Goal: Task Accomplishment & Management: Complete application form

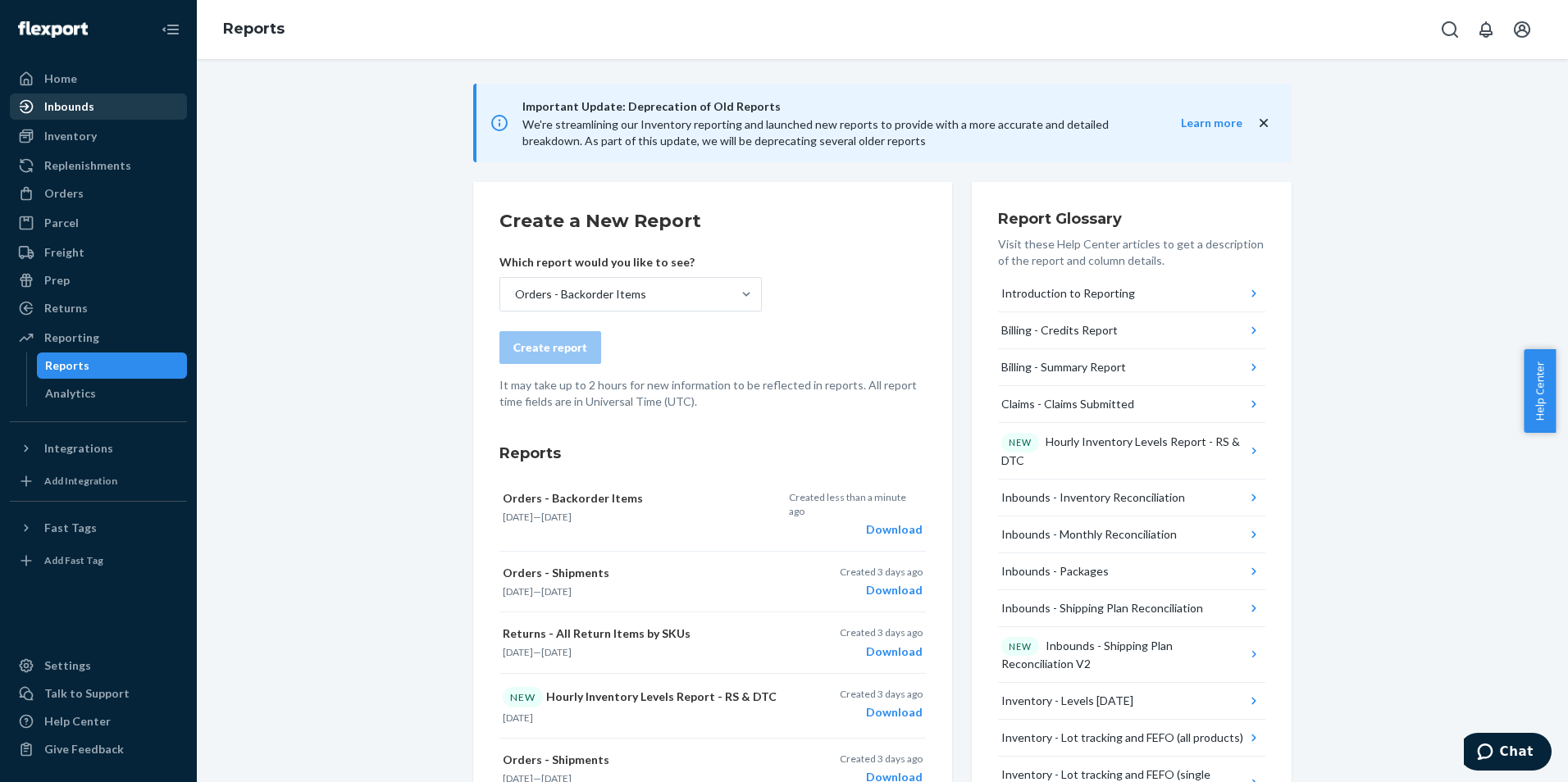
click at [114, 94] on link "Inbounds" at bounding box center [99, 106] width 177 height 26
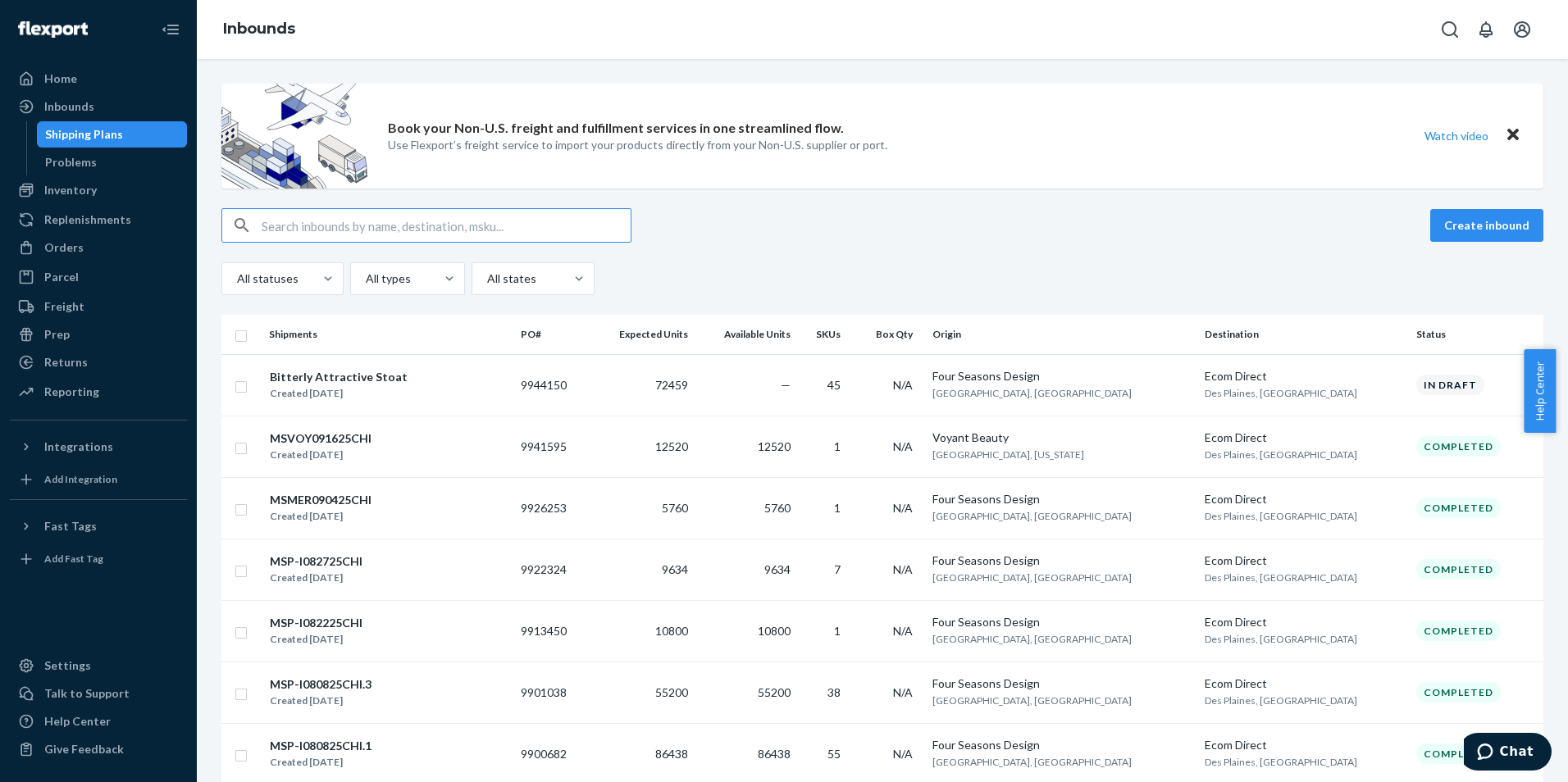
click at [468, 232] on input "text" at bounding box center [446, 225] width 369 height 32
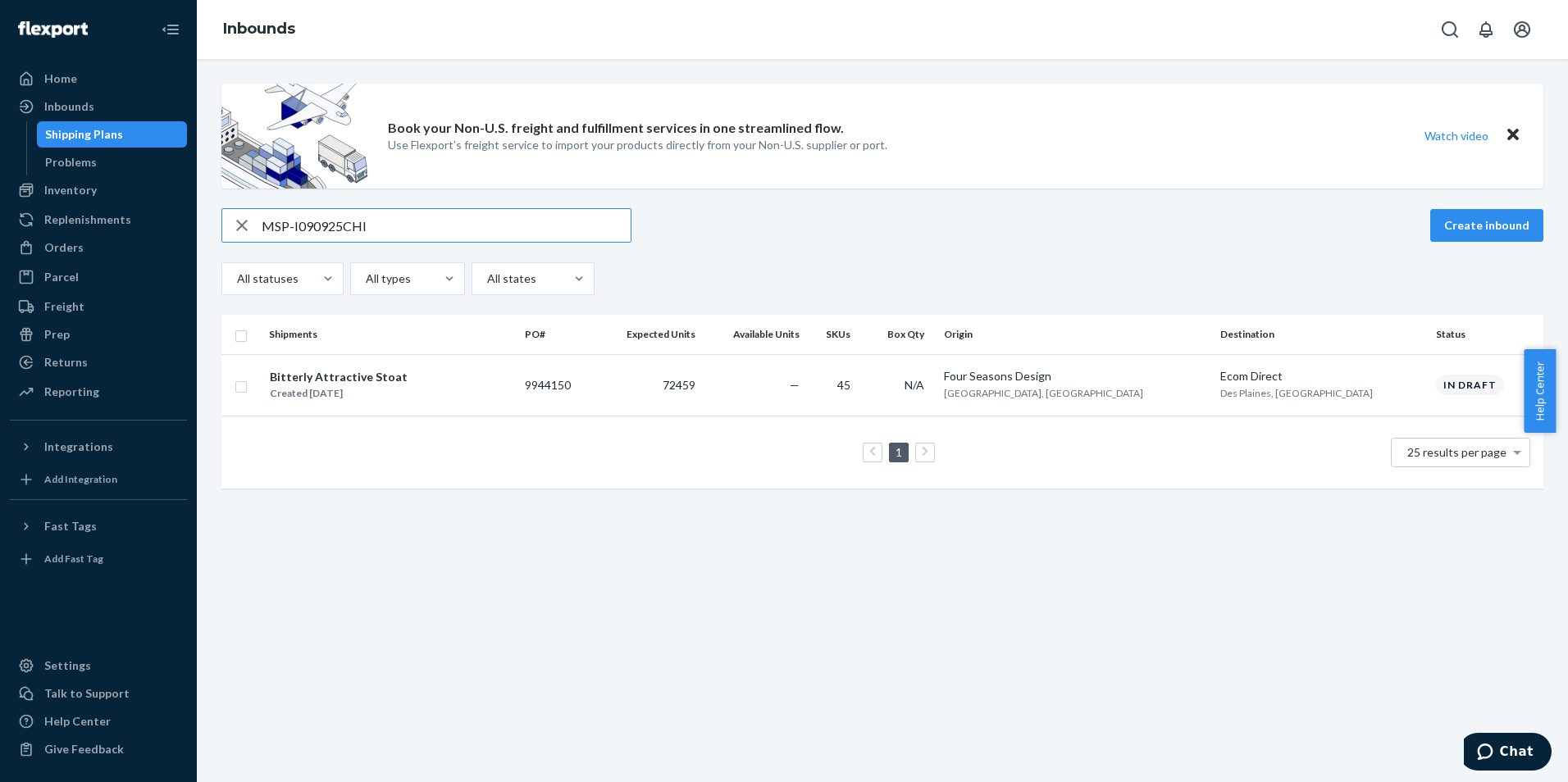
type input "MSP-I090925CHI"
click at [860, 242] on div "MSP-I090925CHI Create inbound" at bounding box center [882, 225] width 1322 height 34
click at [305, 387] on div "Created [DATE]" at bounding box center [339, 393] width 138 height 16
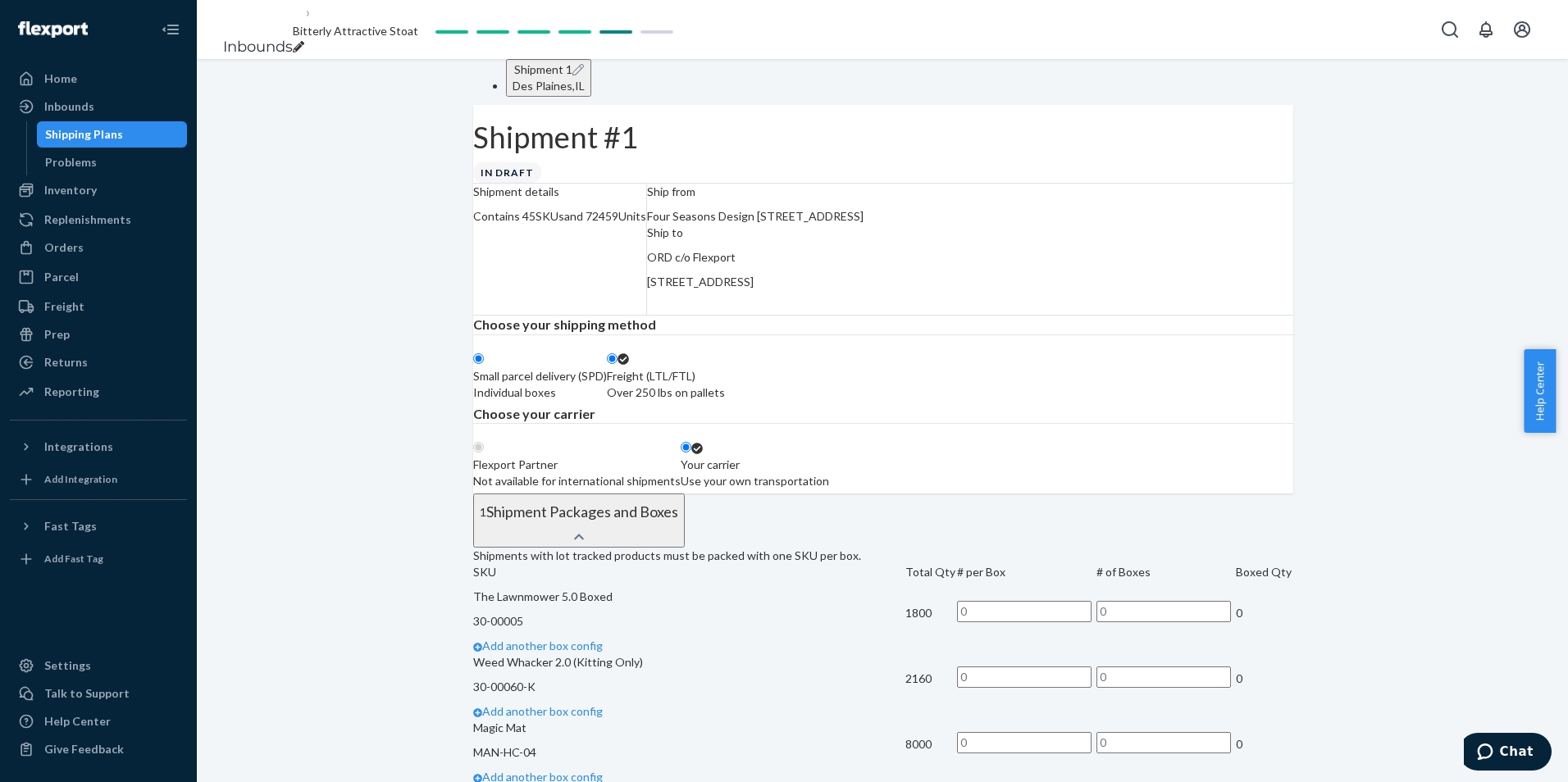
radio input "true"
radio input "false"
radio input "true"
radio input "false"
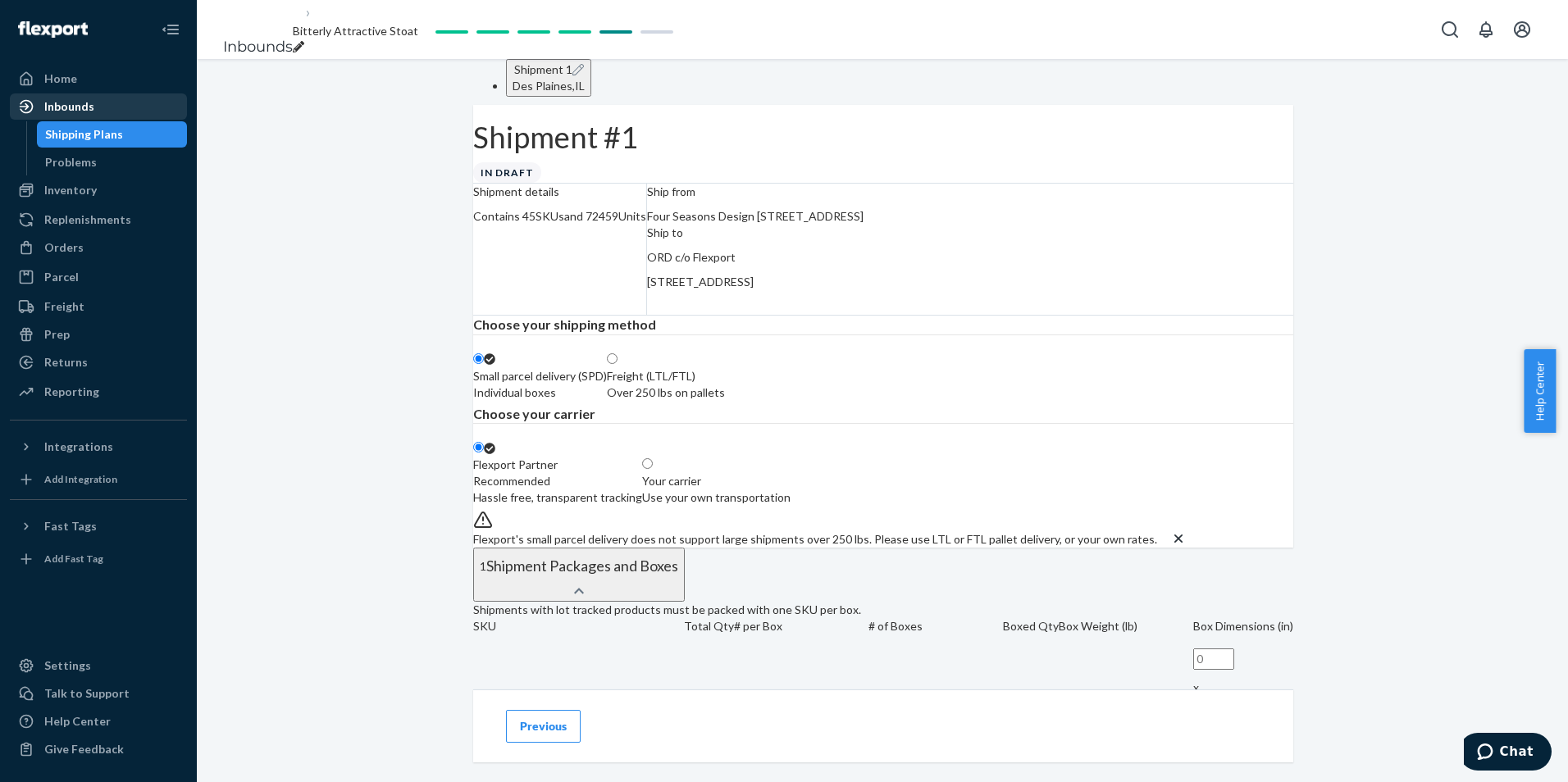
click at [67, 97] on div "Inbounds" at bounding box center [98, 106] width 174 height 23
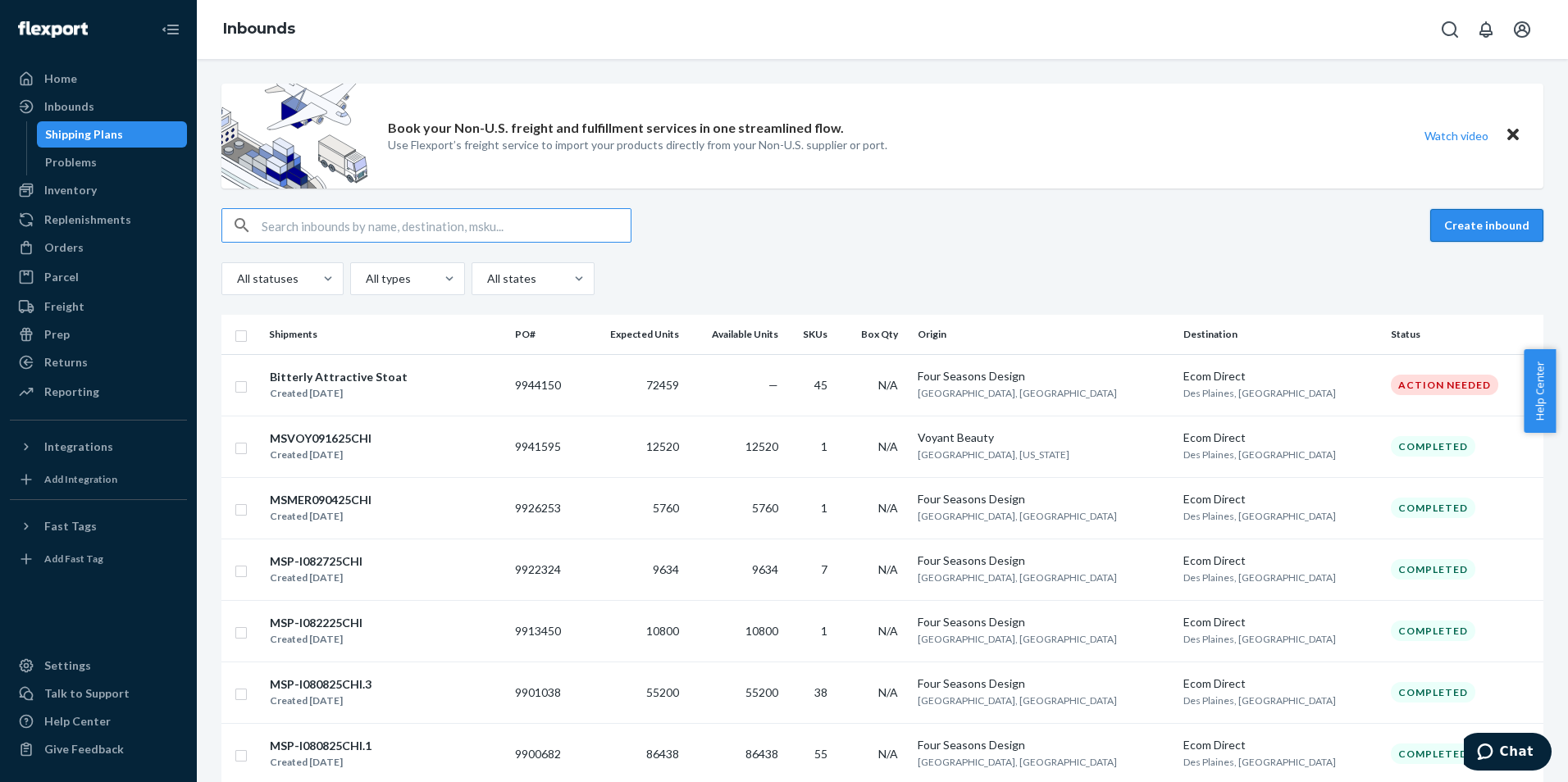
click at [1489, 230] on button "Create inbound" at bounding box center [1486, 225] width 113 height 32
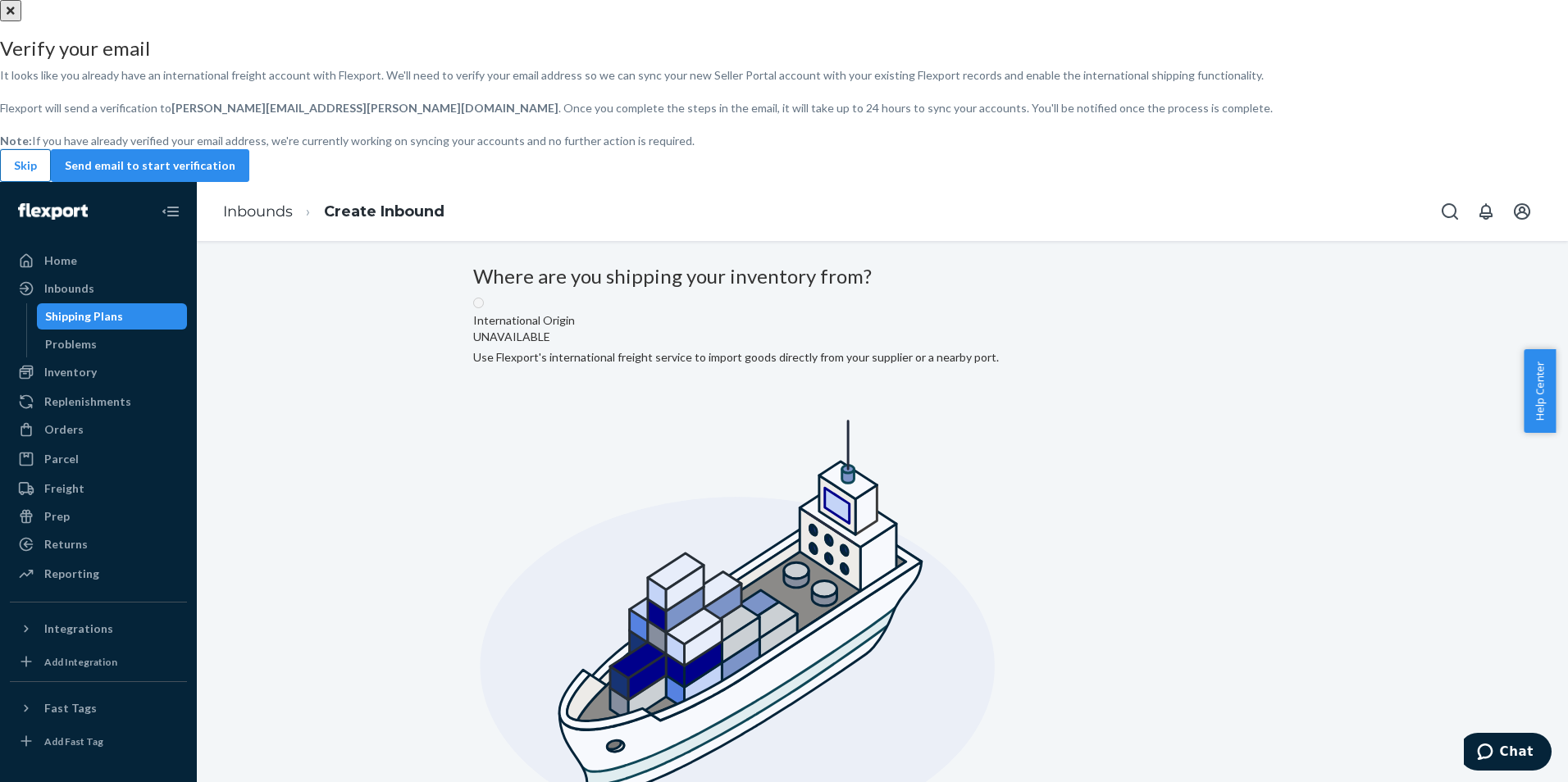
click at [51, 182] on button "Skip" at bounding box center [26, 165] width 51 height 32
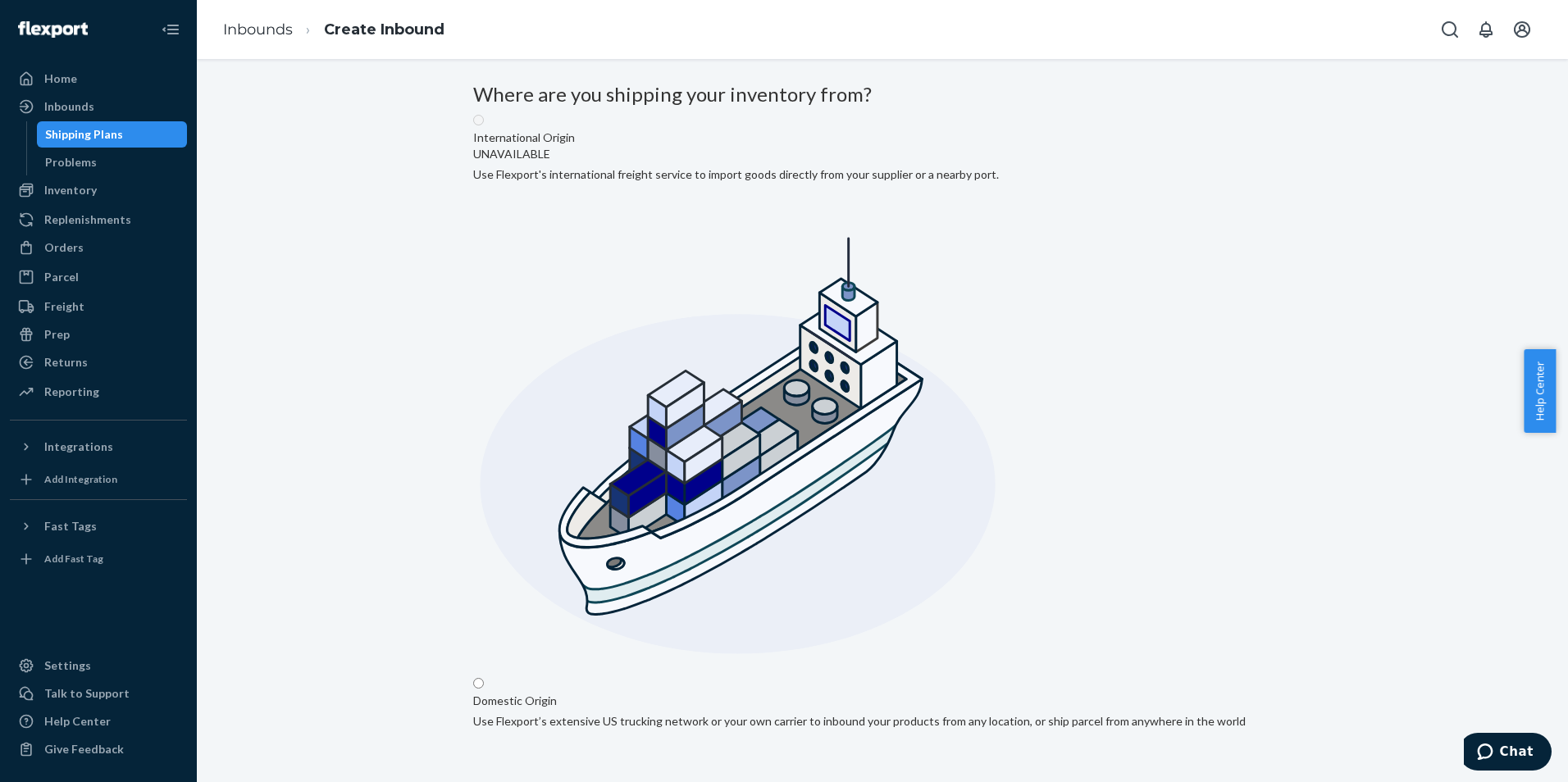
click at [484, 678] on input "Domestic Origin Use Flexport’s extensive US trucking network or your own carrie…" at bounding box center [478, 683] width 11 height 11
radio input "true"
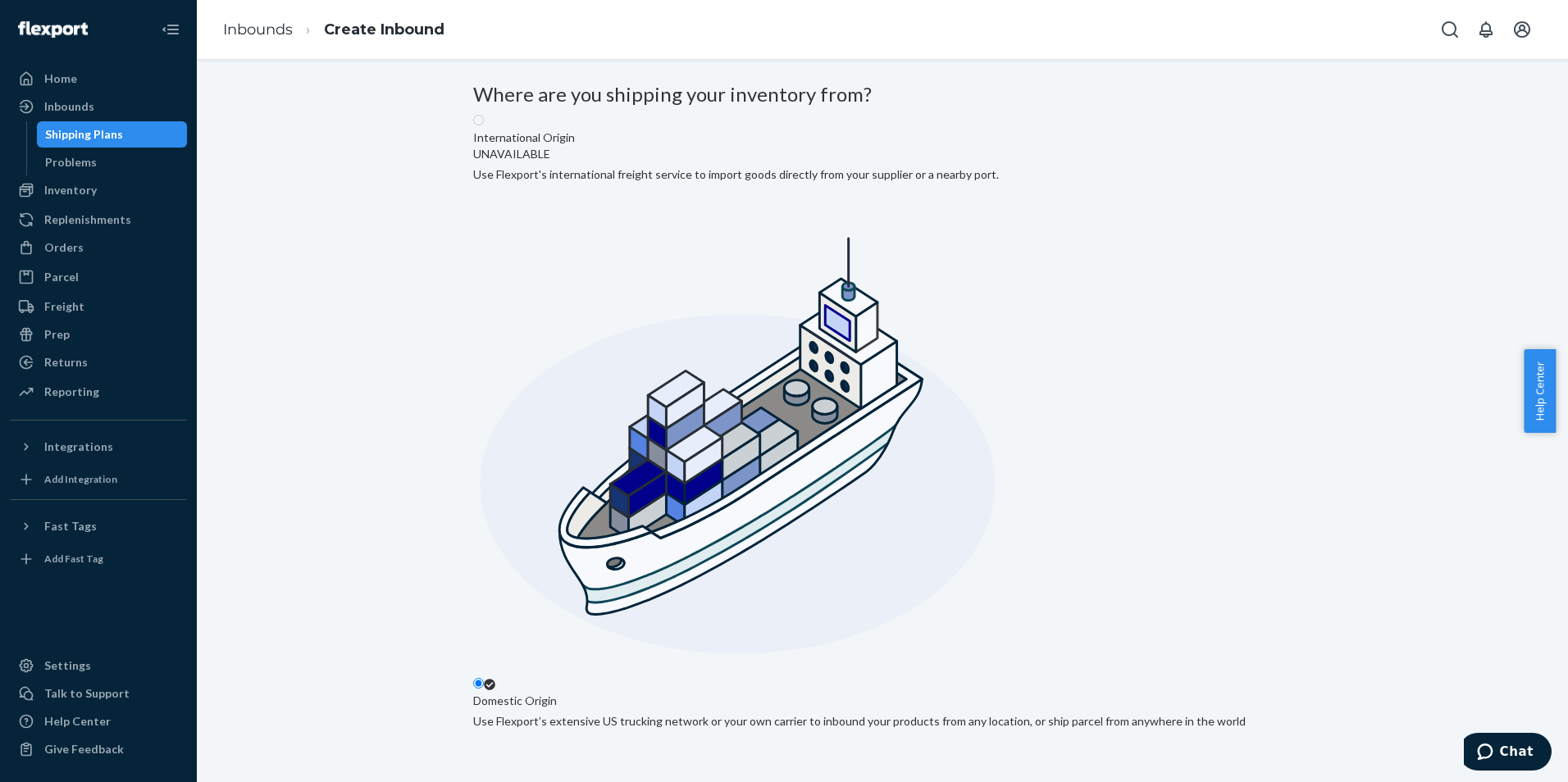
type input "Four Seasons Design"
type input "[GEOGRAPHIC_DATA]"
type input "CA"
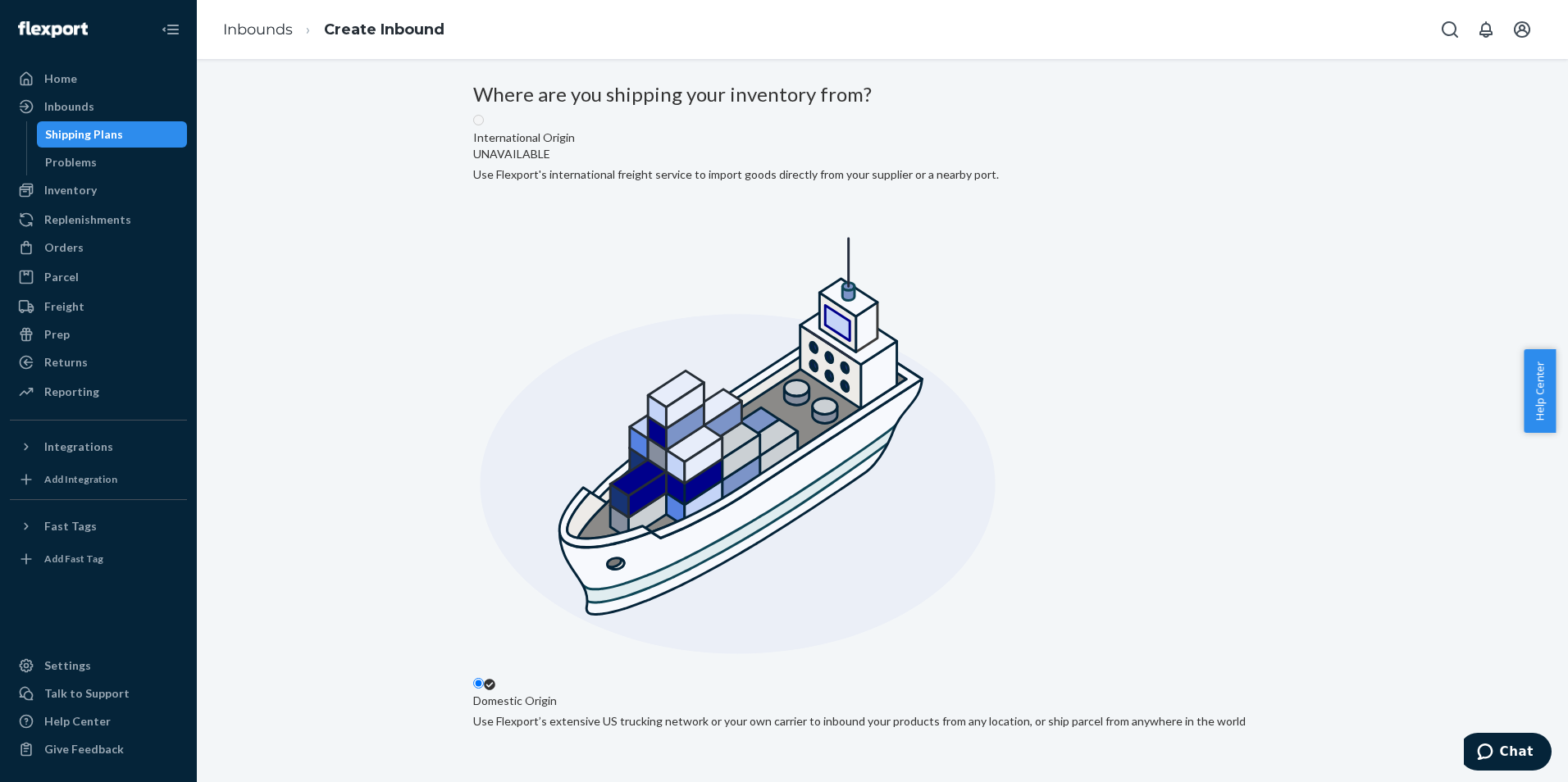
type input "92154"
type input "[STREET_ADDRESS]"
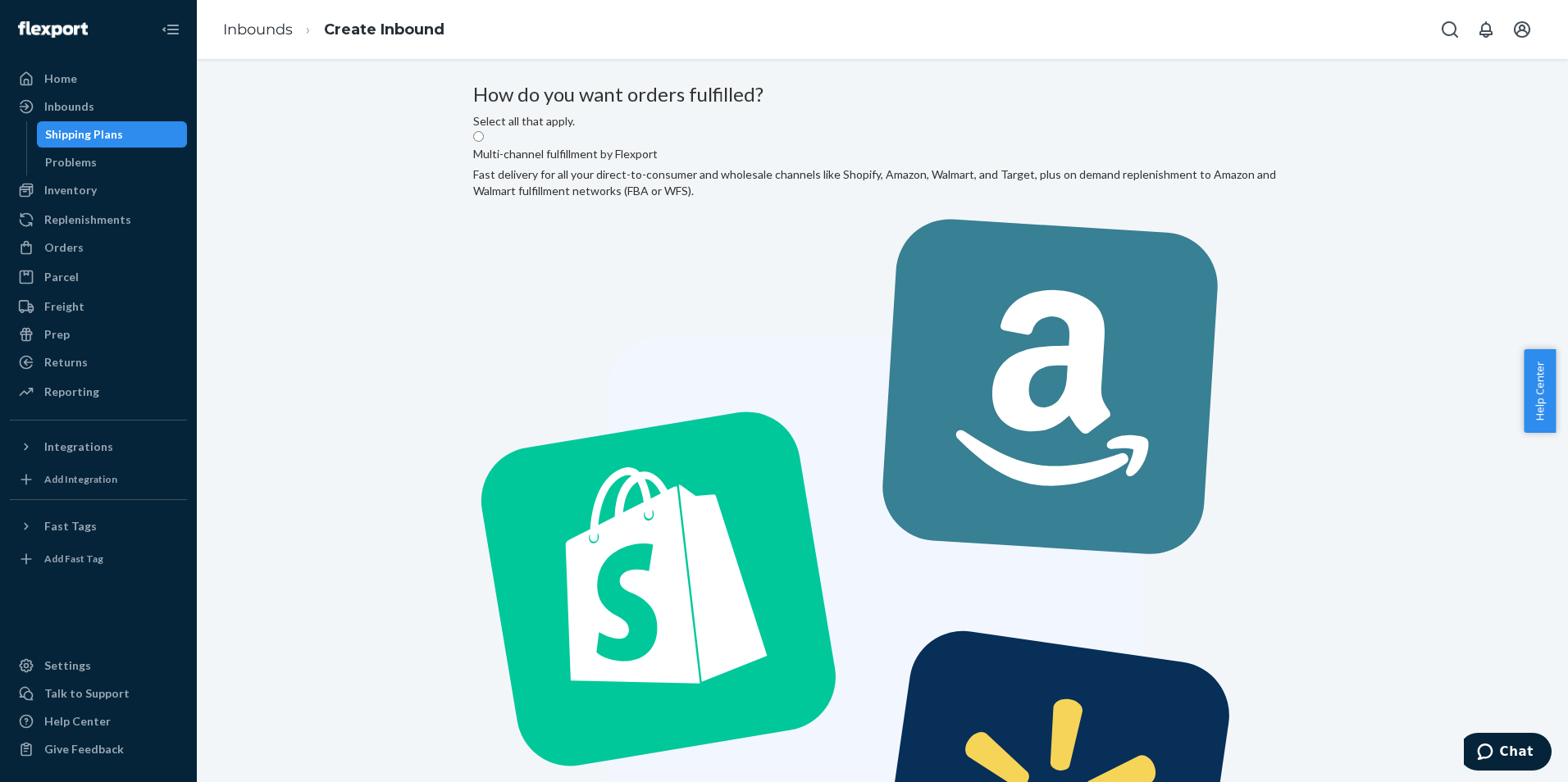
radio input "true"
click at [629, 245] on label "Multi-channel fulfillment by Flexport Fast delivery for all your direct-to-cons…" at bounding box center [882, 575] width 818 height 892
click at [484, 141] on input "Multi-channel fulfillment by Flexport Fast delivery for all your direct-to-cons…" at bounding box center [478, 136] width 11 height 11
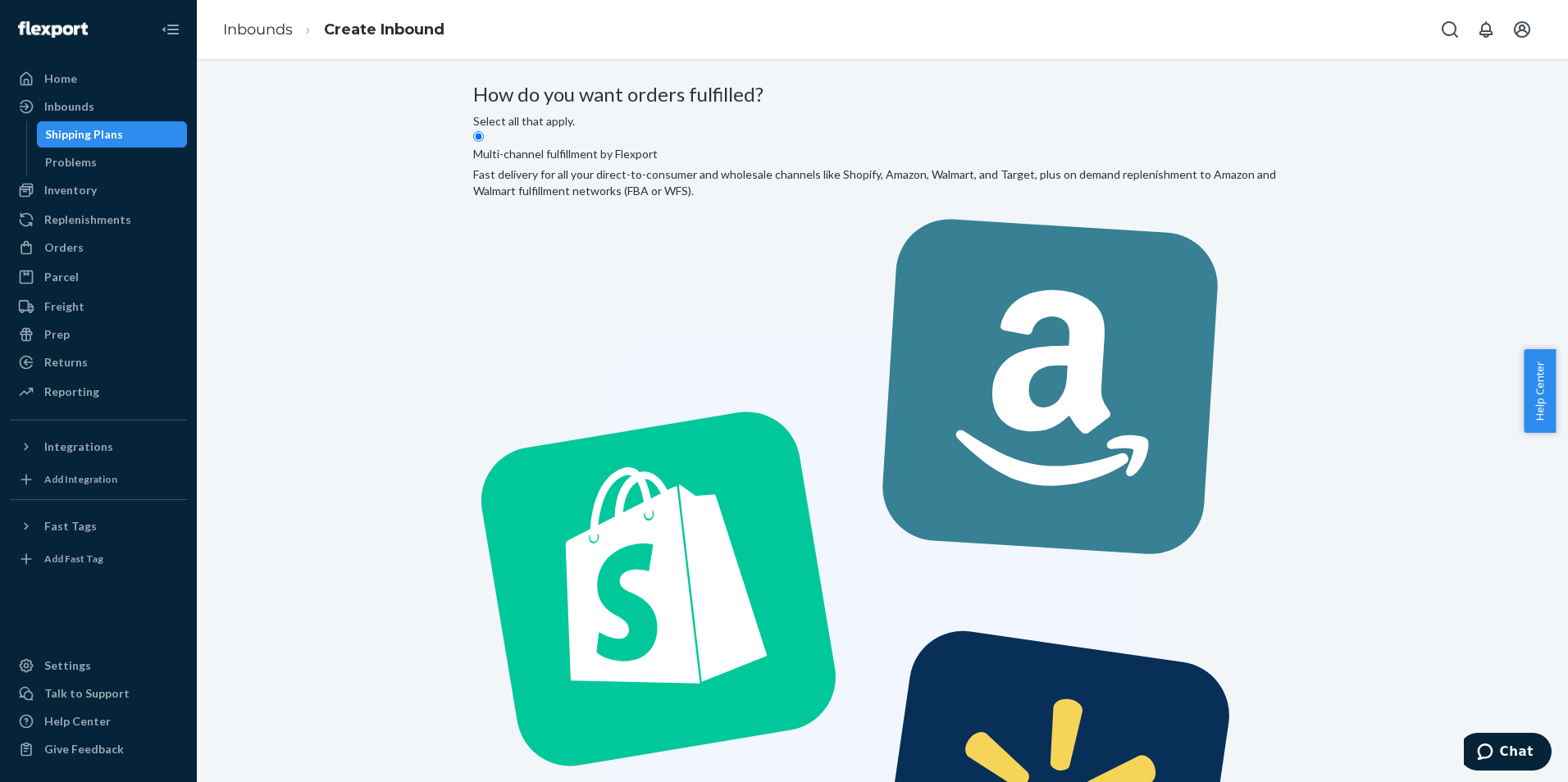
radio input "true"
radio input "false"
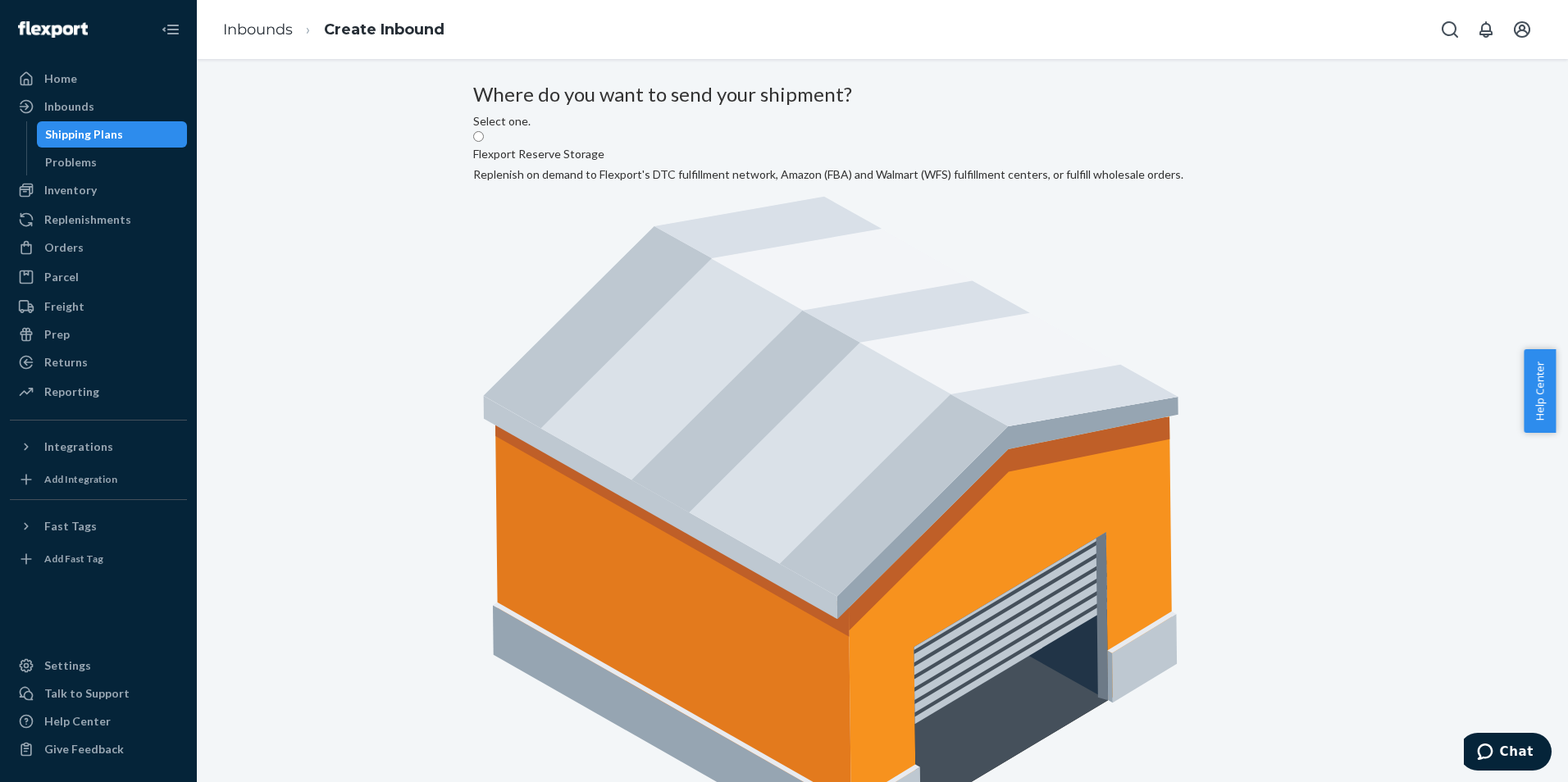
radio input "true"
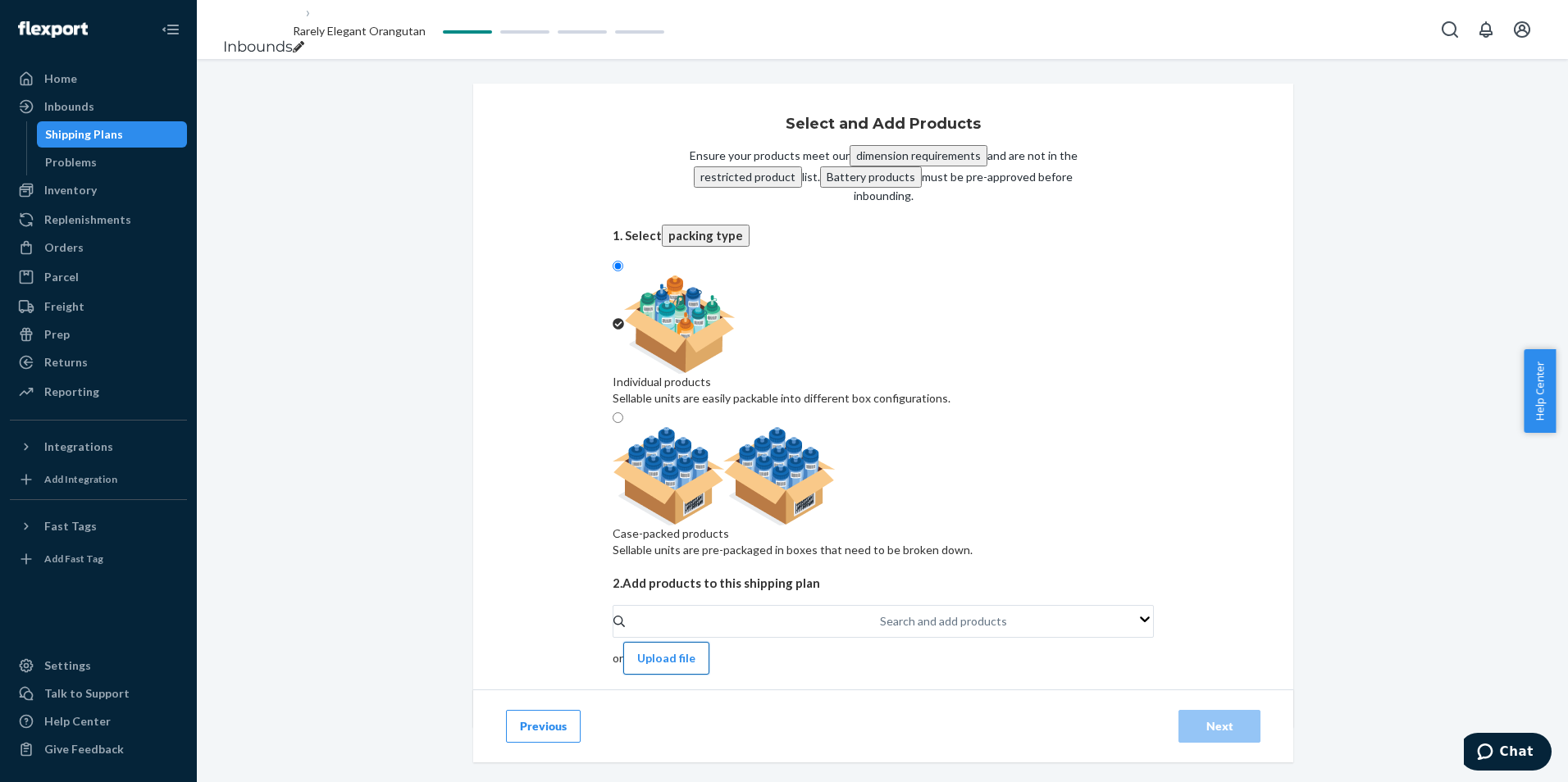
click at [709, 642] on button "Upload file" at bounding box center [666, 658] width 86 height 32
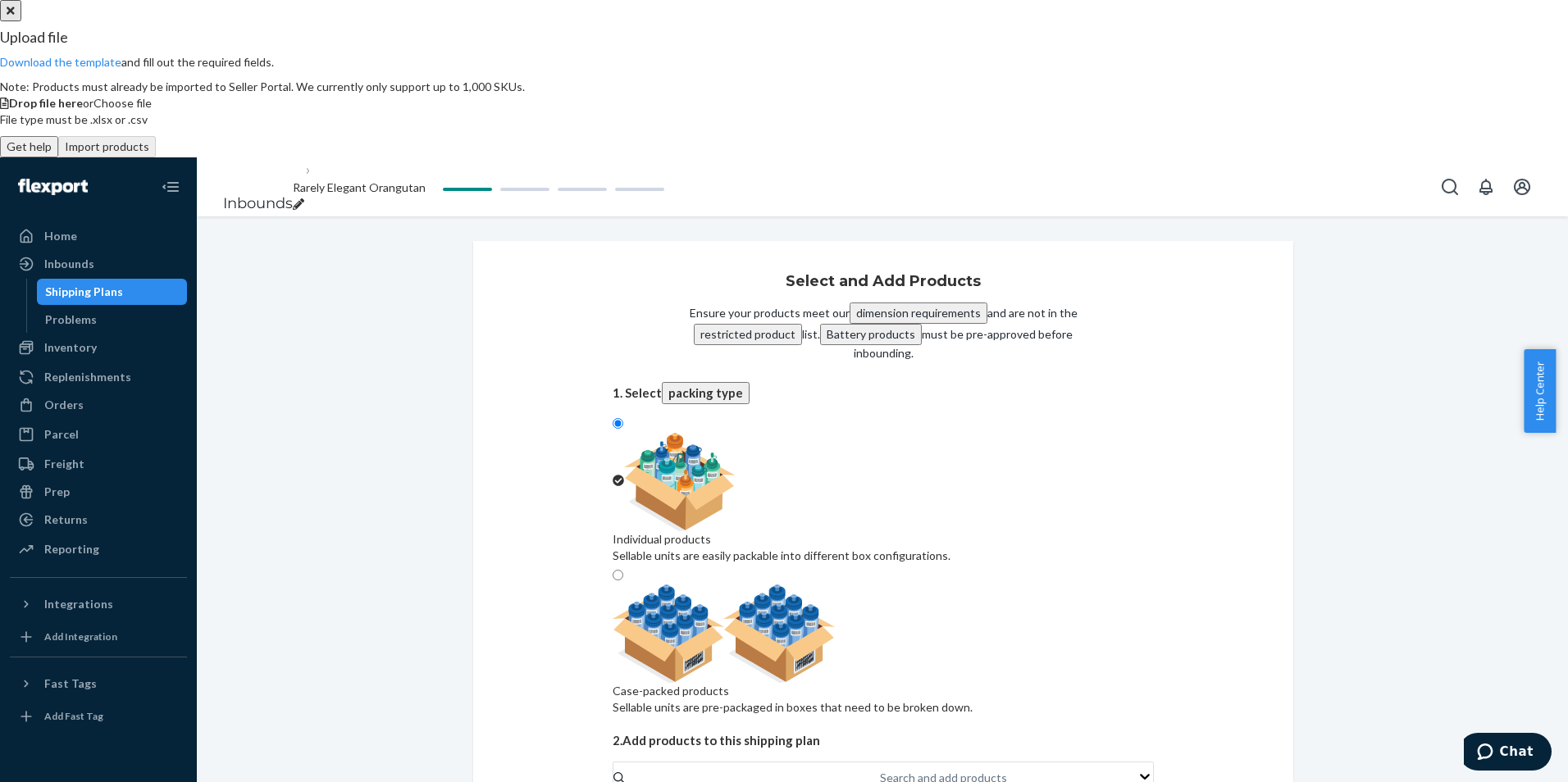
click at [677, 71] on p "Download the template and fill out the required fields." at bounding box center [784, 62] width 1568 height 16
click at [121, 69] on link "Download the template" at bounding box center [61, 61] width 121 height 14
click at [21, 21] on button "Close" at bounding box center [10, 10] width 21 height 21
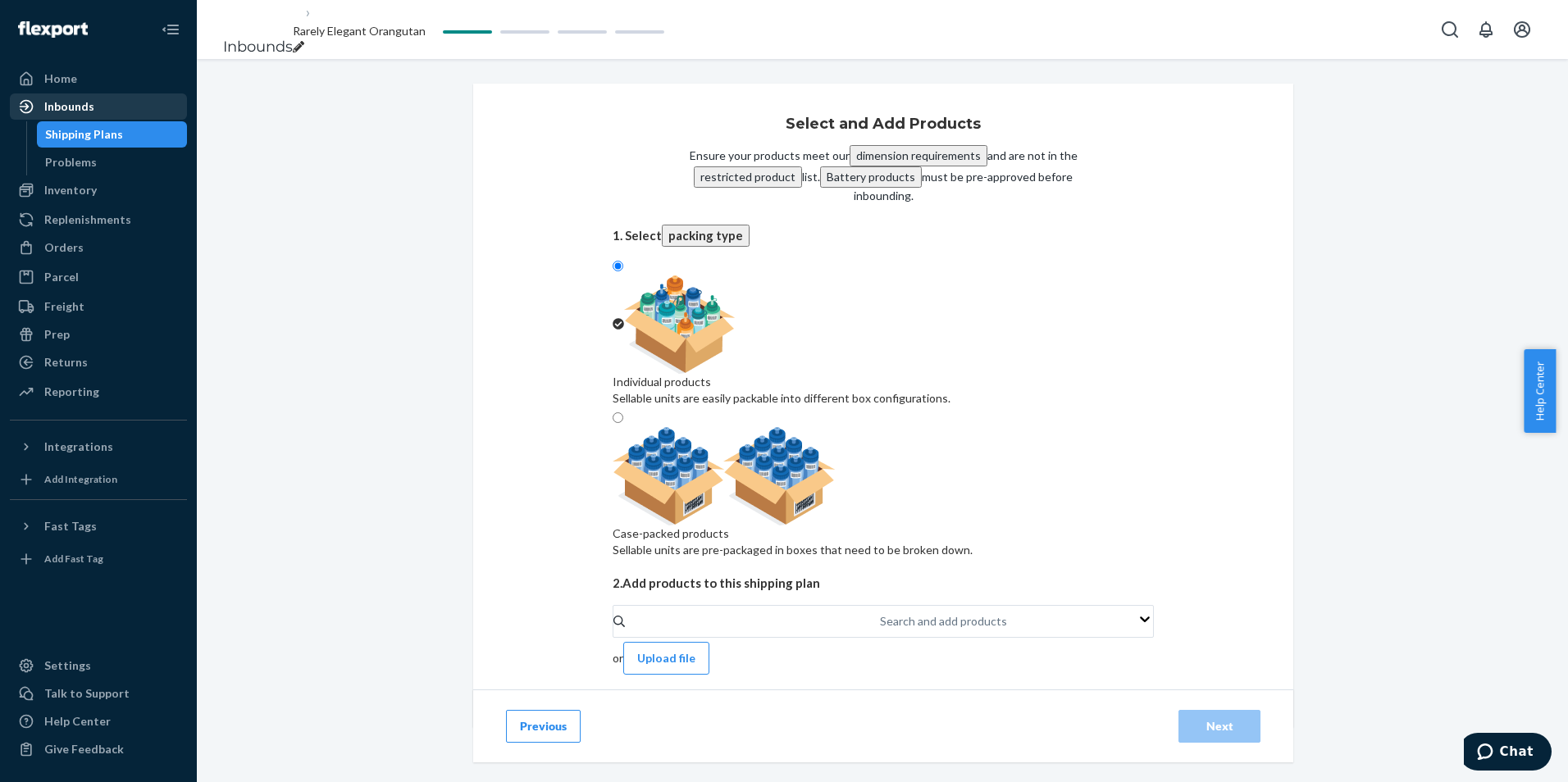
click at [104, 101] on div "Inbounds" at bounding box center [98, 106] width 174 height 23
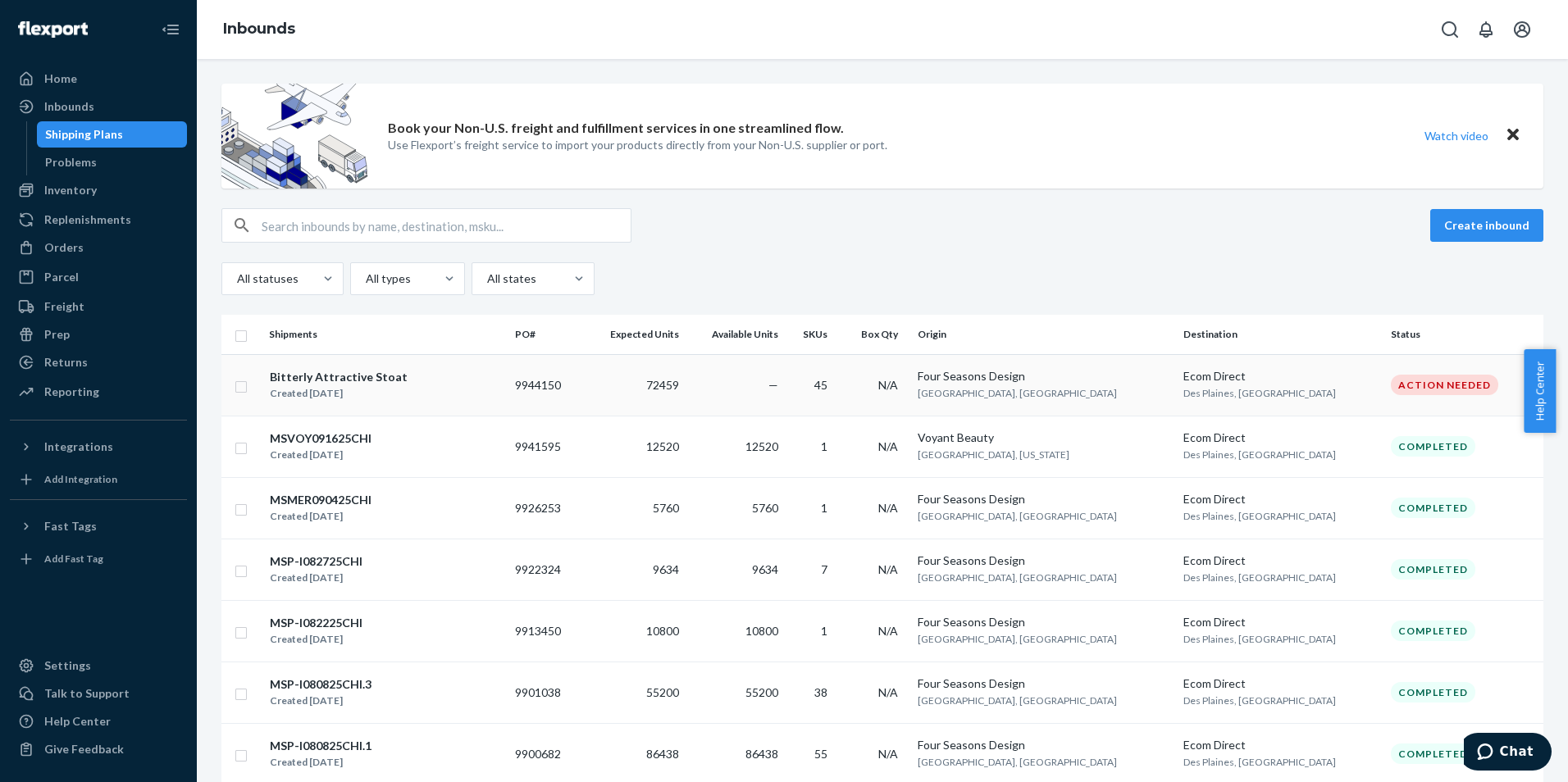
click at [395, 399] on div "Bitterly Attractive Stoat Created [DATE]" at bounding box center [385, 385] width 233 height 34
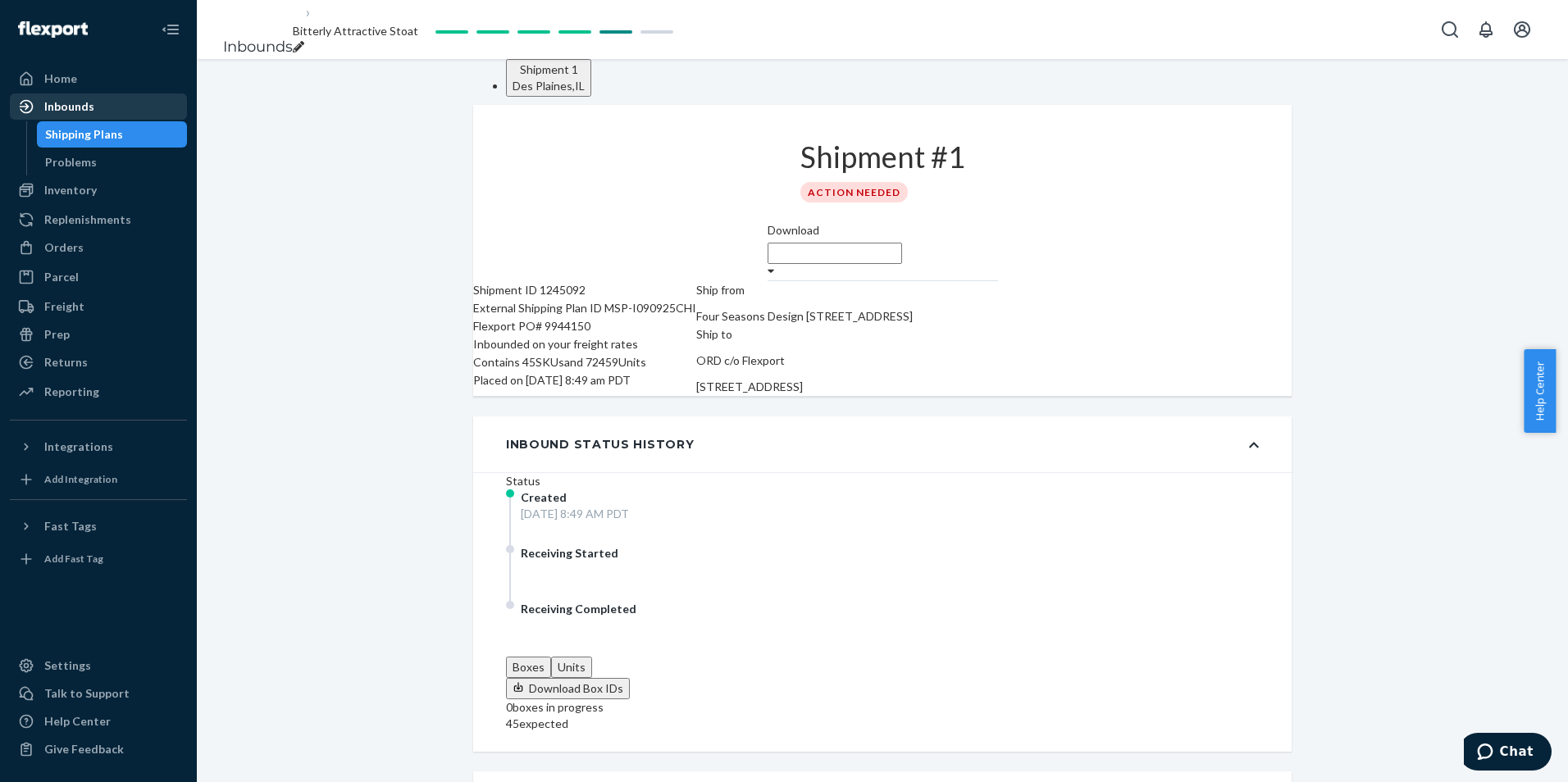
click at [105, 113] on div "Inbounds" at bounding box center [98, 106] width 174 height 23
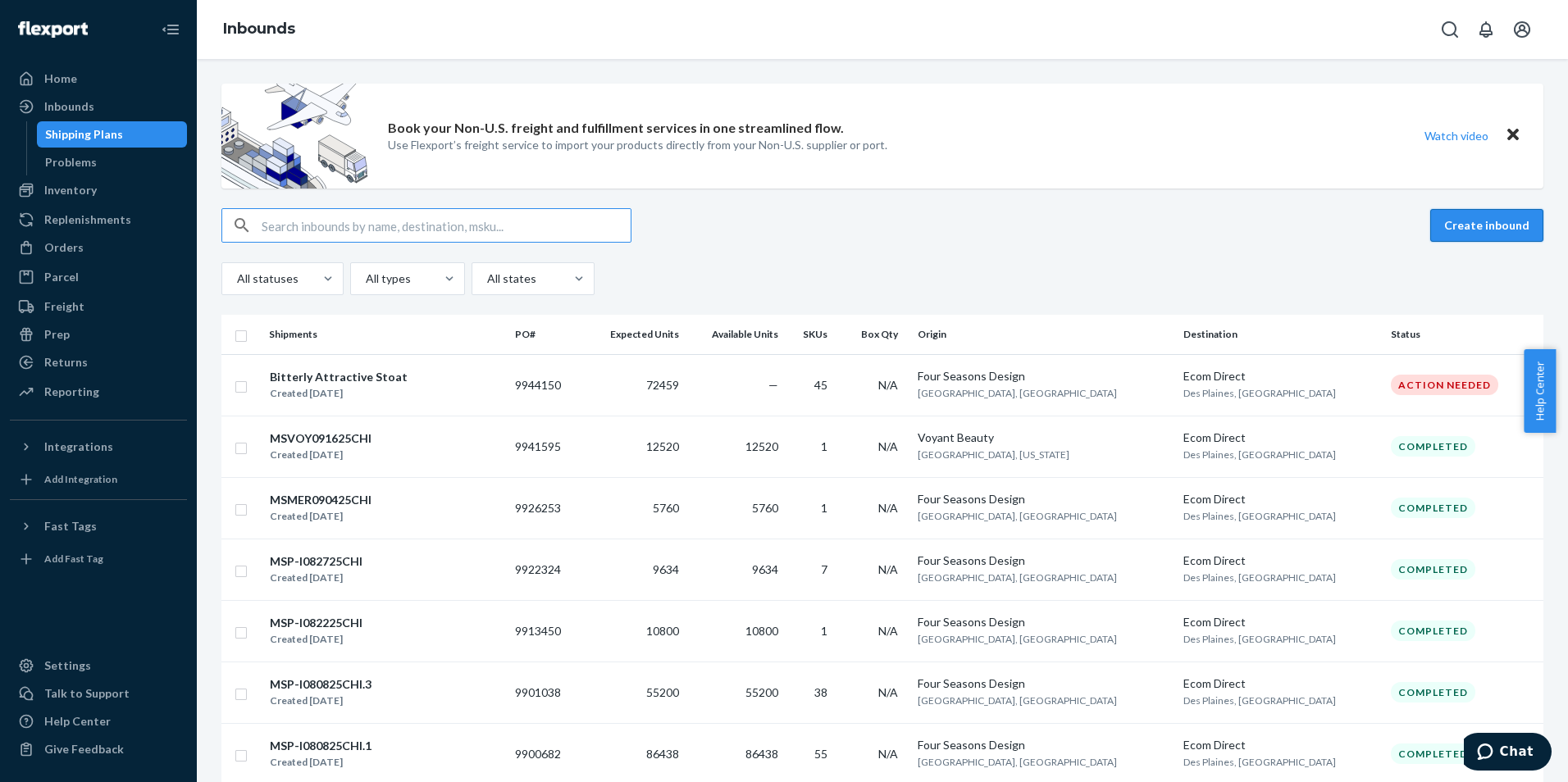
click at [1502, 233] on button "Create inbound" at bounding box center [1486, 225] width 113 height 32
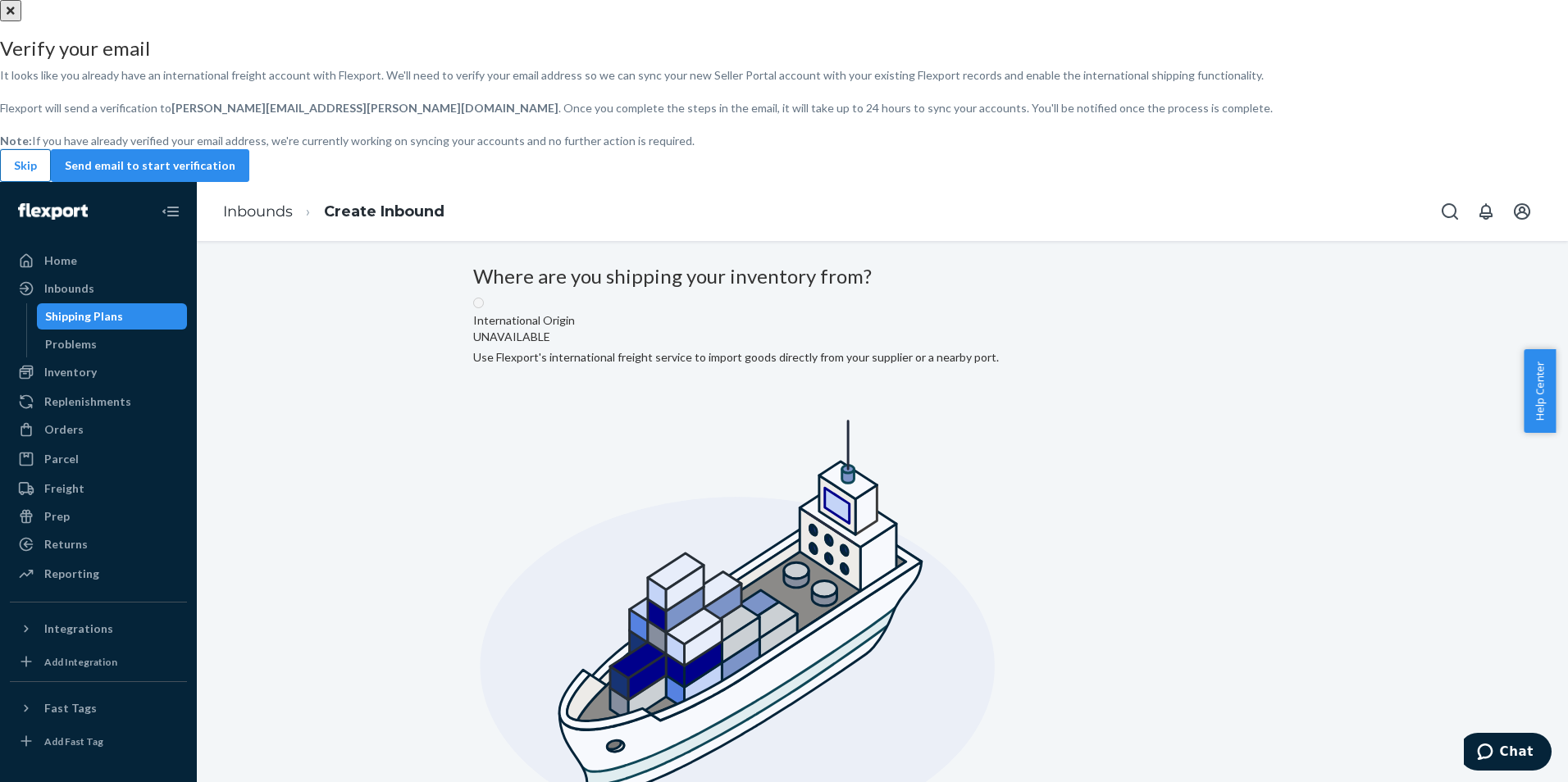
click at [51, 182] on button "Skip" at bounding box center [26, 165] width 51 height 32
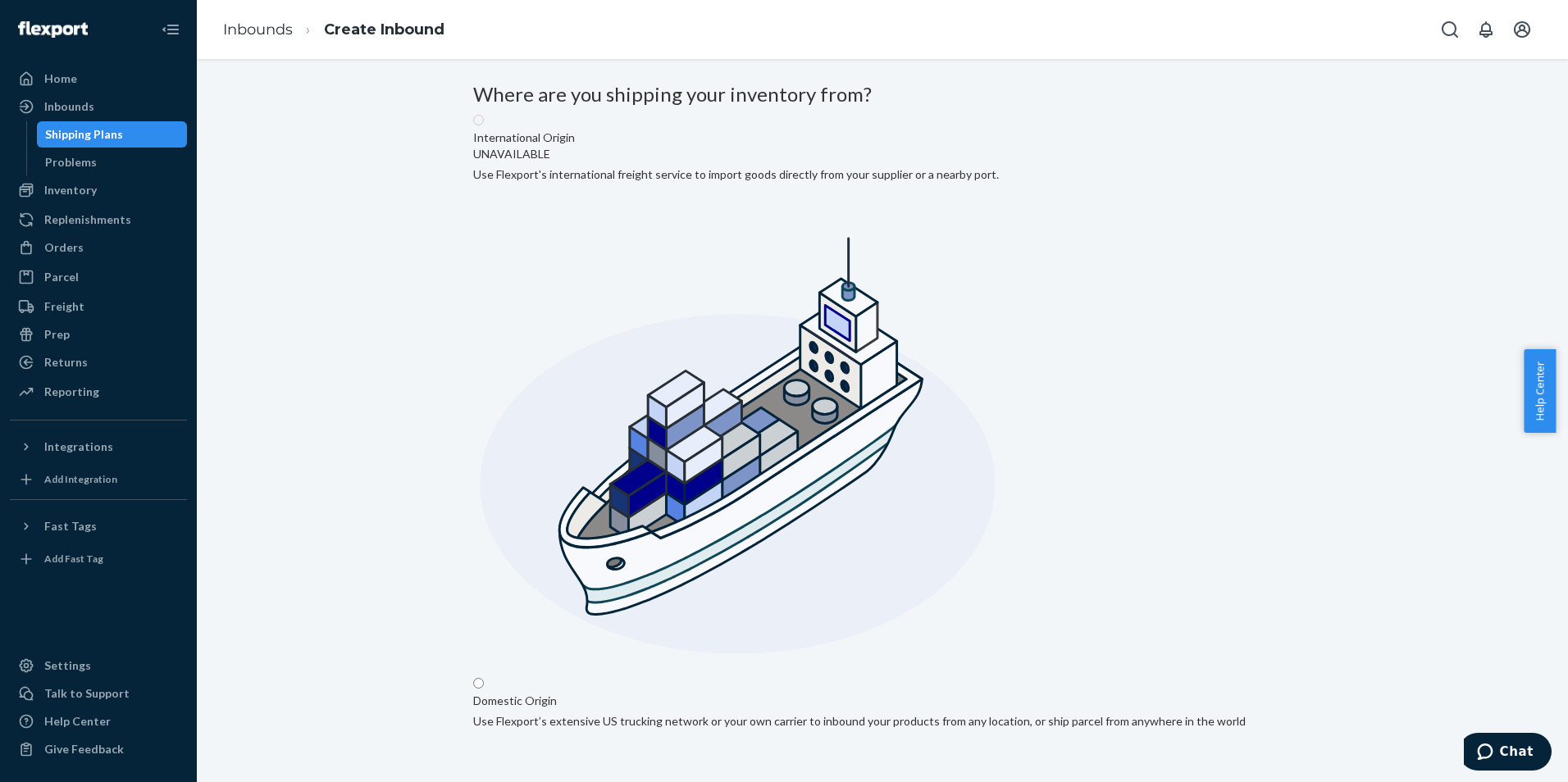
click at [484, 678] on input "Domestic Origin Use Flexport’s extensive US trucking network or your own carrie…" at bounding box center [478, 683] width 11 height 11
radio input "true"
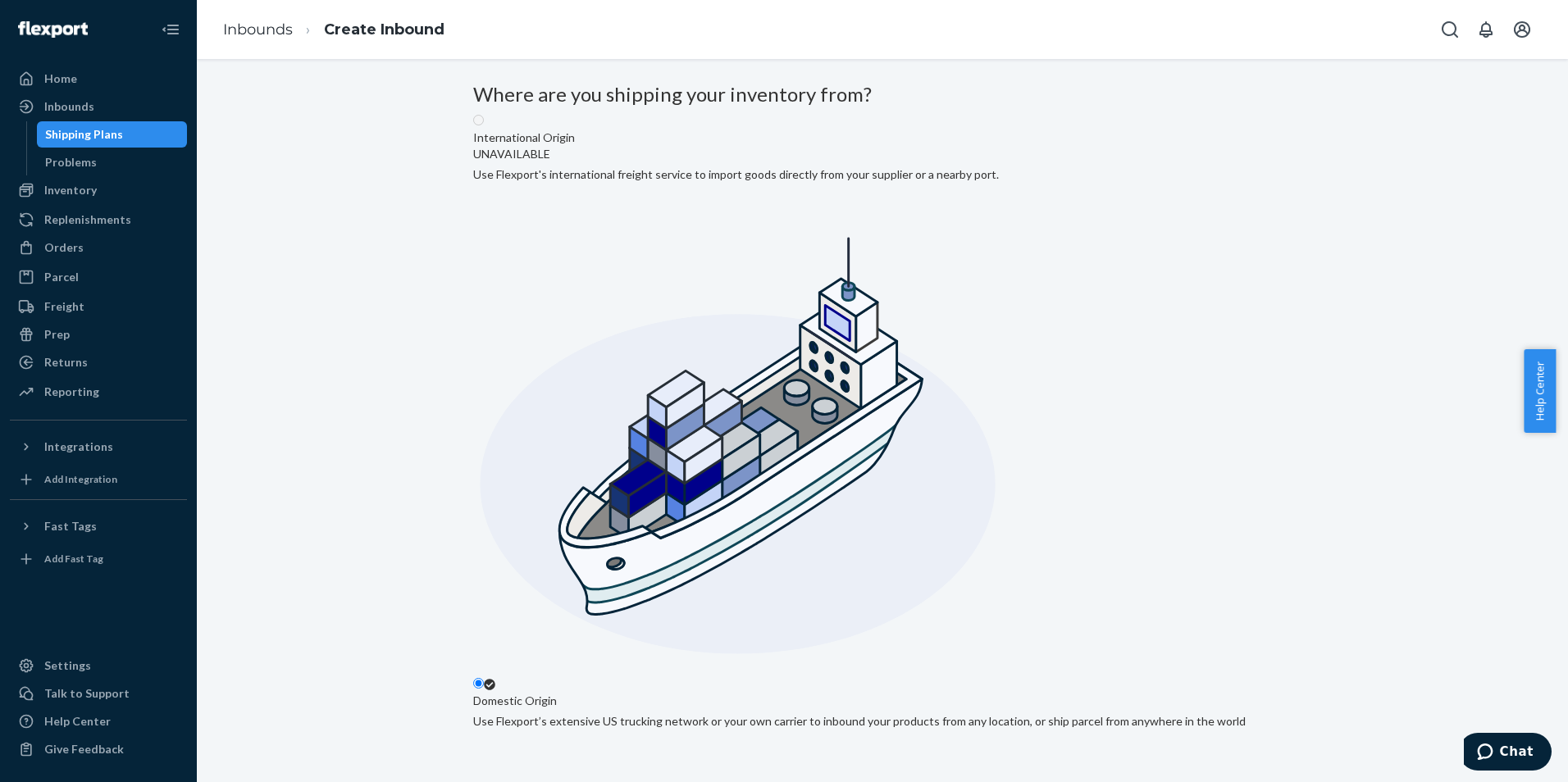
type input "Four Seasons Design"
type input "[STREET_ADDRESS]"
type input "[GEOGRAPHIC_DATA]"
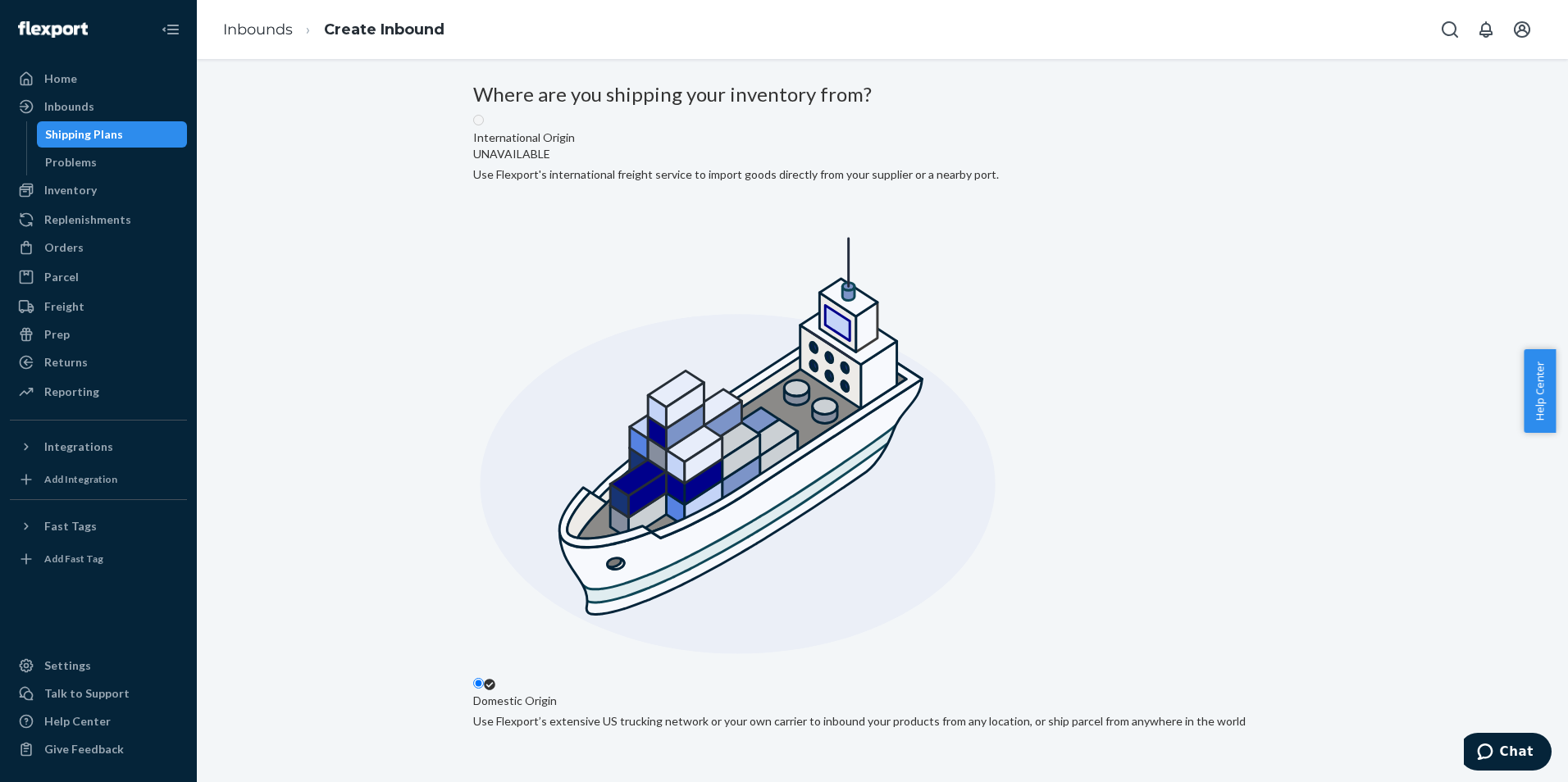
type input "CA"
type input "92154"
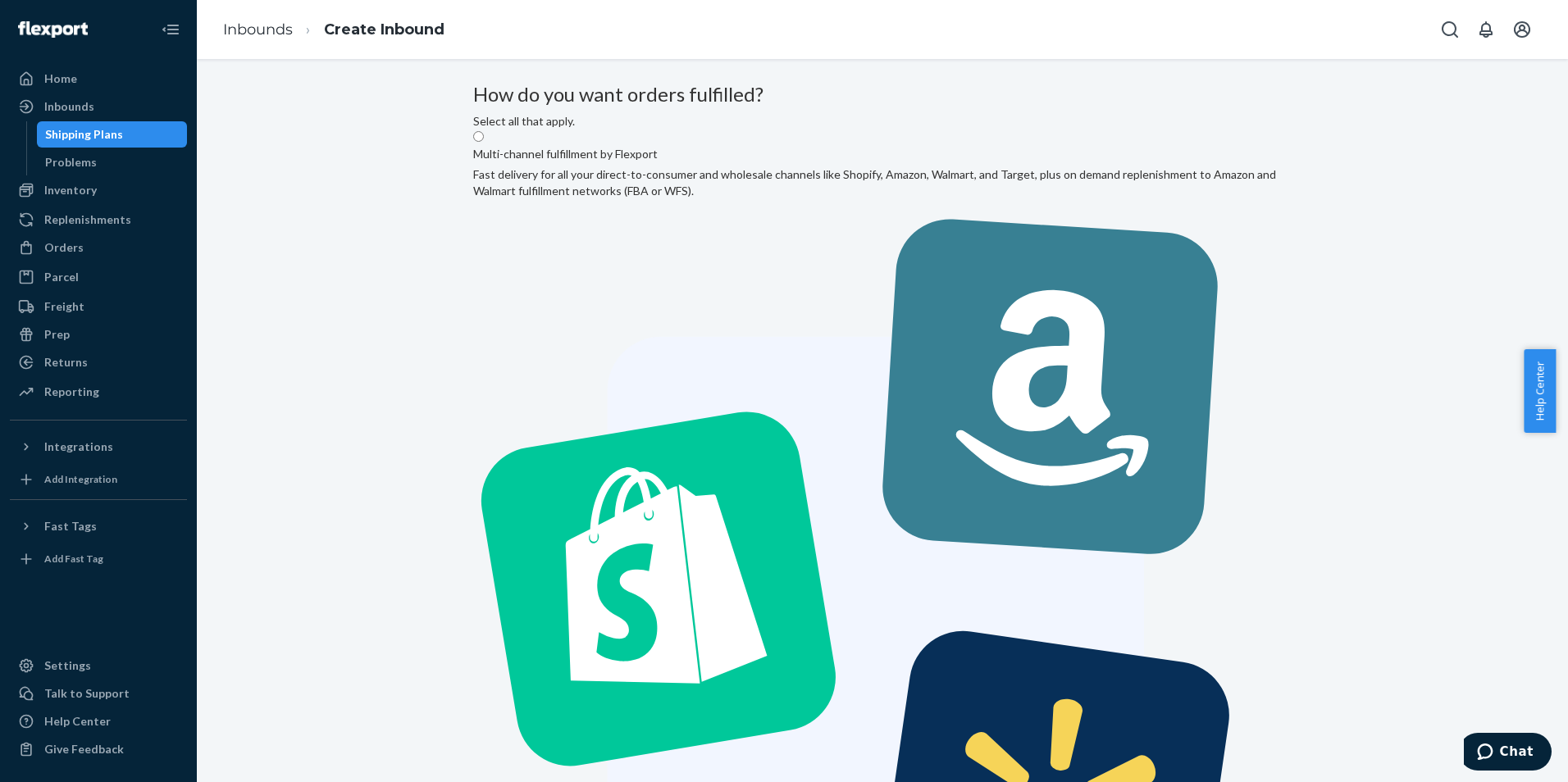
click at [689, 290] on label "Multi-channel fulfillment by Flexport Fast delivery for all your direct-to-cons…" at bounding box center [882, 575] width 818 height 892
click at [484, 141] on input "Multi-channel fulfillment by Flexport Fast delivery for all your direct-to-cons…" at bounding box center [478, 136] width 11 height 11
radio input "true"
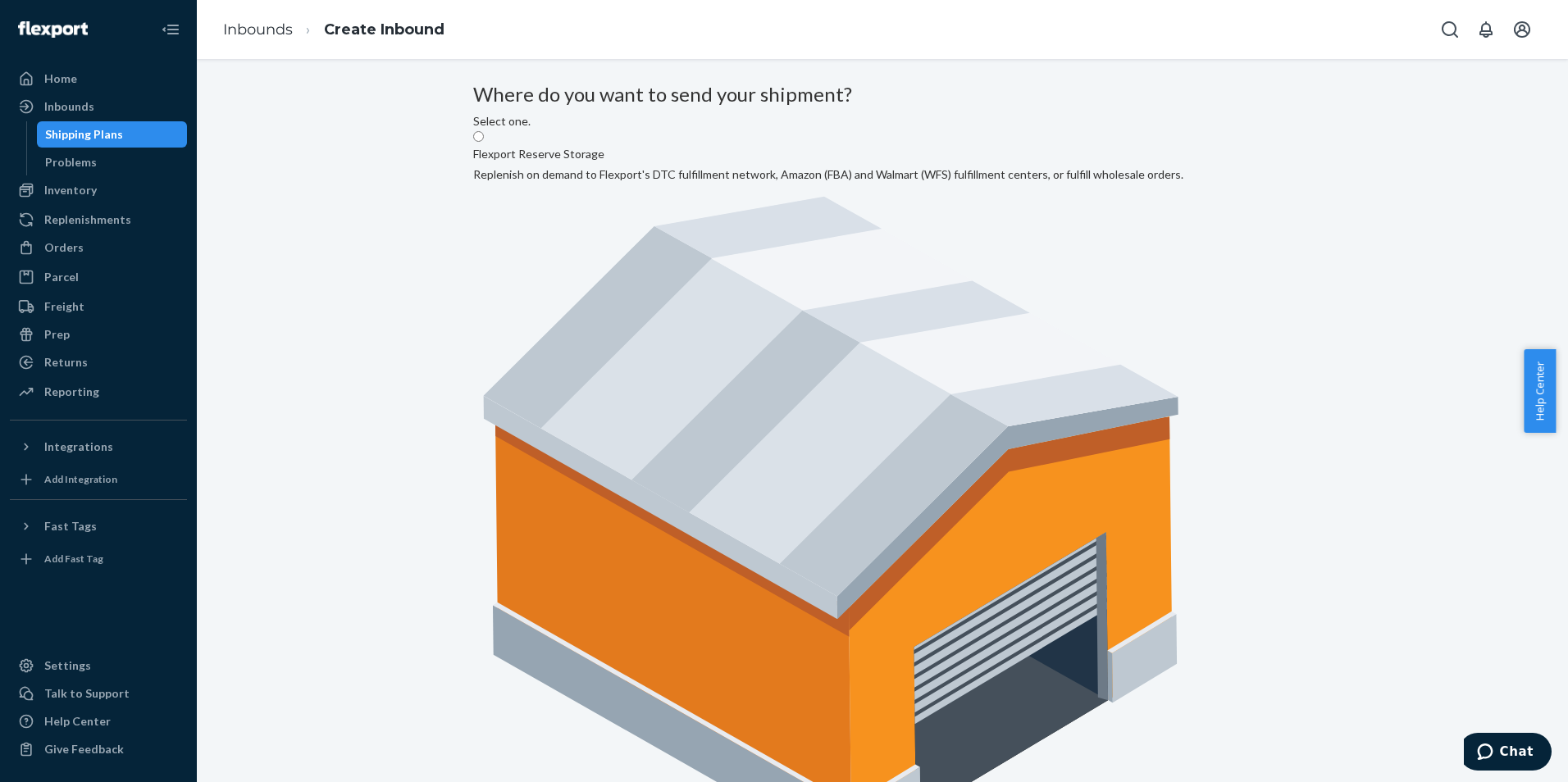
radio input "true"
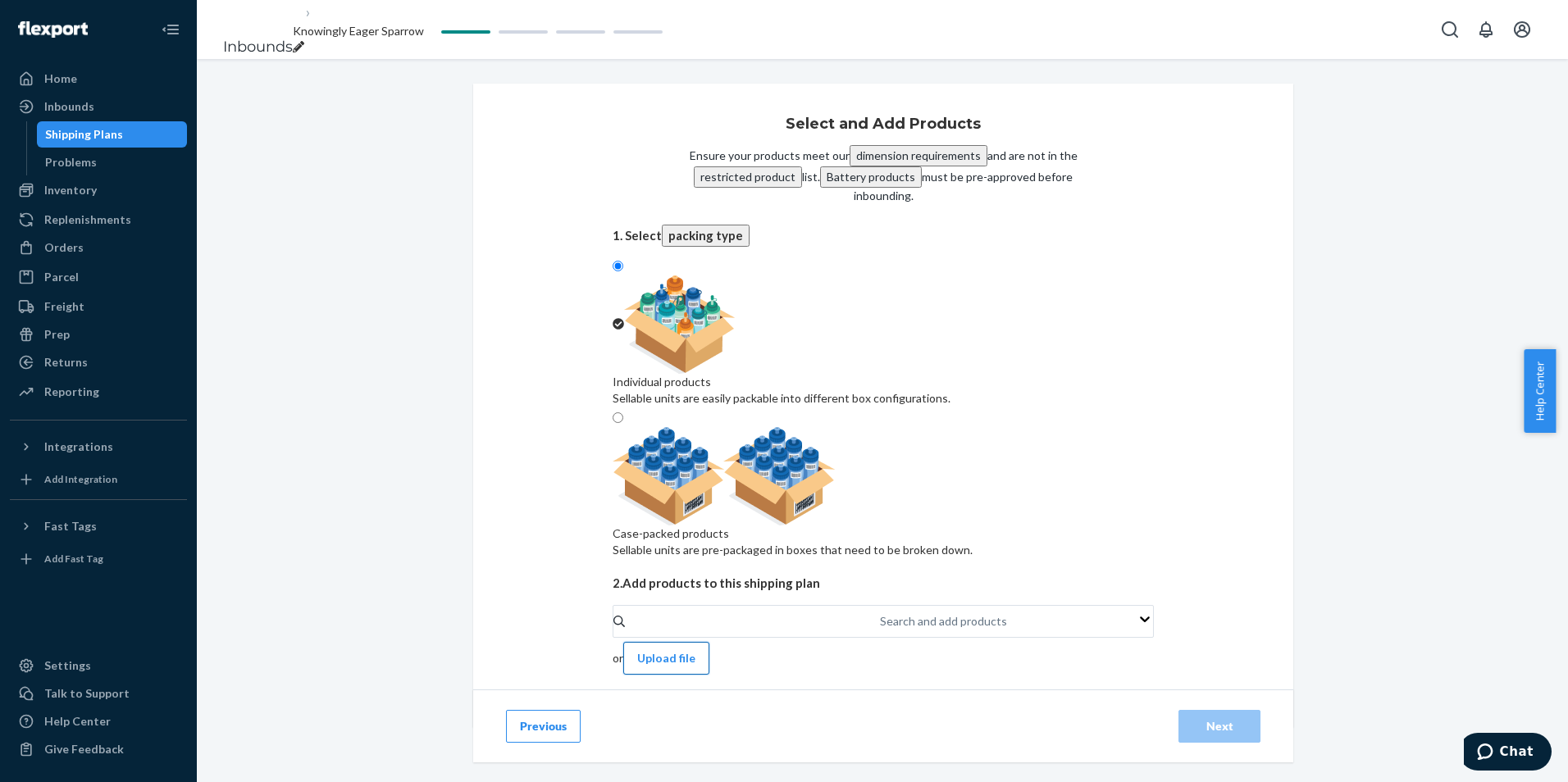
click at [709, 642] on button "Upload file" at bounding box center [666, 658] width 86 height 32
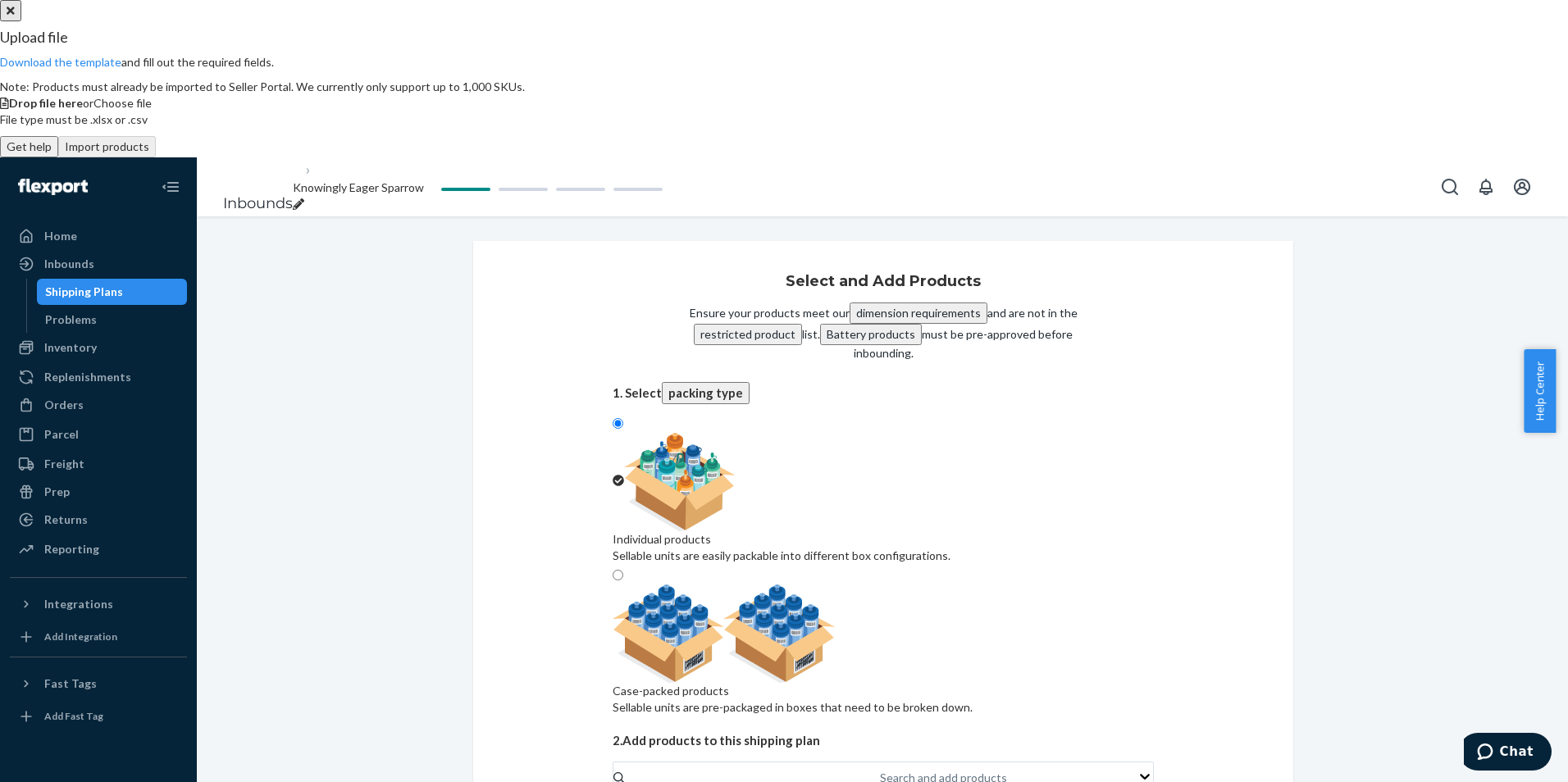
click at [152, 110] on span "Drop file here or Choose file" at bounding box center [80, 103] width 142 height 14
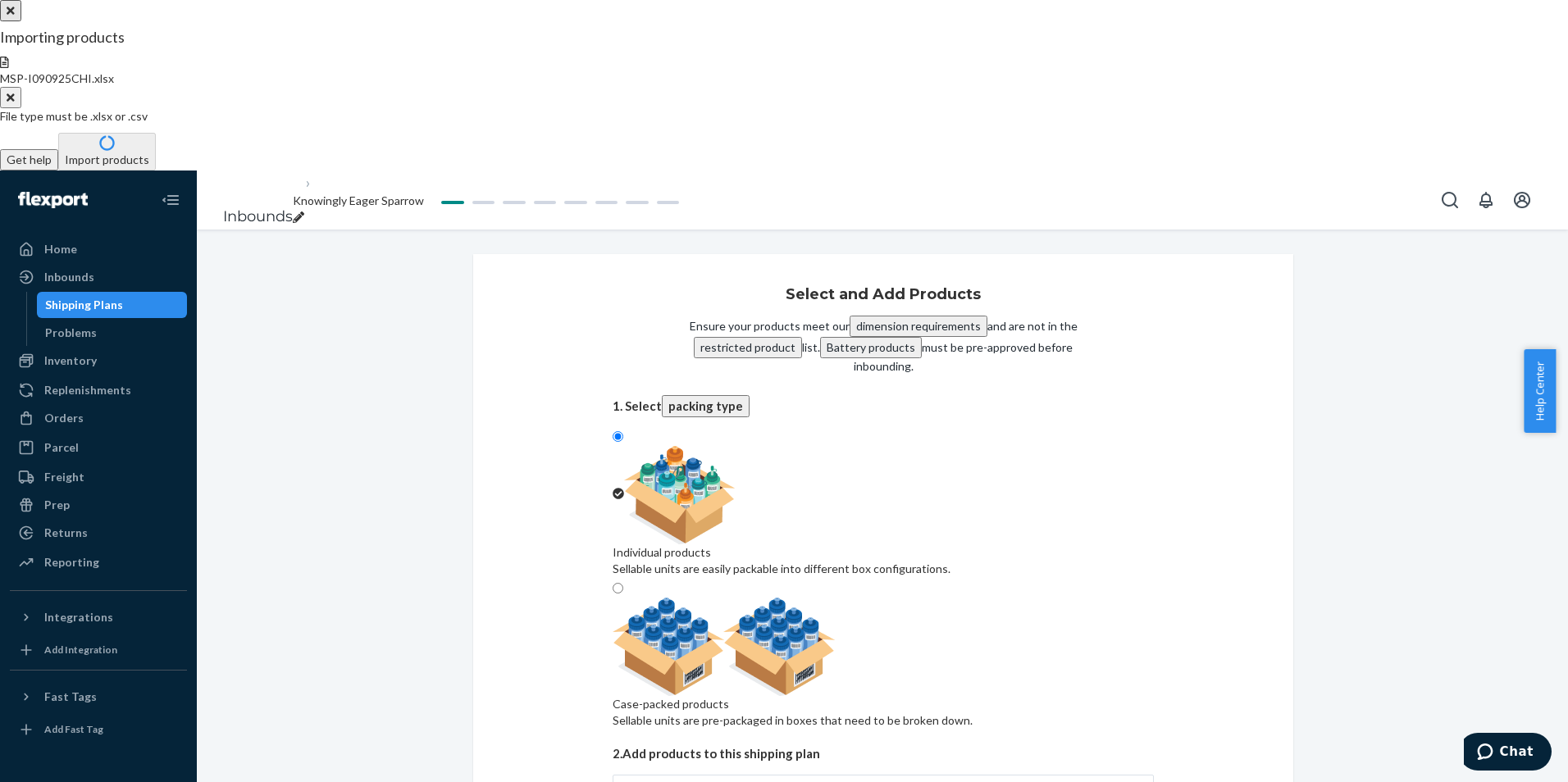
checkbox input "true"
type input "1800"
type input "2160"
type input "4000"
type input "1575"
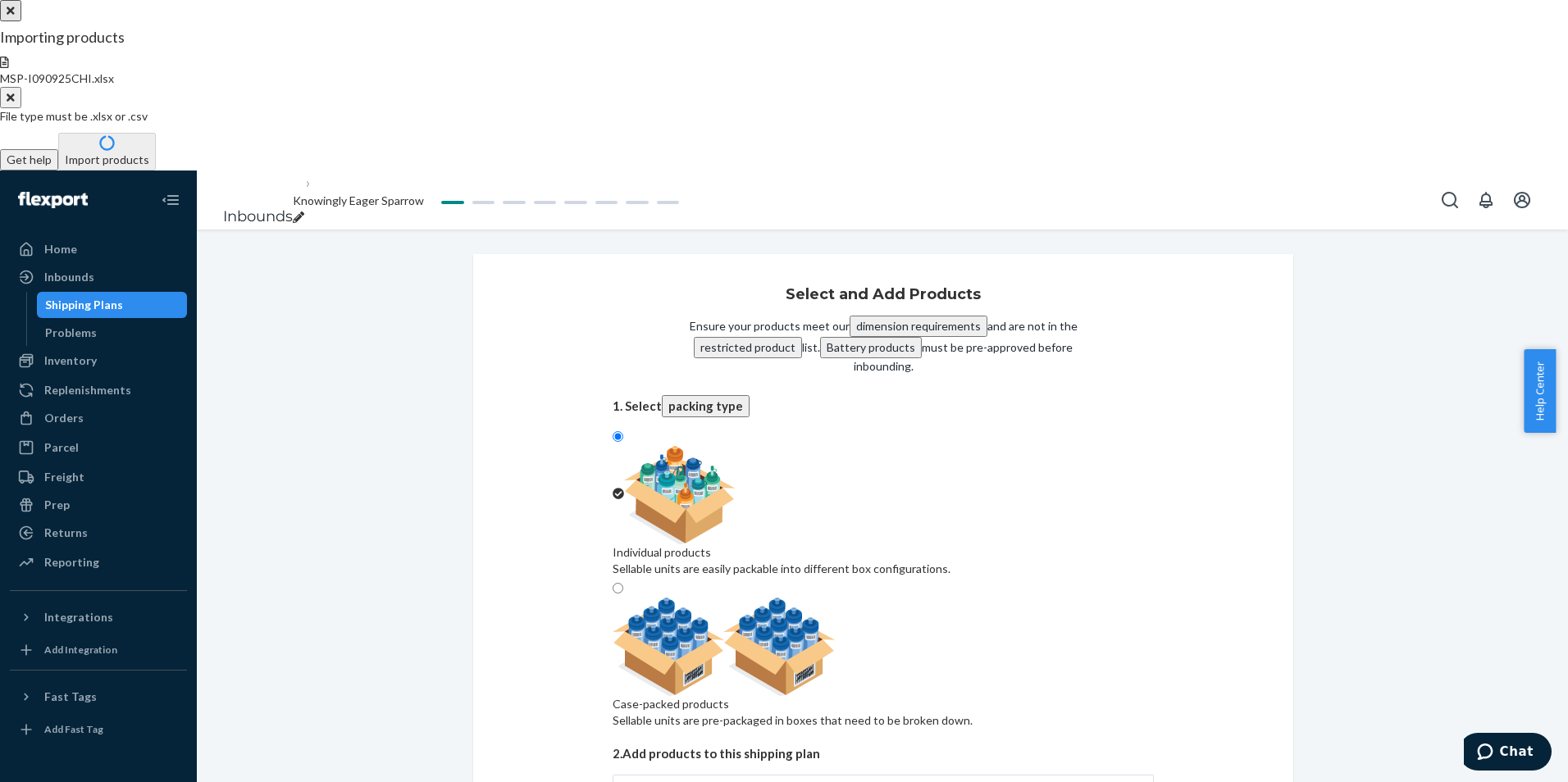
type input "600"
type input "300"
type input "8000"
type input "3150"
type input "5700"
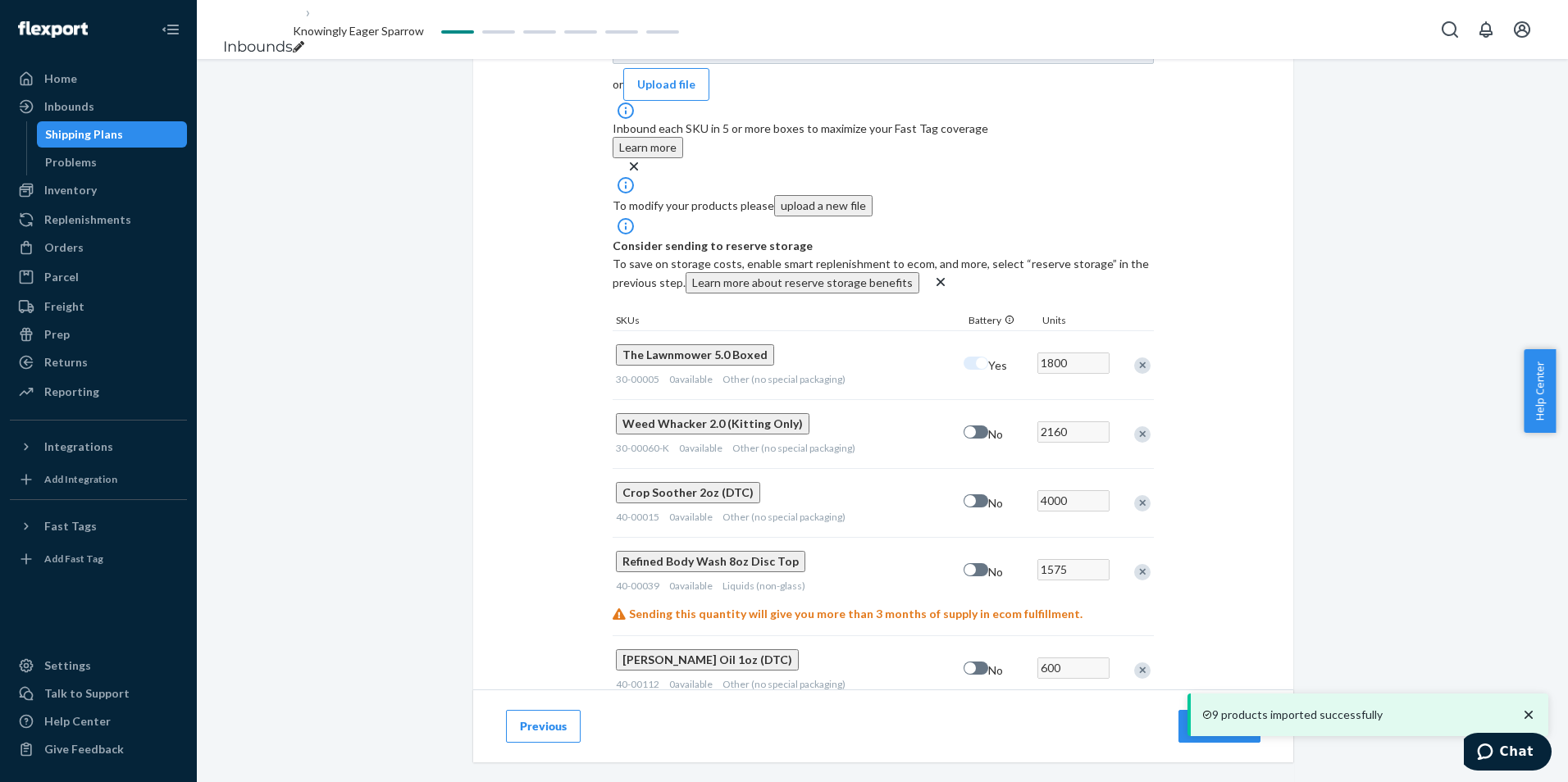
scroll to position [772, 0]
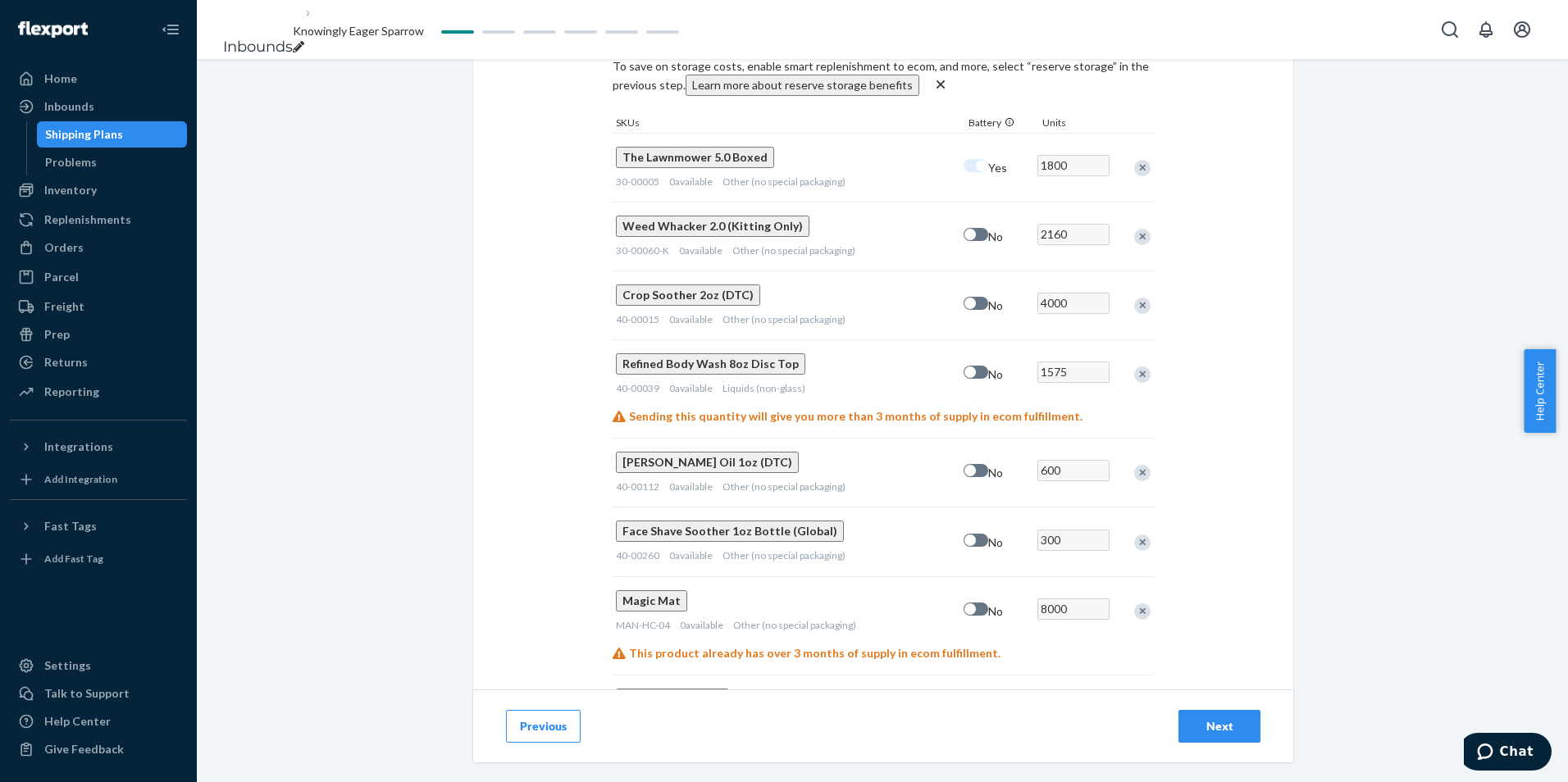
click at [1212, 736] on button "Next" at bounding box center [1219, 726] width 82 height 32
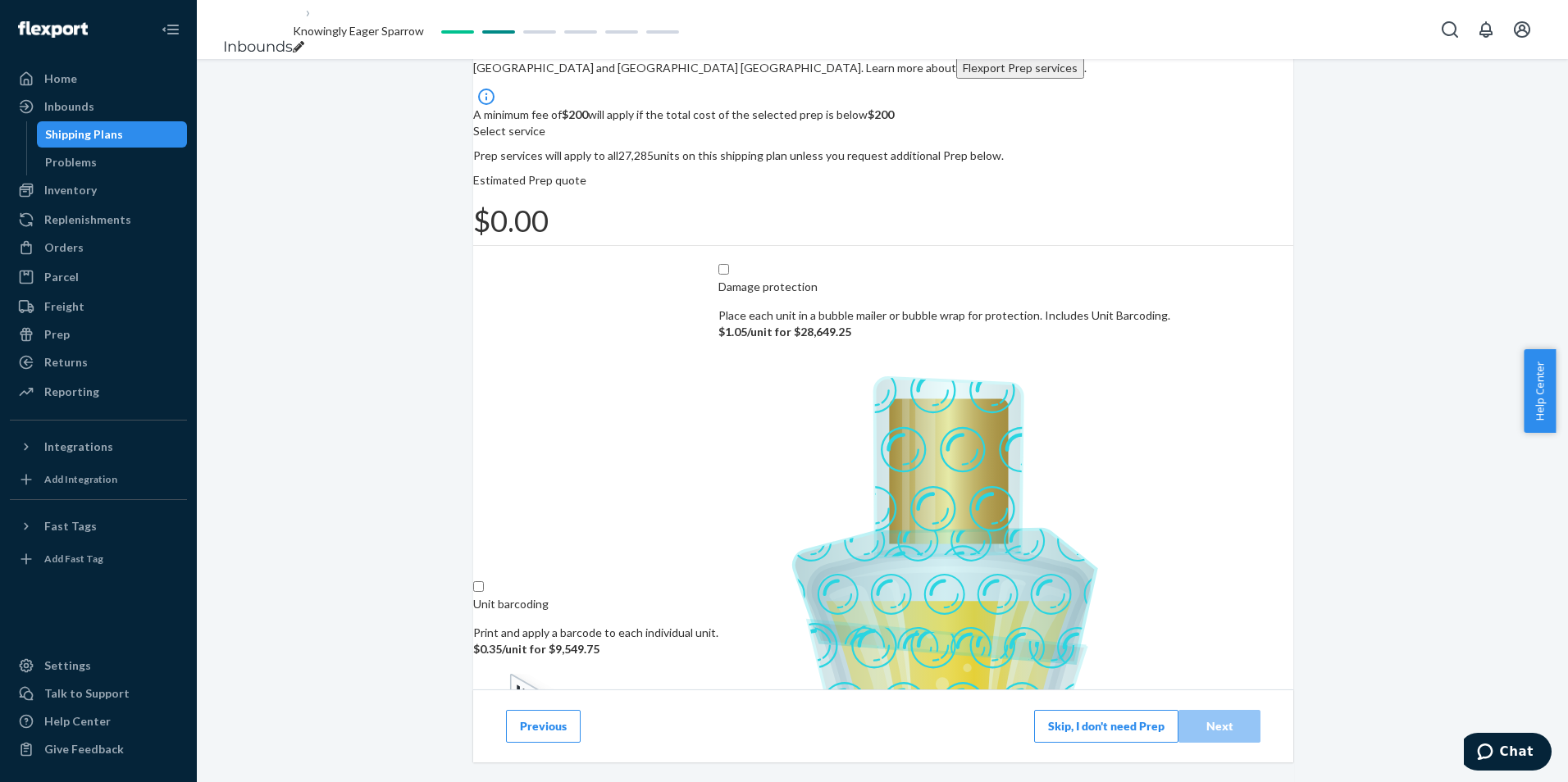
scroll to position [107, 0]
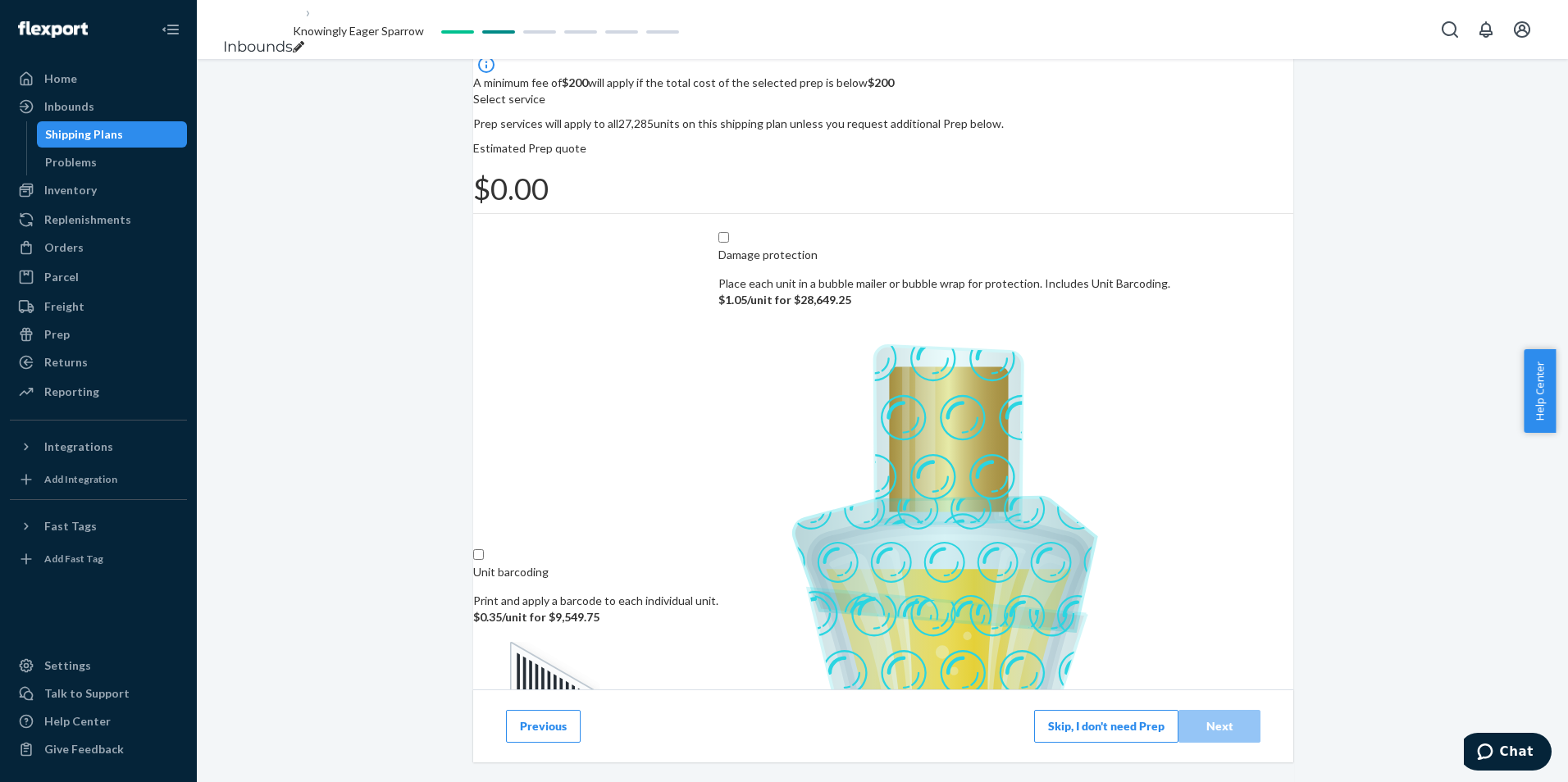
click at [1121, 727] on button "Skip, I don't need Prep" at bounding box center [1106, 726] width 144 height 32
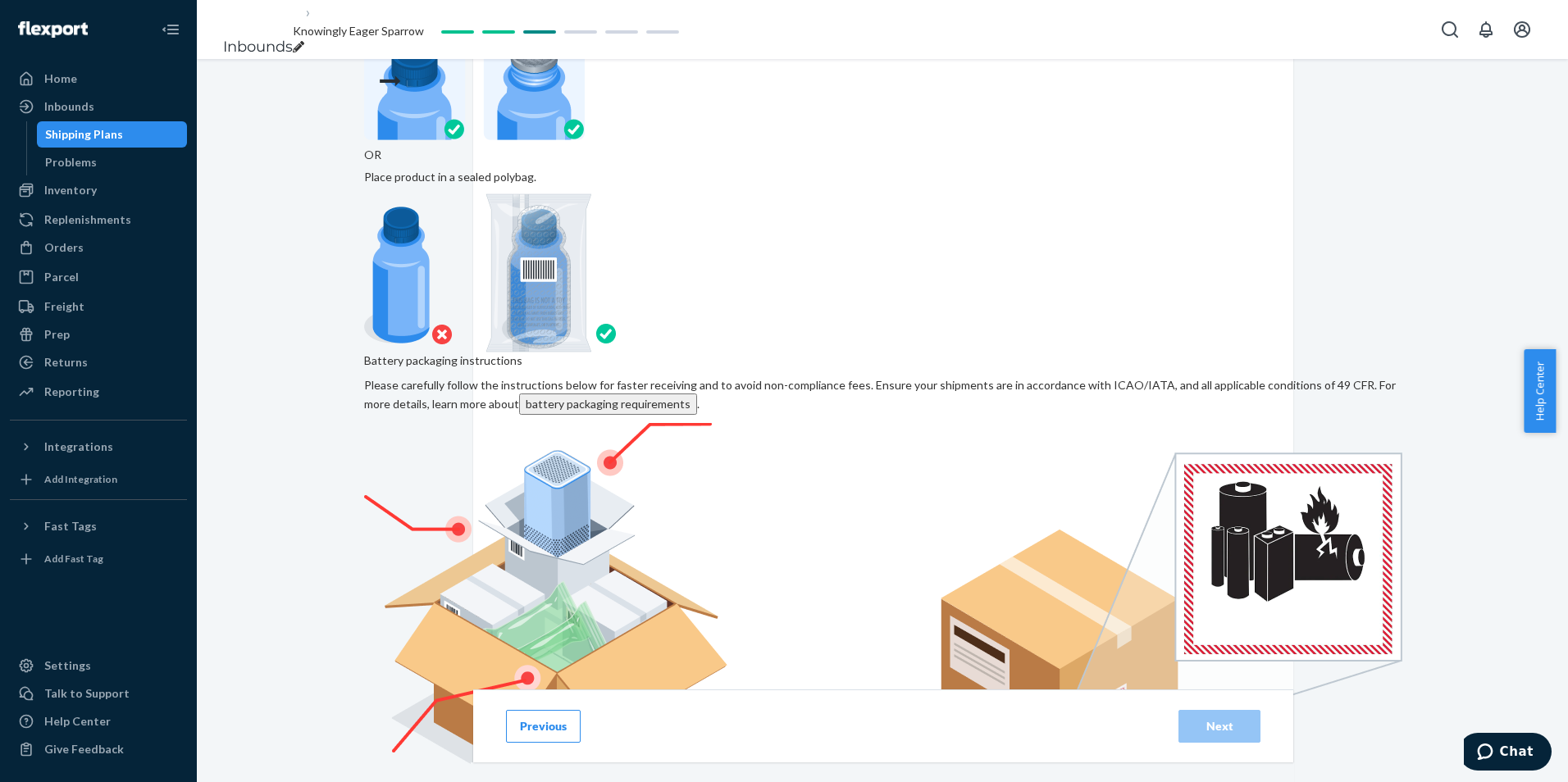
scroll to position [318, 0]
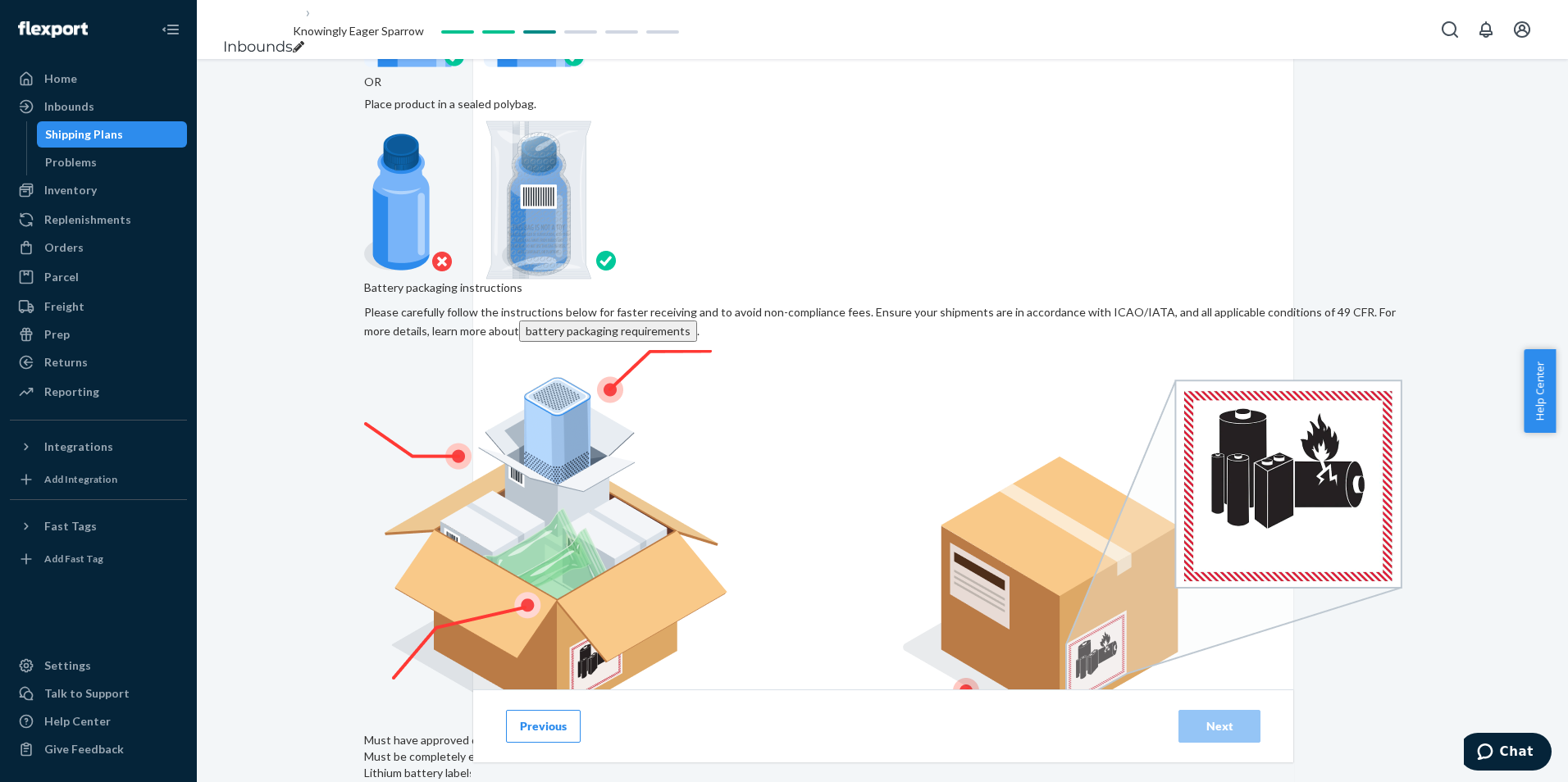
checkbox input "true"
click at [1220, 725] on div "Next" at bounding box center [1219, 726] width 55 height 16
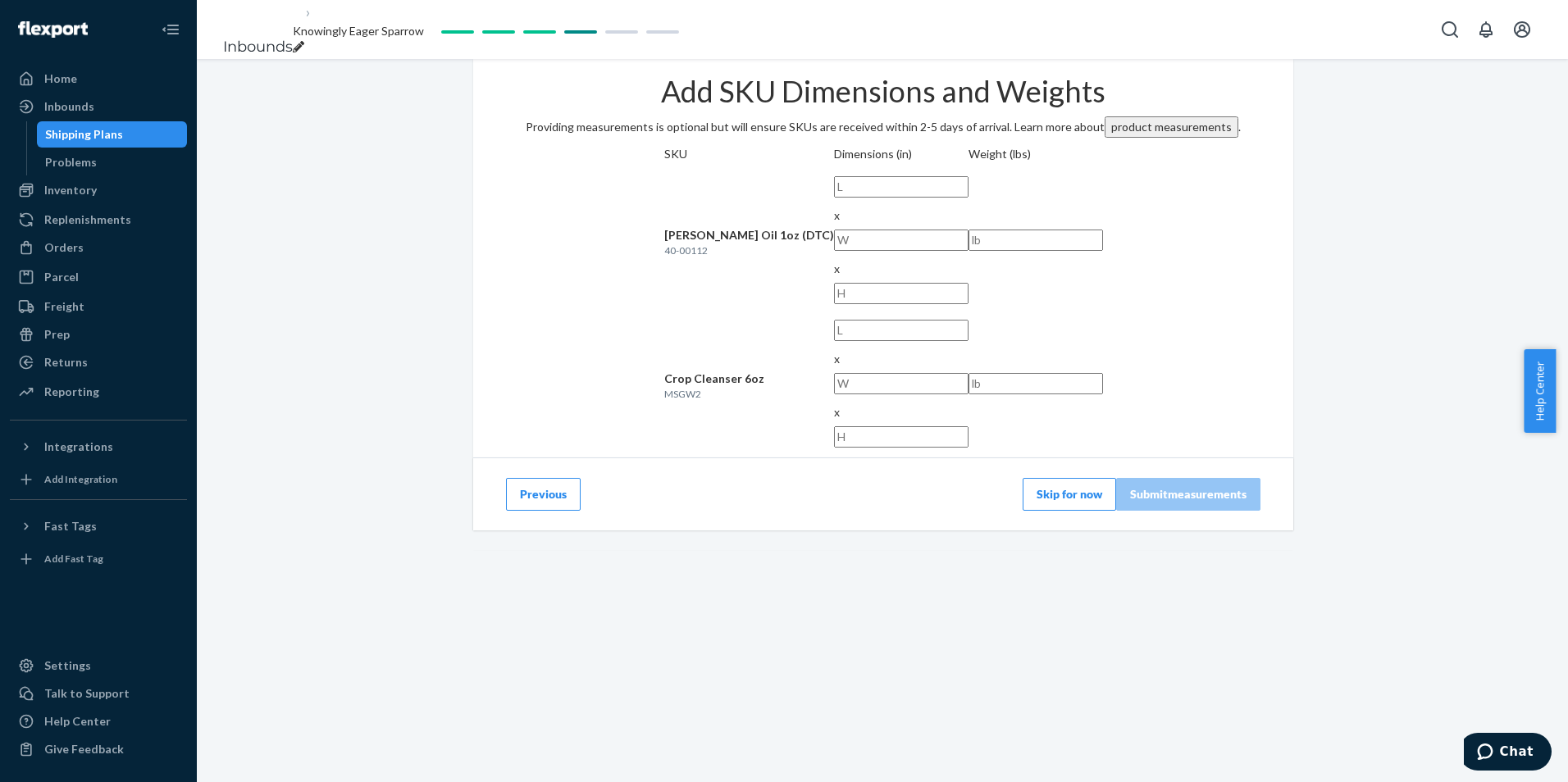
click at [1060, 478] on button "Skip for now" at bounding box center [1069, 494] width 94 height 32
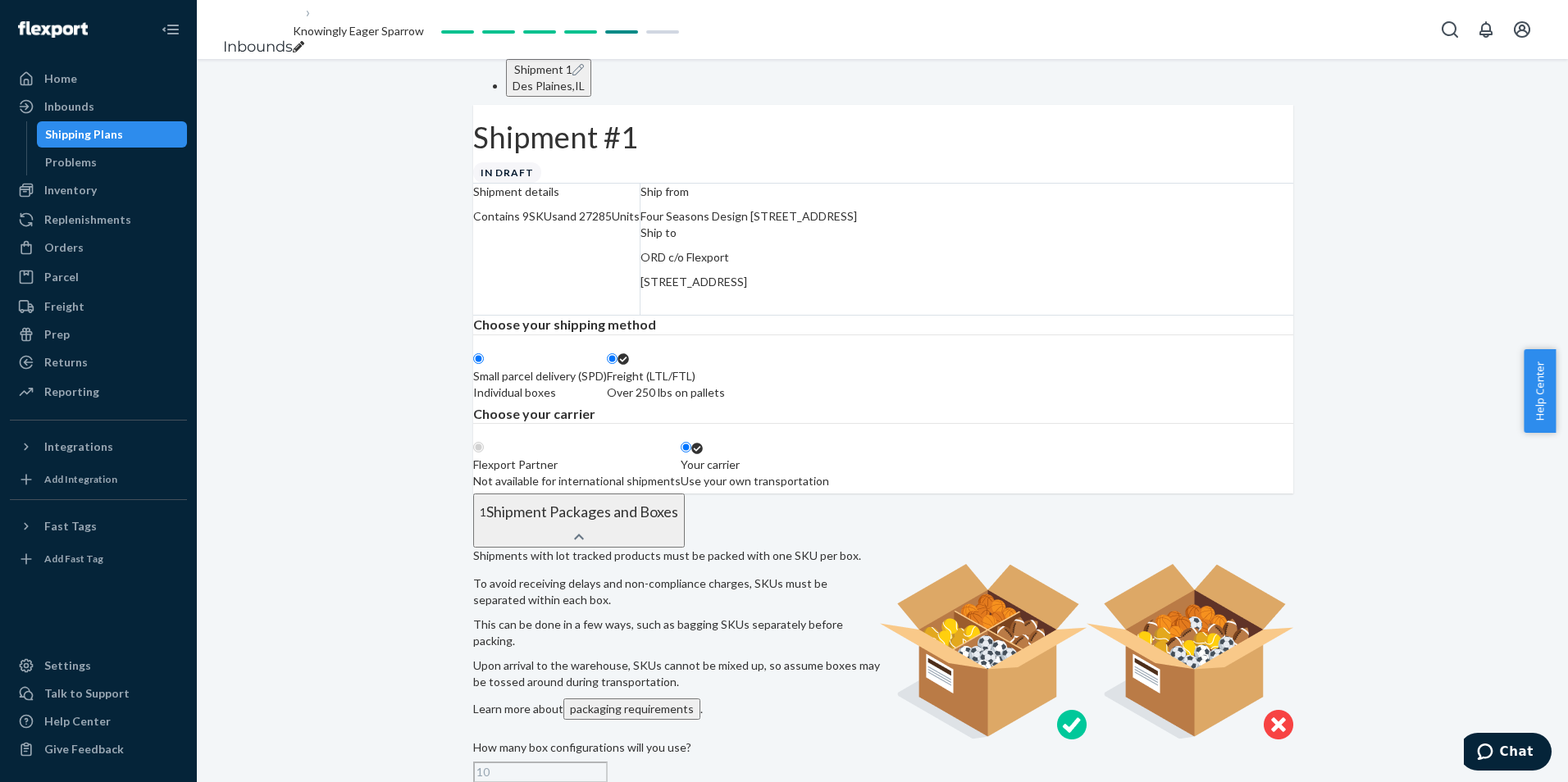
radio input "true"
radio input "false"
radio input "true"
radio input "false"
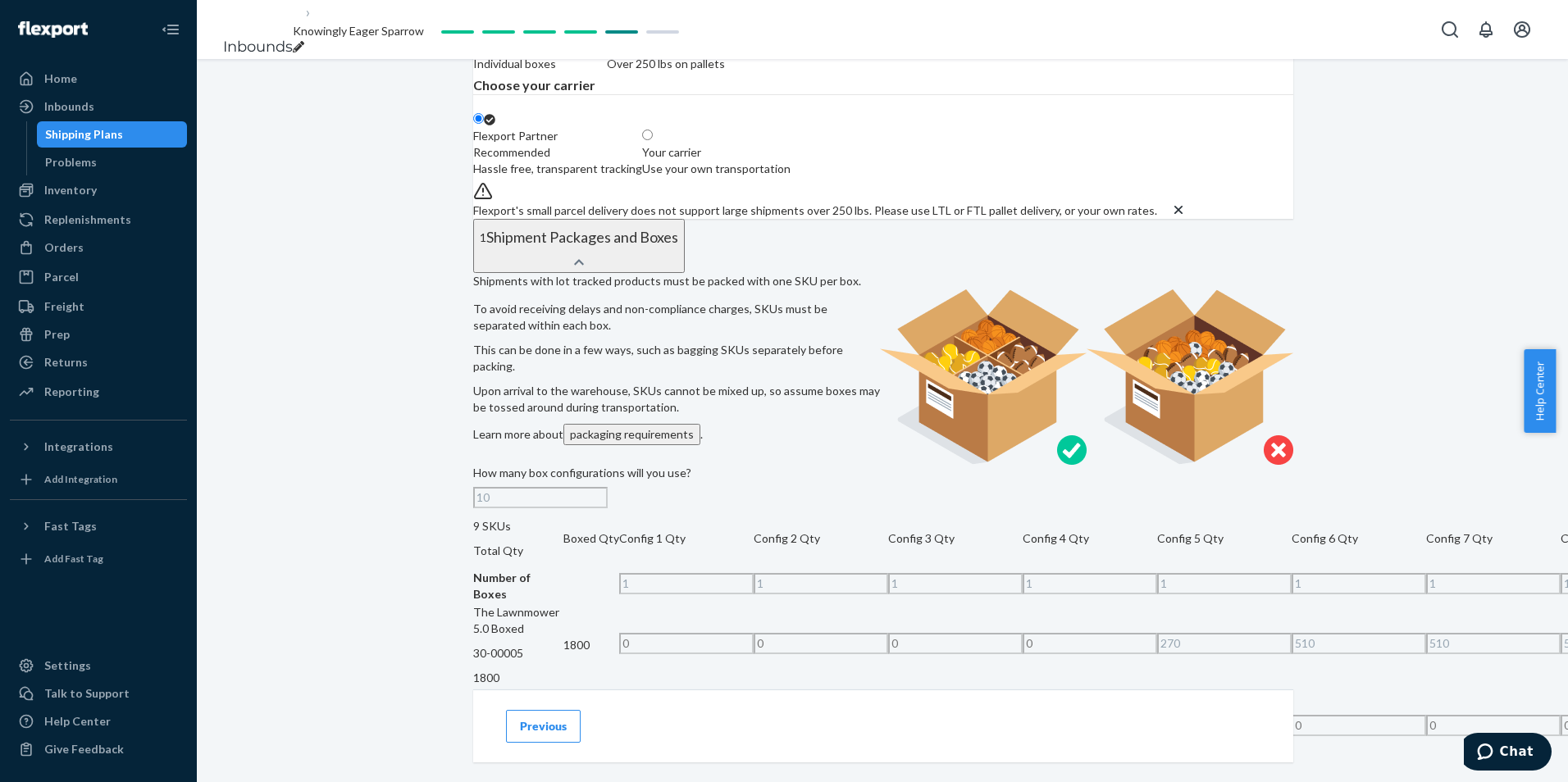
scroll to position [82, 0]
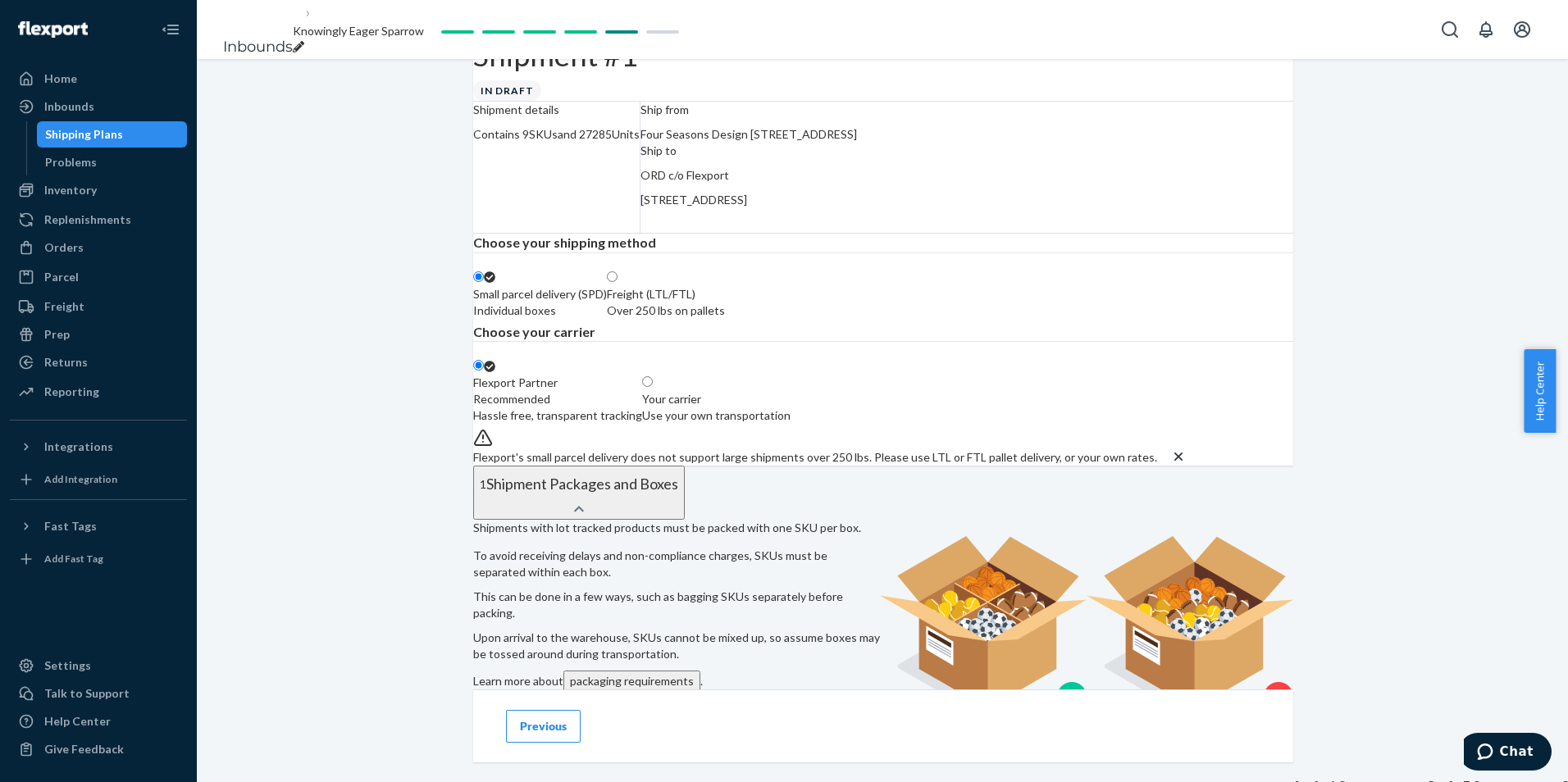
click at [725, 319] on div "Over 250 lbs on pallets" at bounding box center [666, 310] width 118 height 16
click at [618, 282] on input "Freight (LTL/FTL) Over 250 lbs on pallets" at bounding box center [612, 277] width 11 height 11
radio input "true"
radio input "false"
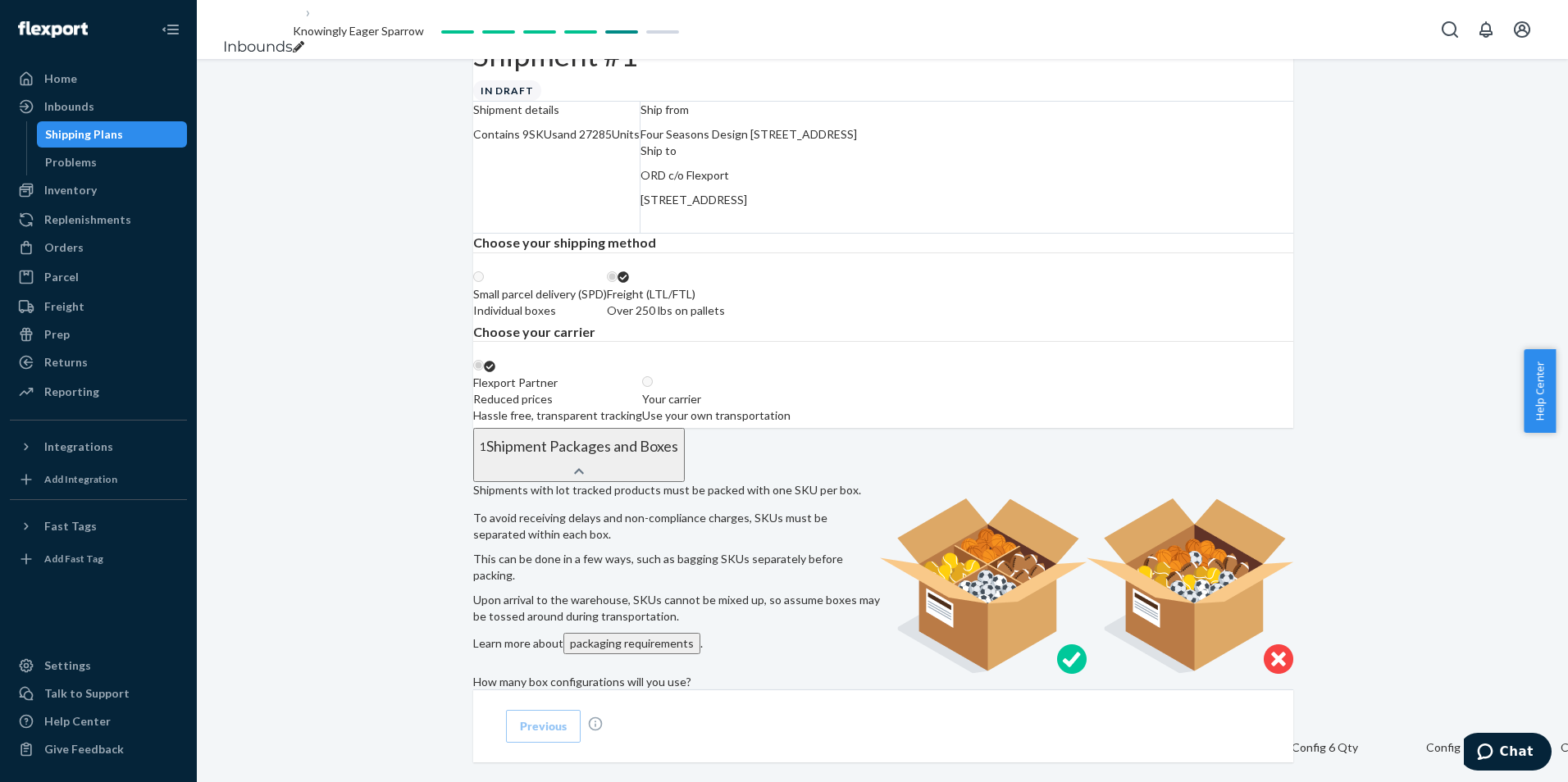
click at [791, 424] on div "Use your own transportation" at bounding box center [717, 415] width 148 height 16
click at [653, 387] on input "Your carrier Use your own transportation" at bounding box center [648, 382] width 11 height 11
radio input "true"
radio input "false"
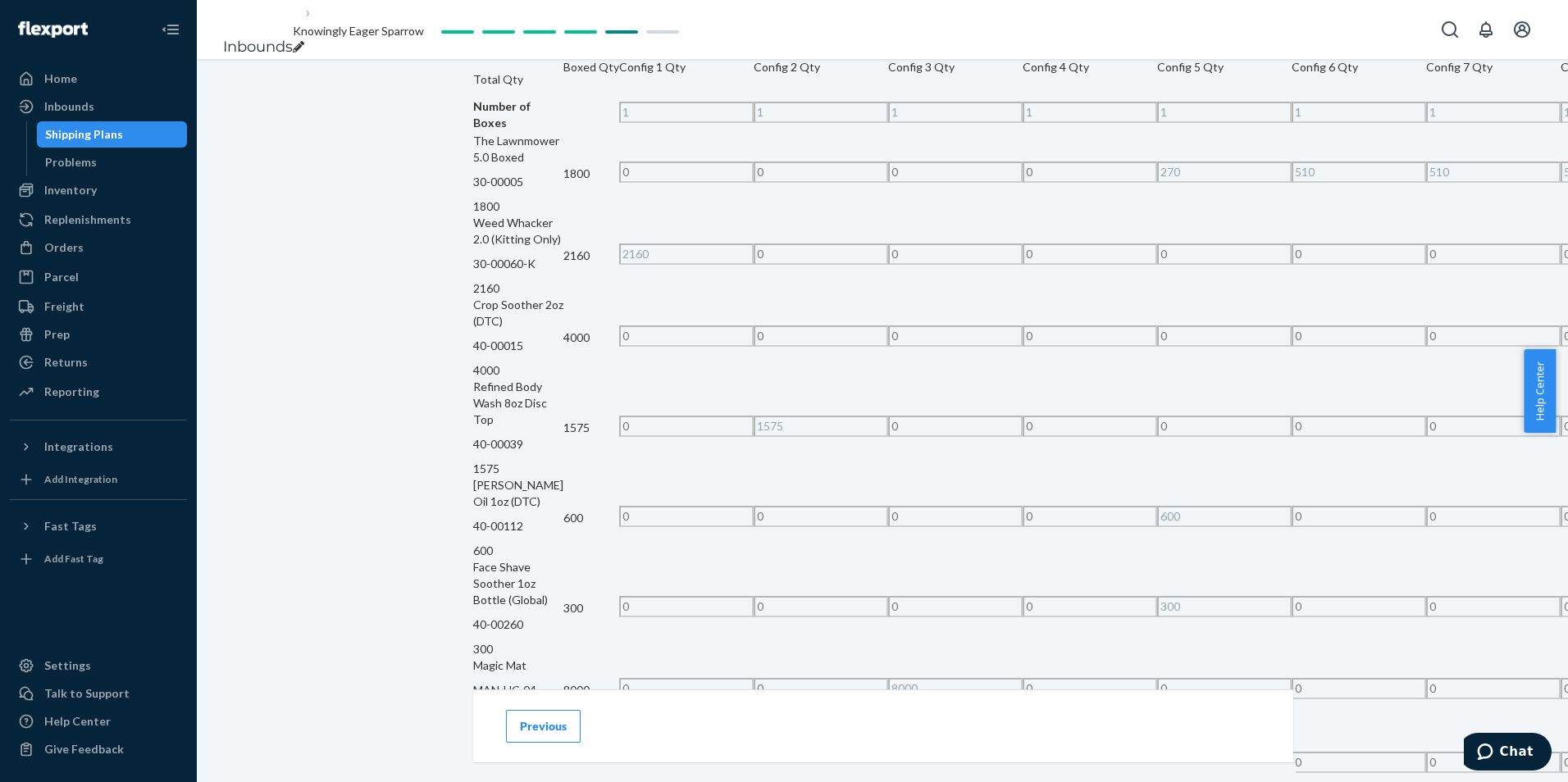
scroll to position [819, 0]
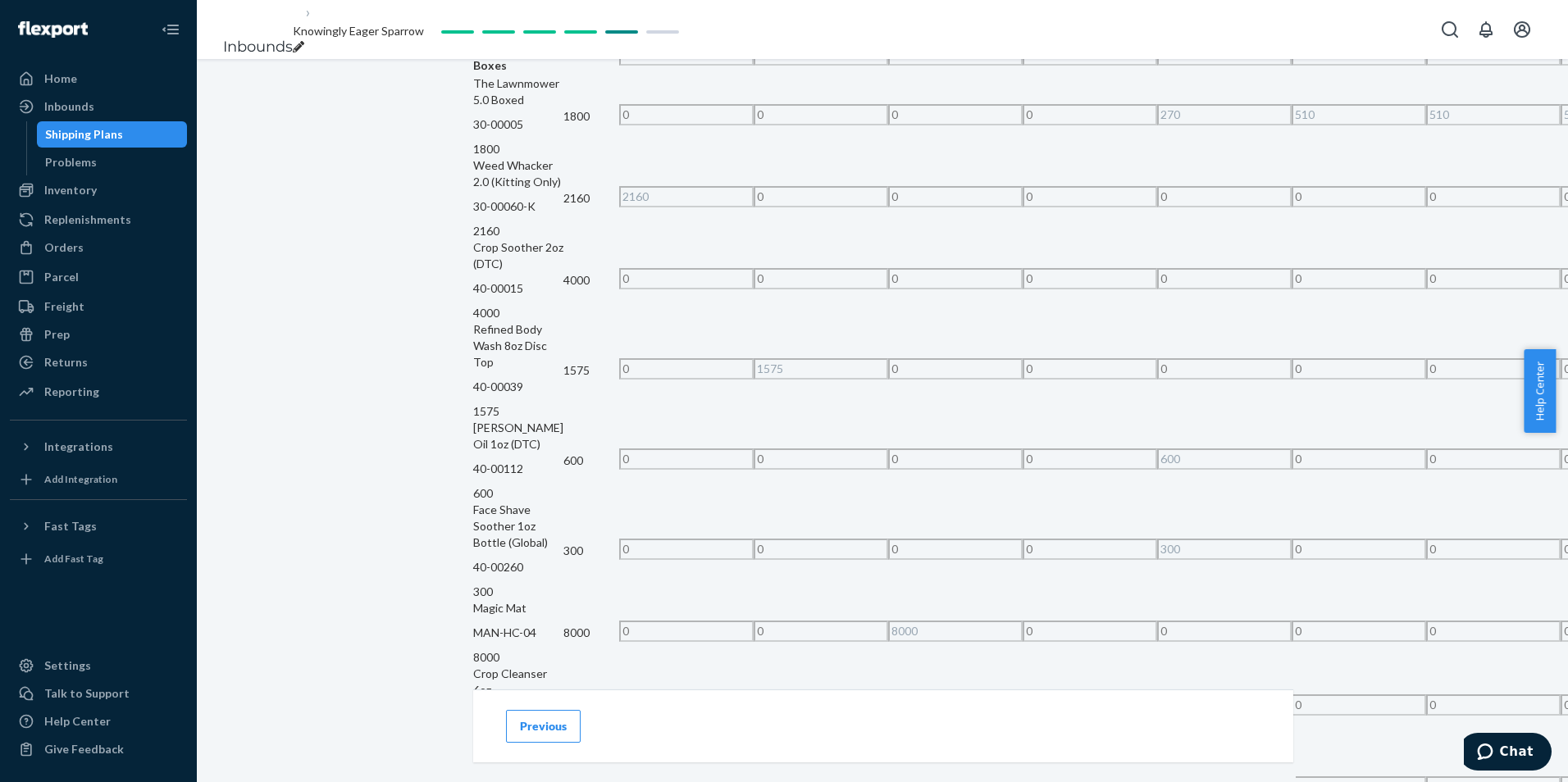
click at [514, 735] on button "Previous" at bounding box center [544, 726] width 75 height 32
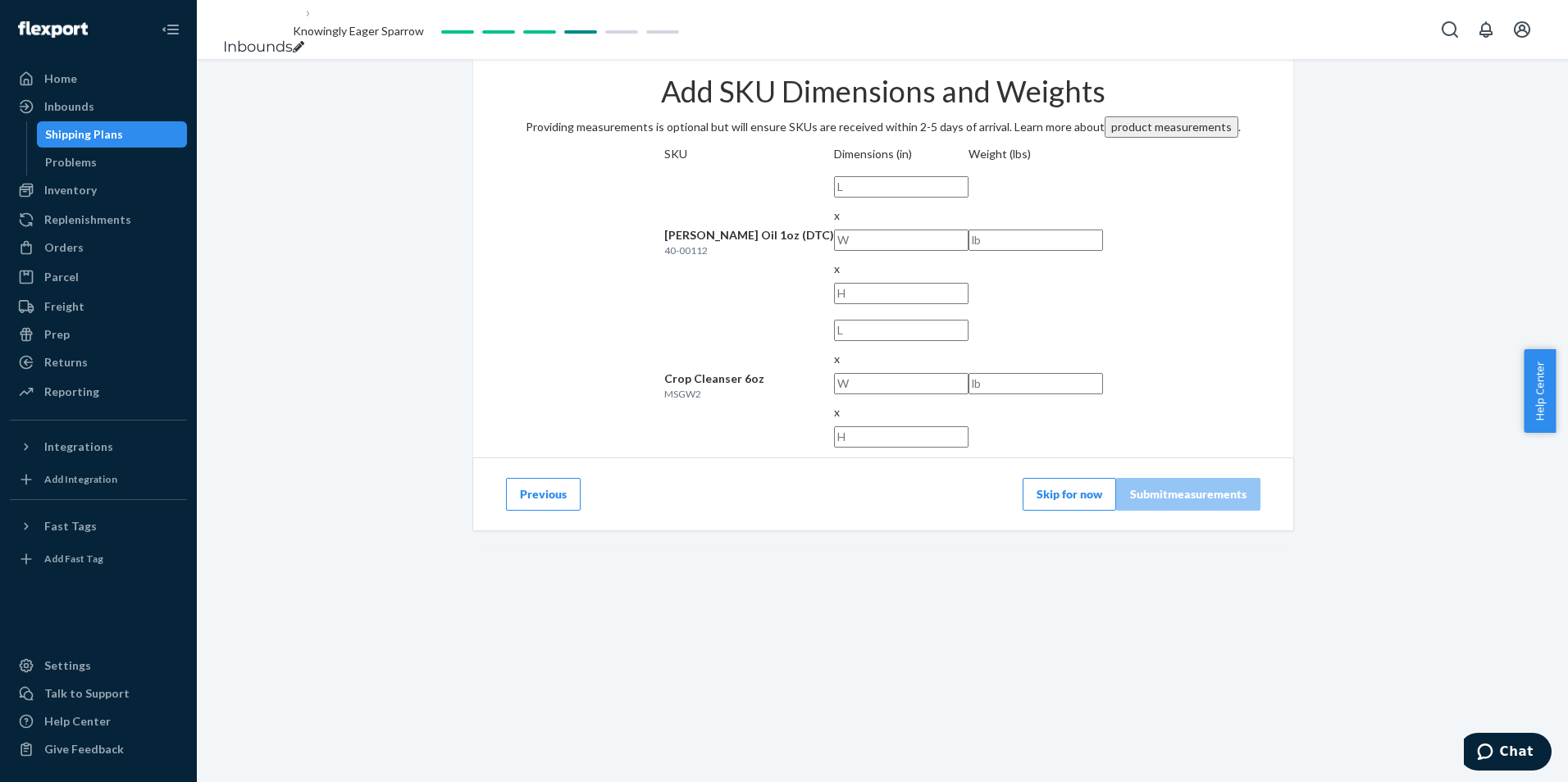
click at [1104, 138] on button "product measurements" at bounding box center [1171, 127] width 134 height 21
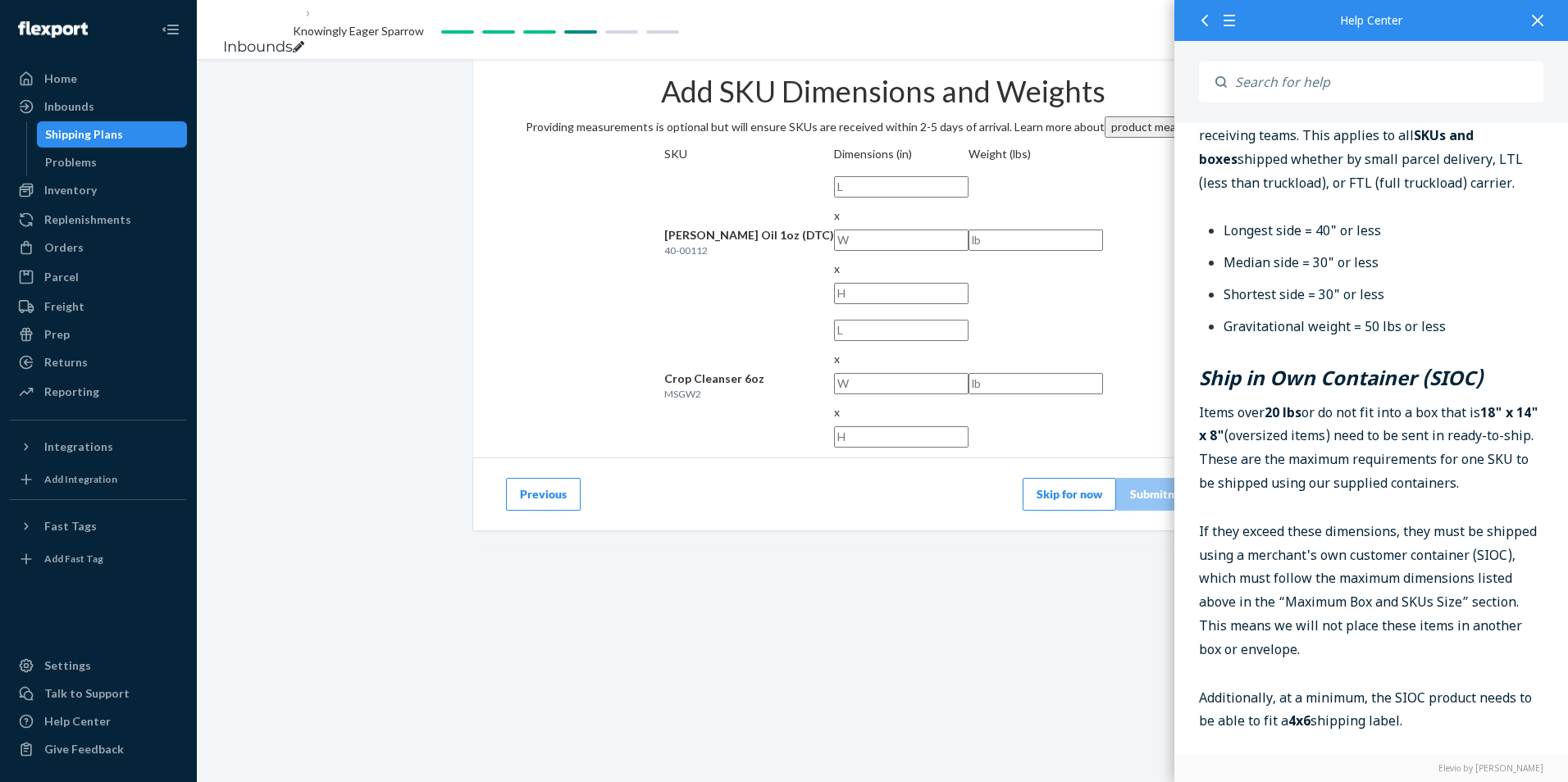
scroll to position [656, 0]
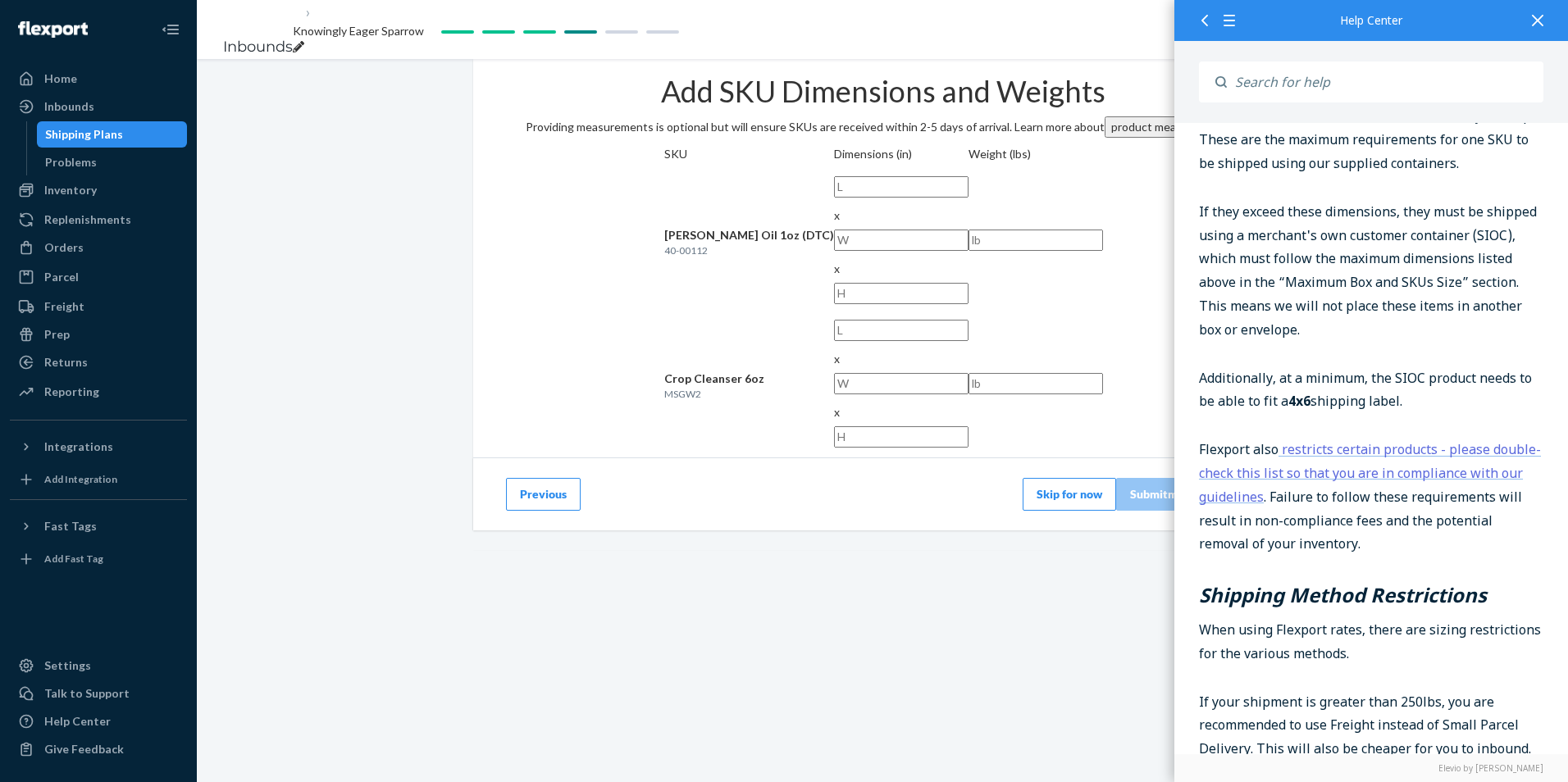
click at [948, 500] on div "Add SKU Dimensions and Weights Providing measurements is optional but will ensu…" at bounding box center [882, 303] width 818 height 490
click at [1050, 478] on button "Skip for now" at bounding box center [1069, 494] width 94 height 32
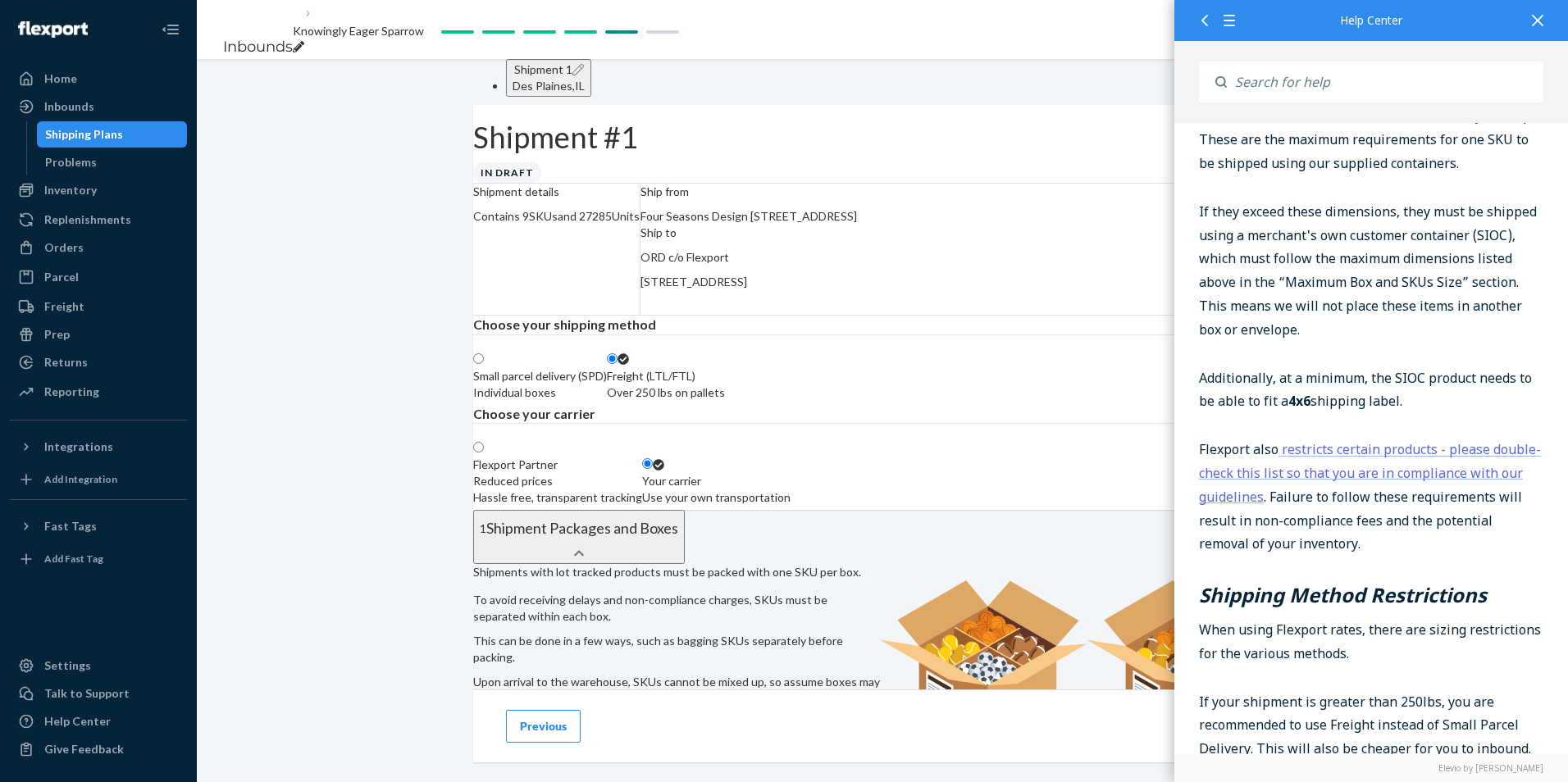
click at [1544, 18] on div at bounding box center [1537, 20] width 36 height 40
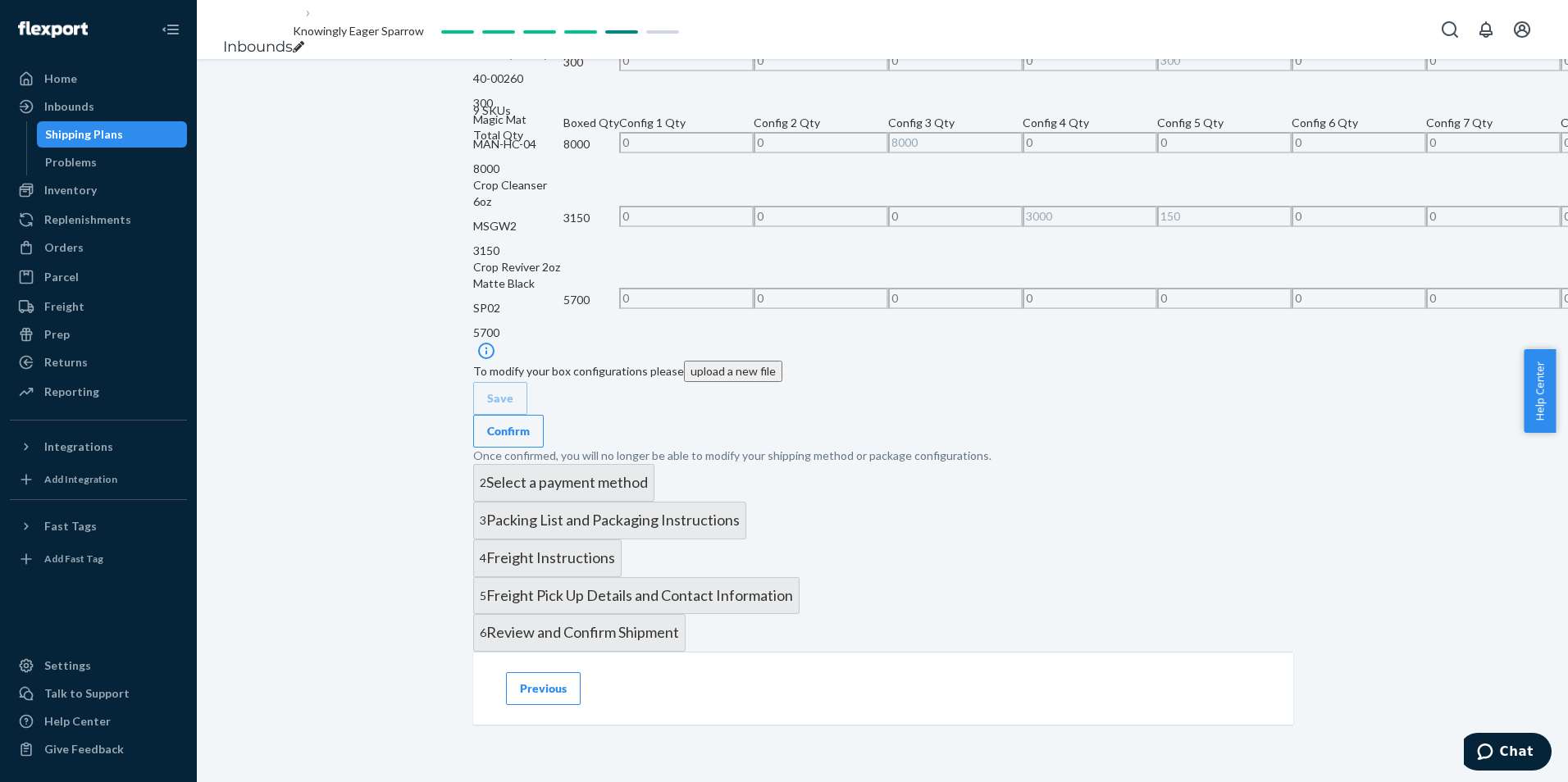
scroll to position [1620, 0]
click at [544, 415] on button "Confirm" at bounding box center [508, 431] width 71 height 32
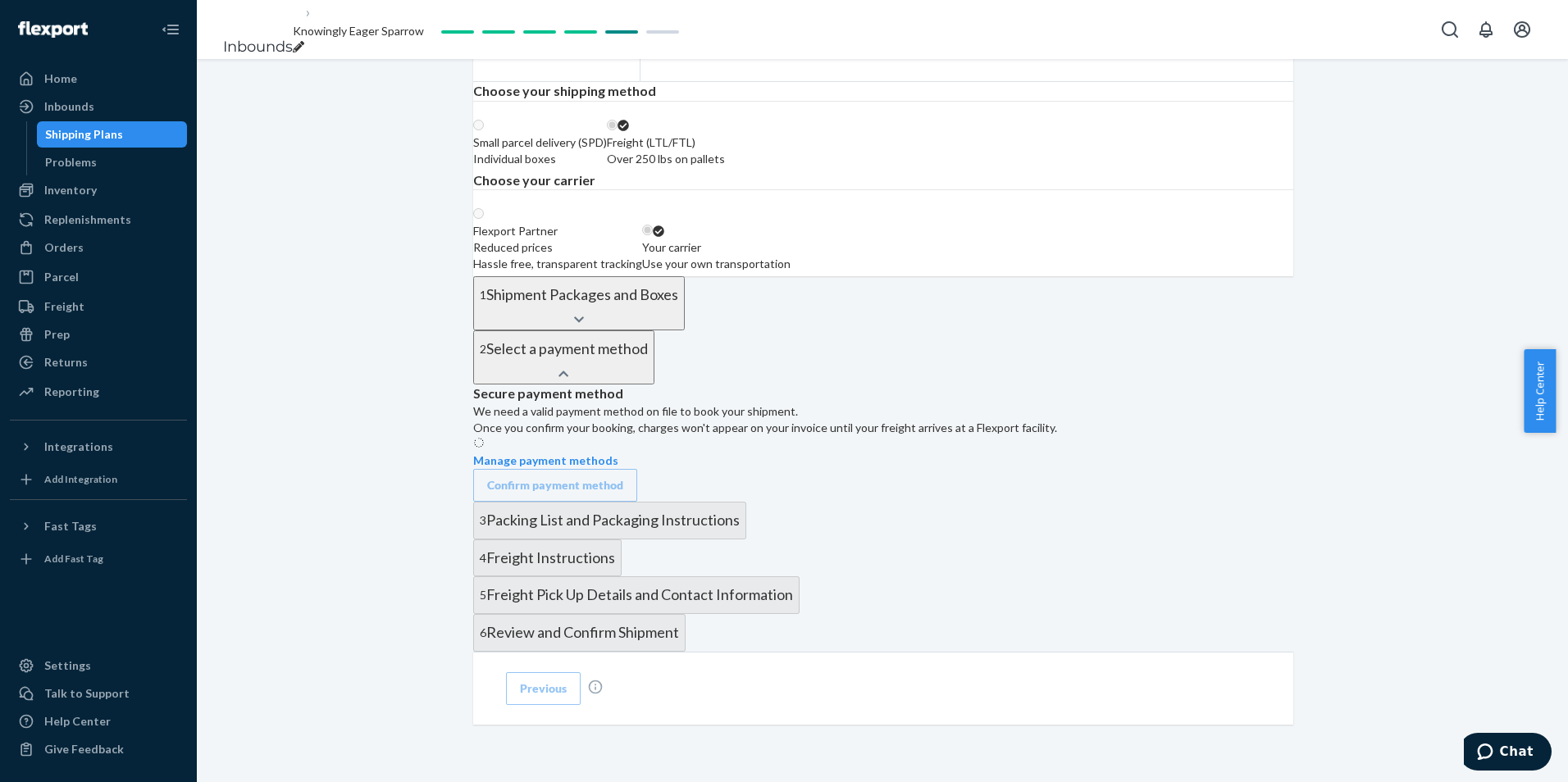
scroll to position [743, 0]
click at [623, 477] on div "Confirm payment method" at bounding box center [556, 485] width 136 height 16
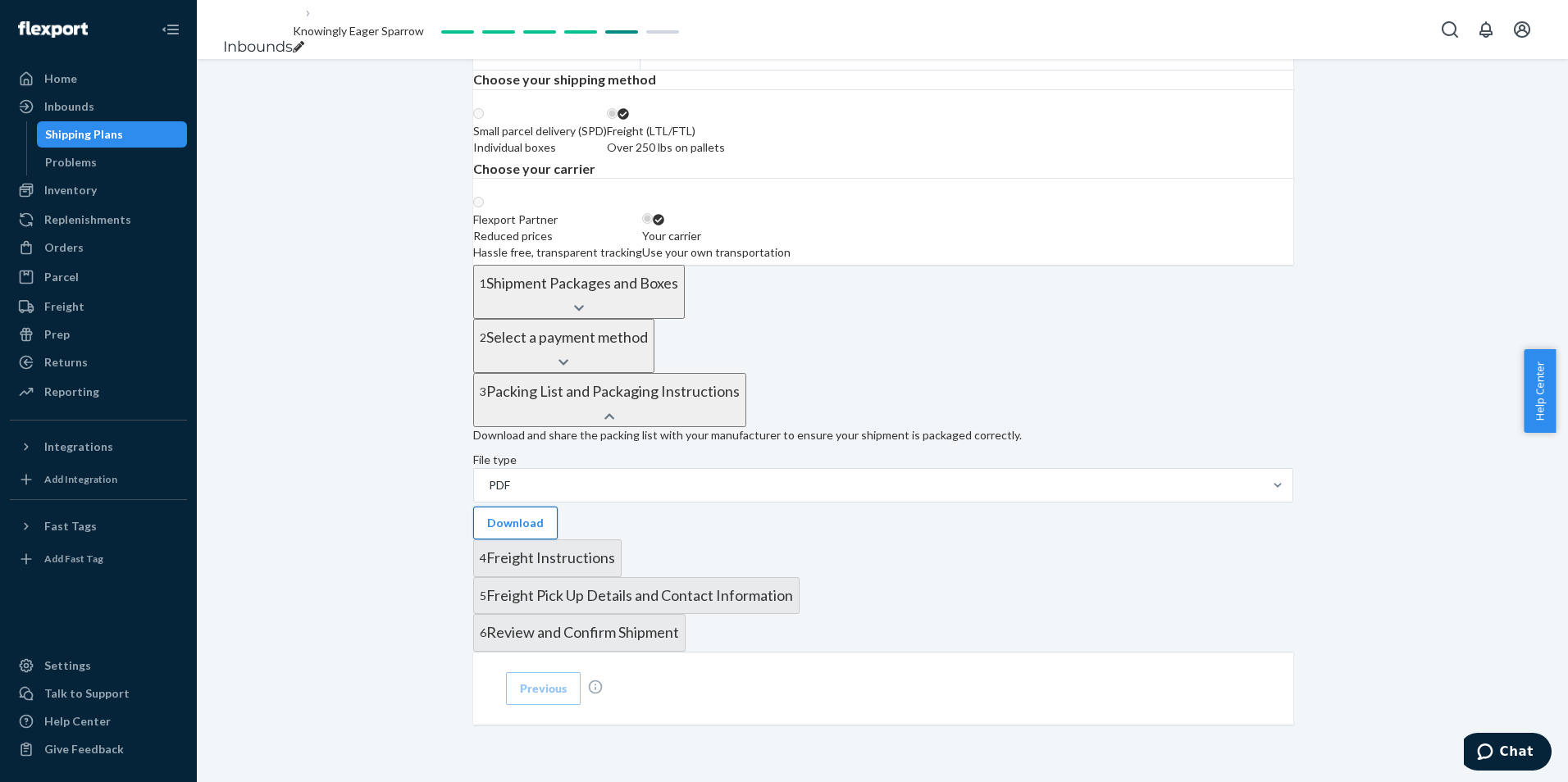
click at [547, 507] on button "Download" at bounding box center [515, 523] width 84 height 32
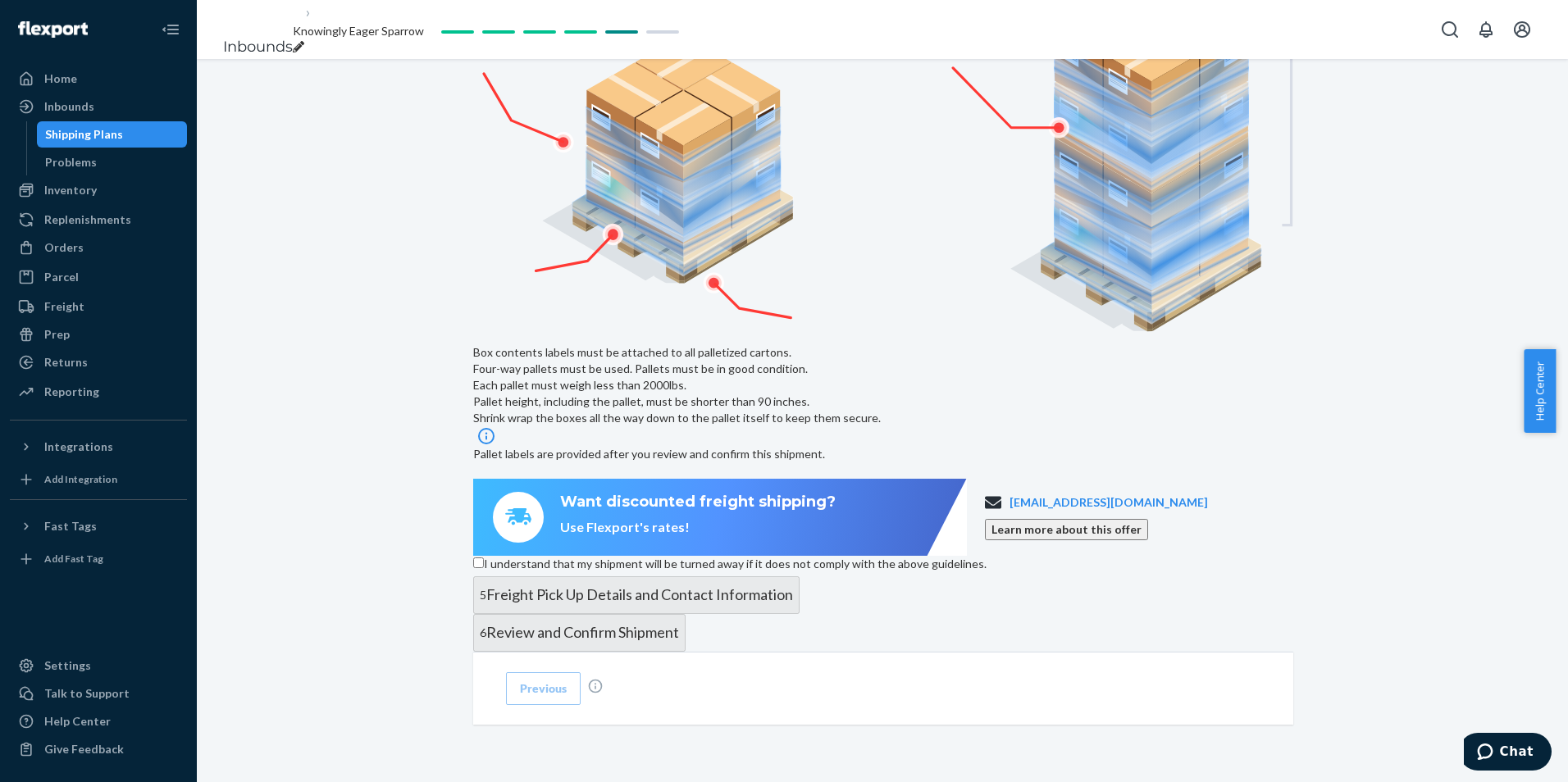
scroll to position [1132, 0]
click at [718, 556] on span "I understand that my shipment will be turned away if it does not comply with th…" at bounding box center [735, 563] width 503 height 14
click at [484, 557] on input "I understand that my shipment will be turned away if it does not comply with th…" at bounding box center [478, 562] width 11 height 11
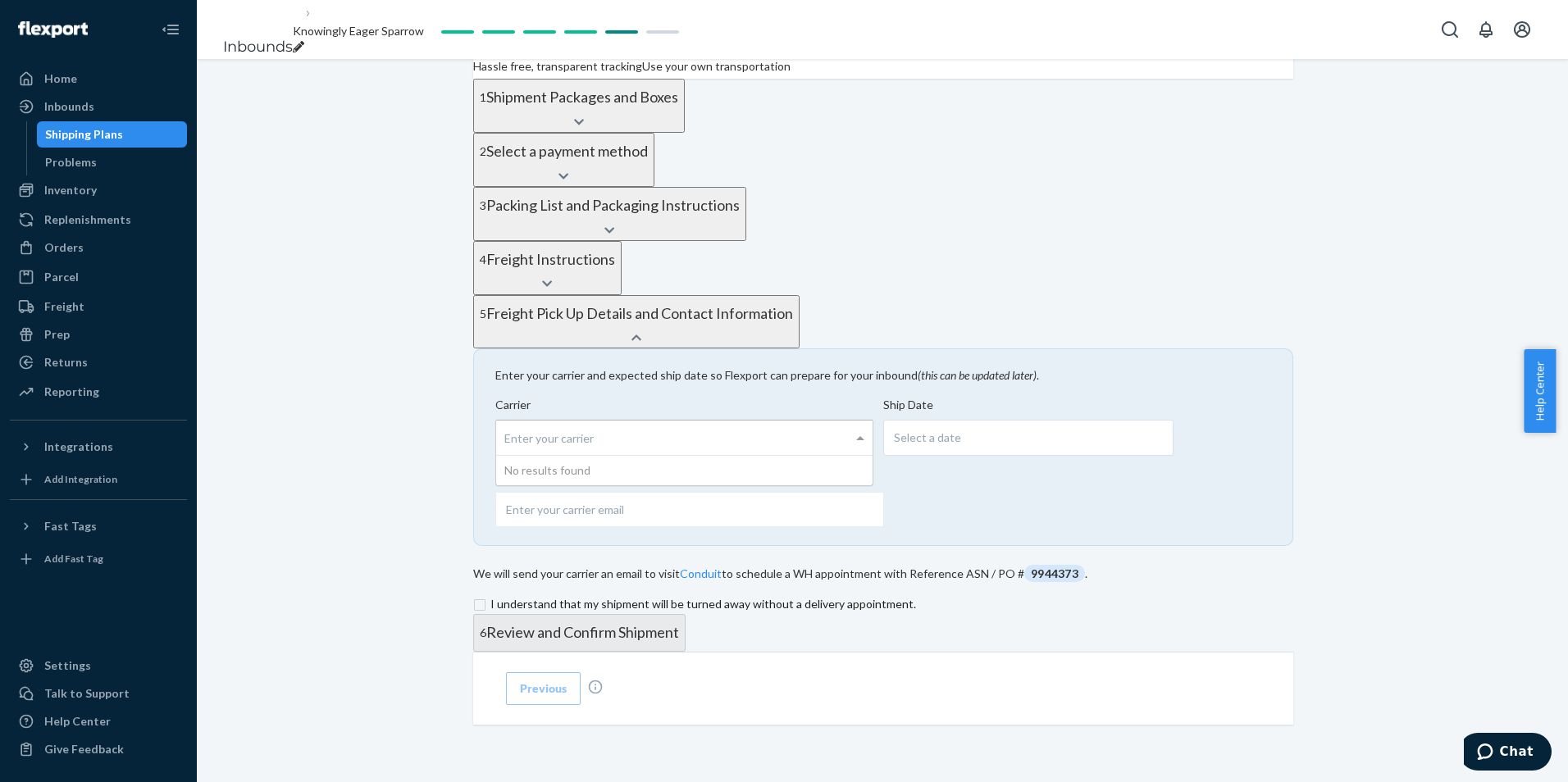
click at [766, 421] on div "Enter your carrier" at bounding box center [684, 438] width 377 height 34
click at [509, 423] on input "Carrier Enter your carrier No results found" at bounding box center [506, 439] width 4 height 31
type input "total quality"
click at [1029, 420] on div "Select a date" at bounding box center [1028, 438] width 291 height 36
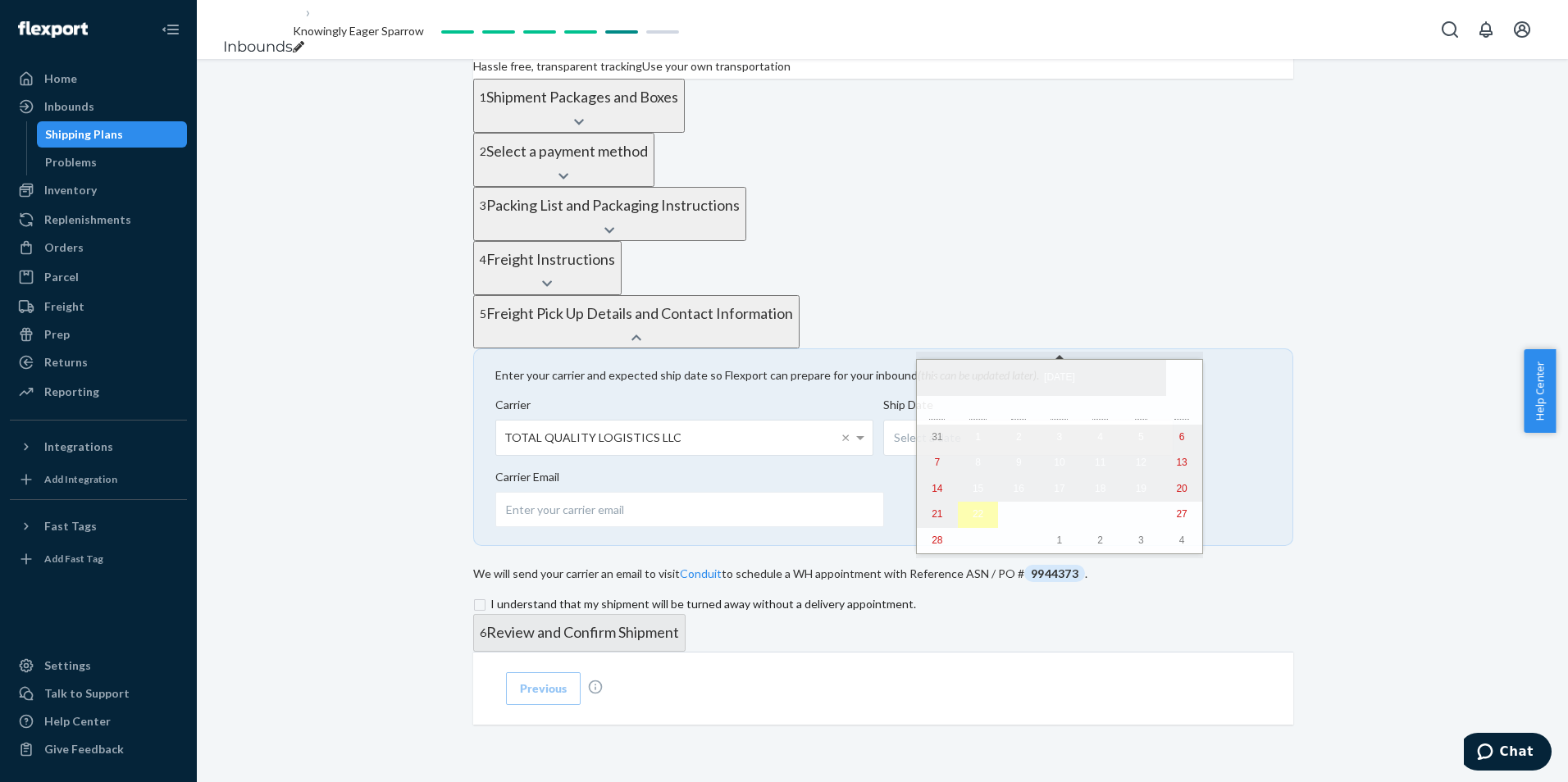
click at [982, 518] on button "22" at bounding box center [978, 515] width 41 height 26
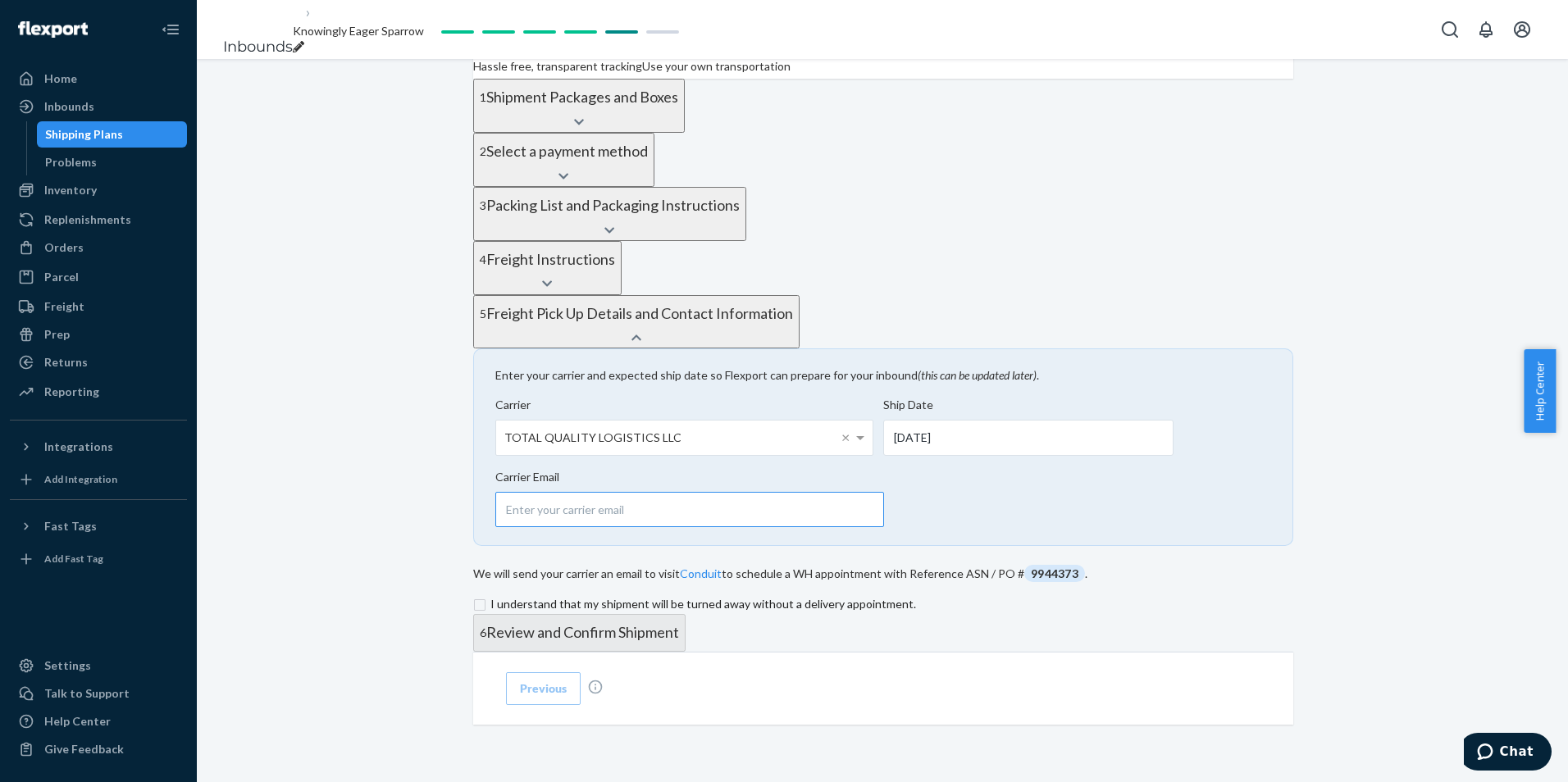
click at [741, 492] on input "email" at bounding box center [689, 509] width 389 height 35
type input "[EMAIL_ADDRESS][DOMAIN_NAME]"
click at [673, 595] on input "checkbox" at bounding box center [883, 604] width 820 height 20
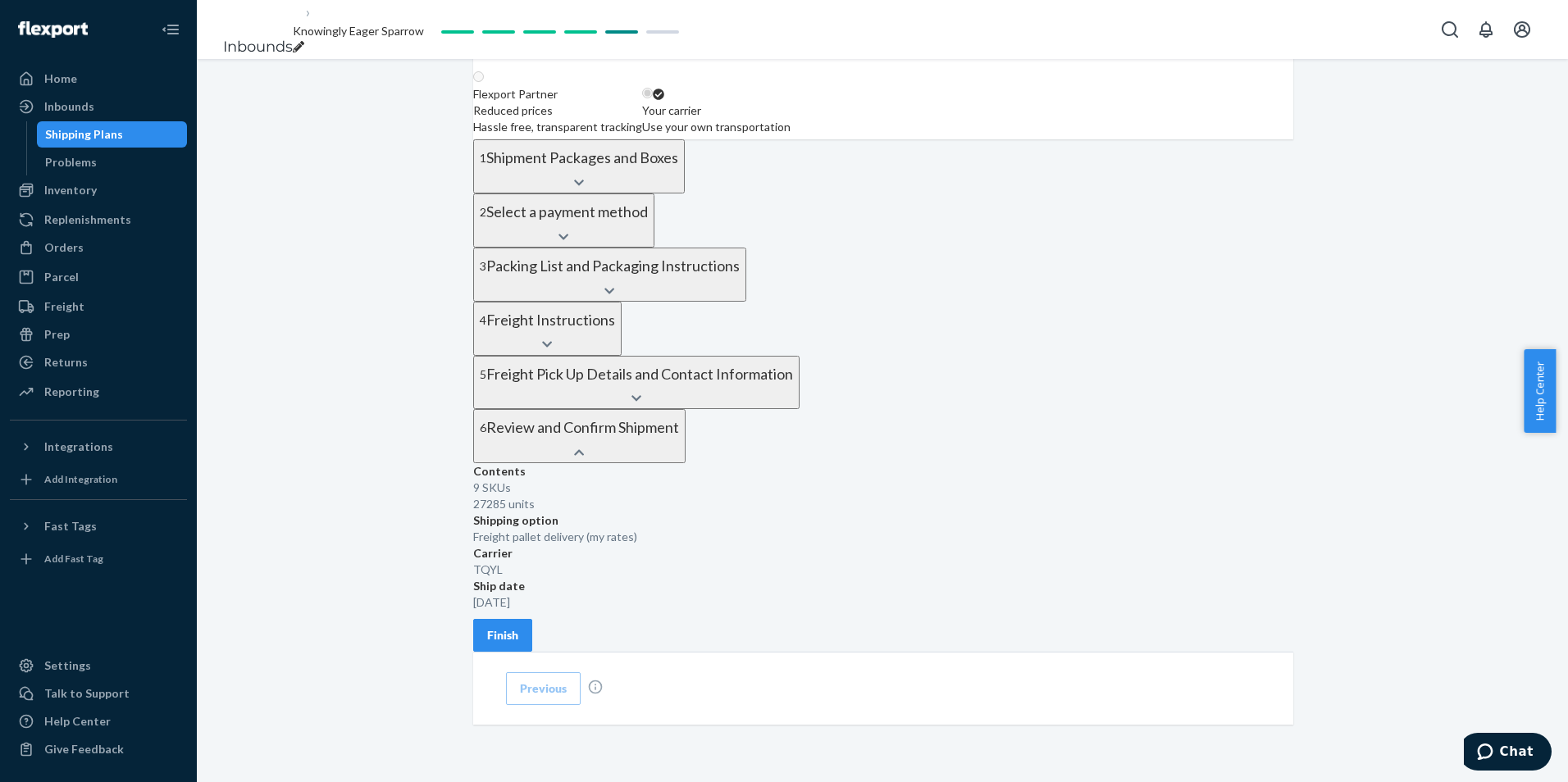
scroll to position [683, 0]
click at [1248, 652] on div "Previous" at bounding box center [883, 688] width 820 height 73
click at [518, 627] on div "Finish" at bounding box center [503, 635] width 32 height 16
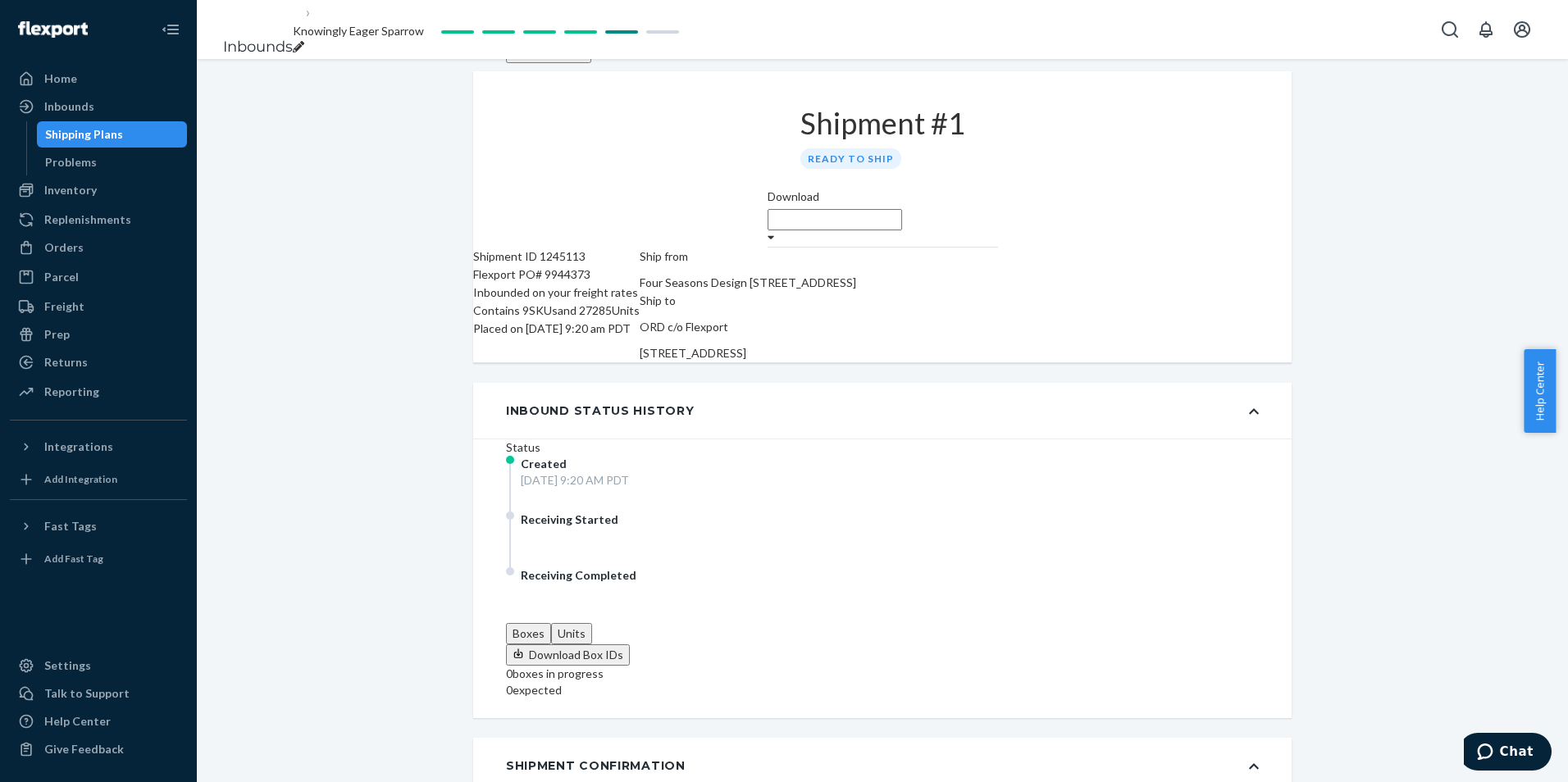
scroll to position [0, 0]
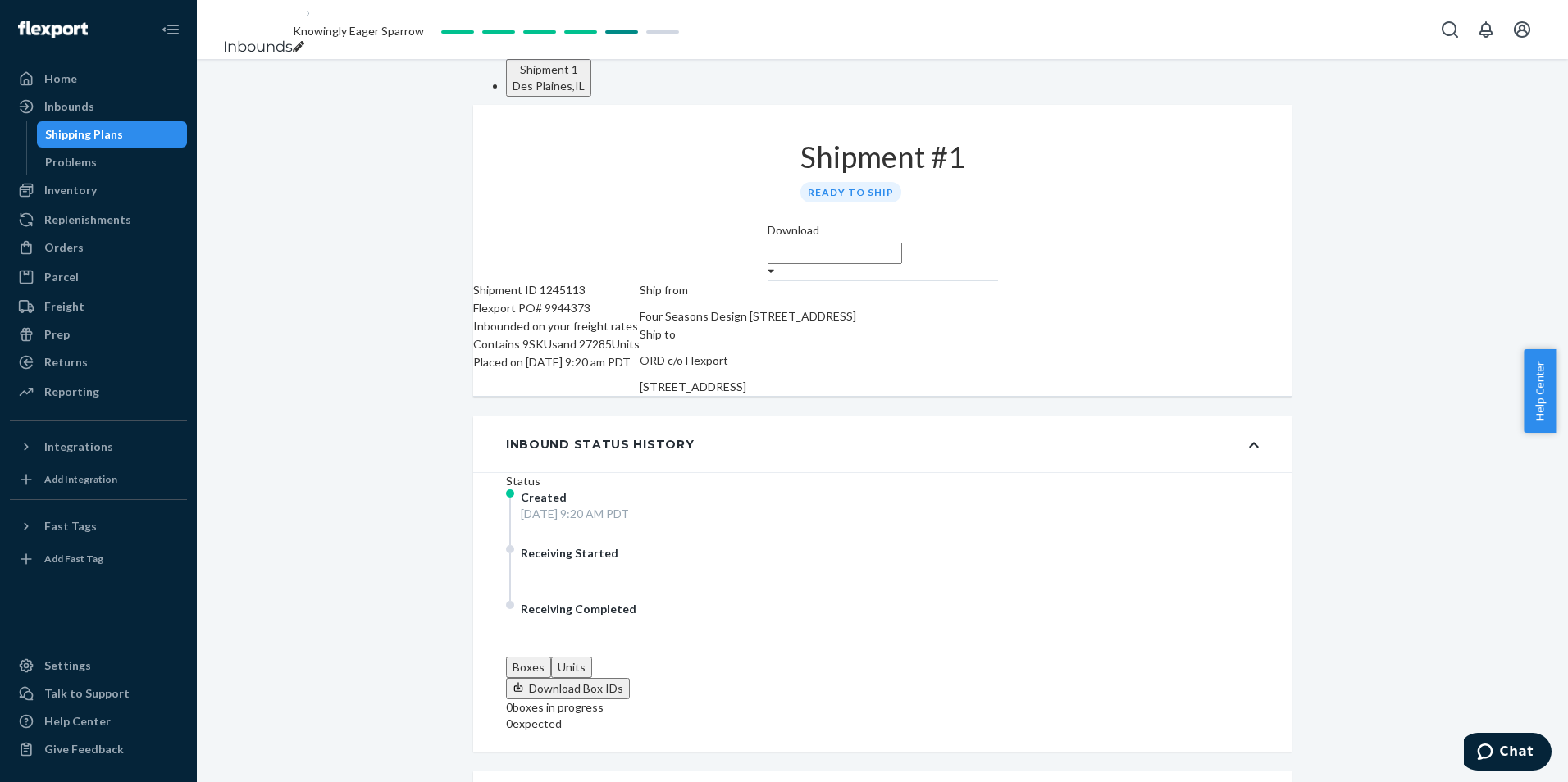
click at [304, 41] on icon "breadcrumbs" at bounding box center [298, 46] width 11 height 11
drag, startPoint x: 464, startPoint y: 37, endPoint x: 286, endPoint y: 58, distance: 179.2
click at [286, 58] on div "Inbounds Knowingly Eager Sparrow" at bounding box center [882, 29] width 1371 height 59
click at [339, 32] on input "vMSP-I090925CHI" at bounding box center [360, 31] width 135 height 21
type input "MSP-I090925CHI"
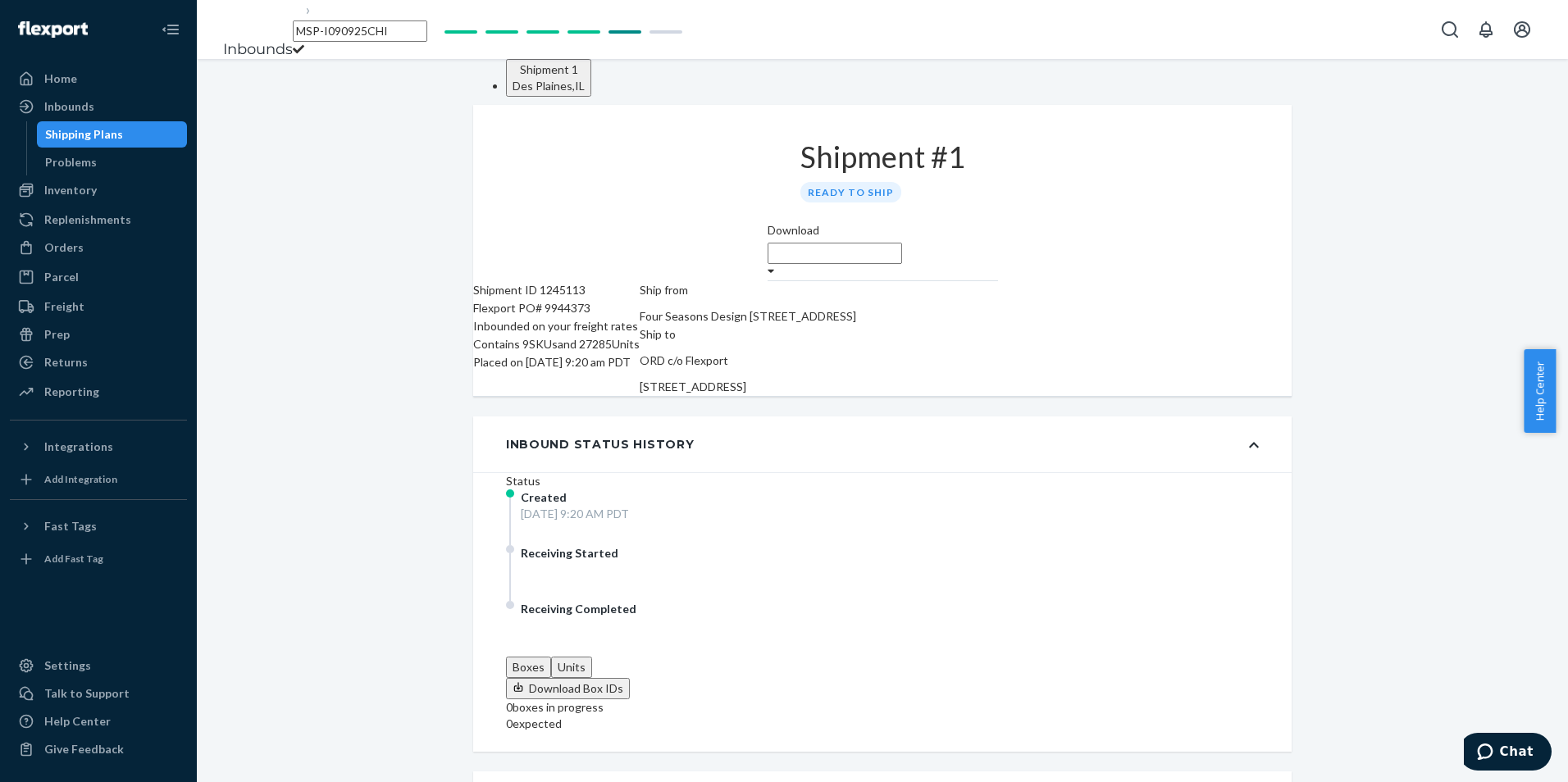
click at [102, 106] on div "Inbounds" at bounding box center [98, 106] width 174 height 23
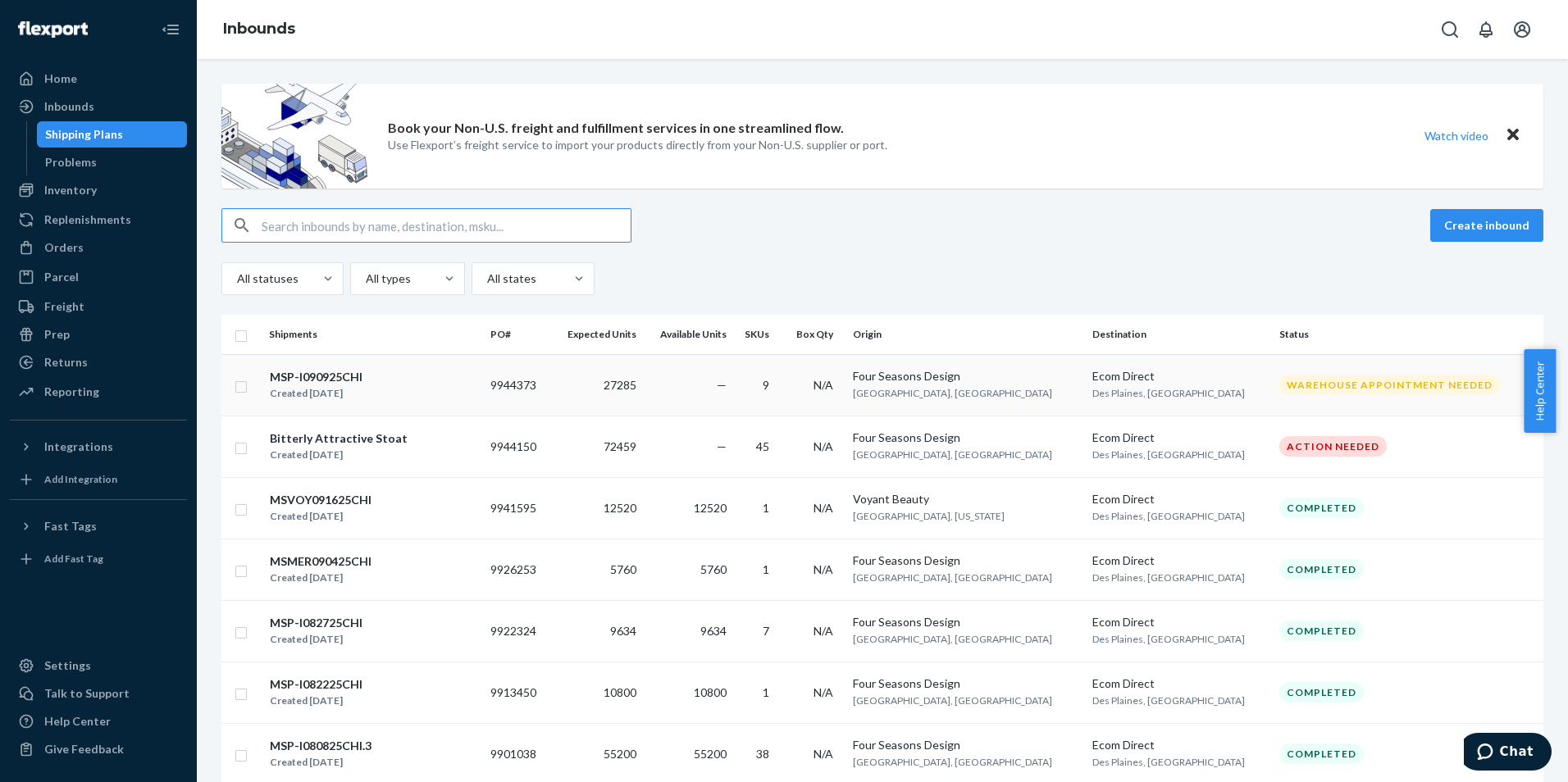
click at [401, 388] on div "MSP-I090925CHI Created [DATE]" at bounding box center [373, 385] width 208 height 34
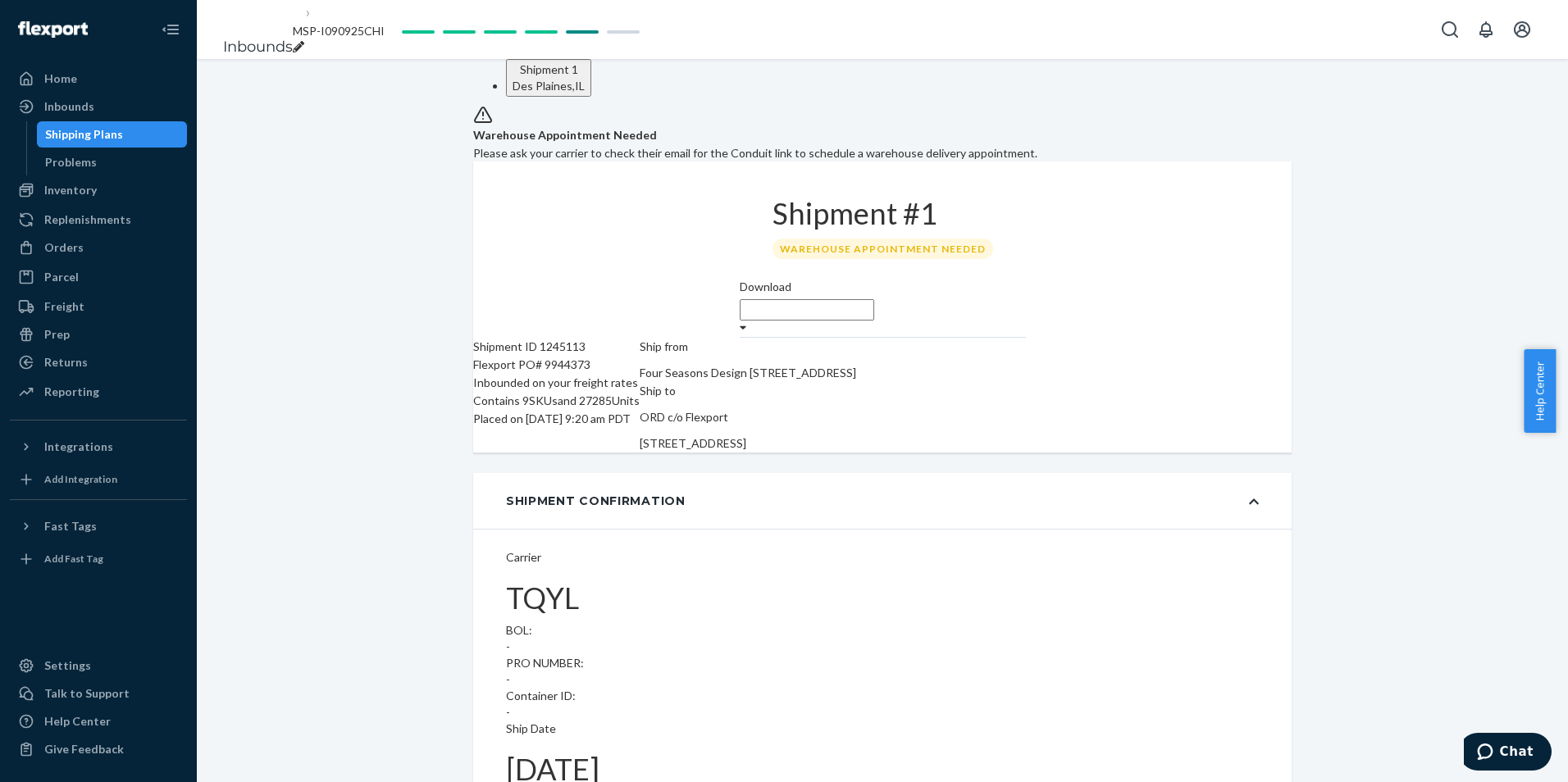
click at [304, 41] on icon "breadcrumbs" at bounding box center [298, 46] width 11 height 11
type input "MSP-I090925CHI.2"
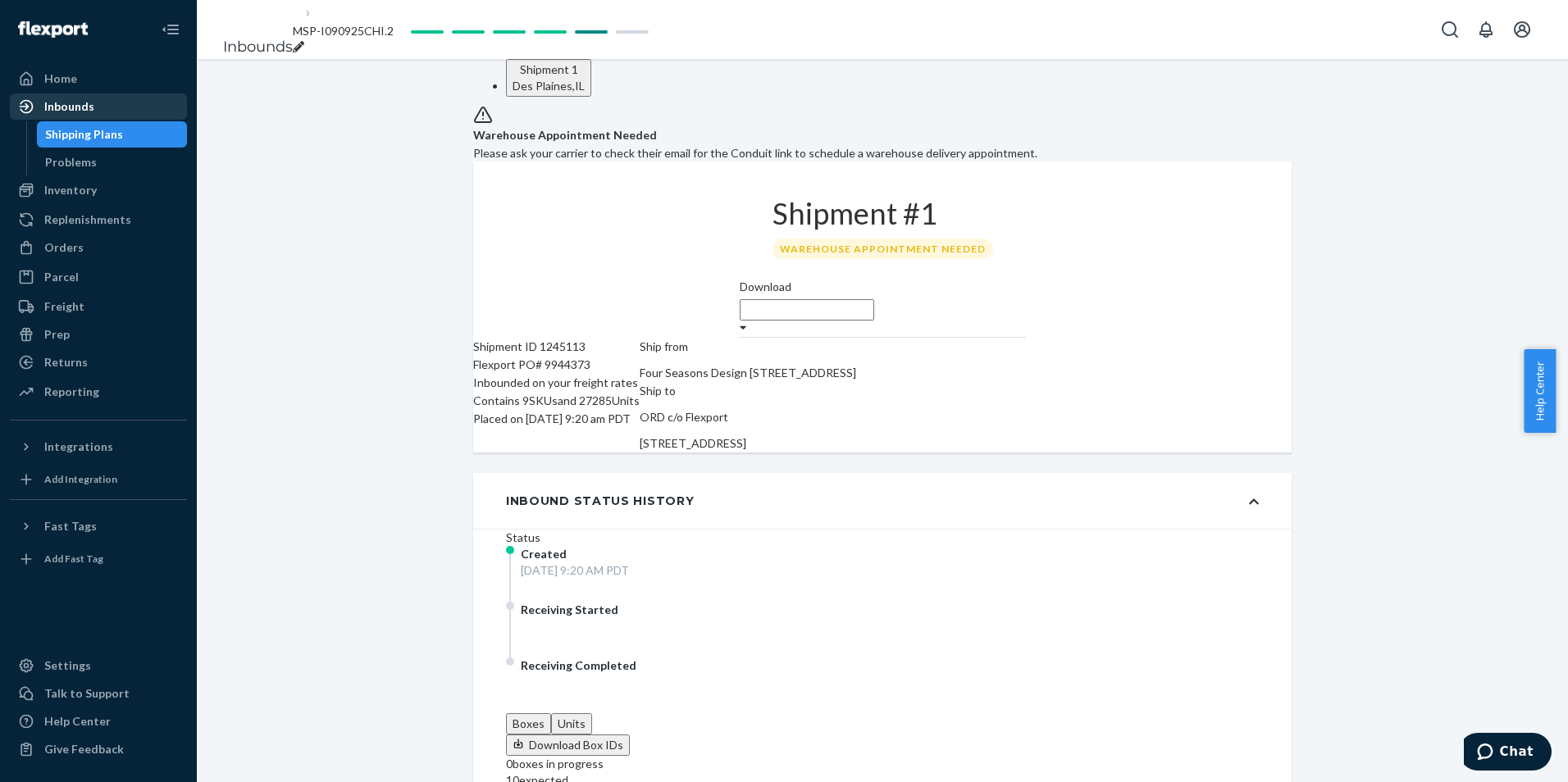
click at [64, 101] on div "Inbounds" at bounding box center [69, 106] width 50 height 16
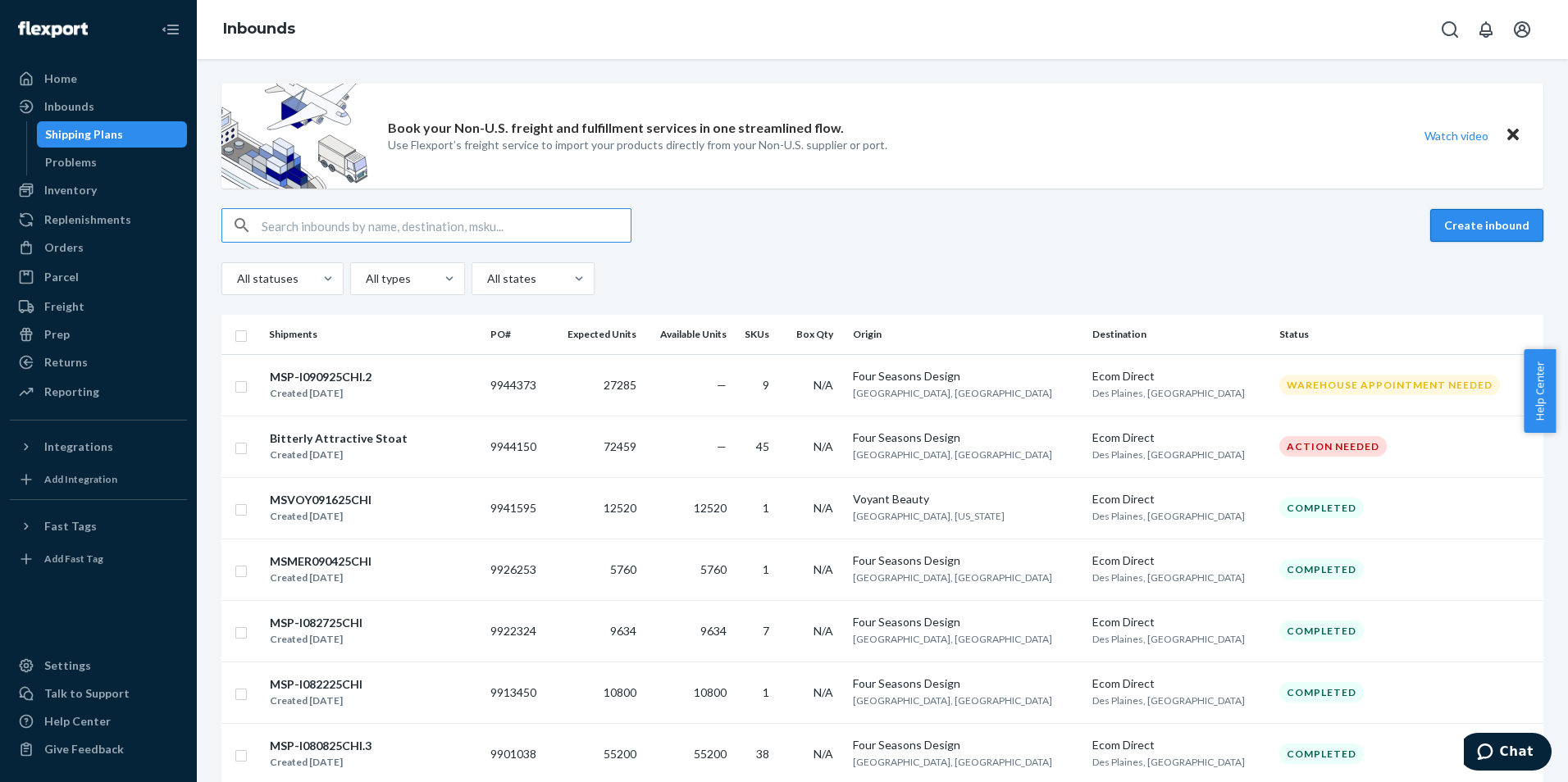
click at [1490, 224] on button "Create inbound" at bounding box center [1486, 225] width 113 height 32
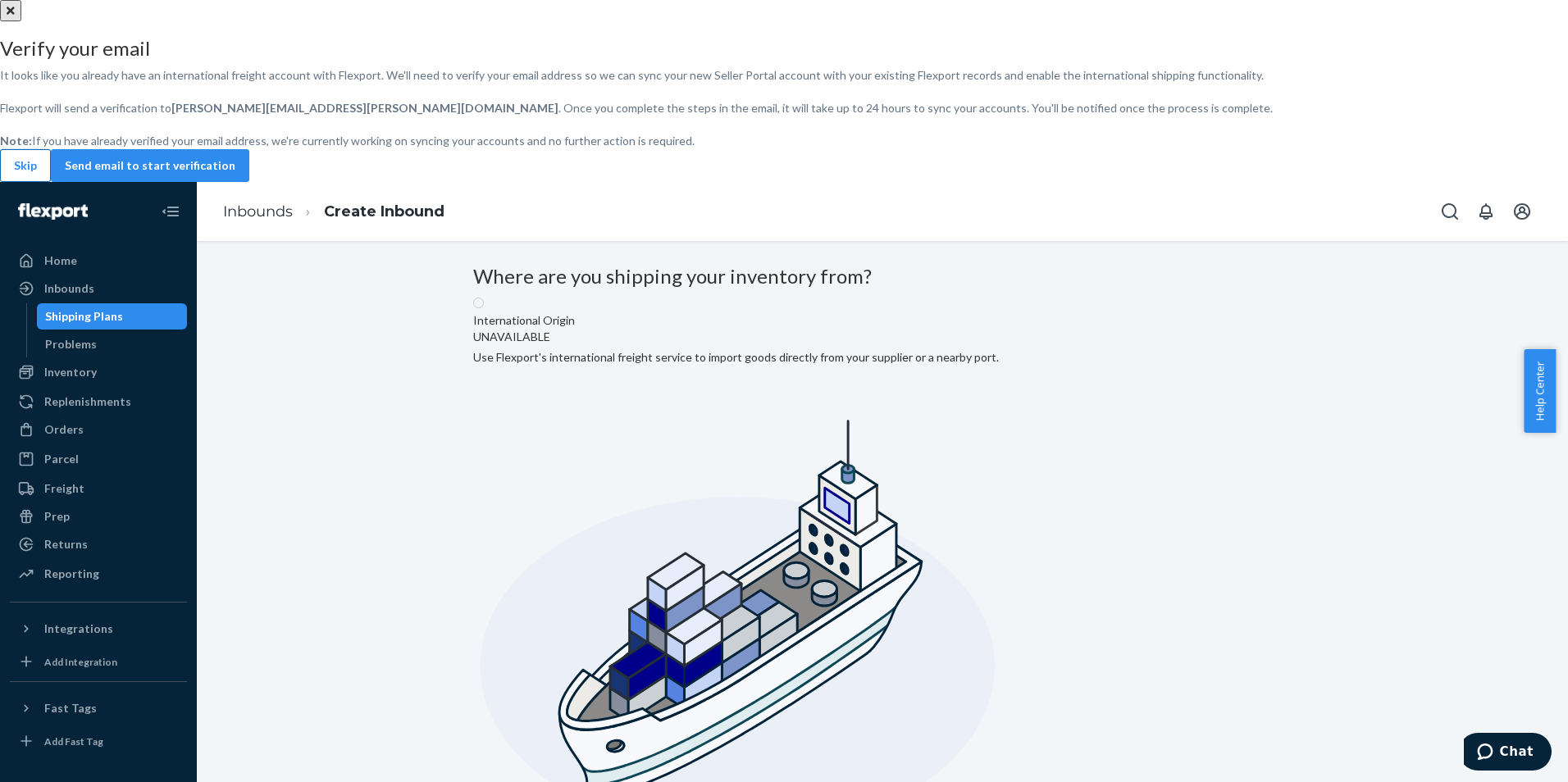
click at [51, 182] on button "Skip" at bounding box center [26, 165] width 51 height 32
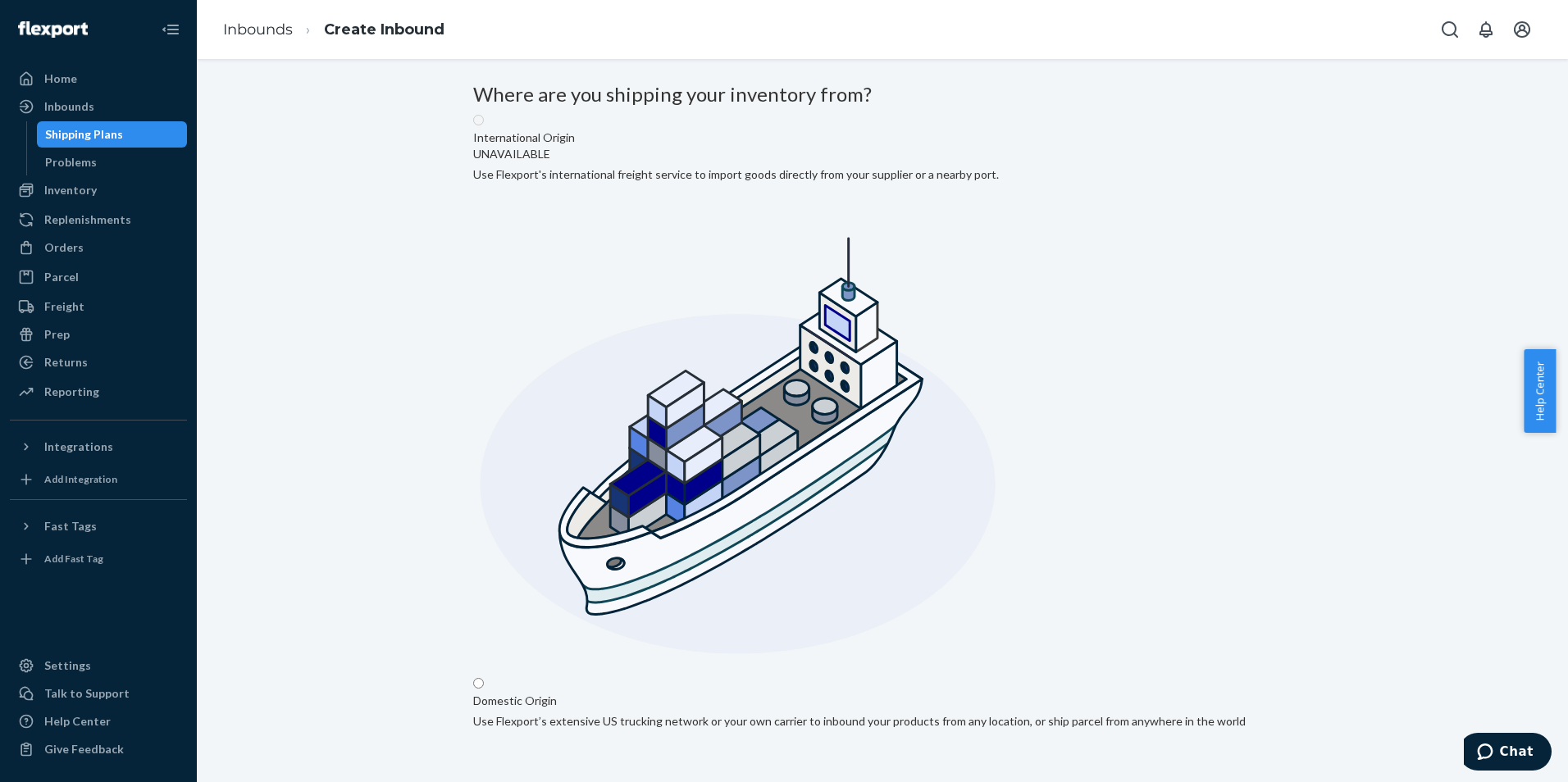
click at [484, 678] on input "Domestic Origin Use Flexport’s extensive US trucking network or your own carrie…" at bounding box center [478, 683] width 11 height 11
radio input "true"
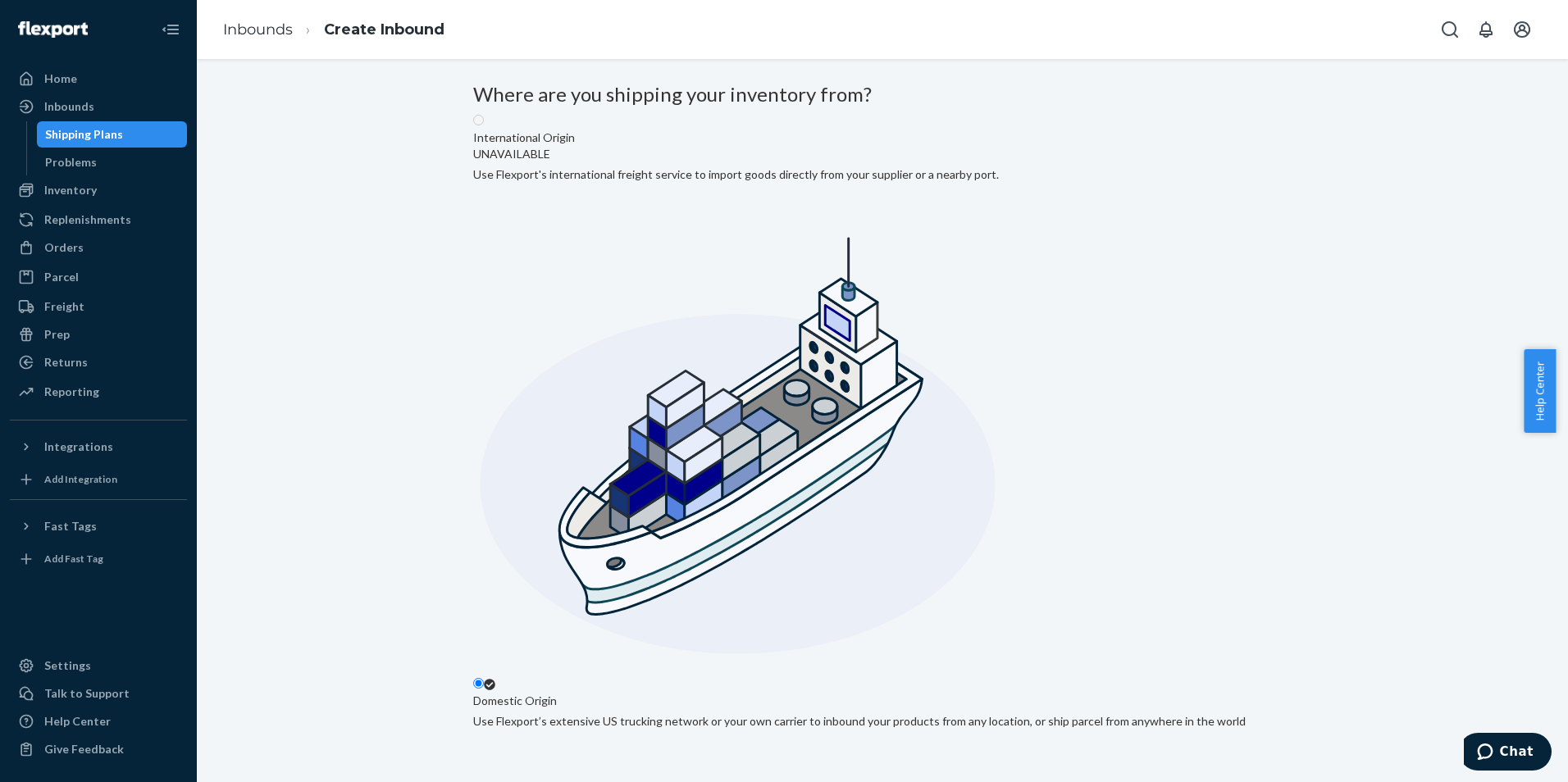
type input "Four Seasons Design"
type input "[STREET_ADDRESS]"
type input "[GEOGRAPHIC_DATA]"
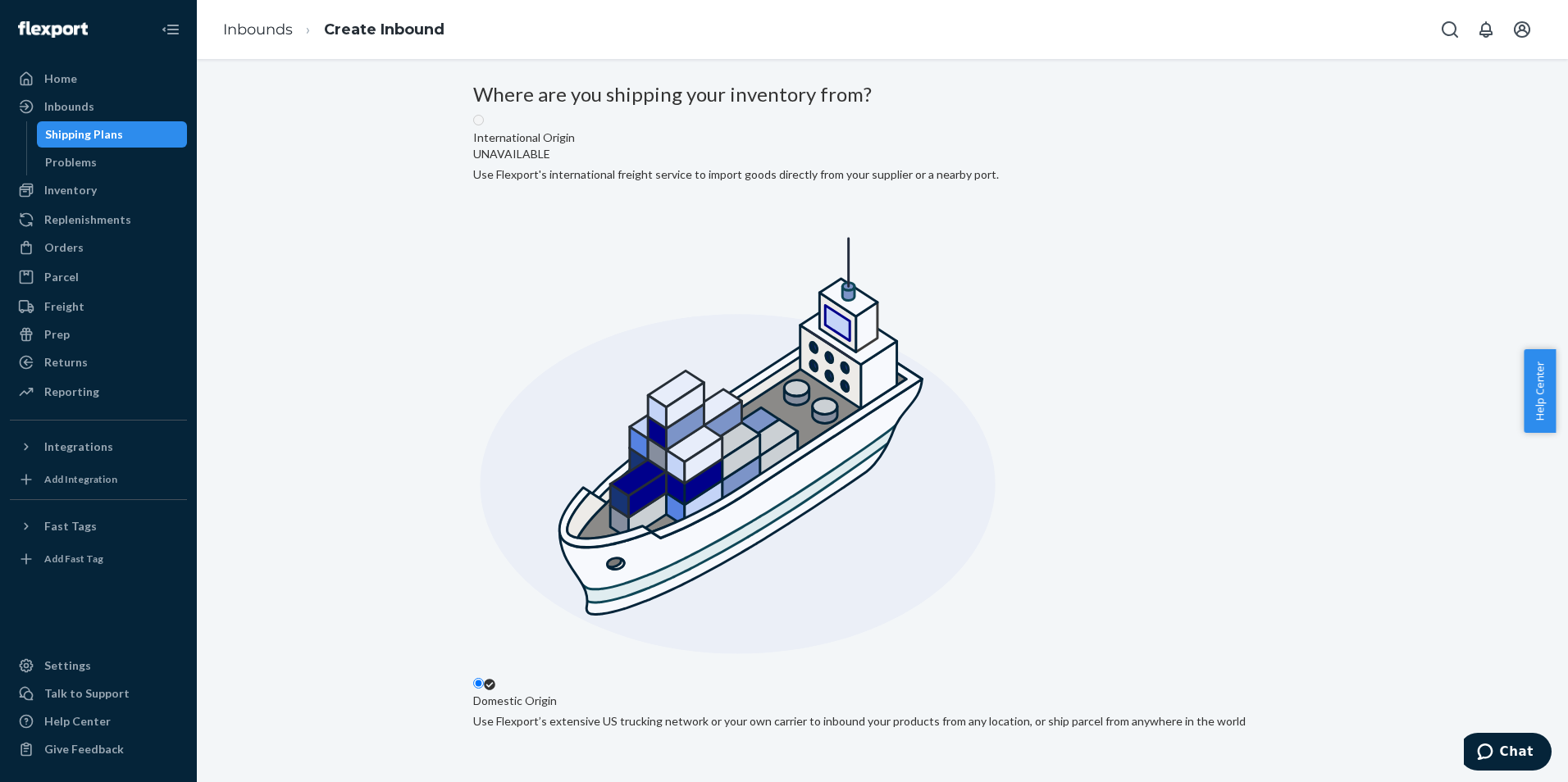
type input "CA"
type input "92154"
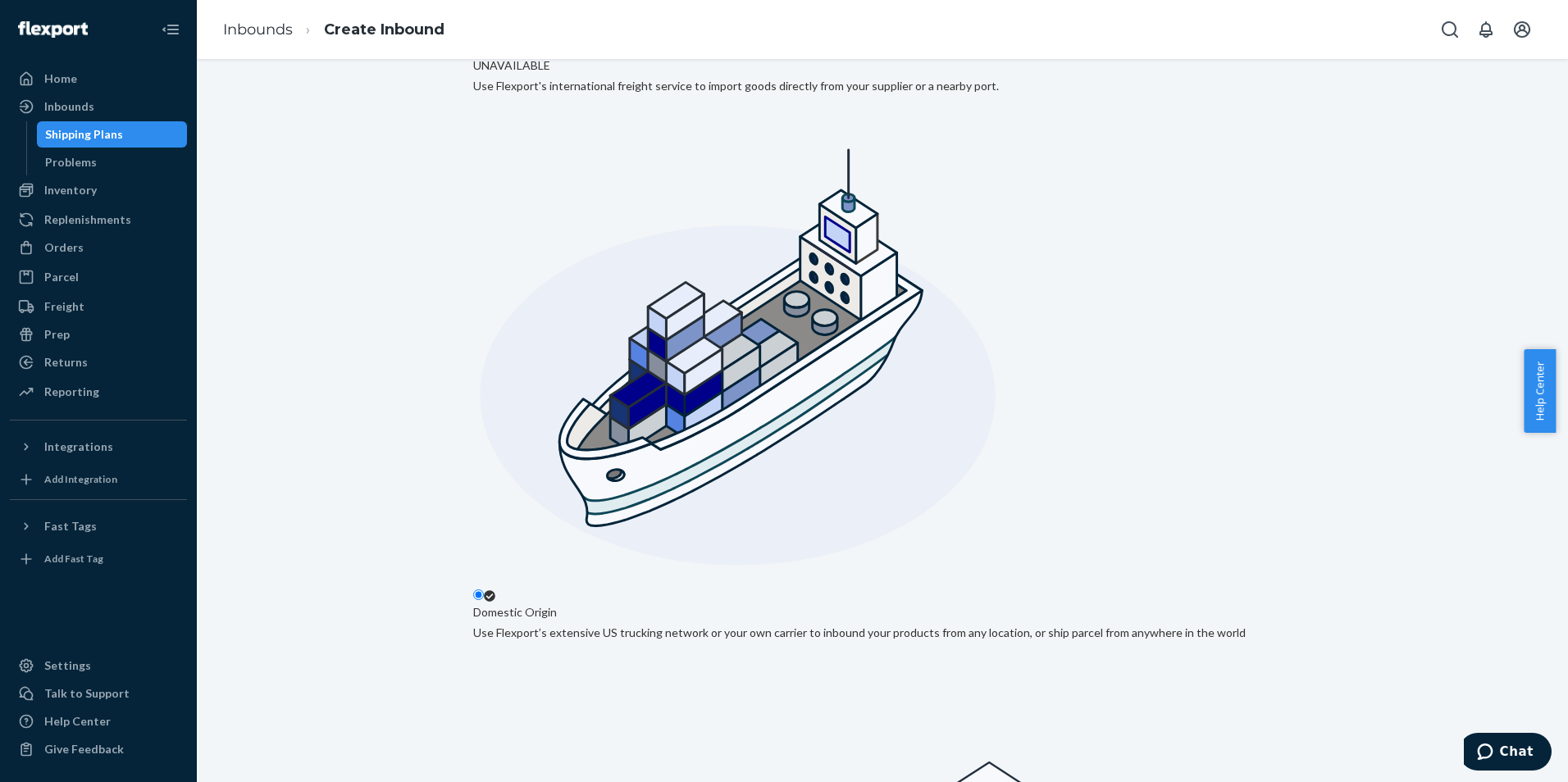
scroll to position [127, 0]
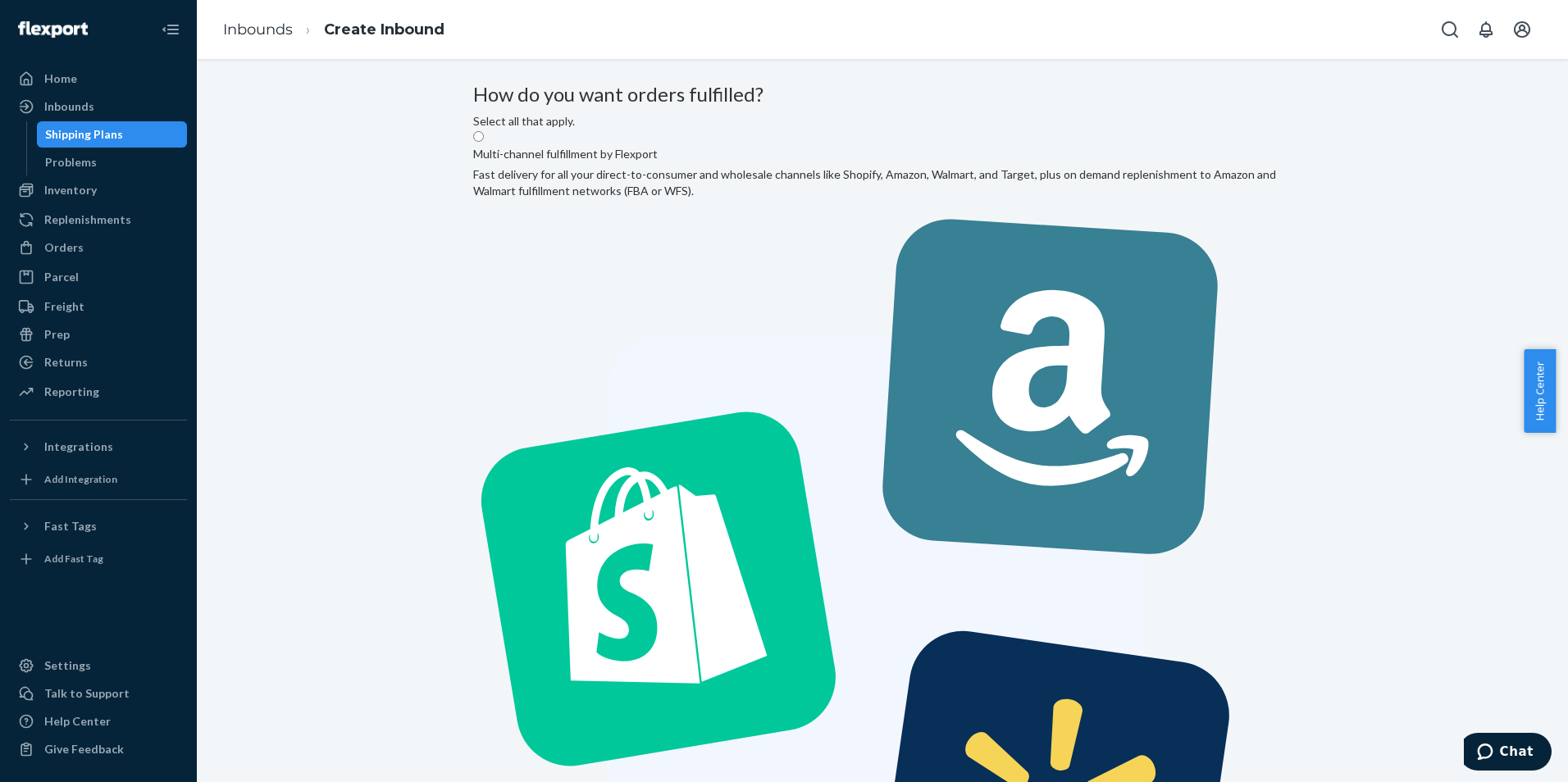
click at [727, 272] on label "Multi-channel fulfillment by Flexport Fast delivery for all your direct-to-cons…" at bounding box center [882, 575] width 818 height 892
click at [484, 141] on input "Multi-channel fulfillment by Flexport Fast delivery for all your direct-to-cons…" at bounding box center [478, 136] width 11 height 11
radio input "true"
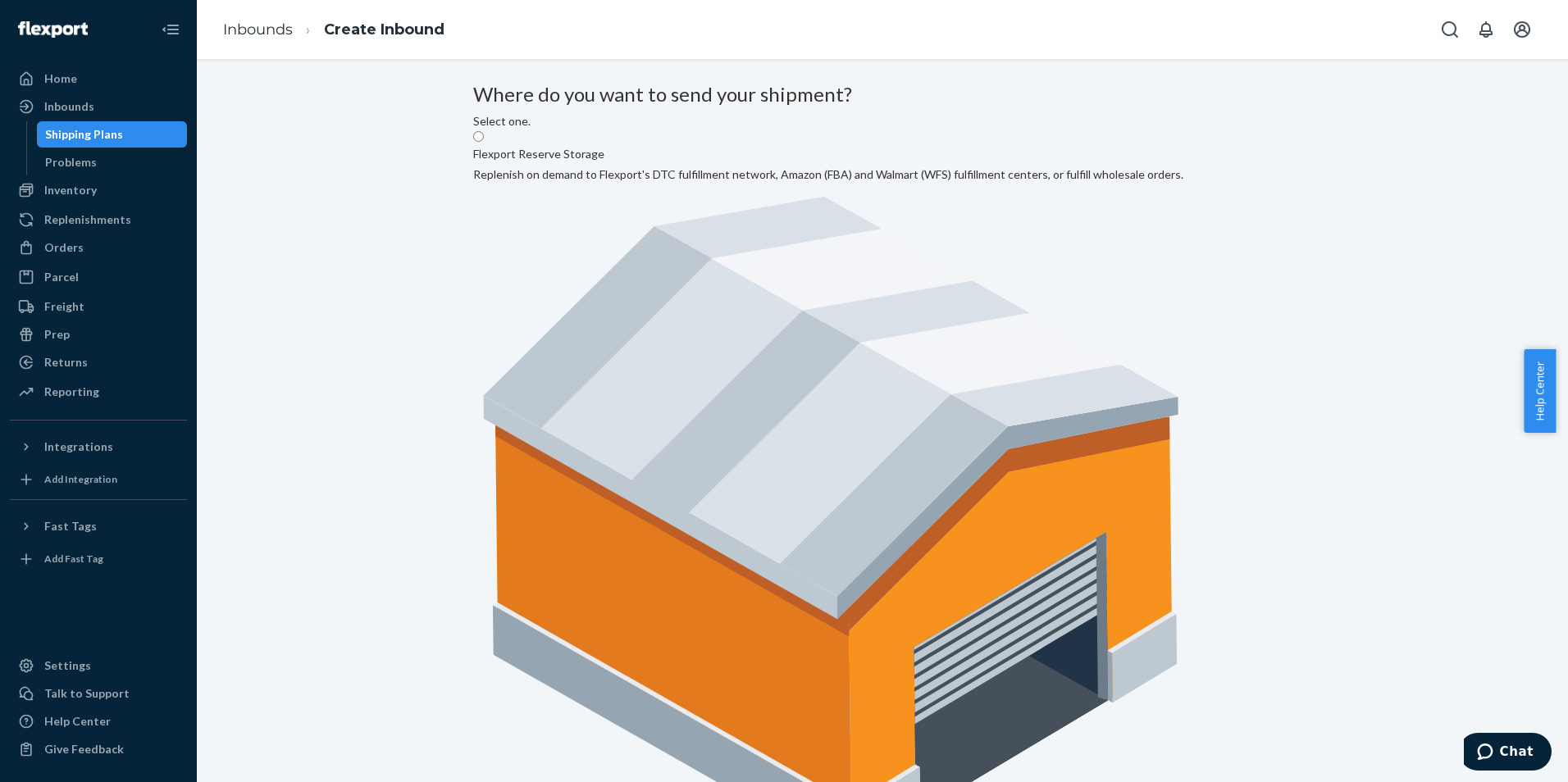
radio input "true"
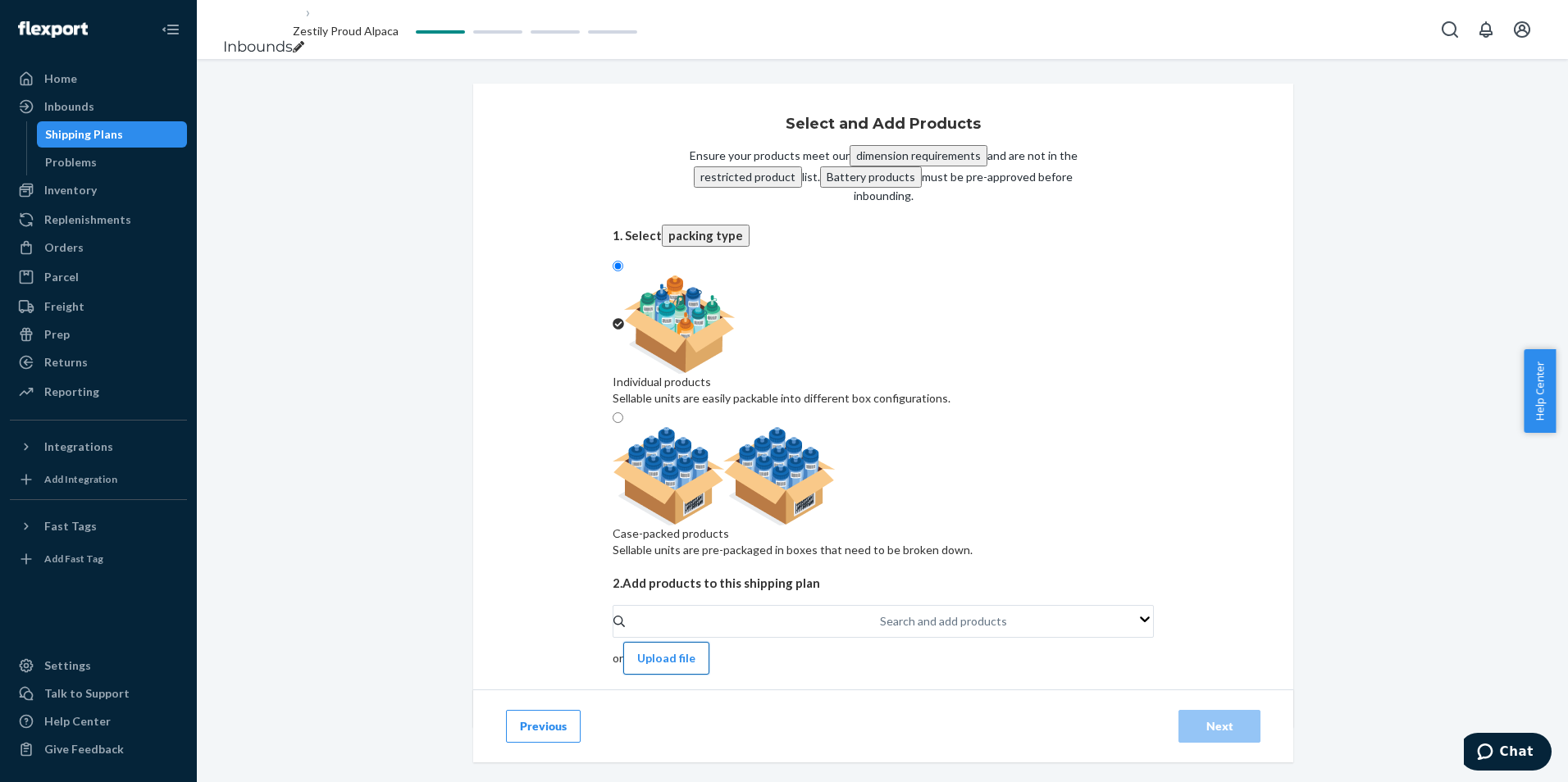
click at [709, 642] on button "Upload file" at bounding box center [666, 658] width 86 height 32
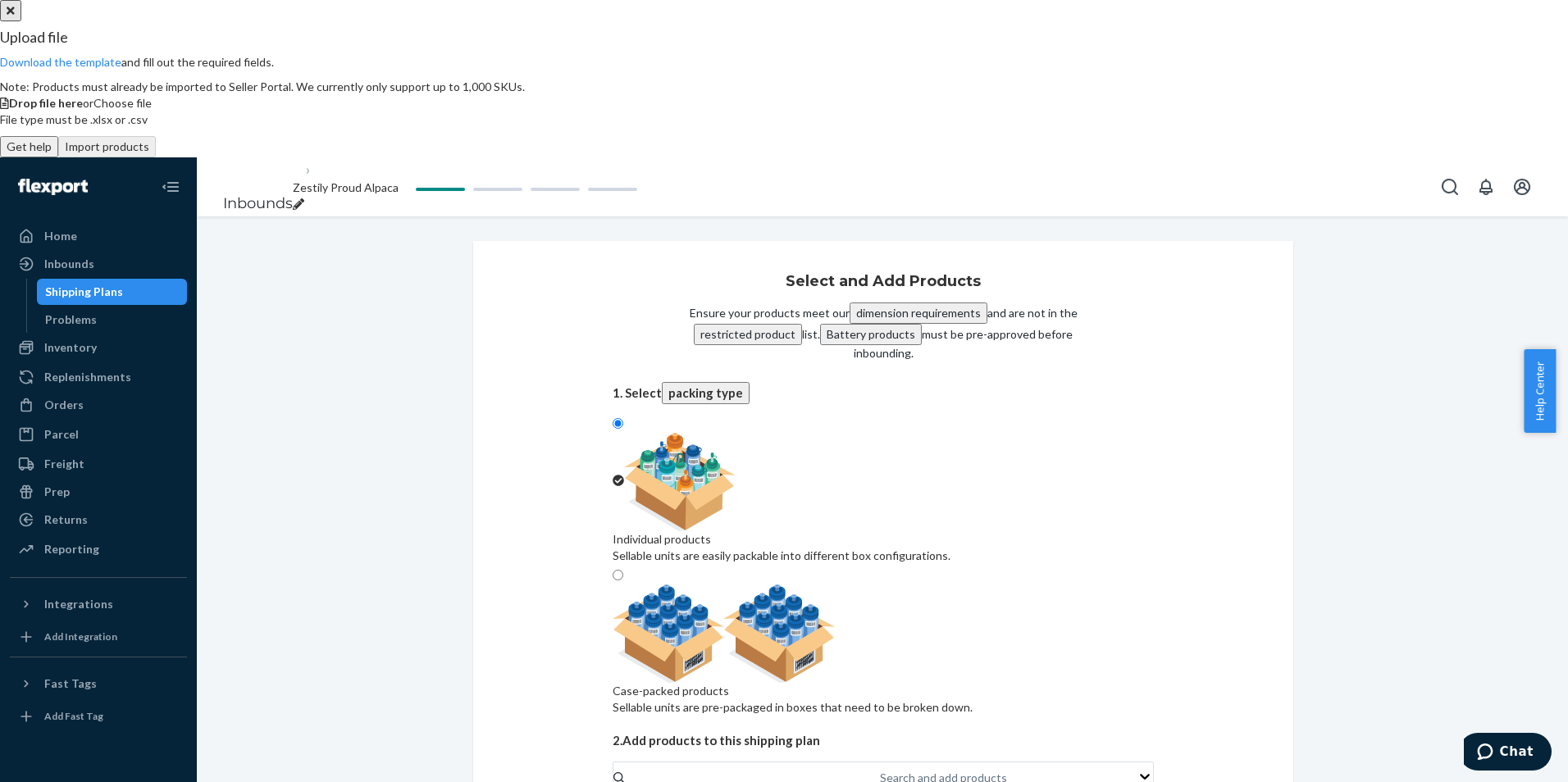
click at [152, 110] on span "Choose file" at bounding box center [123, 103] width 58 height 14
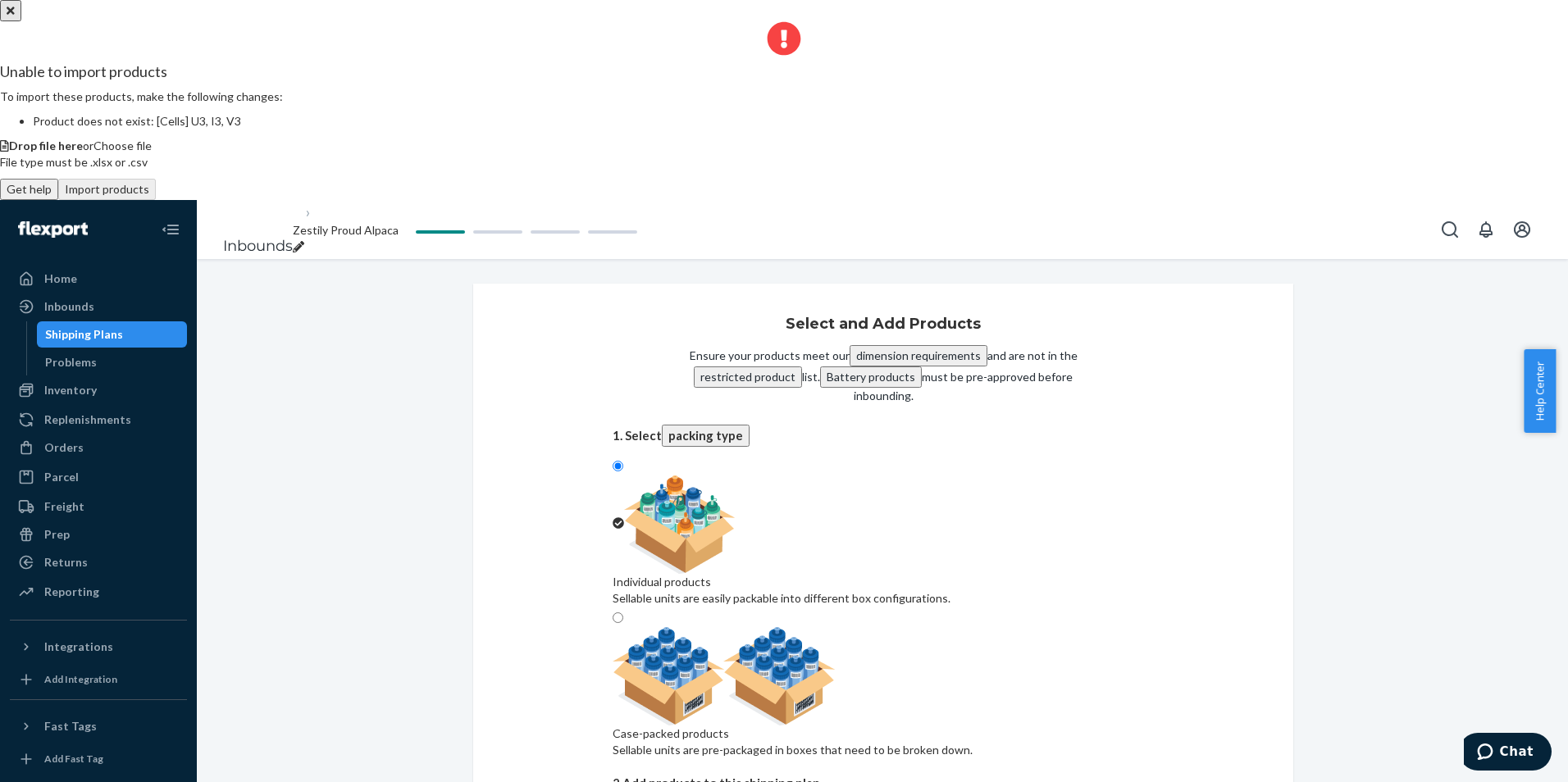
click at [14, 14] on icon "Close" at bounding box center [11, 11] width 9 height 9
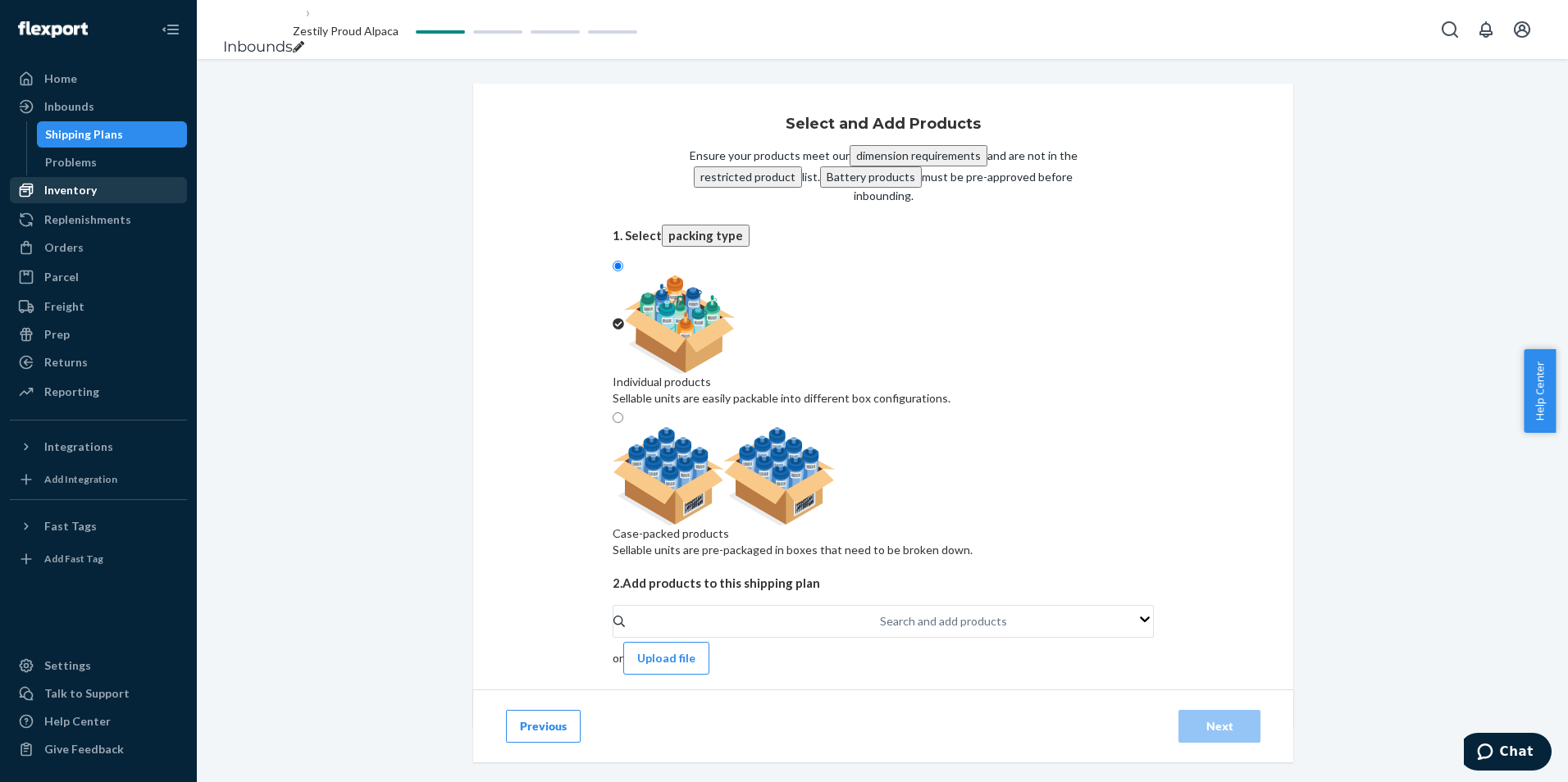
click at [55, 186] on div "Inventory" at bounding box center [71, 190] width 53 height 16
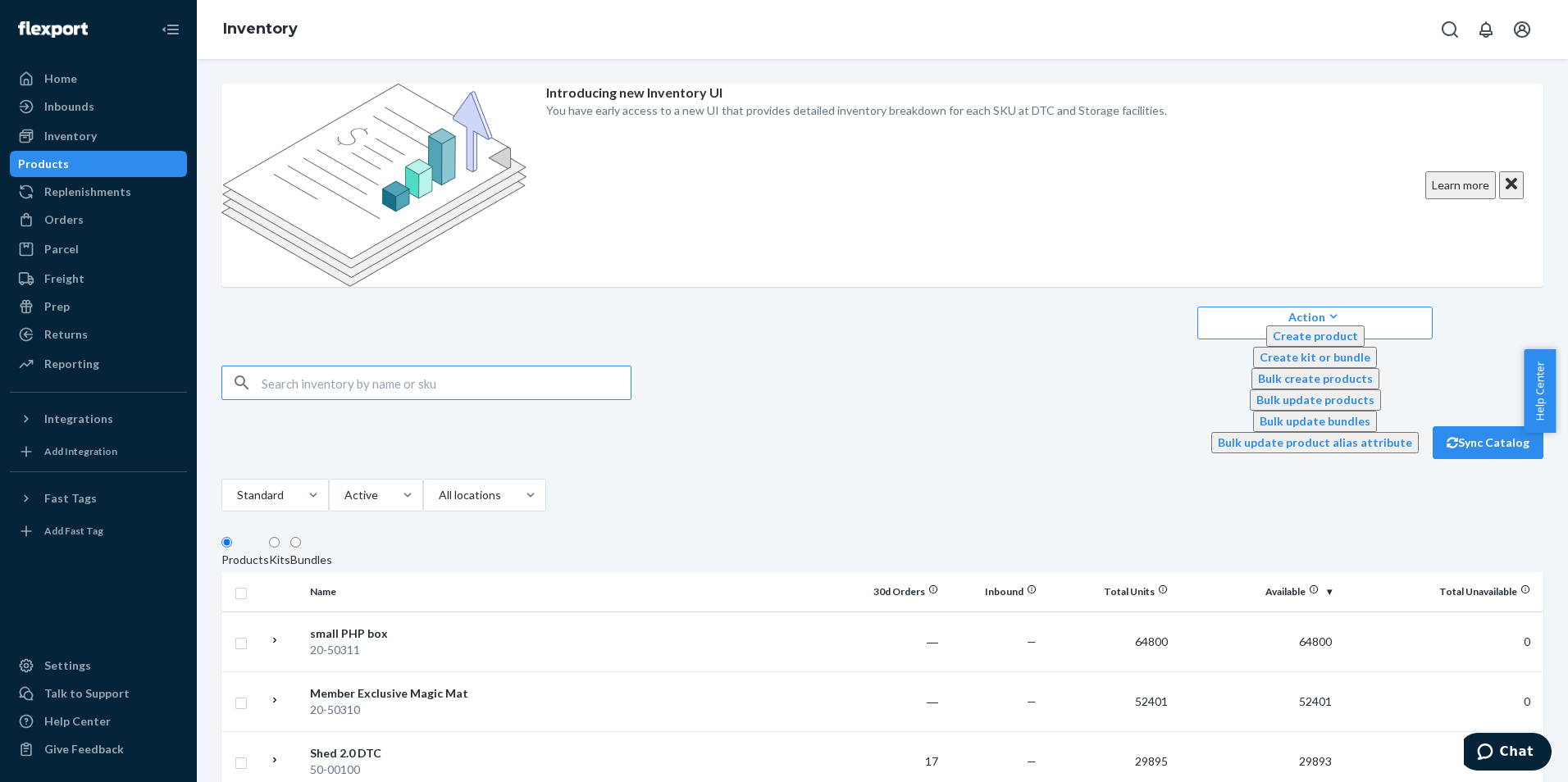
click at [1388, 307] on button "Action Create product Create kit or bundle Bulk create products Bulk update pro…" at bounding box center [1315, 323] width 235 height 32
click at [1358, 329] on span "Create product" at bounding box center [1316, 336] width 85 height 14
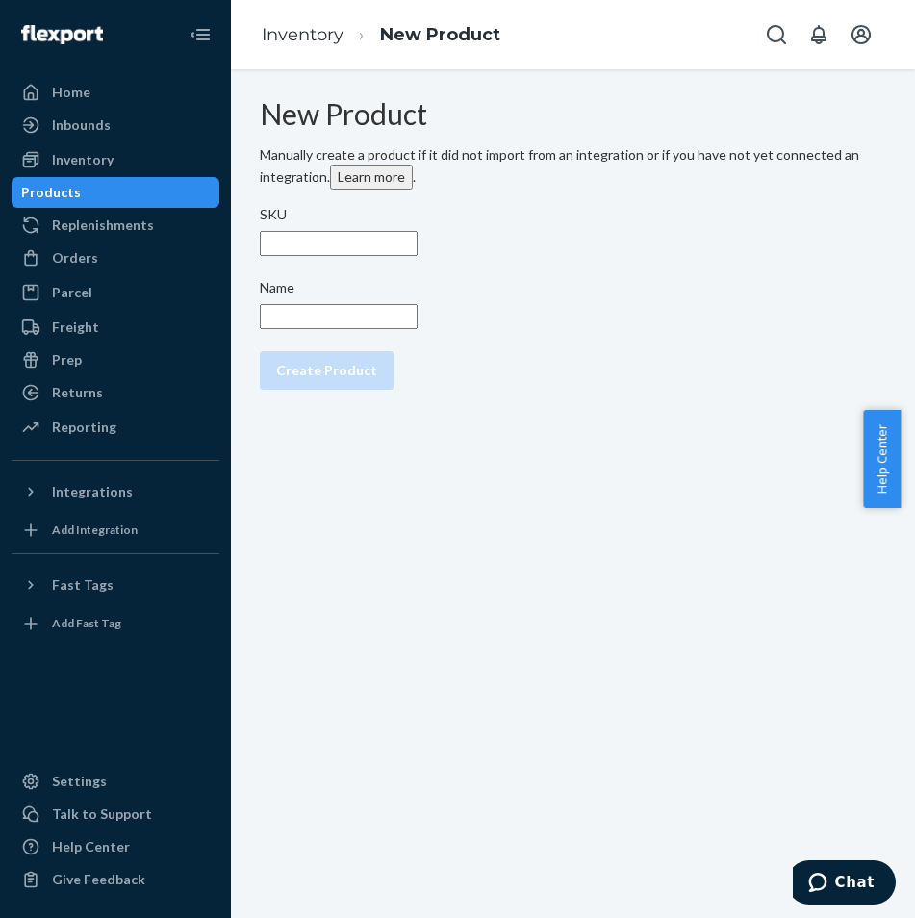
click at [418, 249] on input "SKU" at bounding box center [339, 243] width 158 height 25
paste input "20-50602"
type input "20-50602"
click at [418, 329] on input "Name" at bounding box center [339, 316] width 158 height 25
paste input "PP 5.0 - Corrugated Board for supporting the tray"
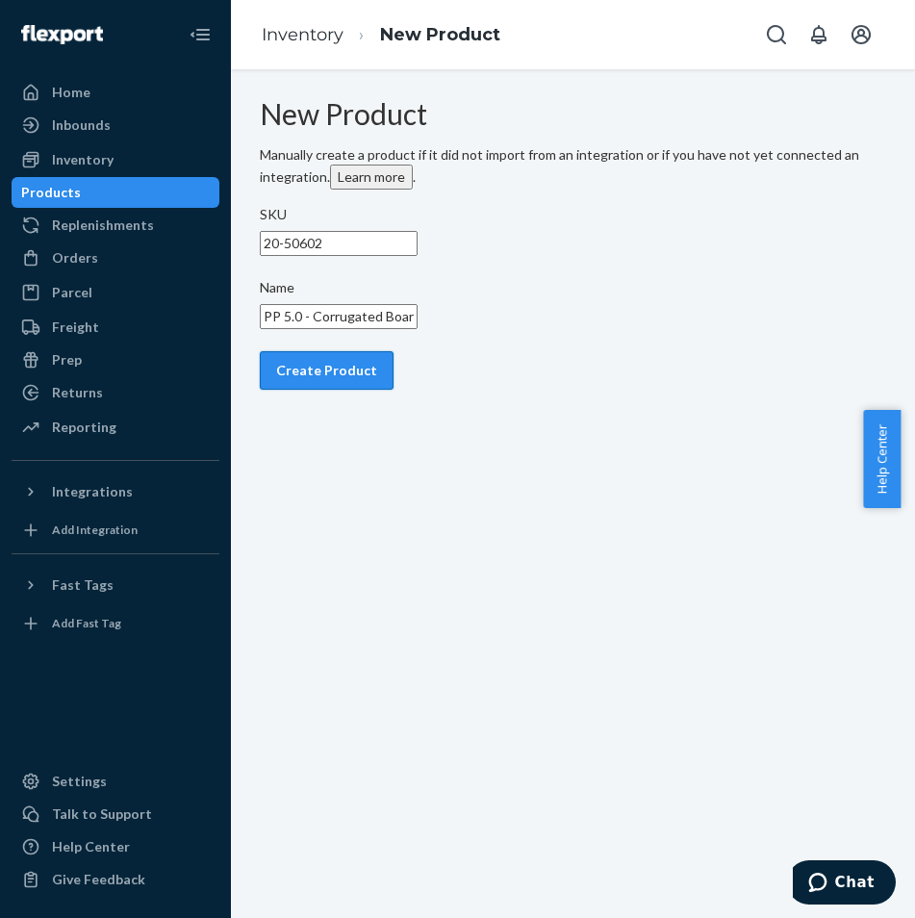
type input "PP 5.0 - Corrugated Board for supporting the tray"
click at [374, 380] on div "Create Product" at bounding box center [326, 370] width 101 height 19
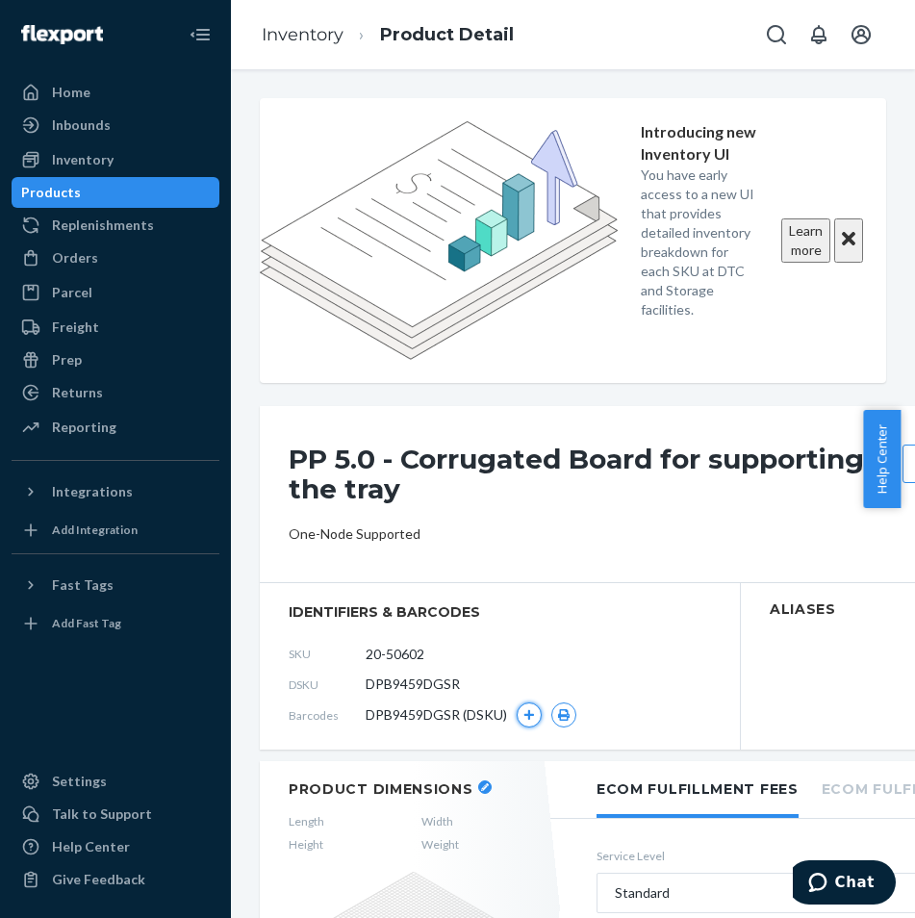
click at [533, 709] on icon "button" at bounding box center [530, 715] width 12 height 12
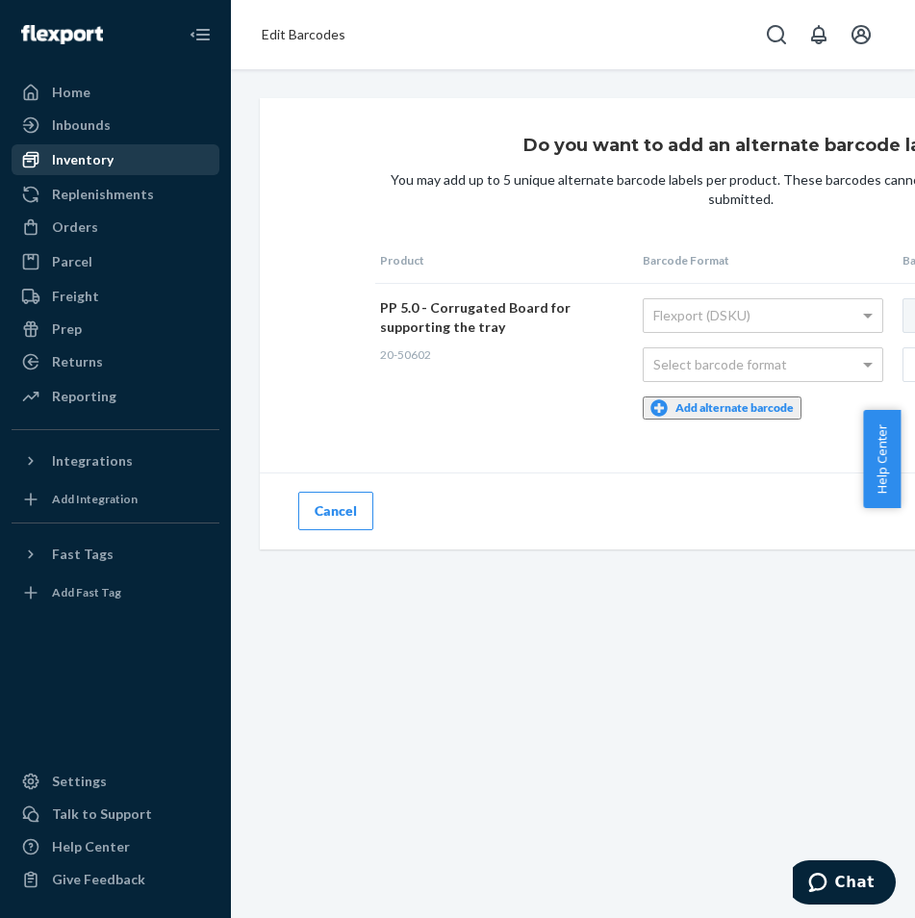
click at [115, 169] on div "Inventory" at bounding box center [115, 159] width 204 height 27
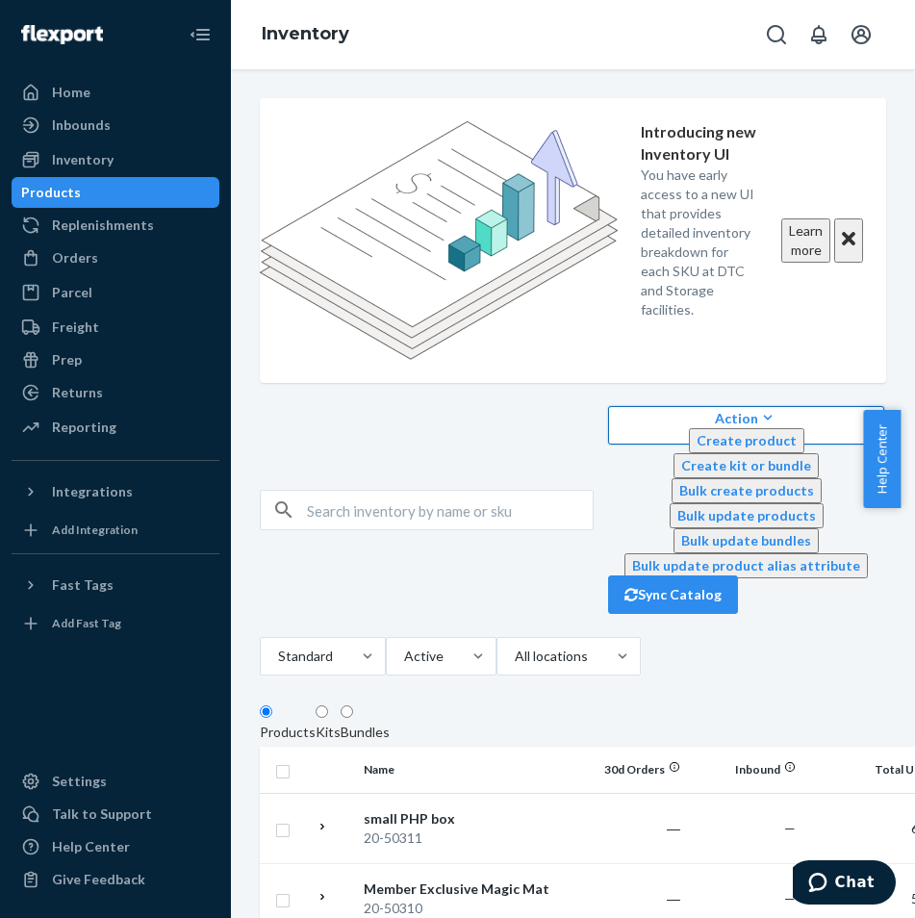
click at [758, 408] on icon "button" at bounding box center [767, 417] width 19 height 19
click at [740, 432] on span "Create product" at bounding box center [747, 440] width 100 height 16
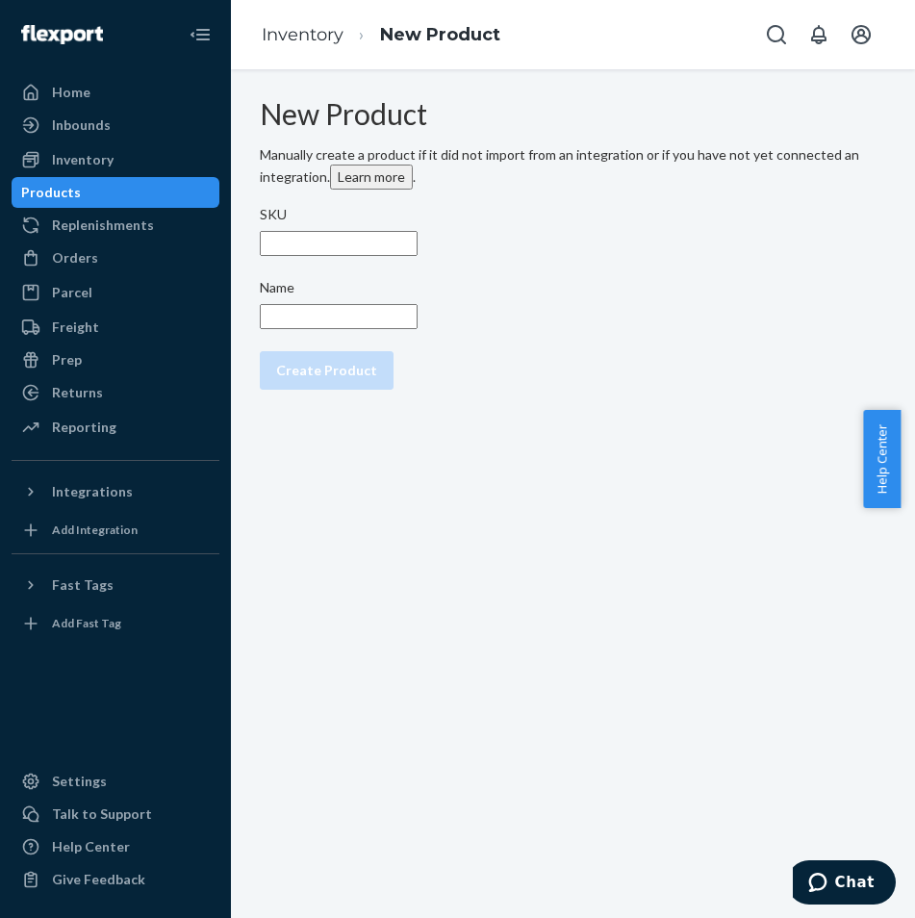
click at [418, 255] on input "SKU" at bounding box center [339, 243] width 158 height 25
paste input "20-50655"
type input "20-50655"
click at [418, 324] on input "Name" at bounding box center [339, 316] width 158 height 25
paste input "LM 4.0 PRO Refined - Manual"
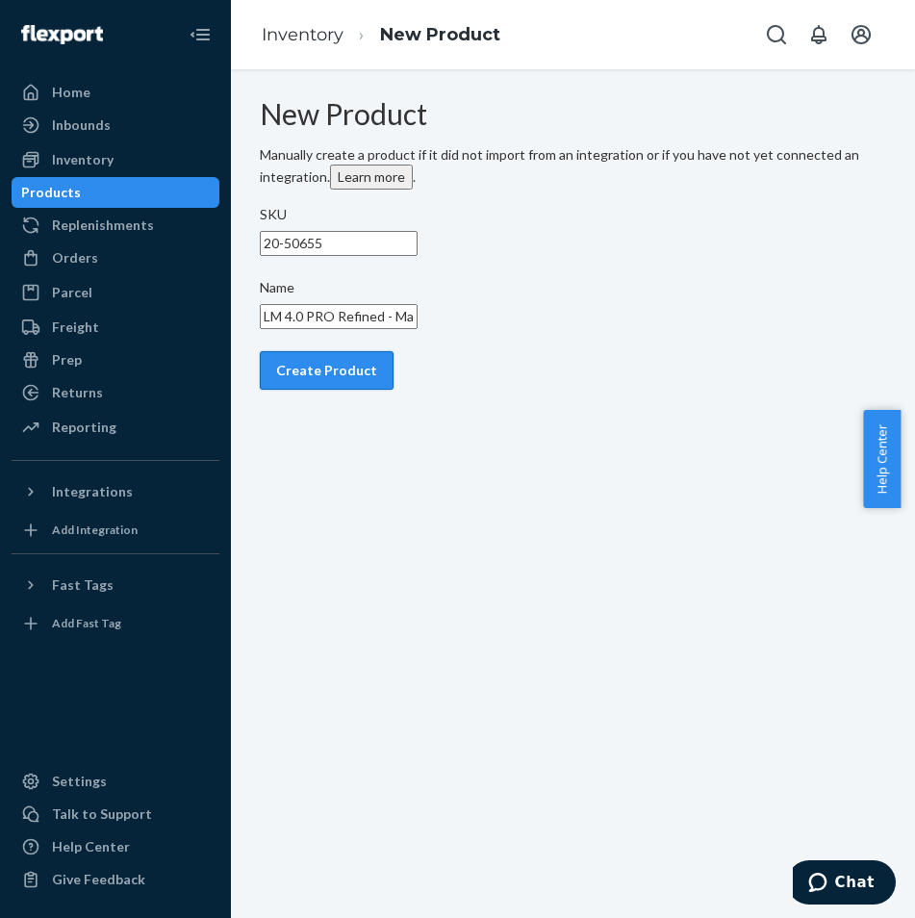
type input "LM 4.0 PRO Refined - Manual"
click at [375, 380] on div "Create Product" at bounding box center [326, 370] width 101 height 19
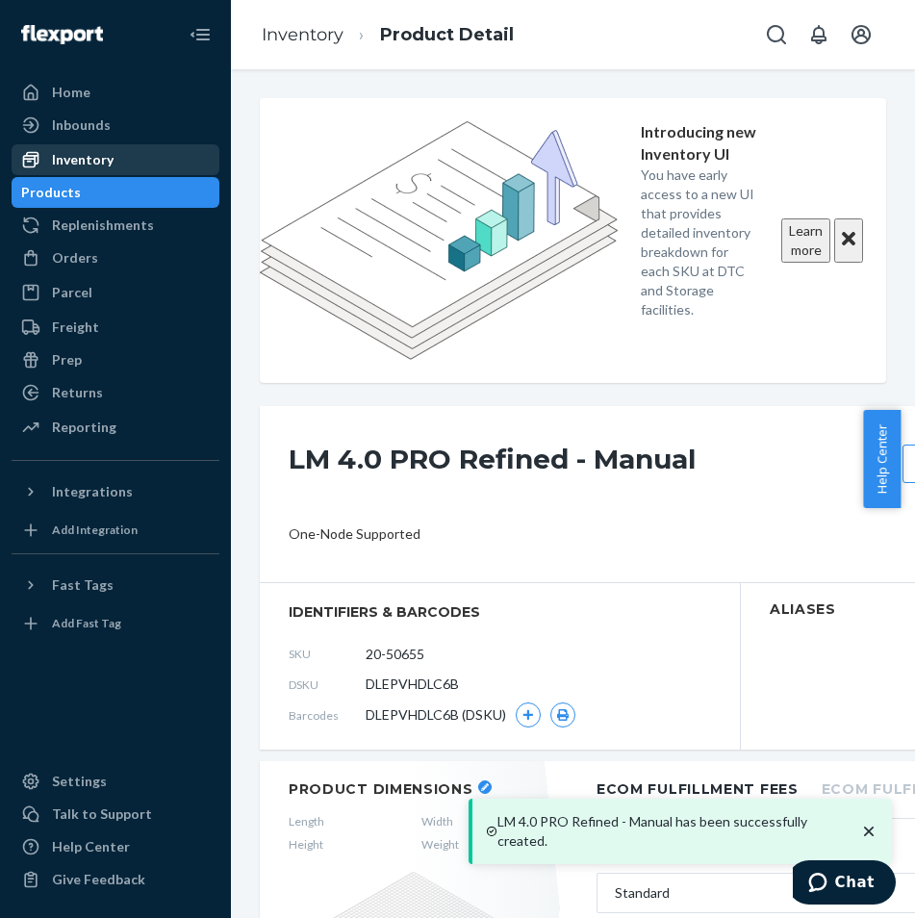
click at [213, 148] on div "Inventory" at bounding box center [115, 159] width 204 height 27
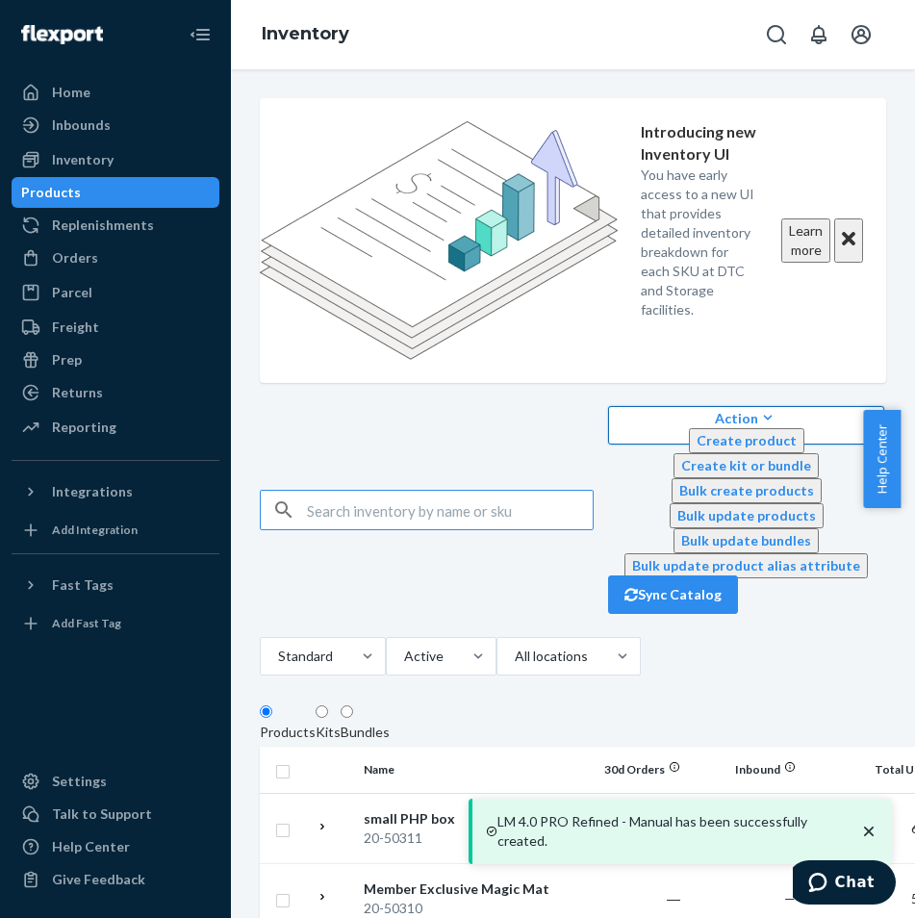
click at [758, 408] on icon "button" at bounding box center [767, 417] width 19 height 19
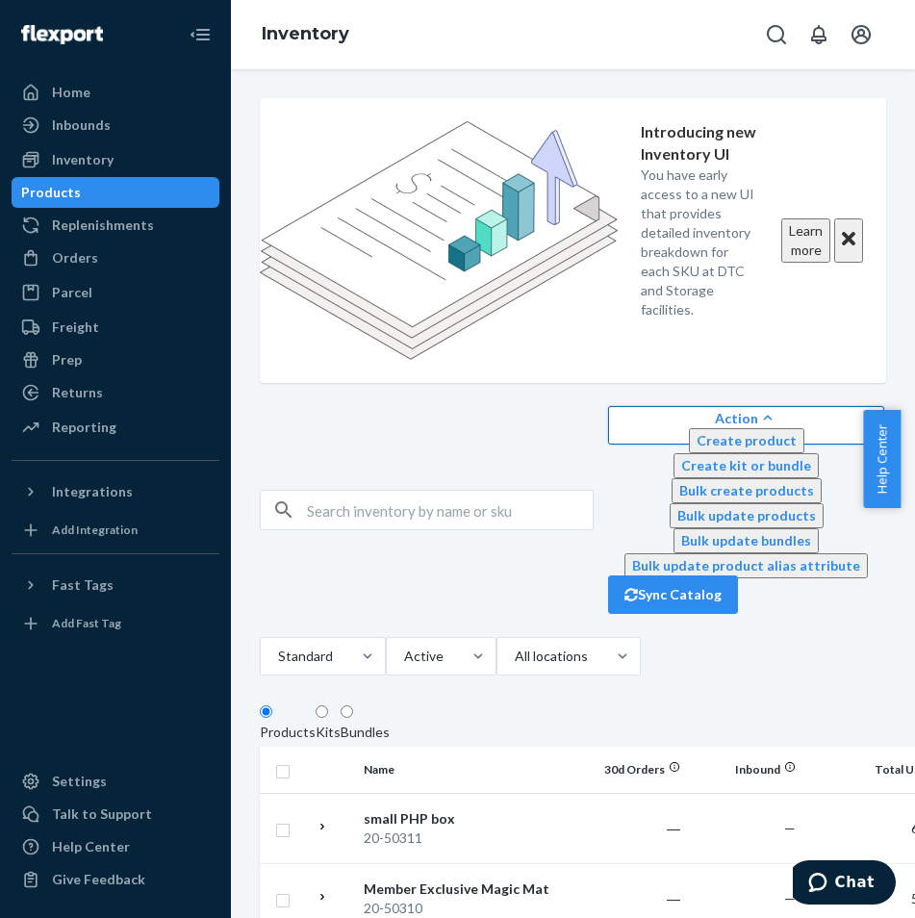
click at [735, 432] on span "Create product" at bounding box center [747, 440] width 100 height 16
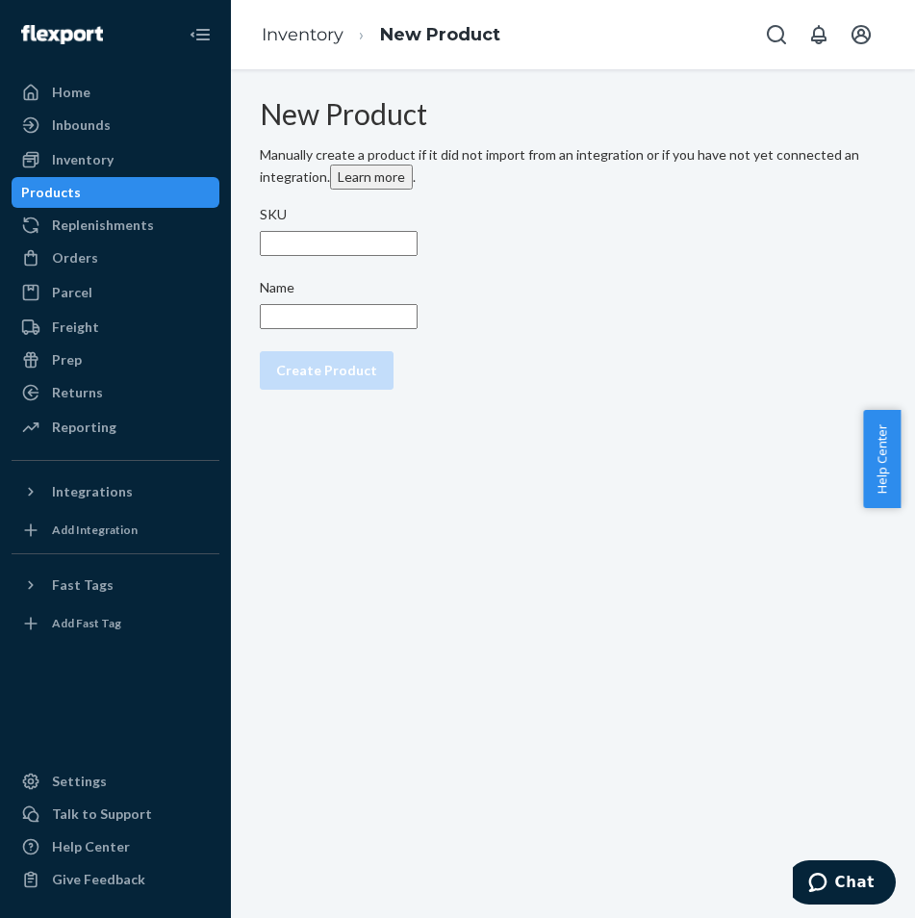
click at [418, 256] on input "SKU" at bounding box center [339, 243] width 158 height 25
paste input "20-50656"
type input "20-50656"
click at [418, 329] on input "Name" at bounding box center [339, 316] width 158 height 25
paste input "LM 4.0 PRO Refined - Complete Box (Base Tray, Top Tray, Box)"
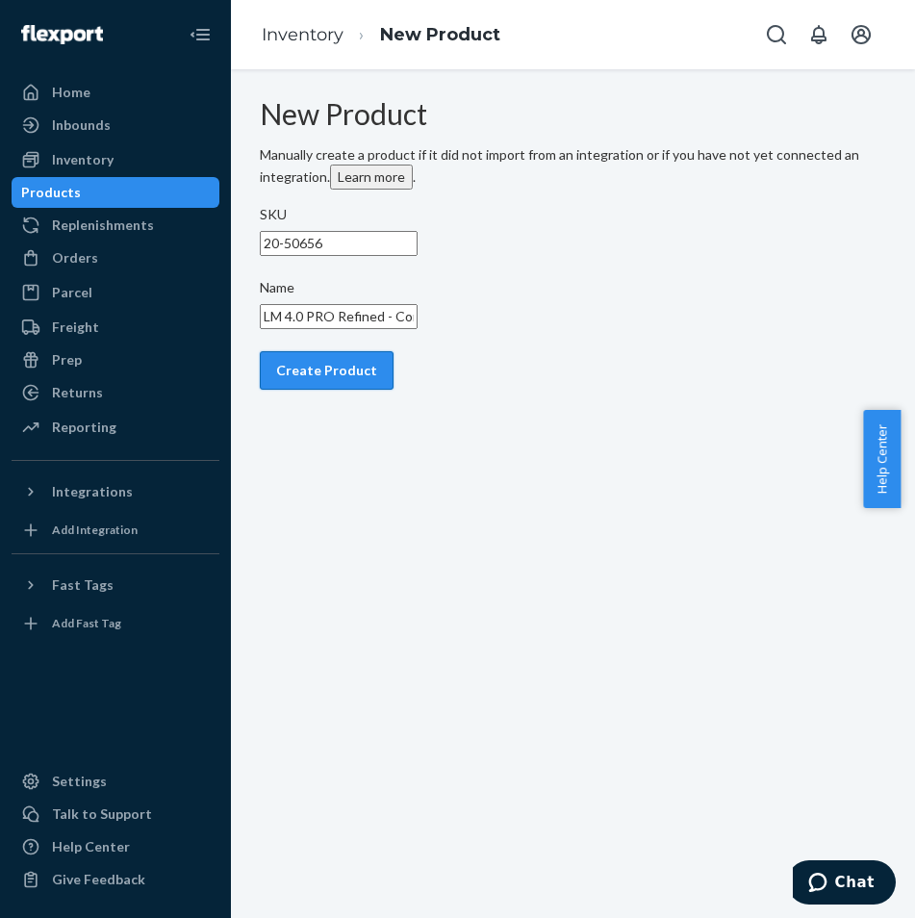
type input "LM 4.0 PRO Refined - Complete Box (Base Tray, Top Tray, Box)"
click at [356, 380] on div "Create Product" at bounding box center [326, 370] width 101 height 19
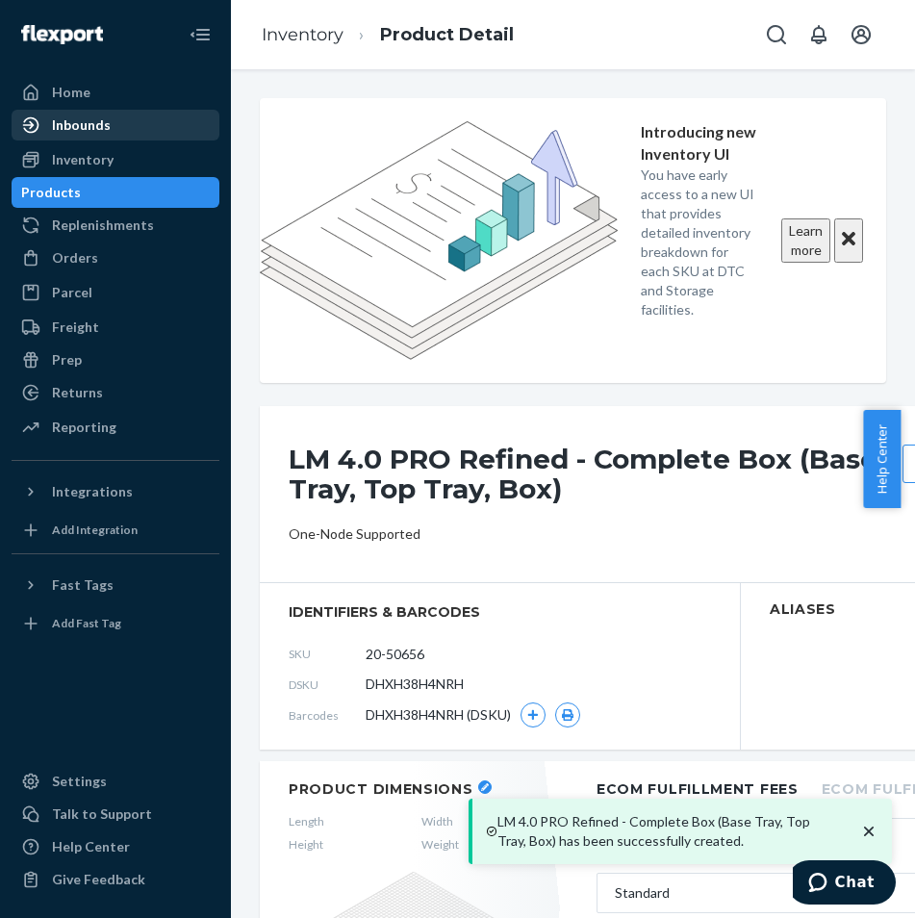
click at [128, 115] on div "Inbounds" at bounding box center [115, 125] width 204 height 27
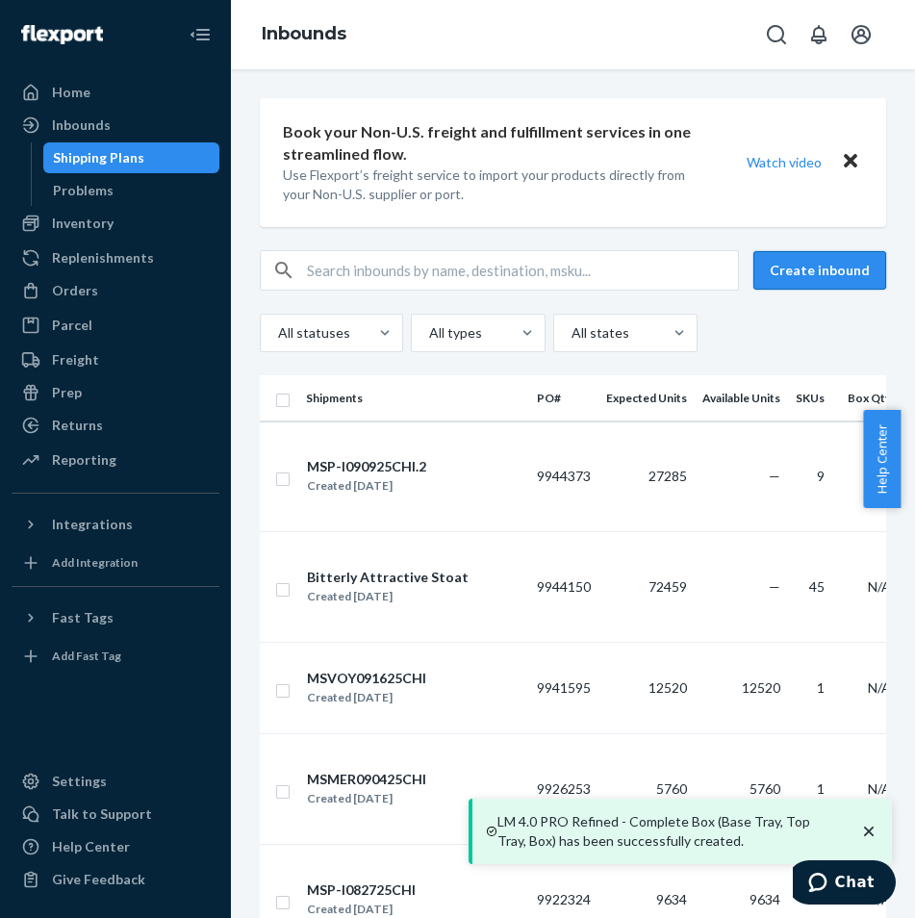
click at [839, 268] on button "Create inbound" at bounding box center [820, 270] width 133 height 38
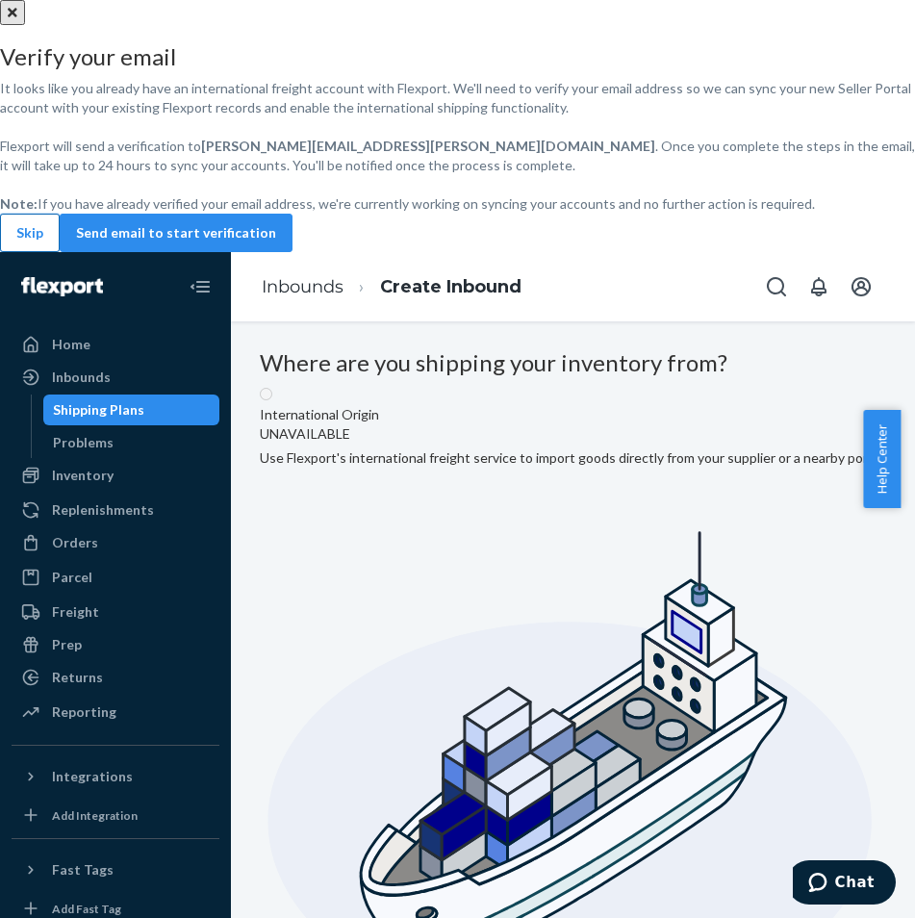
click at [60, 252] on button "Skip" at bounding box center [30, 233] width 60 height 38
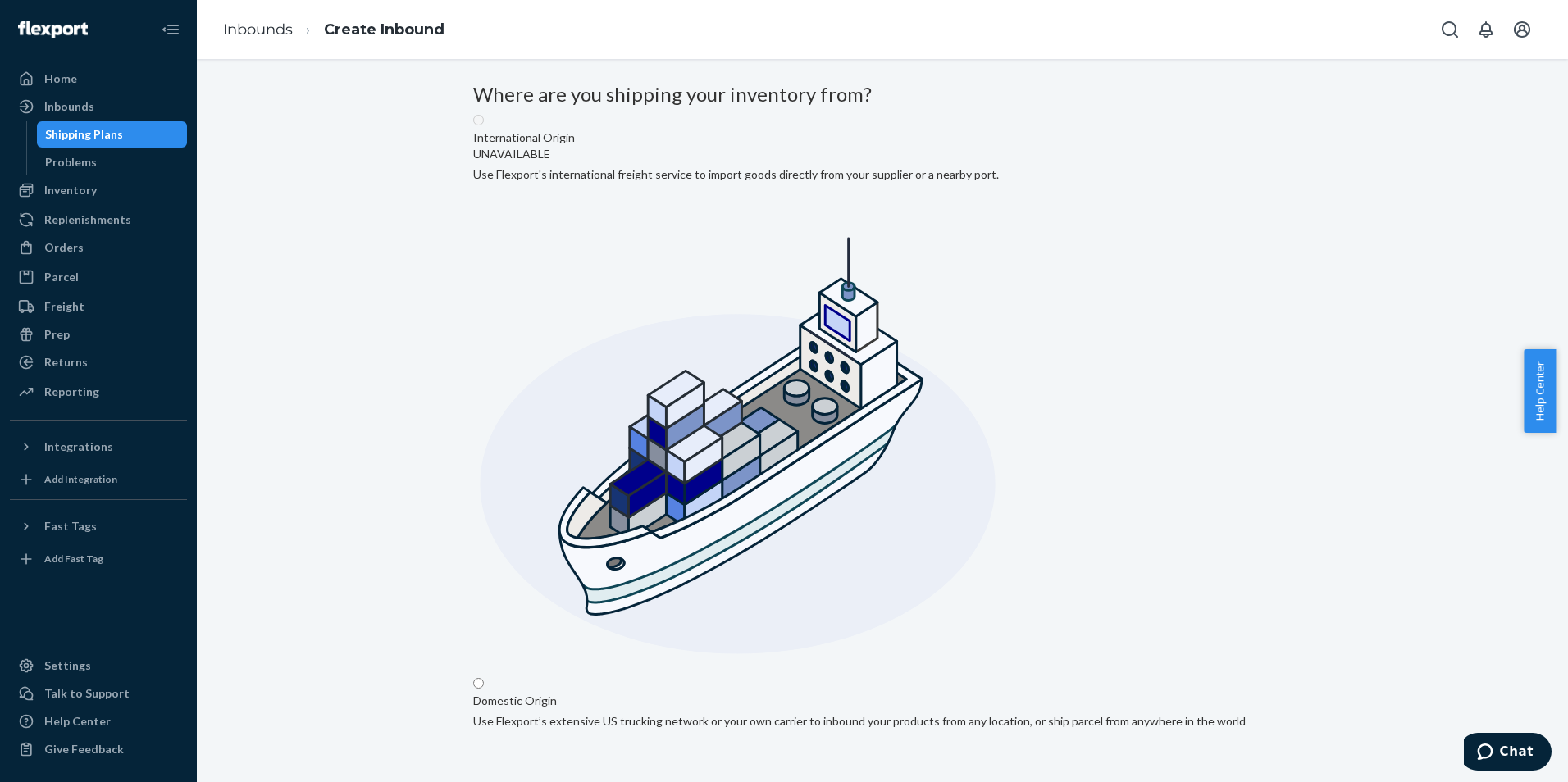
click at [484, 678] on input "Domestic Origin Use Flexport’s extensive US trucking network or your own carrie…" at bounding box center [478, 683] width 11 height 11
radio input "true"
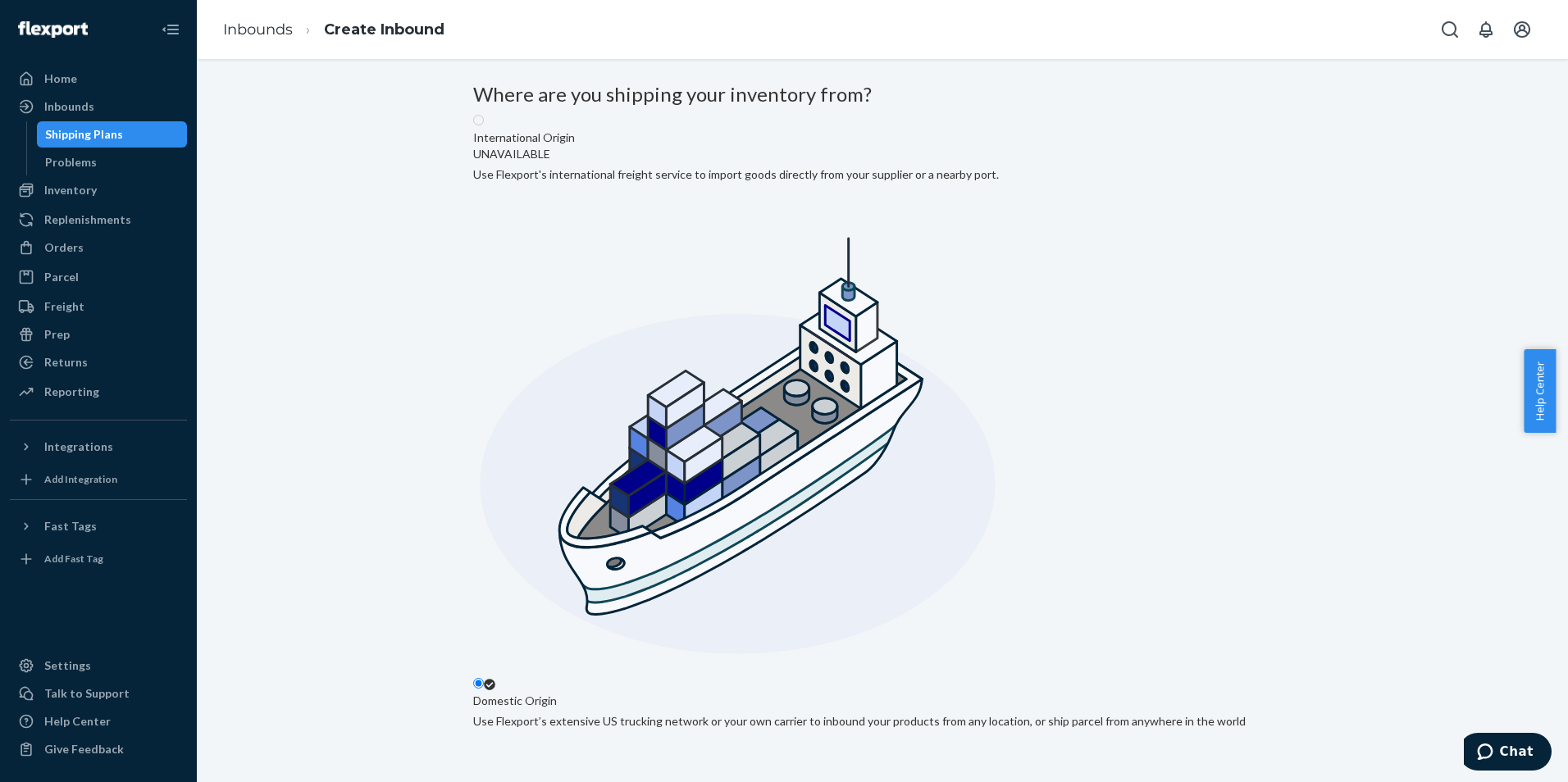
type input "Four Seasons Design"
type input "[STREET_ADDRESS]"
type input "[GEOGRAPHIC_DATA]"
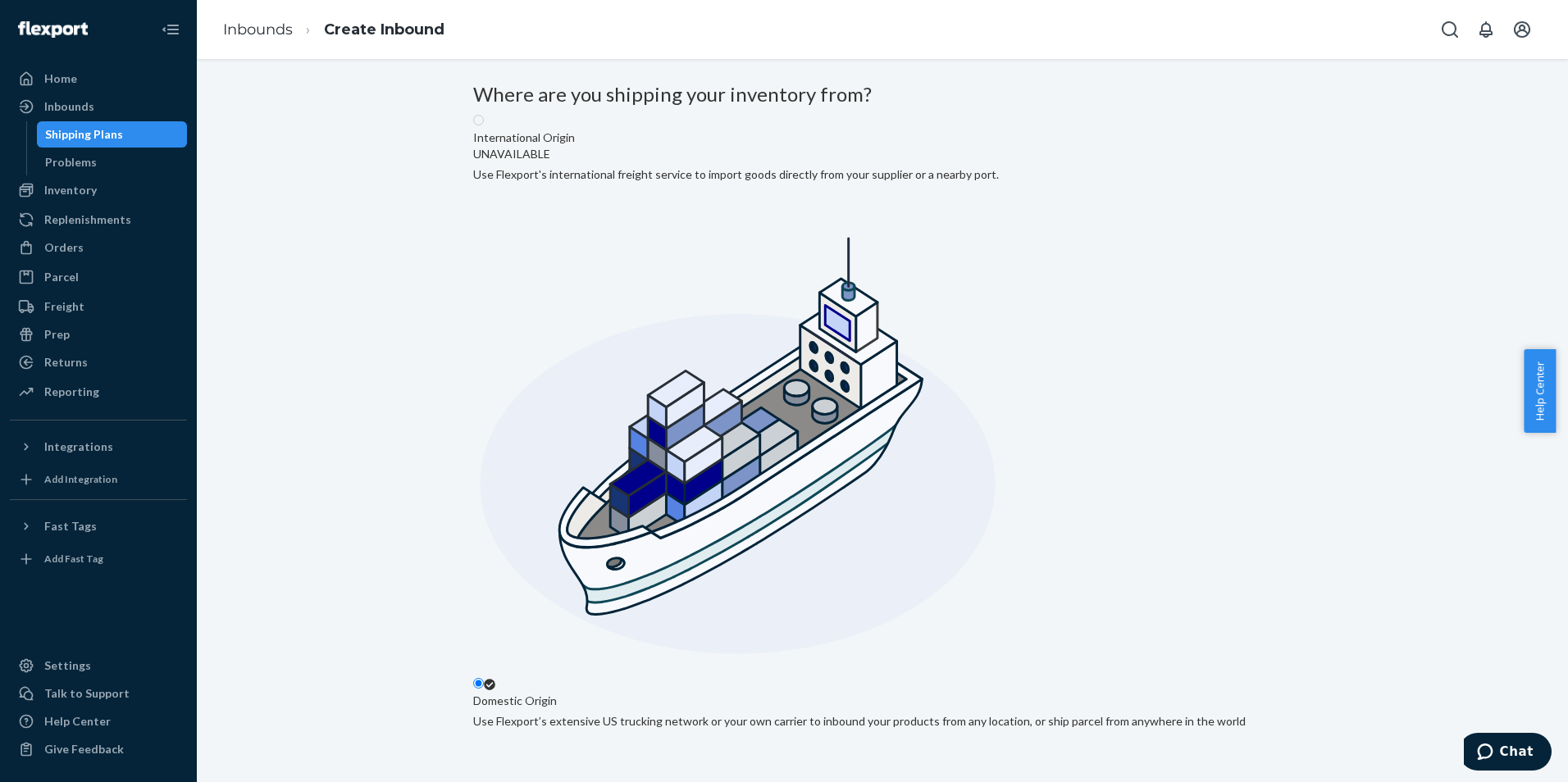
type input "CA"
type input "92154"
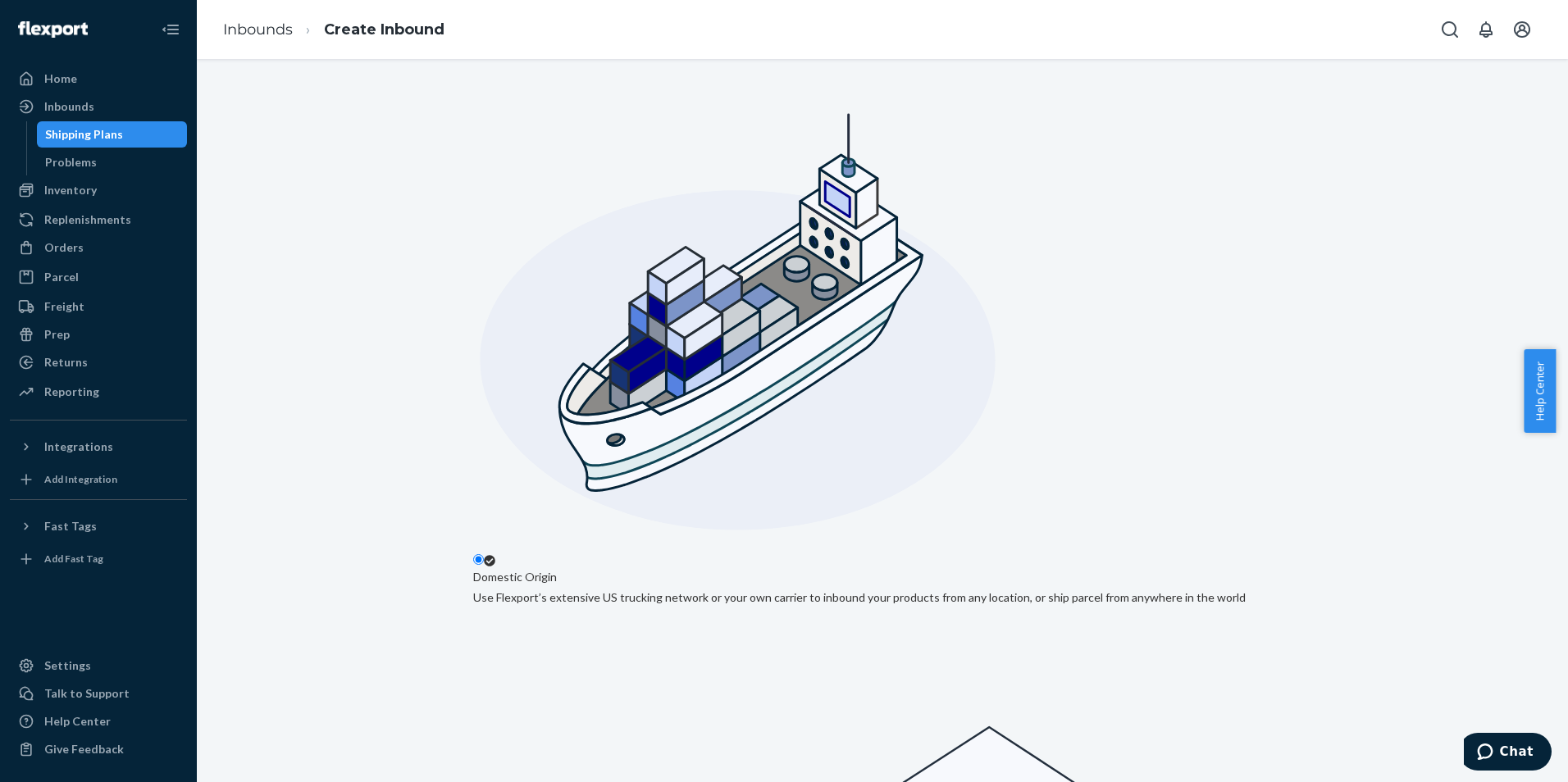
scroll to position [127, 0]
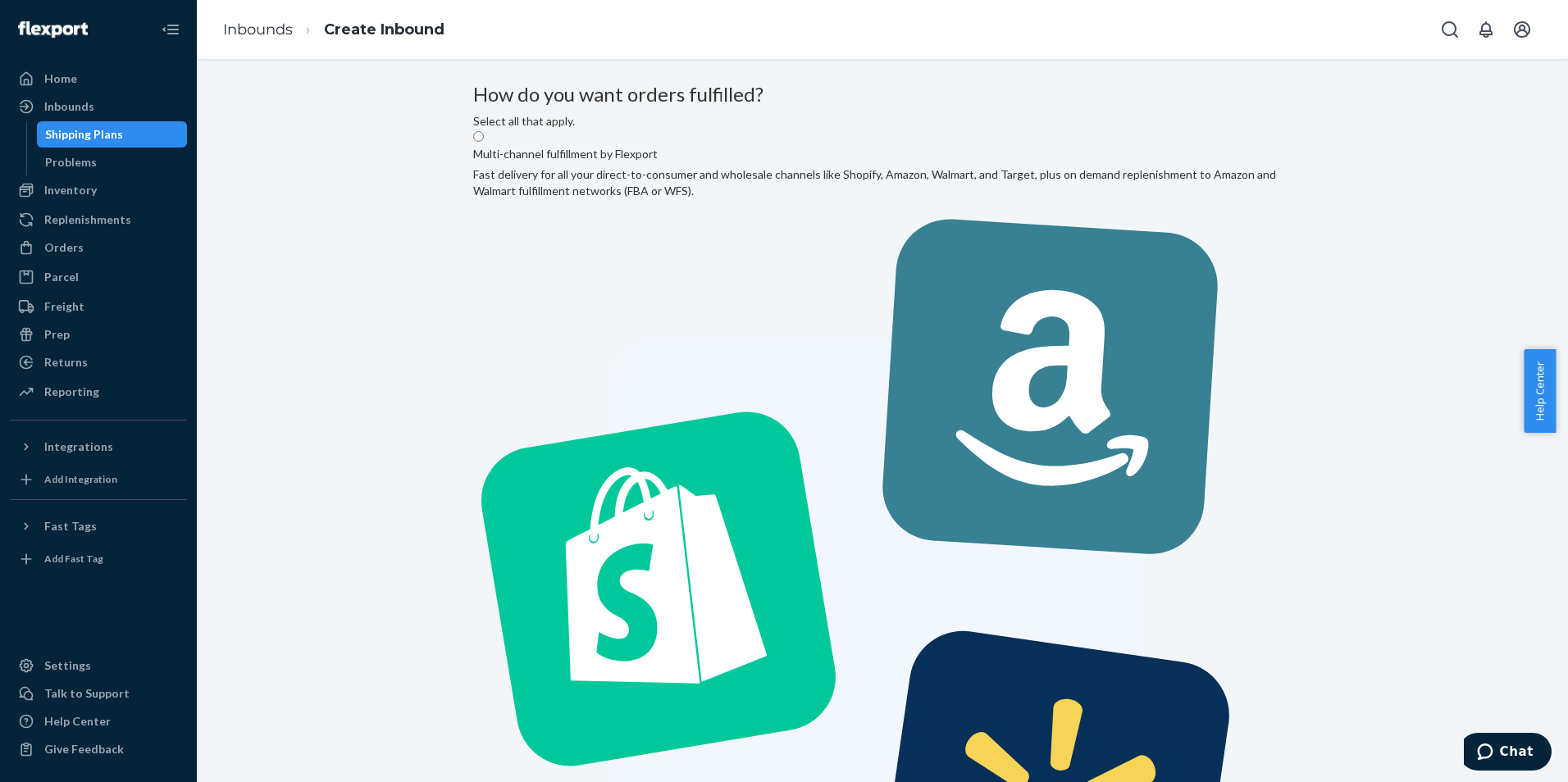
click at [697, 295] on label "Multi-channel fulfillment by Flexport Fast delivery for all your direct-to-cons…" at bounding box center [882, 575] width 818 height 892
click at [484, 141] on input "Multi-channel fulfillment by Flexport Fast delivery for all your direct-to-cons…" at bounding box center [478, 136] width 11 height 11
radio input "true"
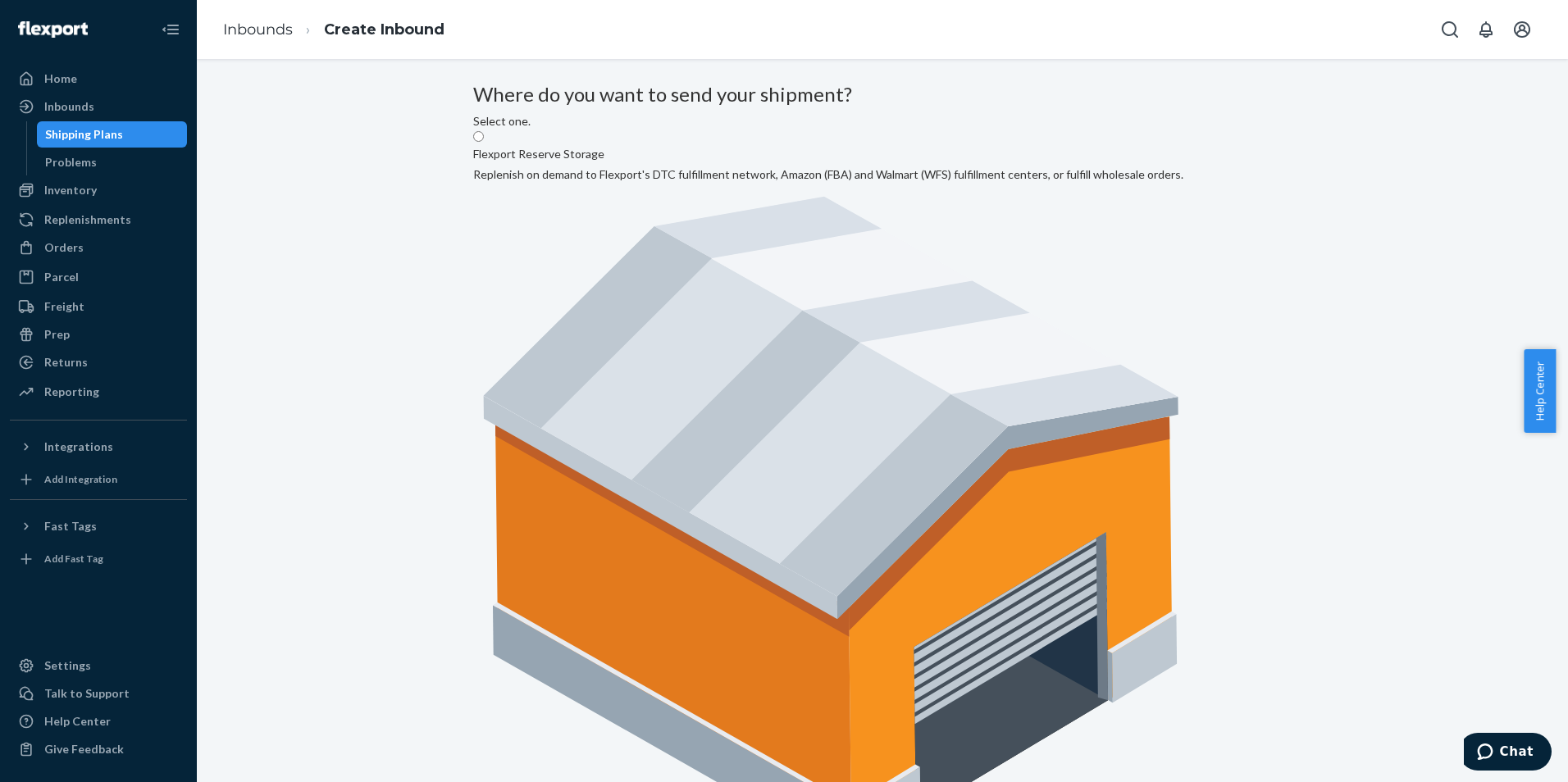
radio input "true"
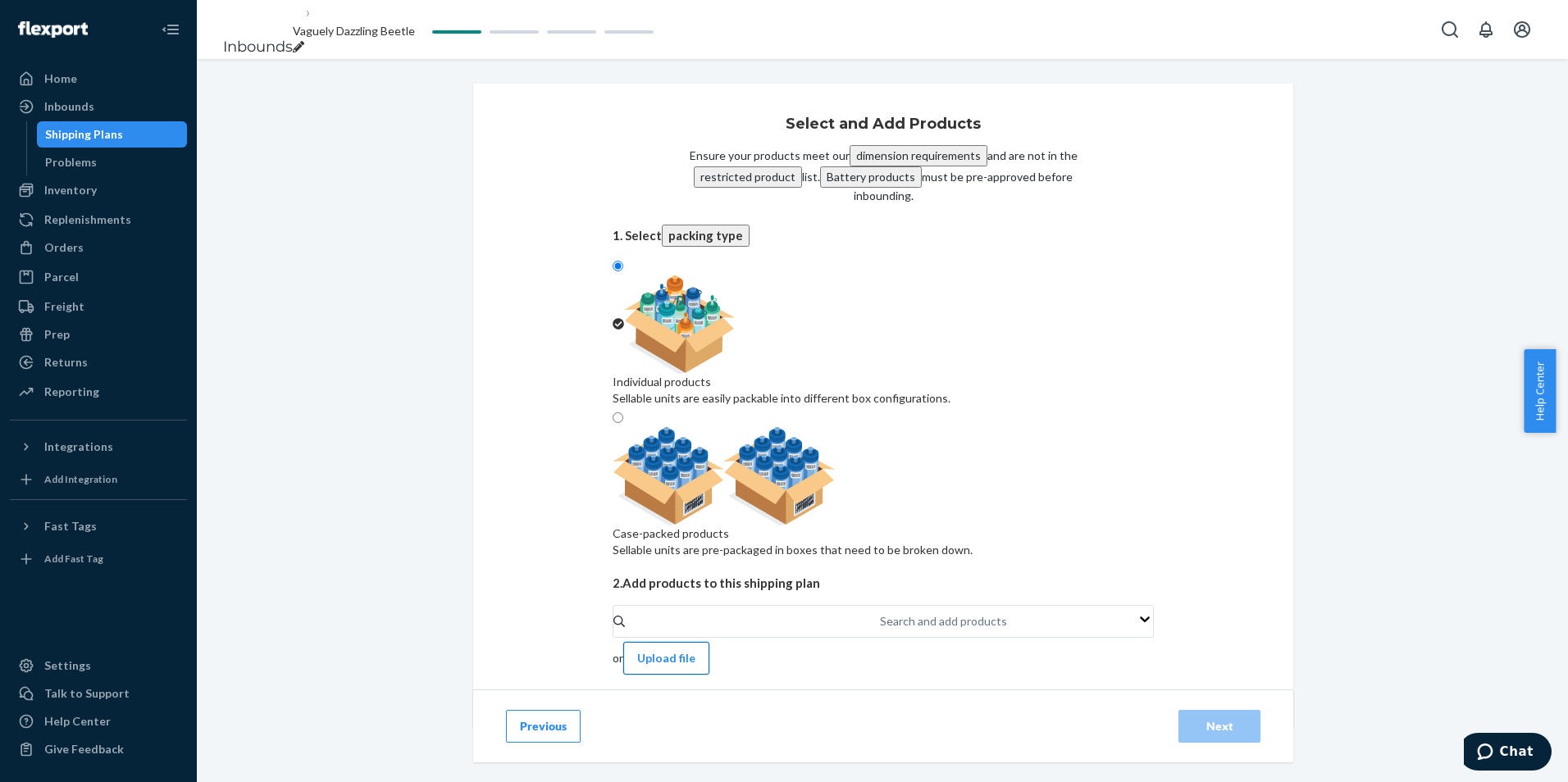
click at [709, 642] on button "Upload file" at bounding box center [666, 658] width 86 height 32
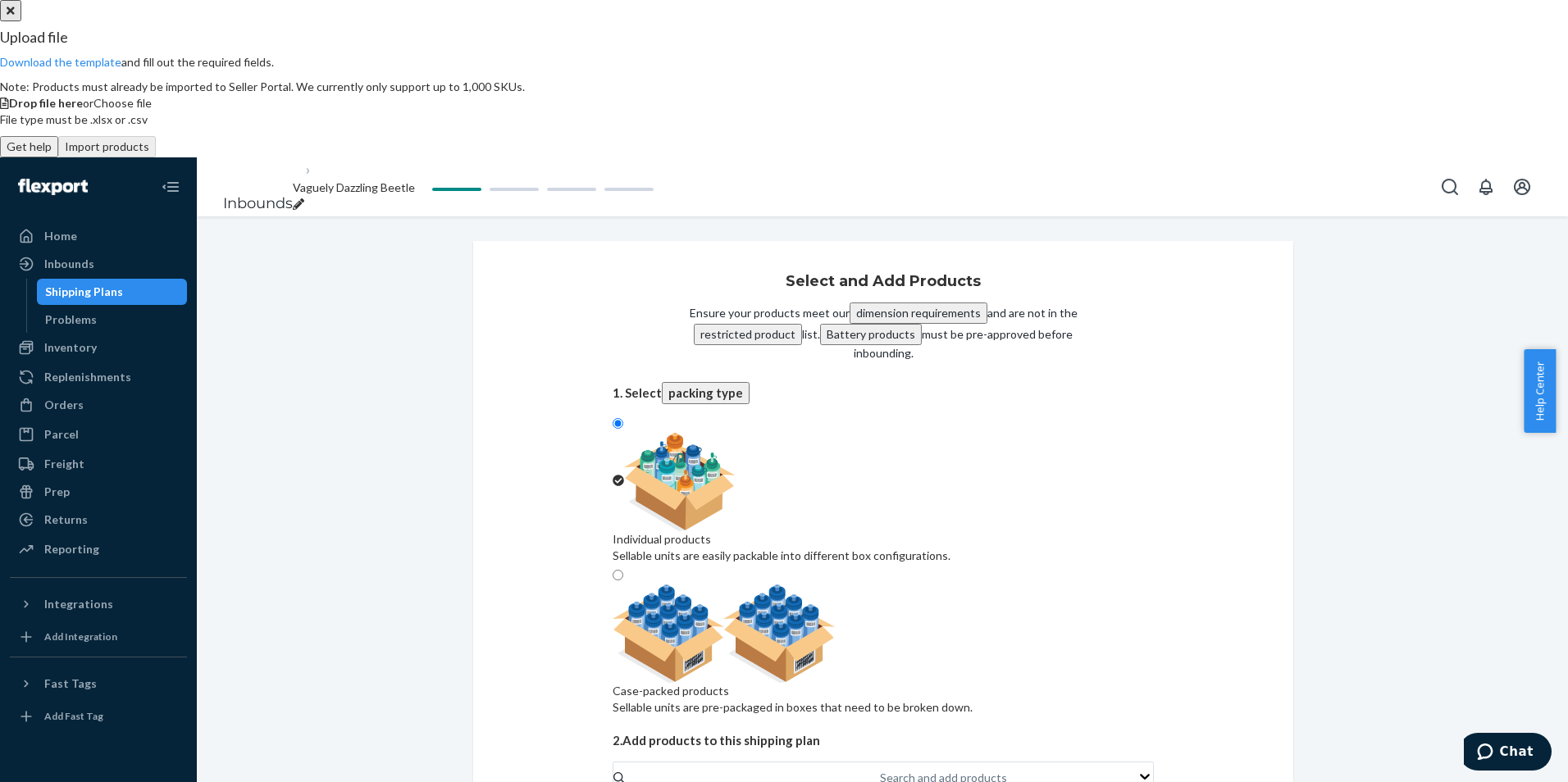
click at [152, 110] on span "Choose file" at bounding box center [123, 103] width 58 height 14
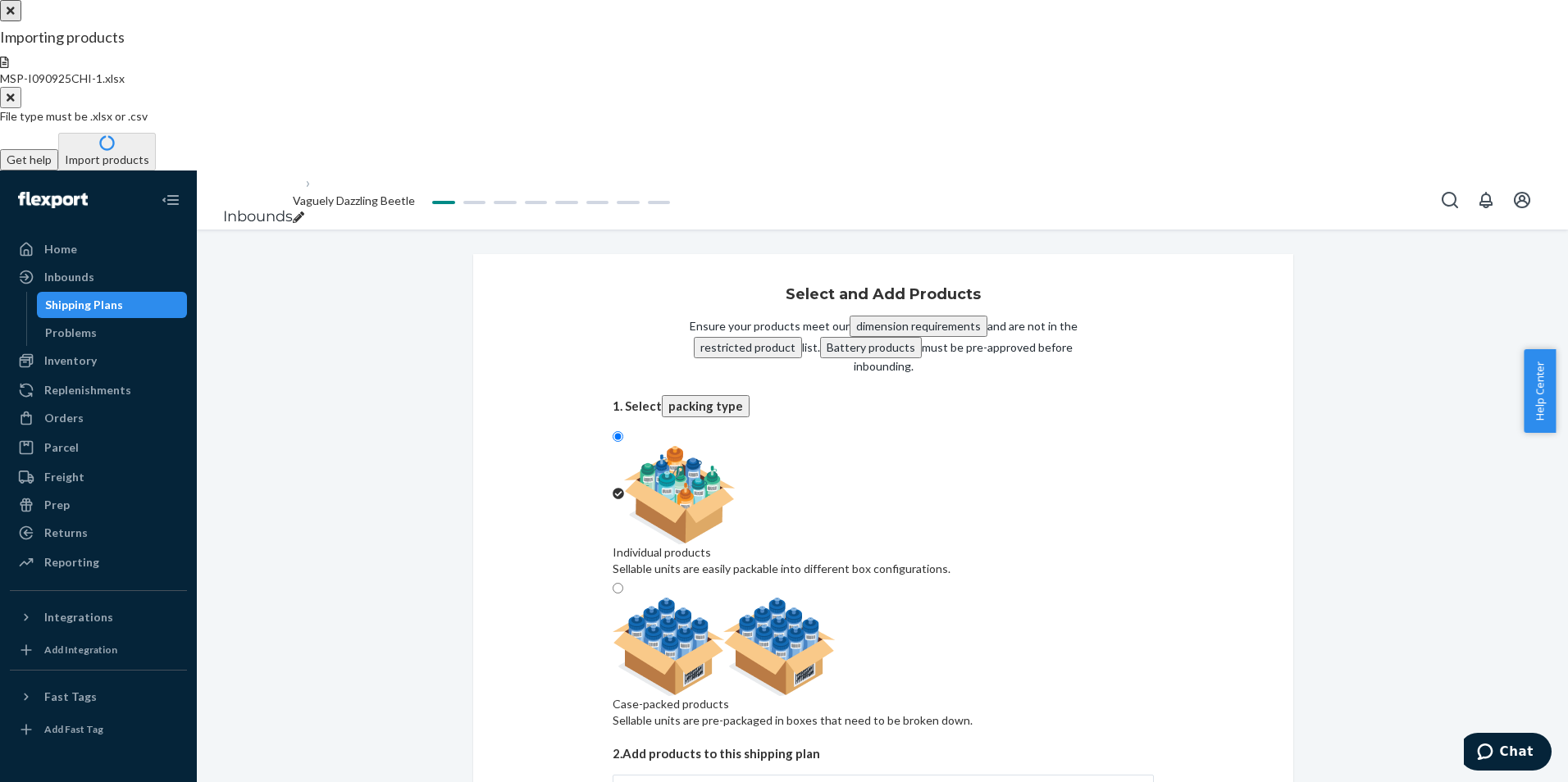
type input "6000"
type input "1260"
type input "7260"
type input "1260"
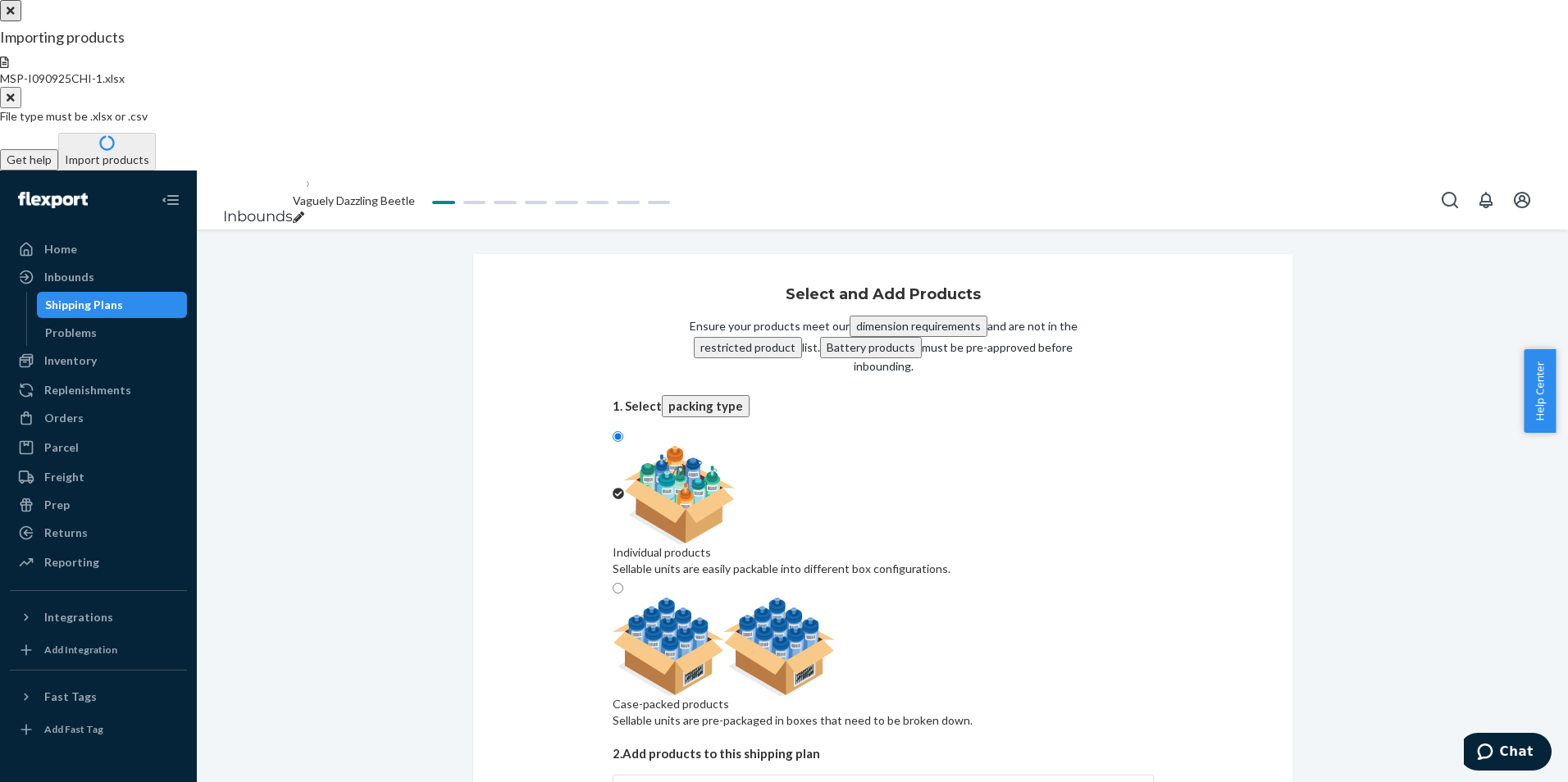
type input "7040"
type input "1050"
type input "1680"
type input "300"
type input "200"
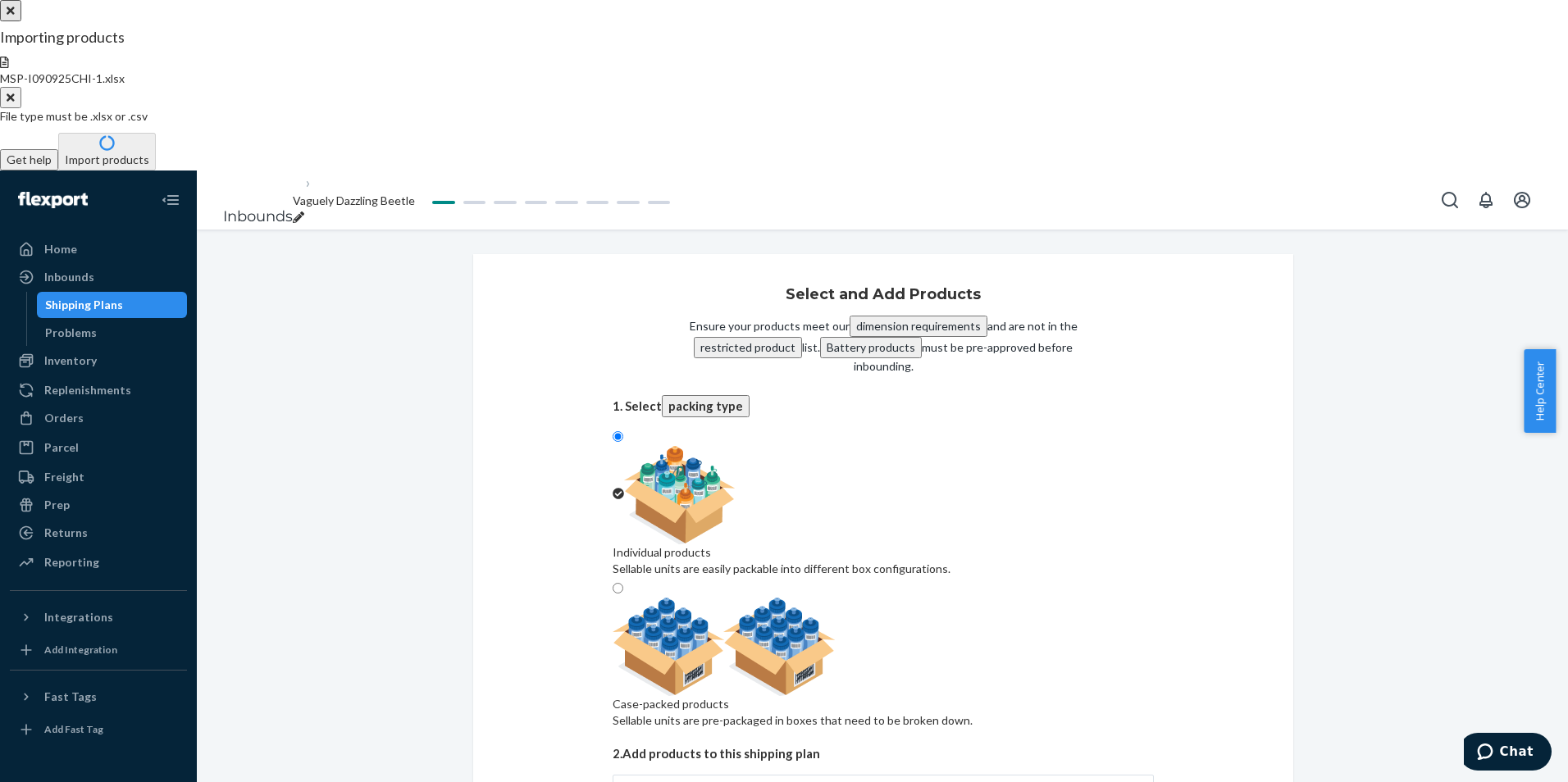
type input "300"
type input "400"
type input "600"
type input "450"
type input "400"
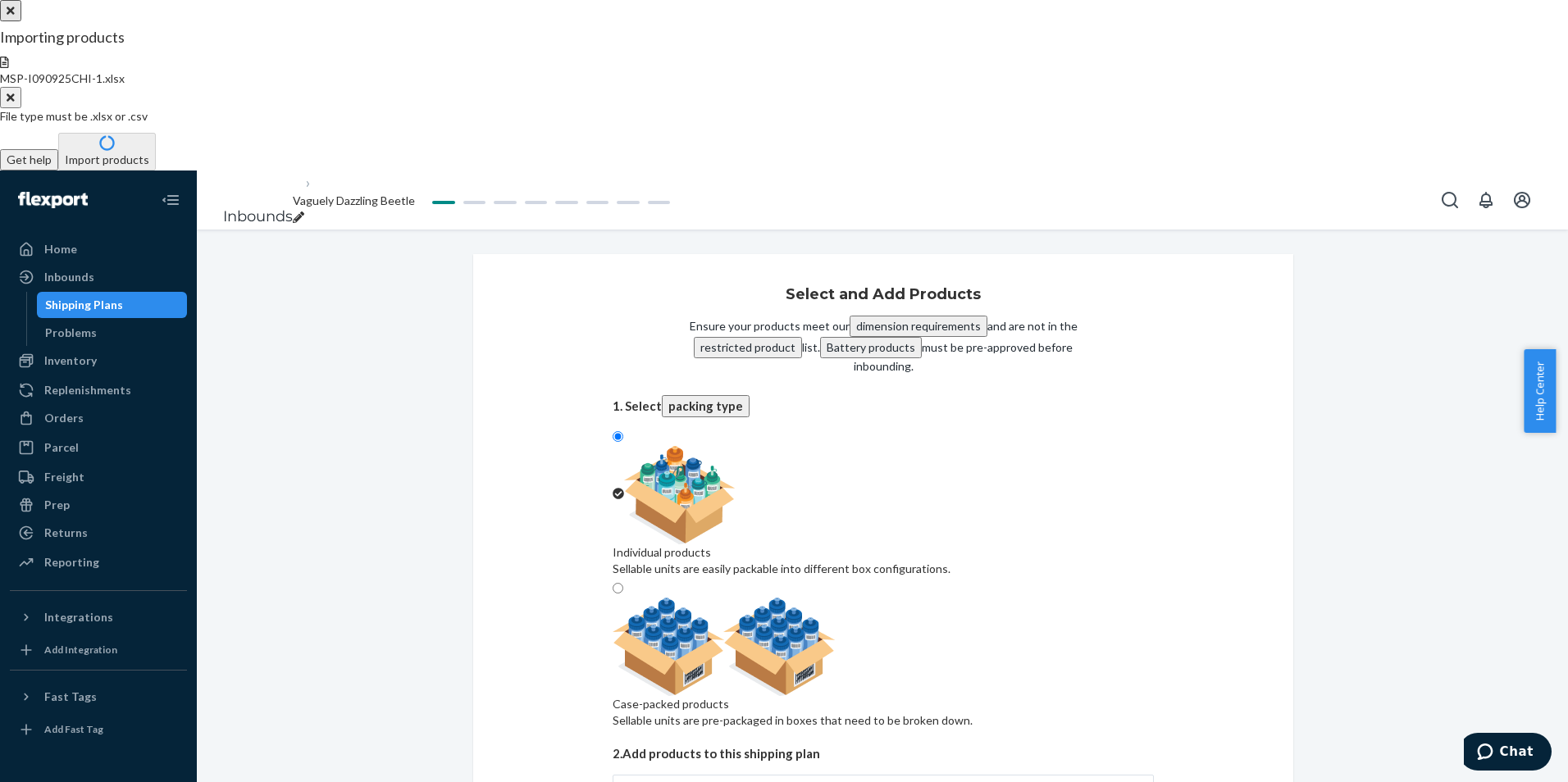
type input "400"
type input "50"
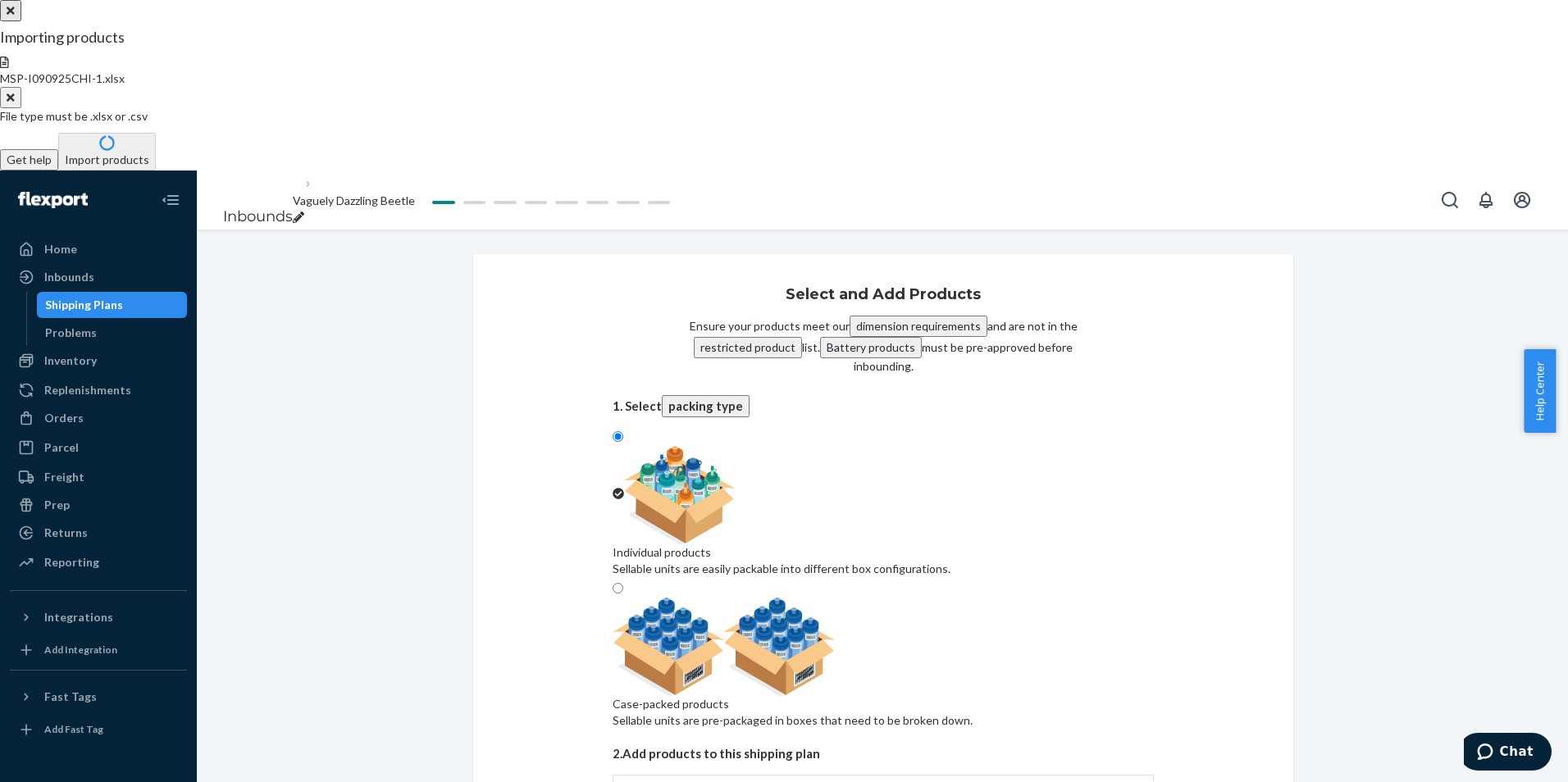
type input "50"
type input "150"
type input "1200"
checkbox input "true"
type input "1512"
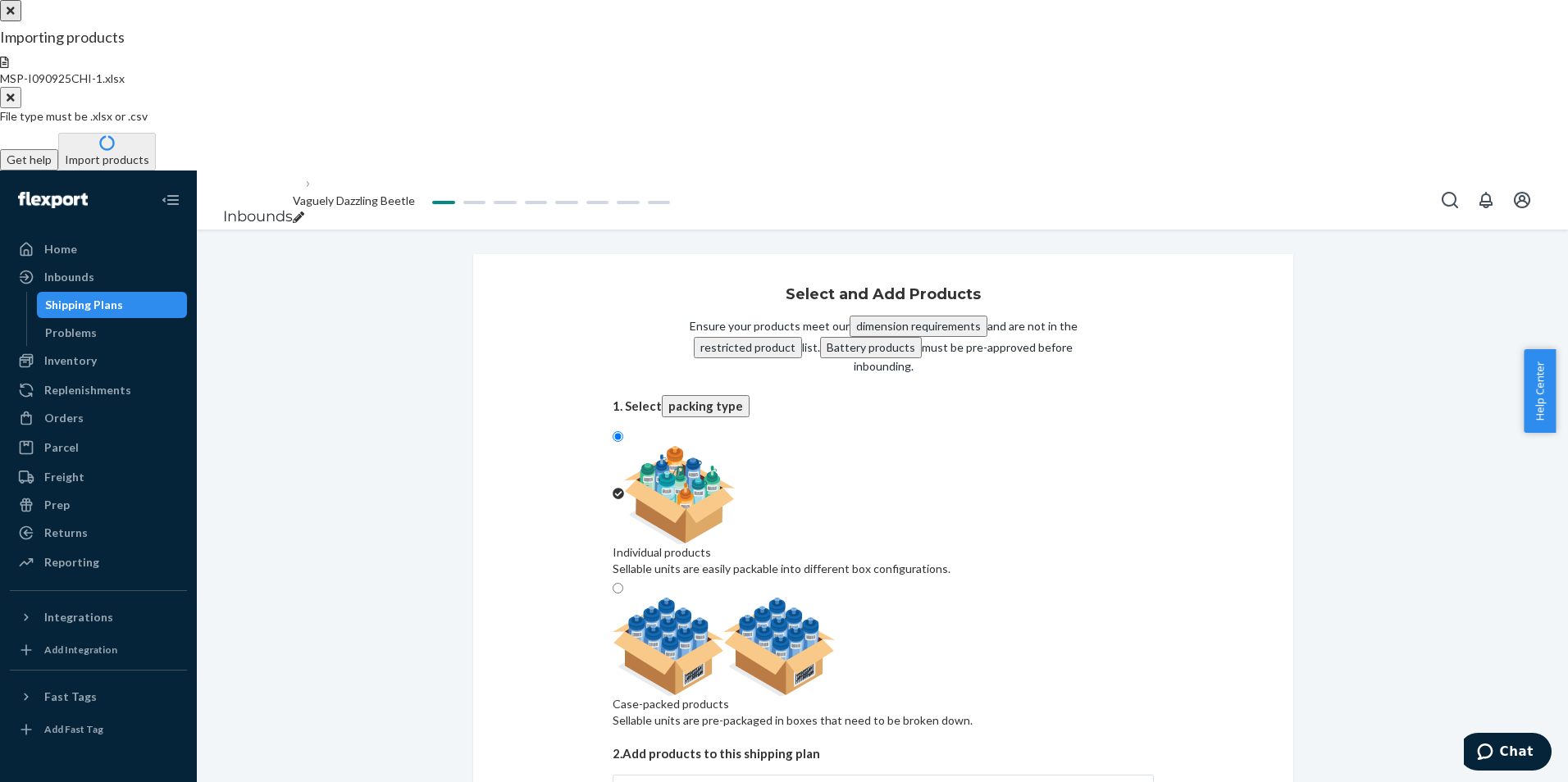
checkbox input "true"
type input "950"
checkbox input "true"
type input "1080"
checkbox input "true"
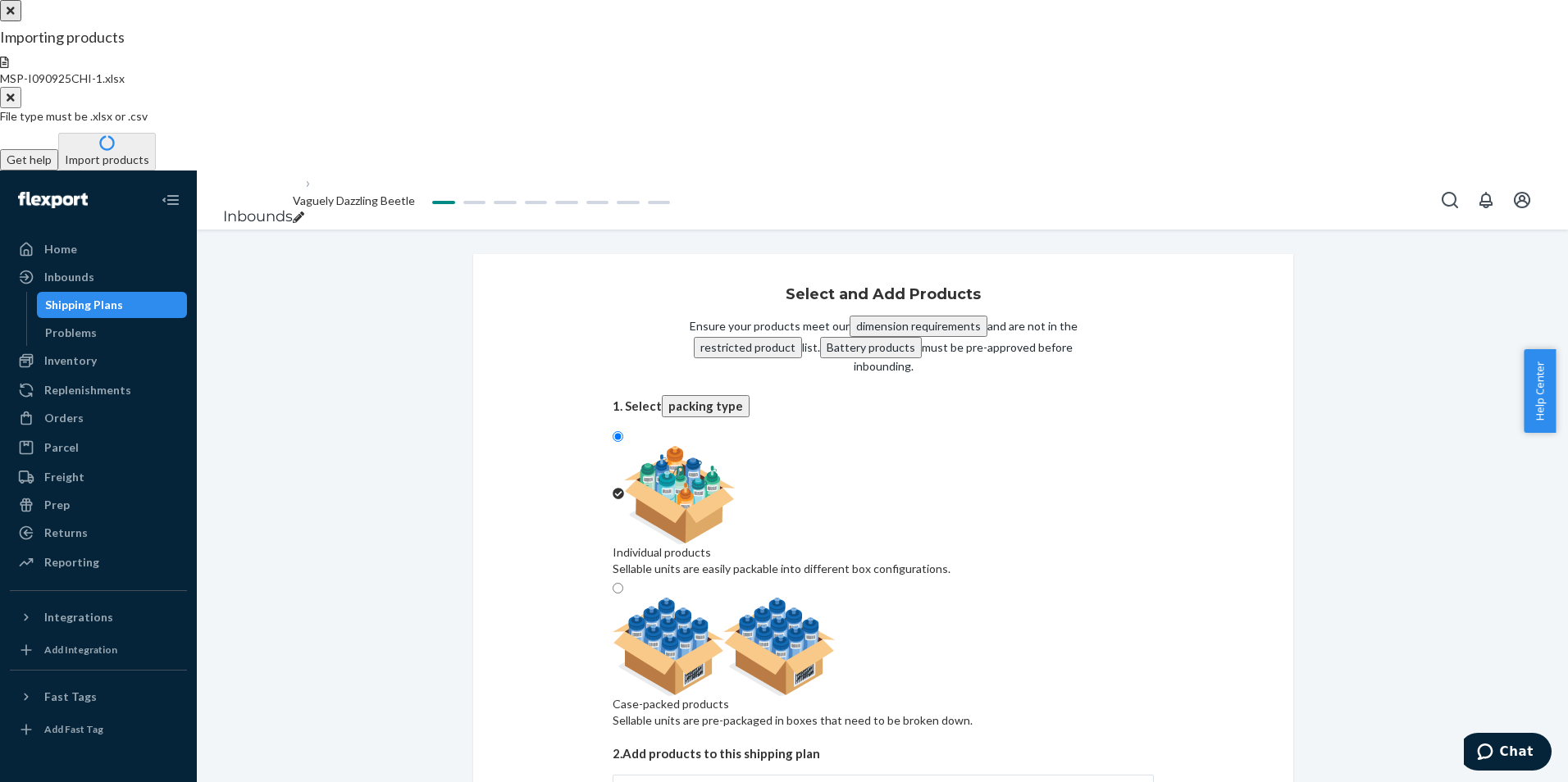
type input "300"
type input "200"
type input "3330"
type input "300"
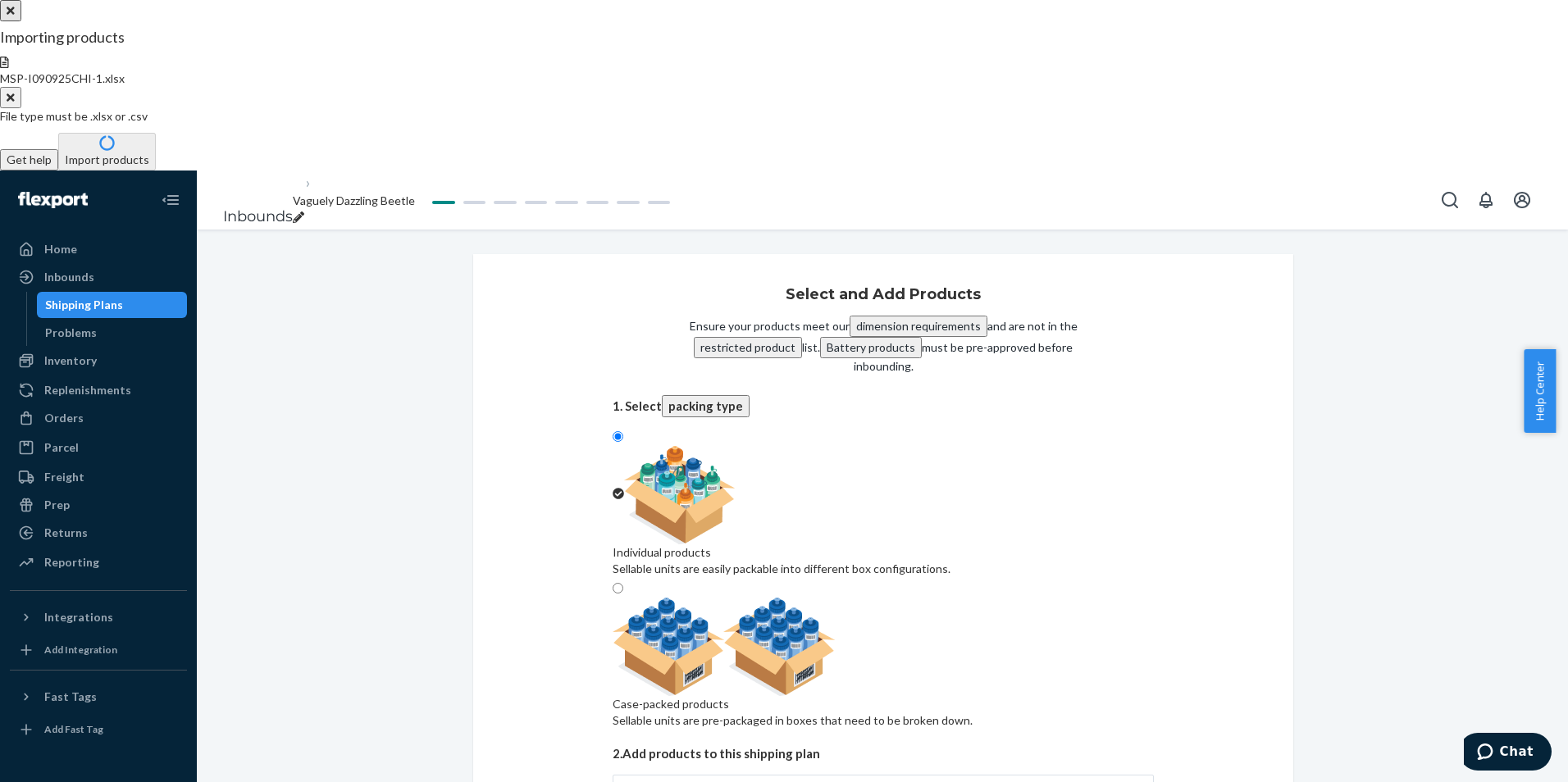
checkbox input "true"
type input "50"
checkbox input "true"
type input "200"
checkbox input "true"
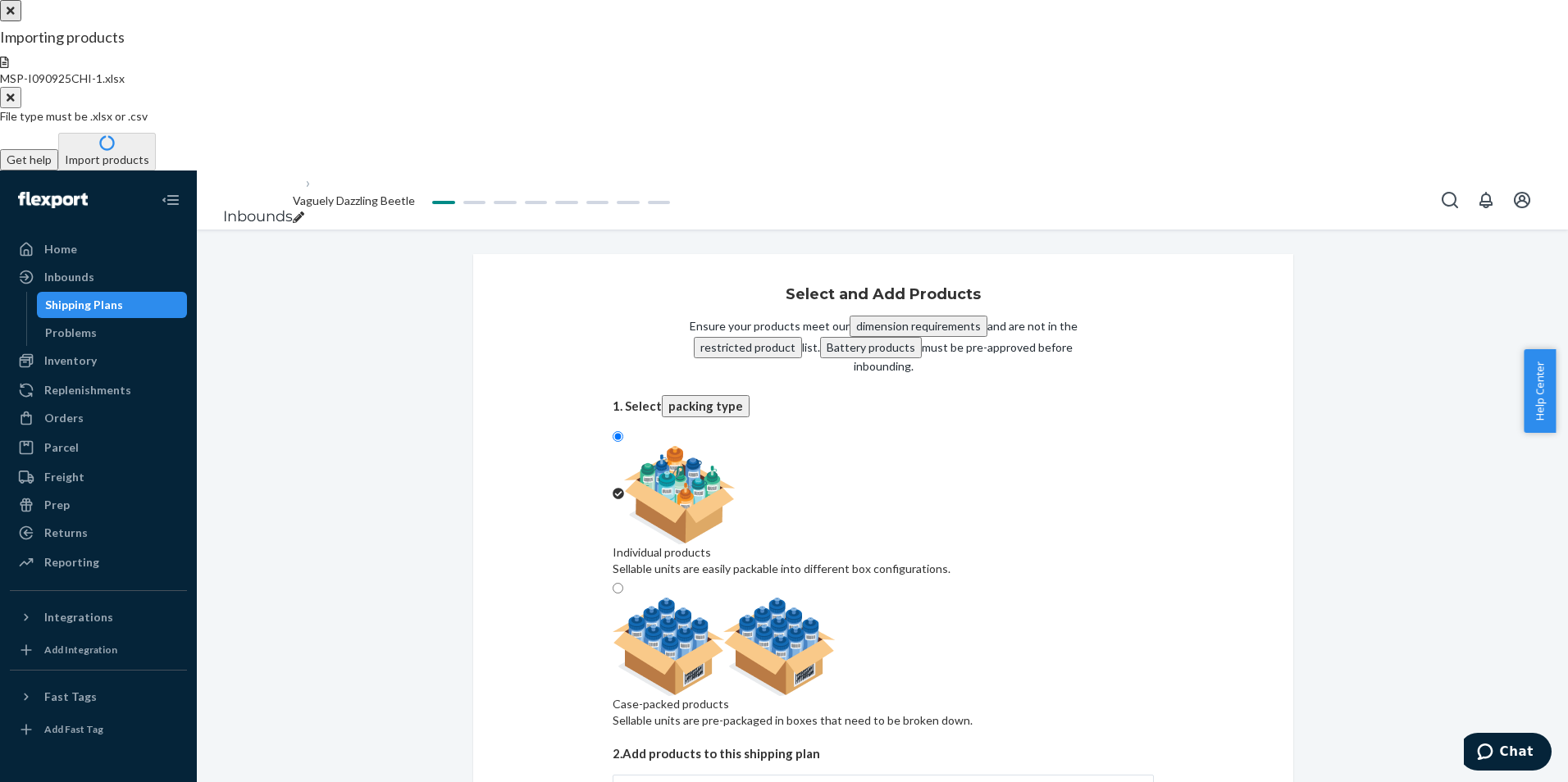
type input "642"
checkbox input "true"
type input "150"
checkbox input "true"
type input "50"
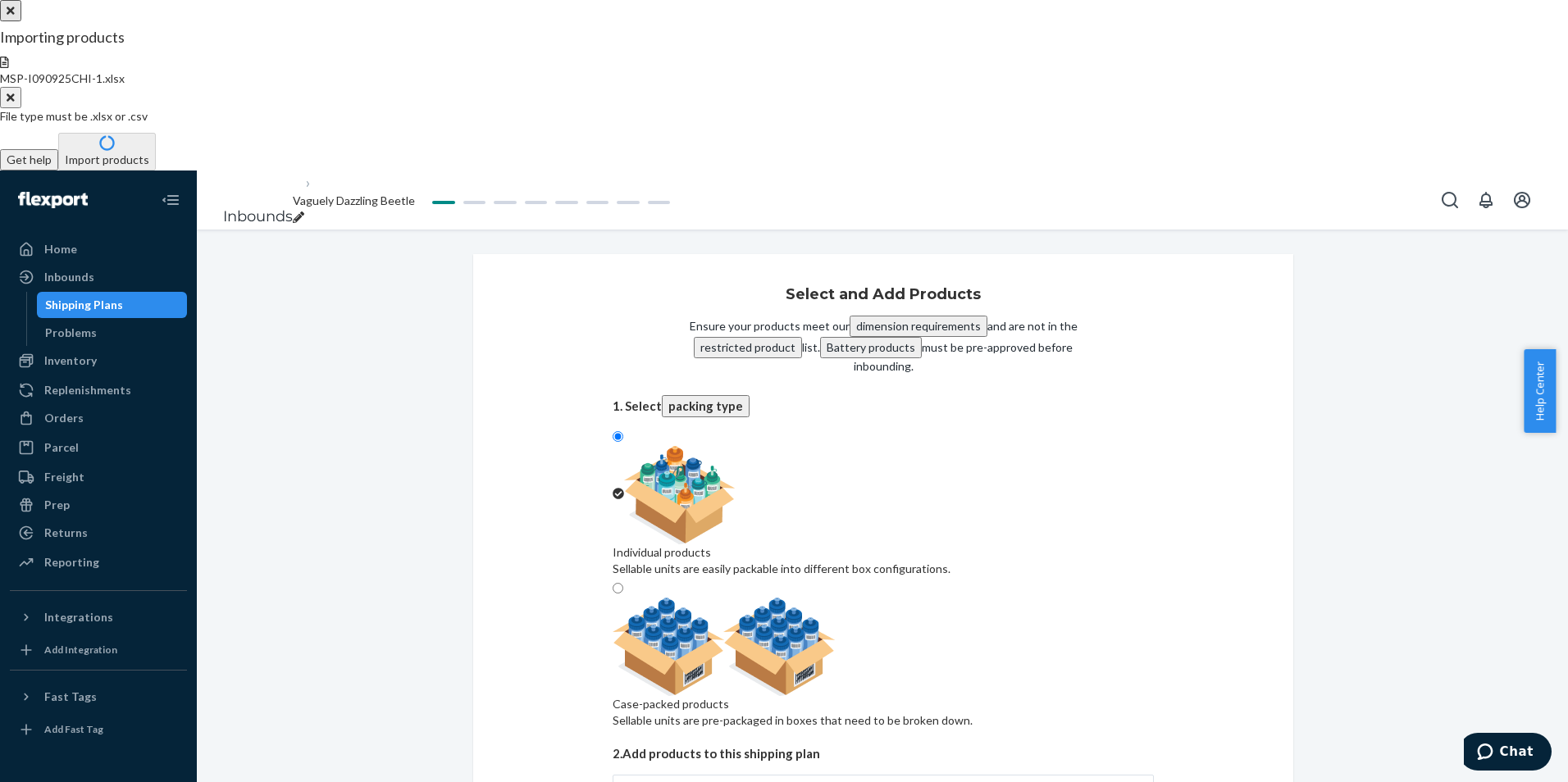
checkbox input "true"
type input "50"
type input "200"
type input "1400"
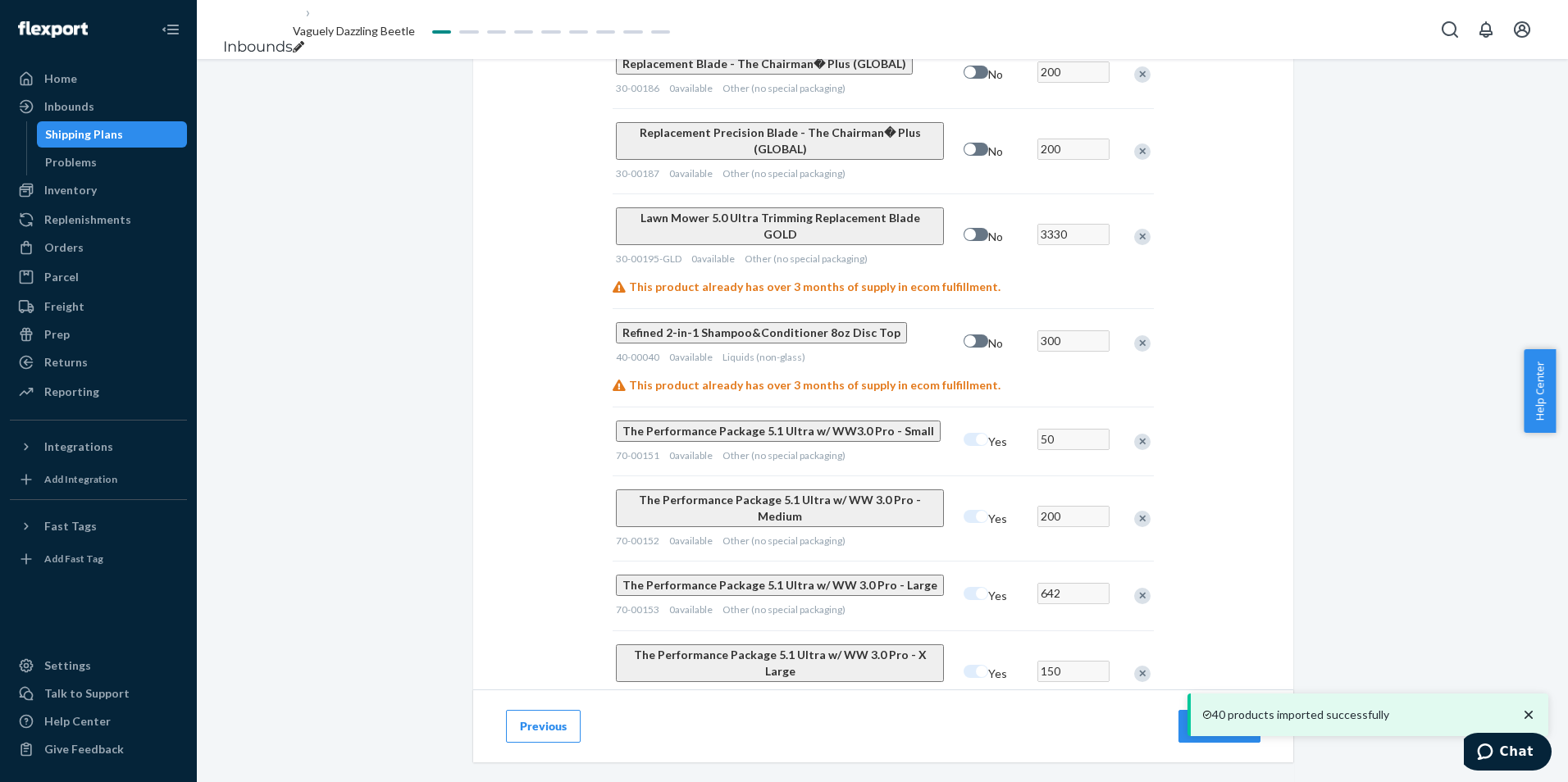
scroll to position [3052, 0]
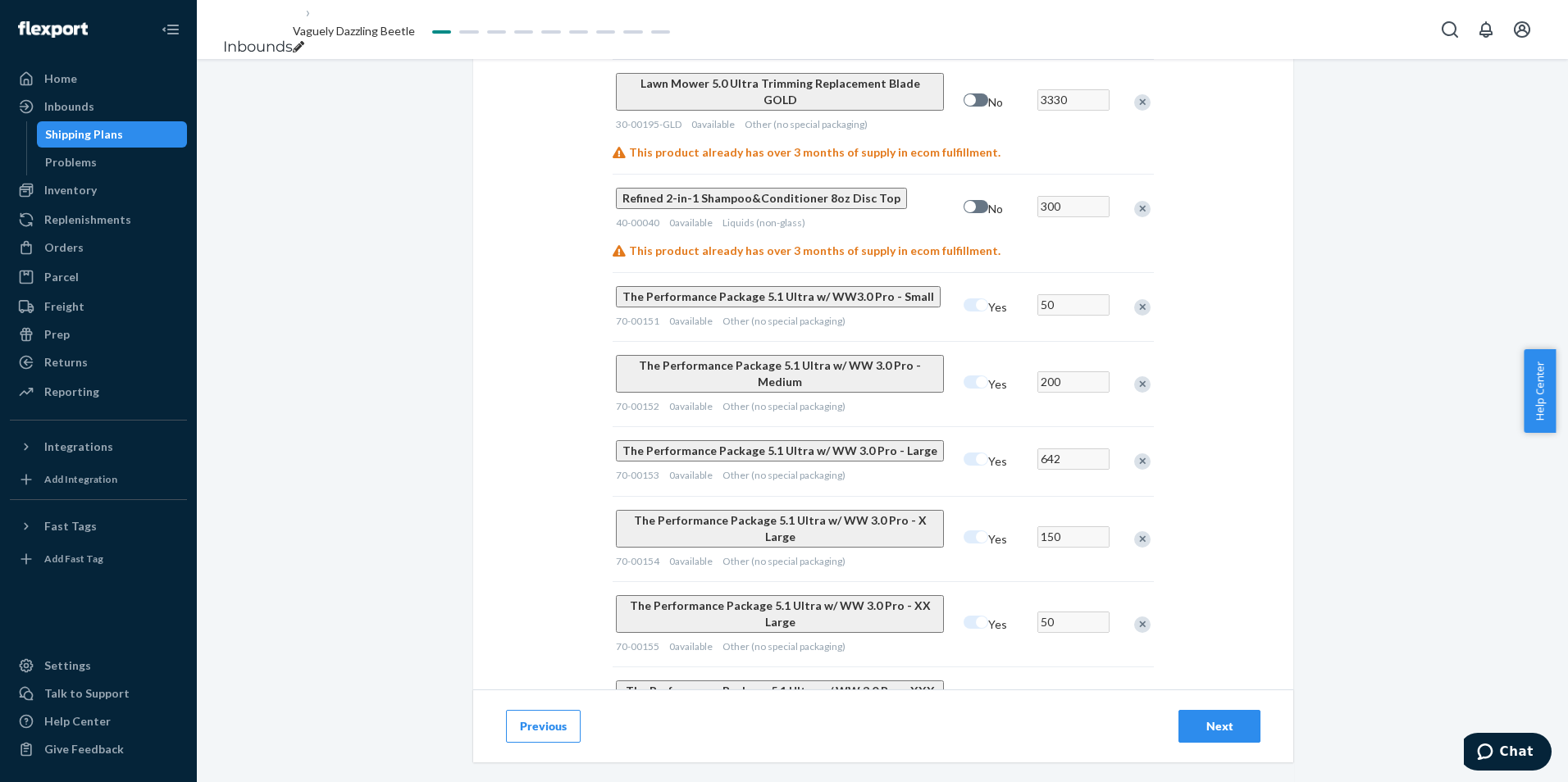
click at [1234, 728] on div "Next" at bounding box center [1219, 726] width 55 height 16
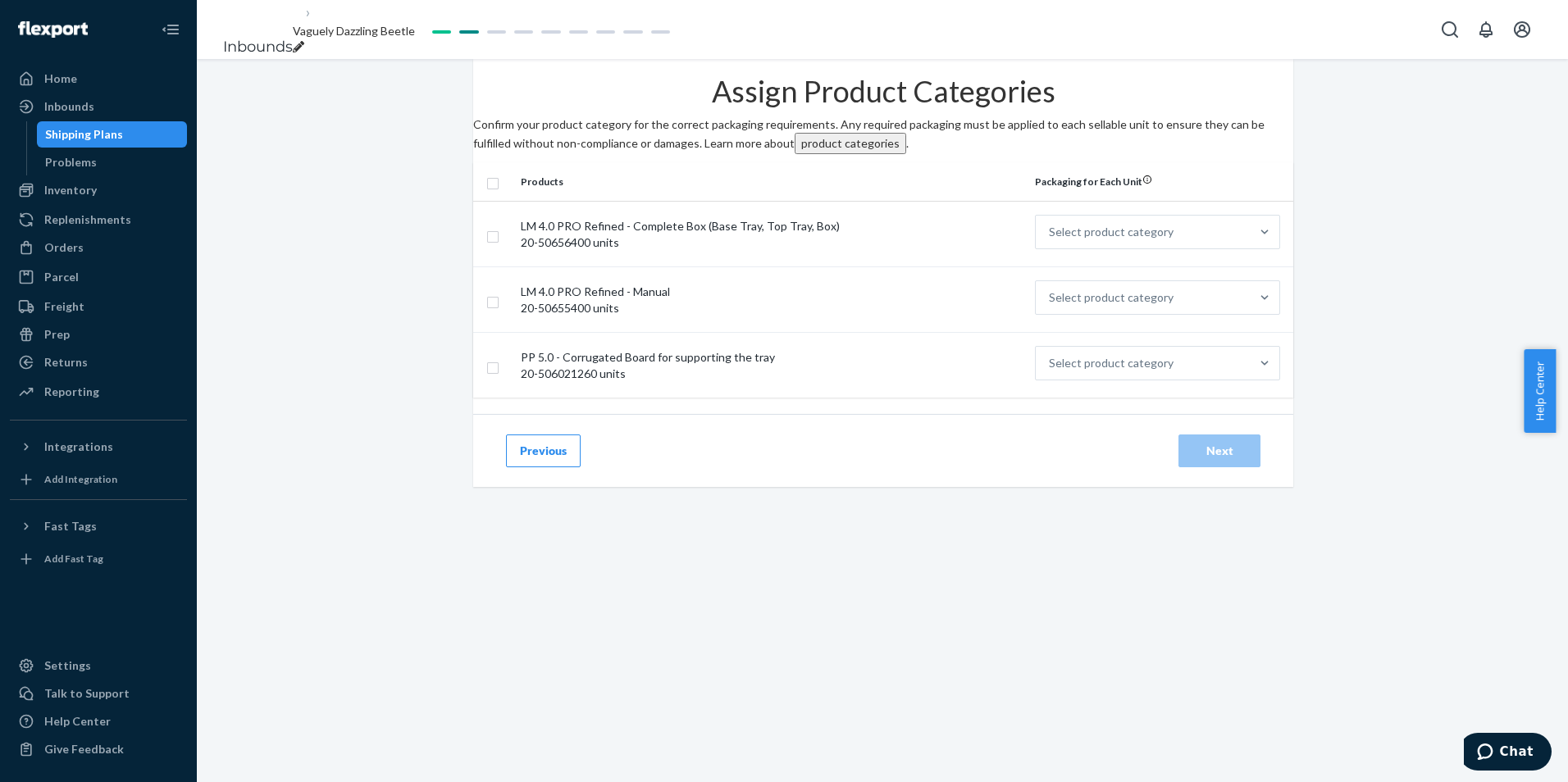
click at [499, 190] on input "checkbox" at bounding box center [493, 181] width 13 height 17
checkbox input "true"
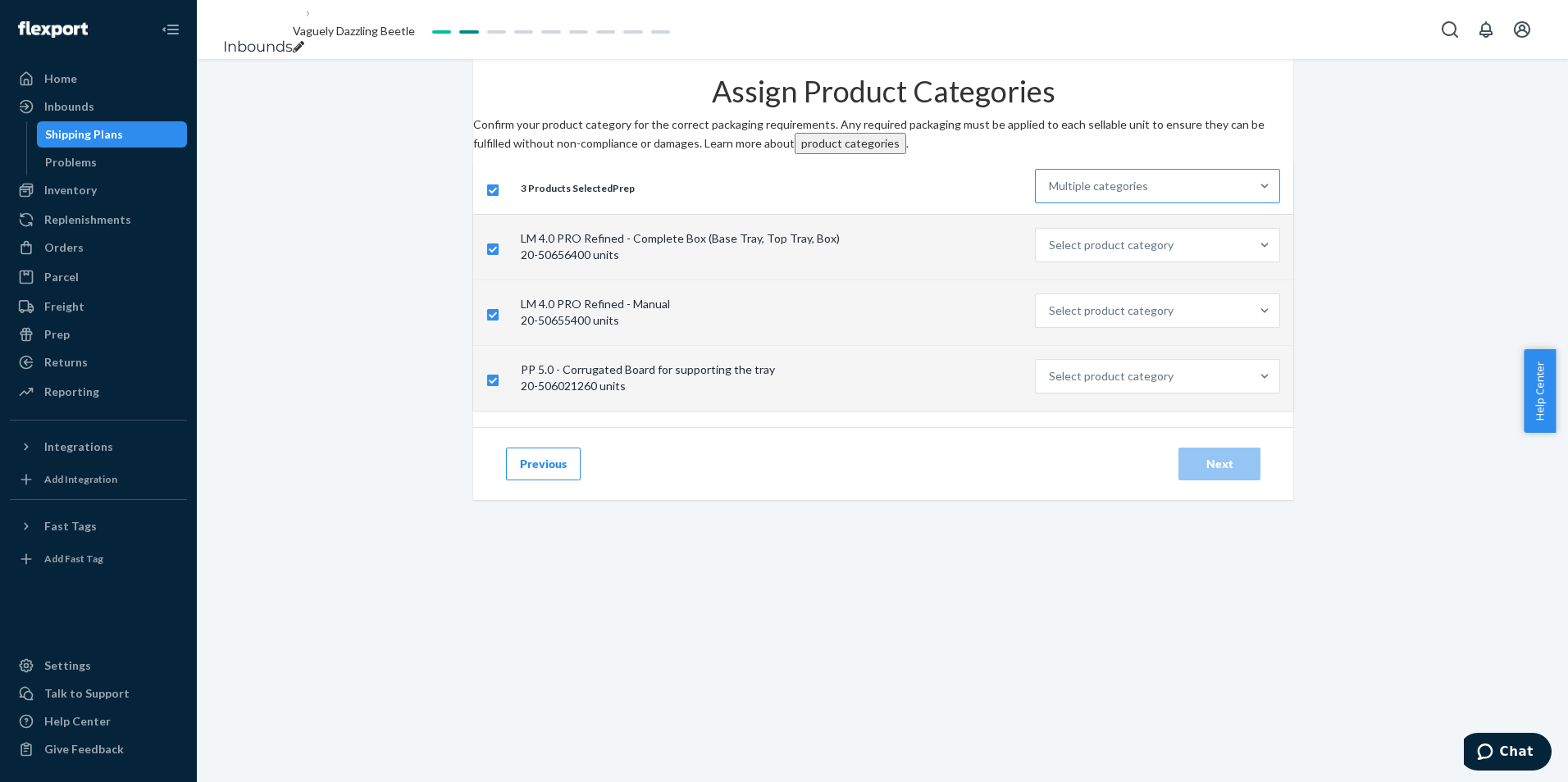
click at [1138, 203] on div "Multiple categories" at bounding box center [1142, 186] width 214 height 32
click at [1051, 194] on input "Multiple categories" at bounding box center [1050, 186] width 2 height 16
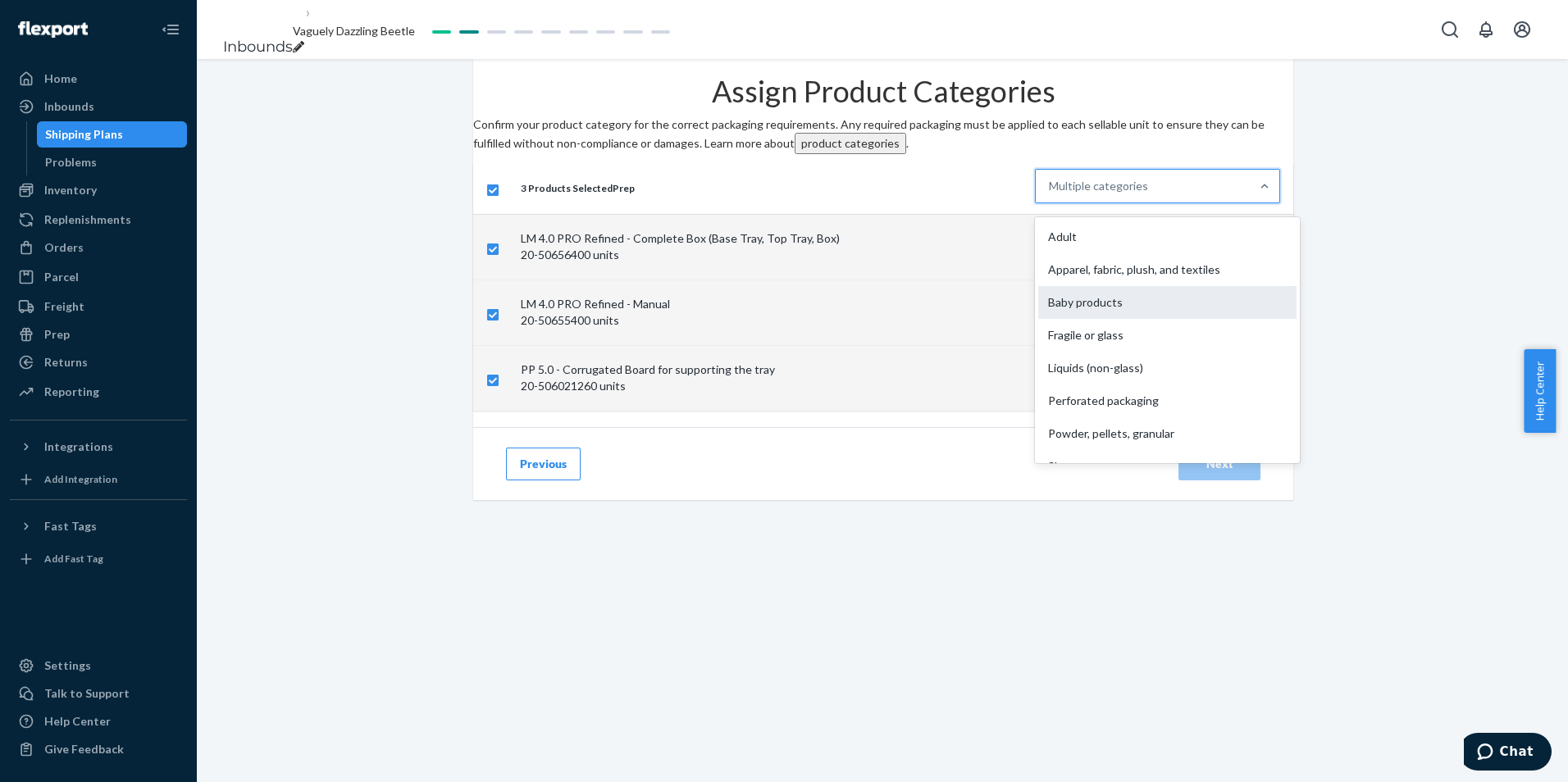
scroll to position [121, 0]
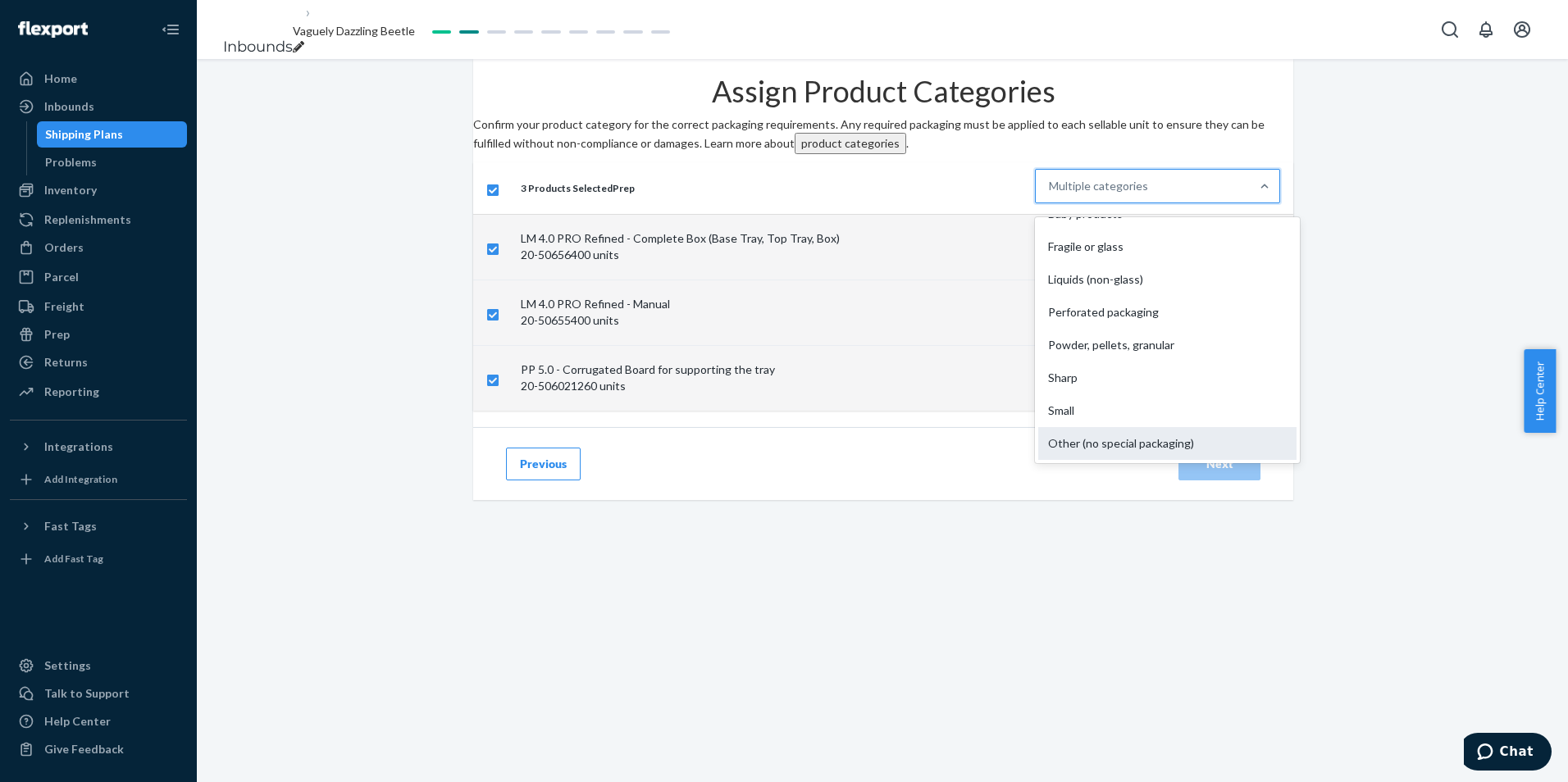
click at [1087, 460] on div "Other (no special packaging)" at bounding box center [1167, 443] width 258 height 32
click at [1051, 194] on input "option Other (no special packaging) focused, 10 of 10. 10 results available. Us…" at bounding box center [1050, 186] width 2 height 16
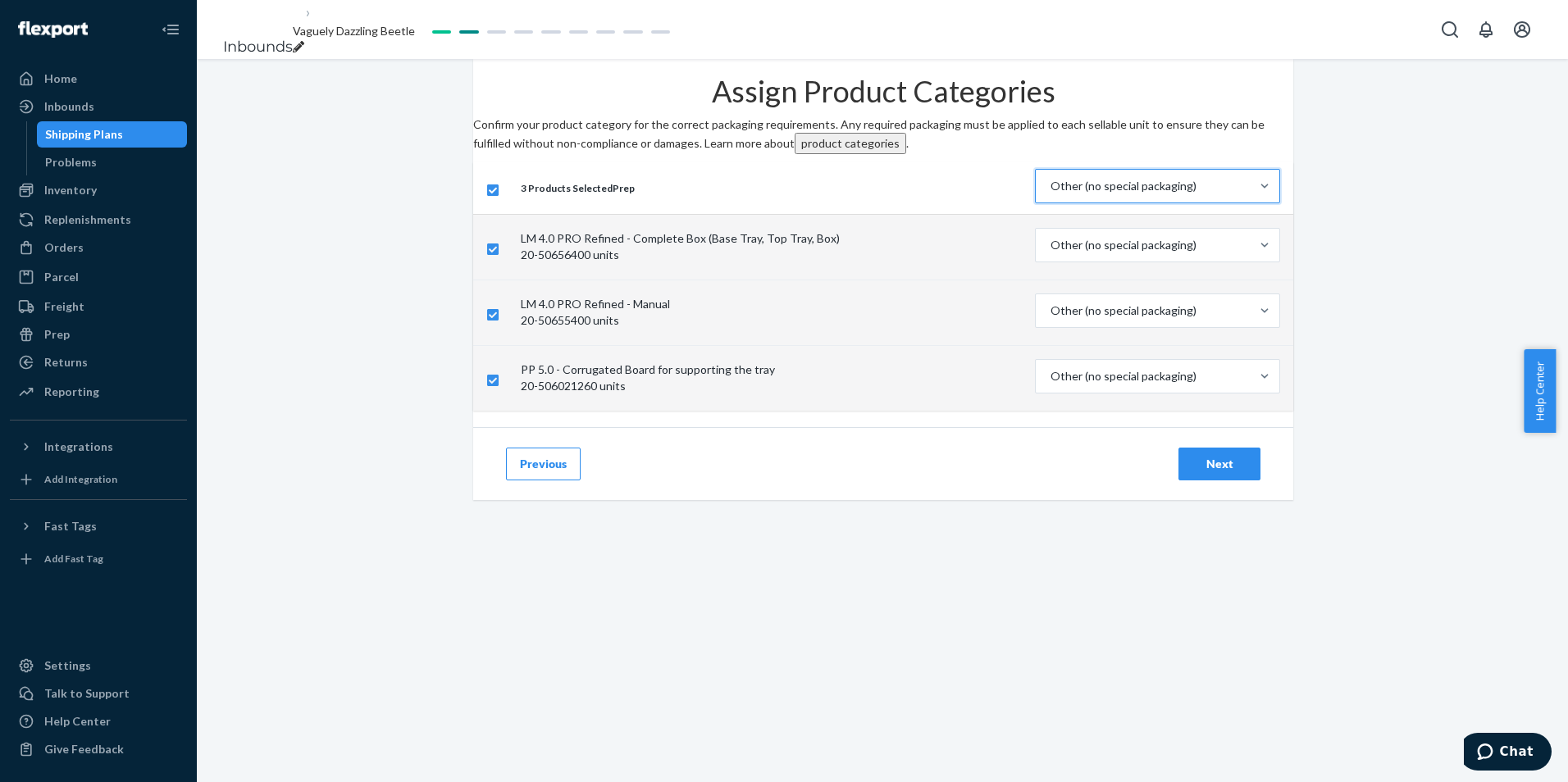
click at [1205, 472] on div "Next" at bounding box center [1219, 463] width 55 height 16
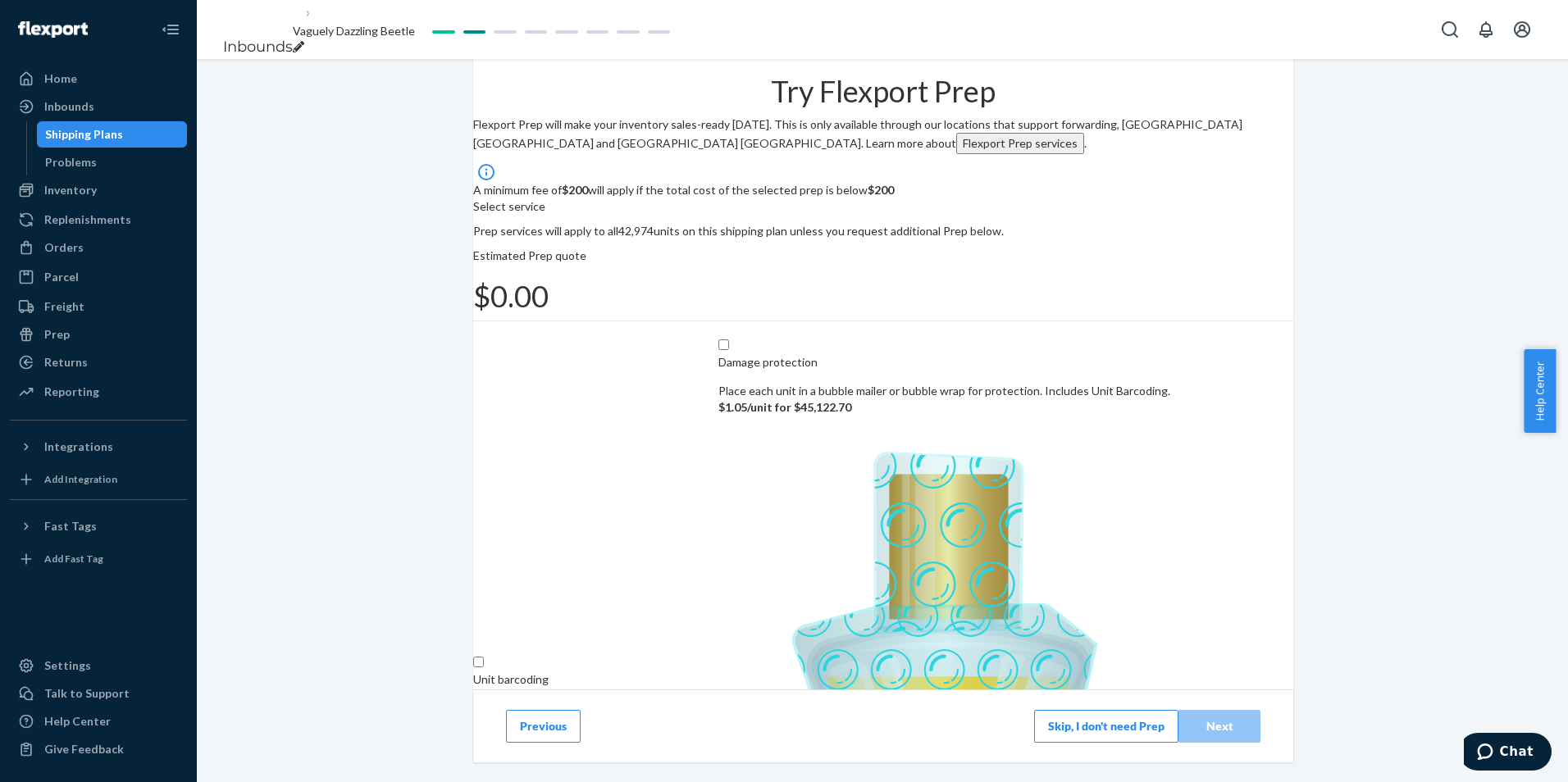
scroll to position [107, 0]
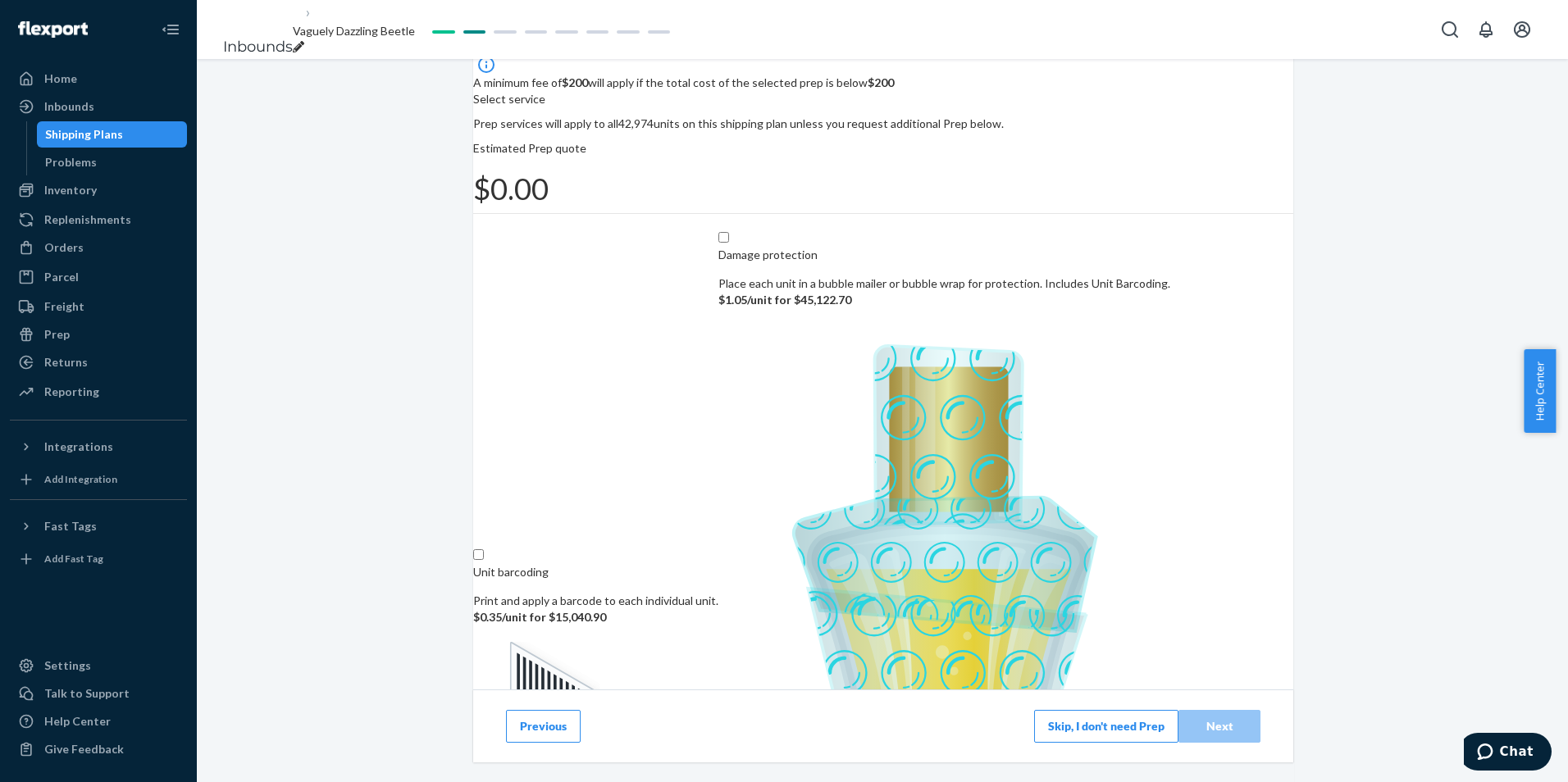
click at [1036, 716] on button "Skip, I don't need Prep" at bounding box center [1106, 726] width 144 height 32
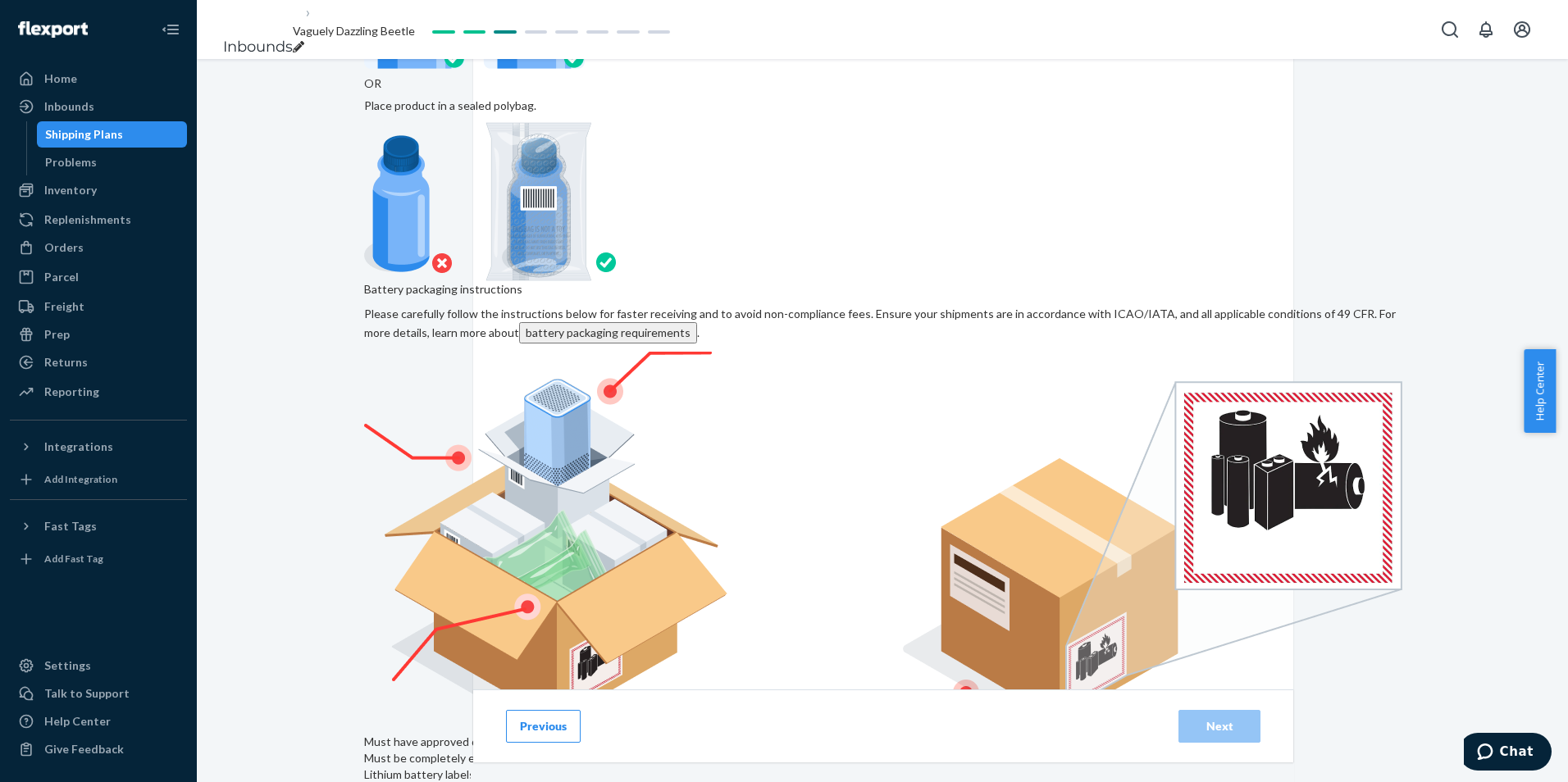
scroll to position [318, 0]
checkbox input "true"
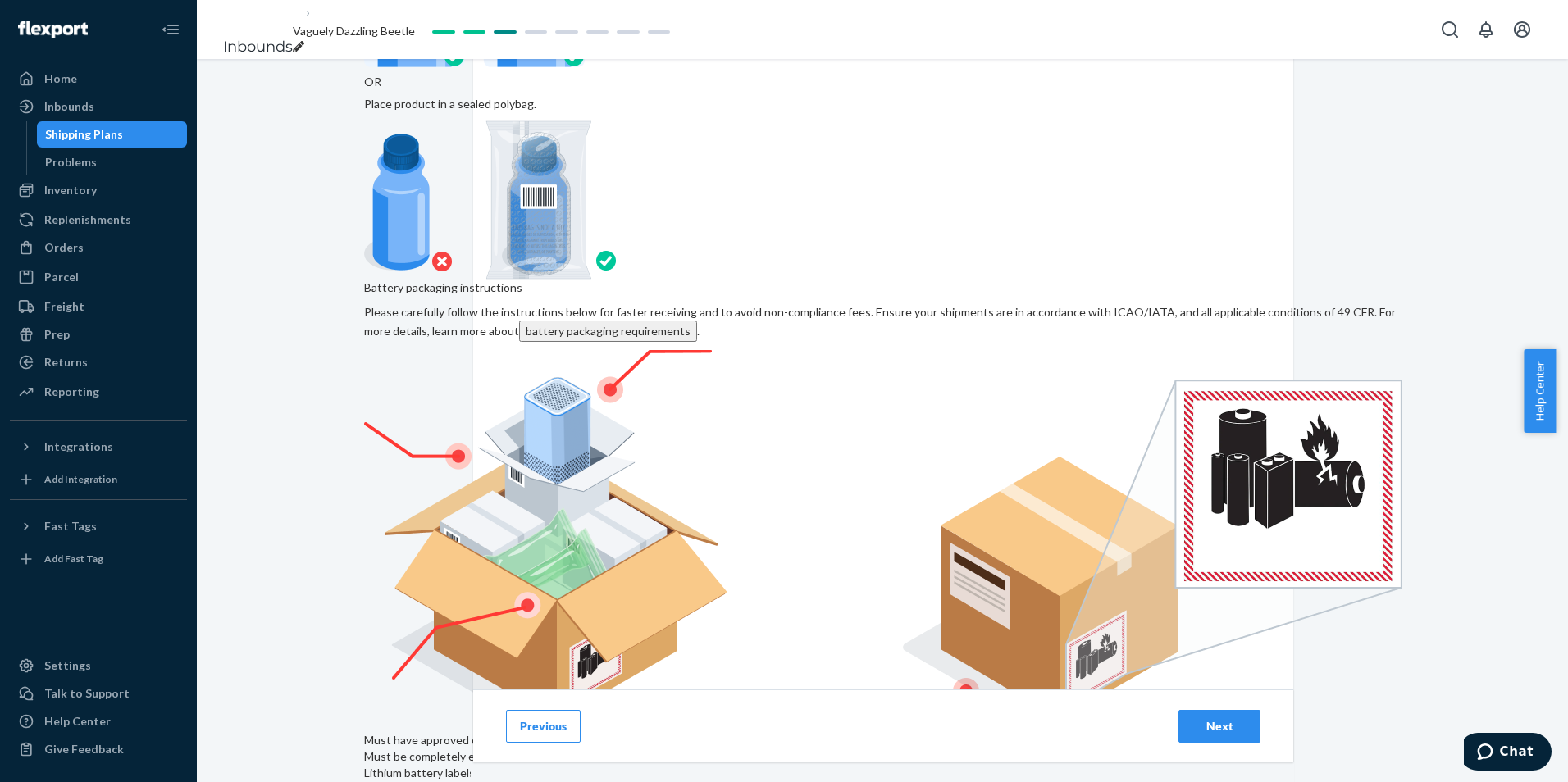
click at [1220, 733] on div "Next" at bounding box center [1219, 726] width 55 height 16
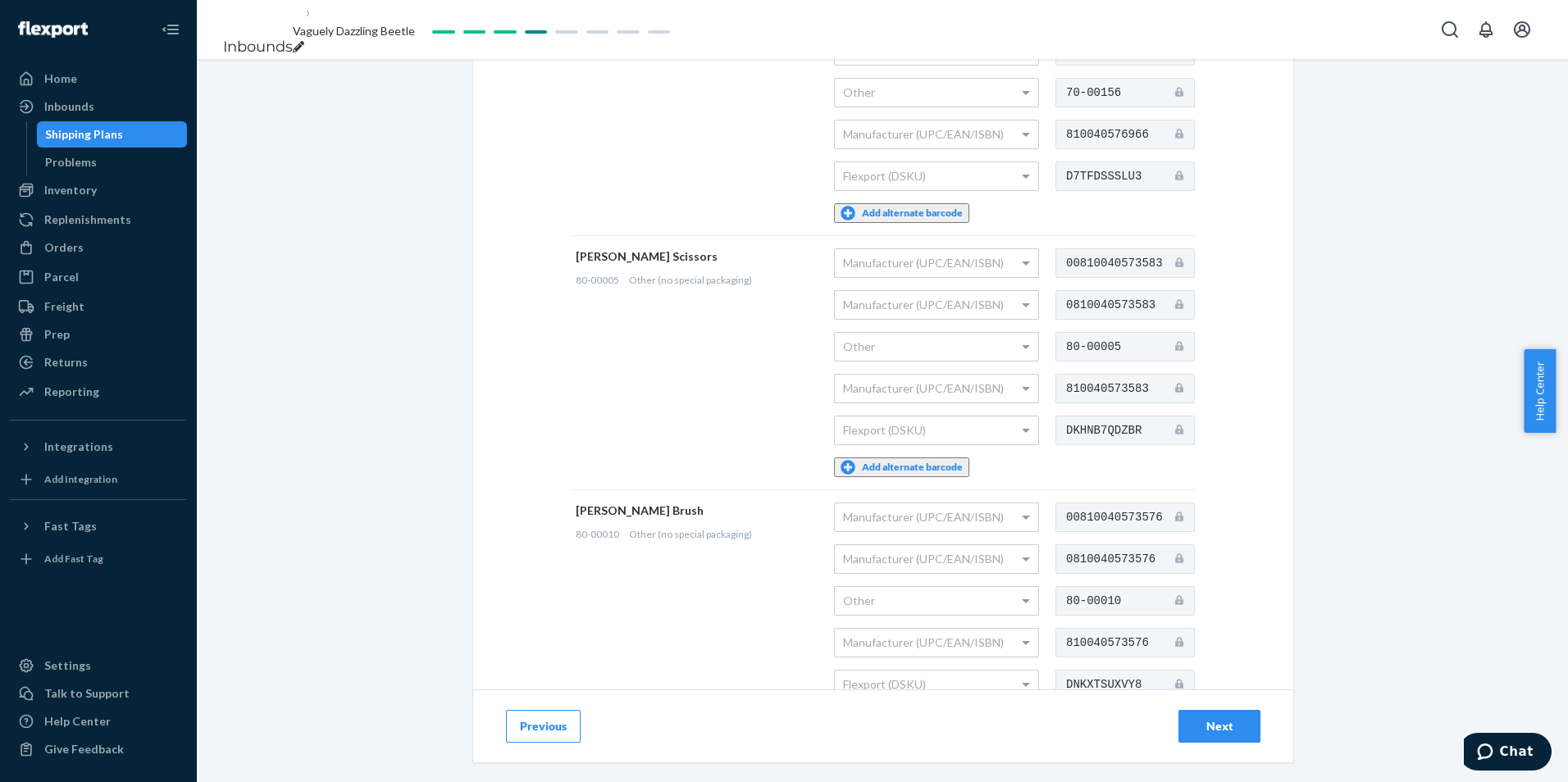
scroll to position [6363, 0]
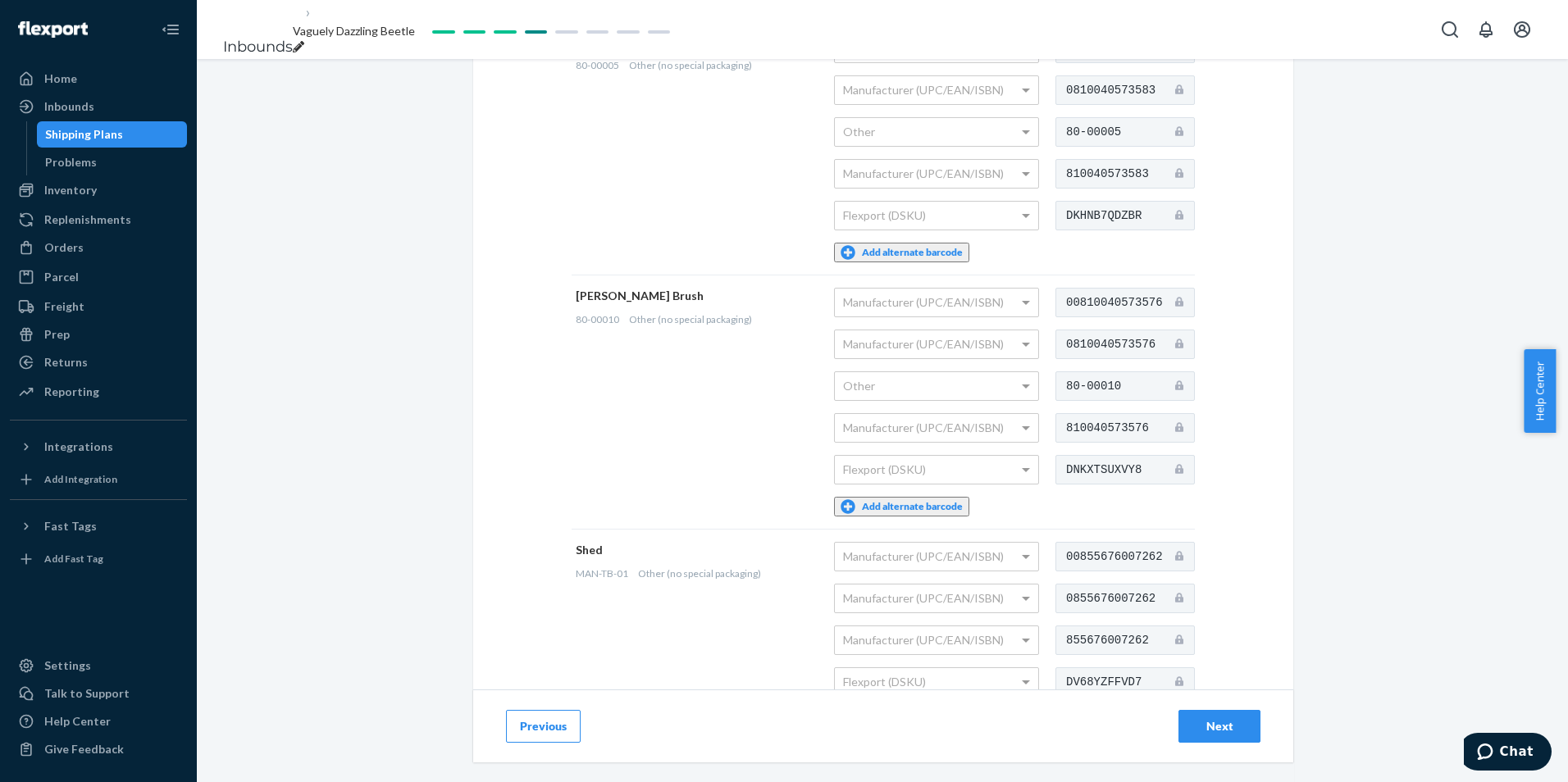
click at [1193, 710] on button "Next" at bounding box center [1219, 726] width 82 height 32
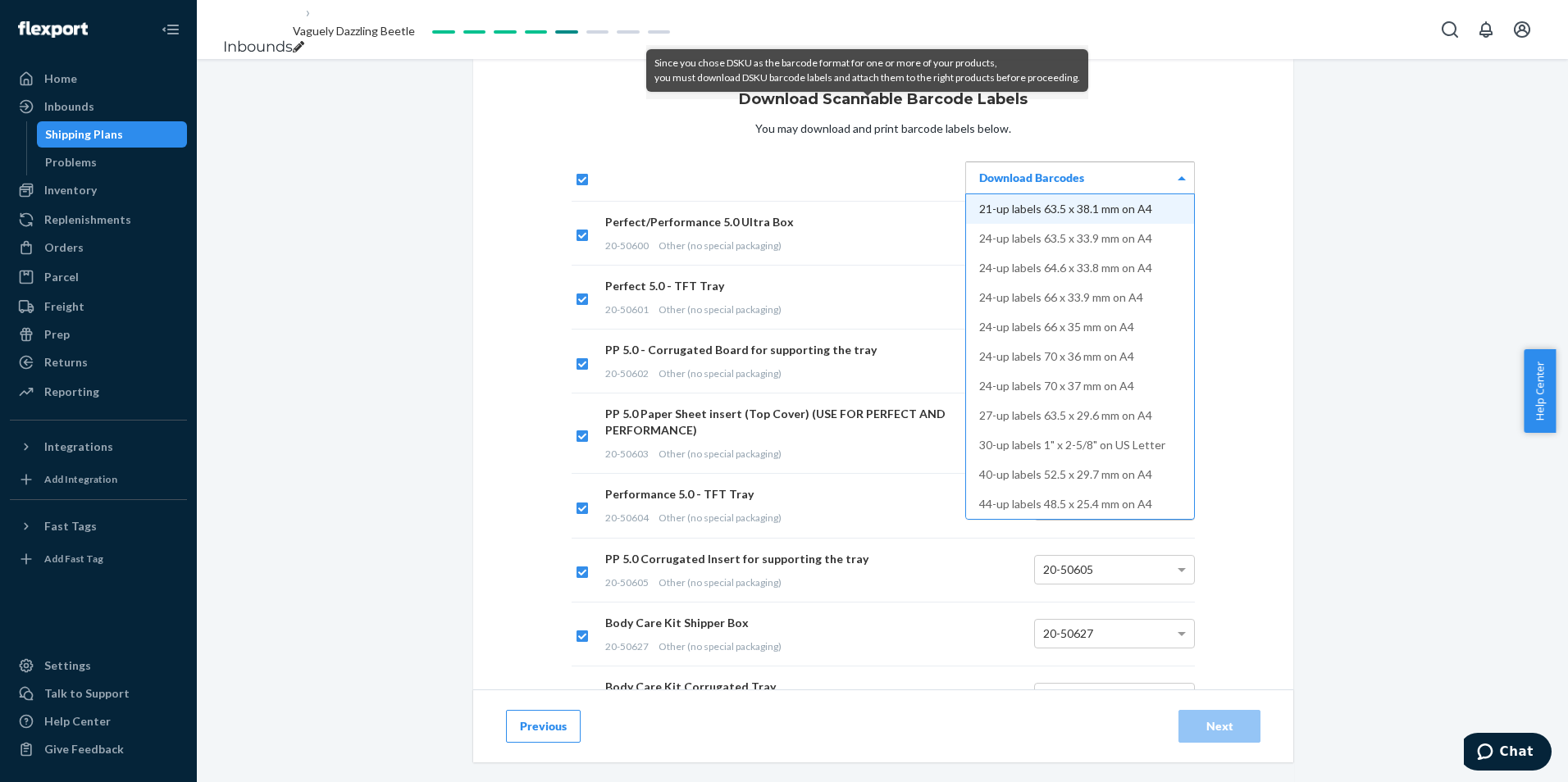
click at [1092, 193] on div "Download Barcodes" at bounding box center [1081, 178] width 228 height 32
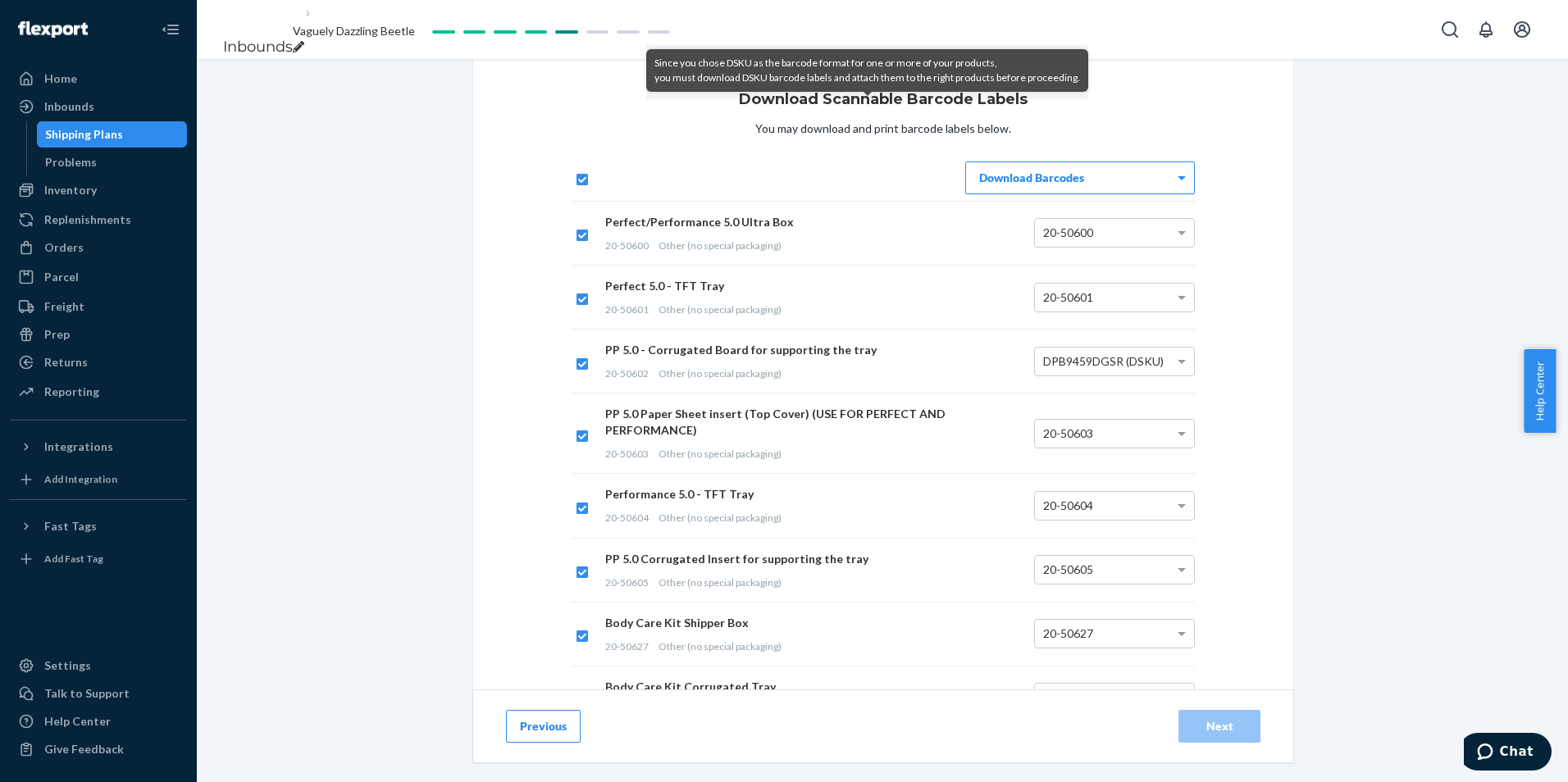
click at [1150, 193] on div "Download Barcodes" at bounding box center [1081, 178] width 228 height 32
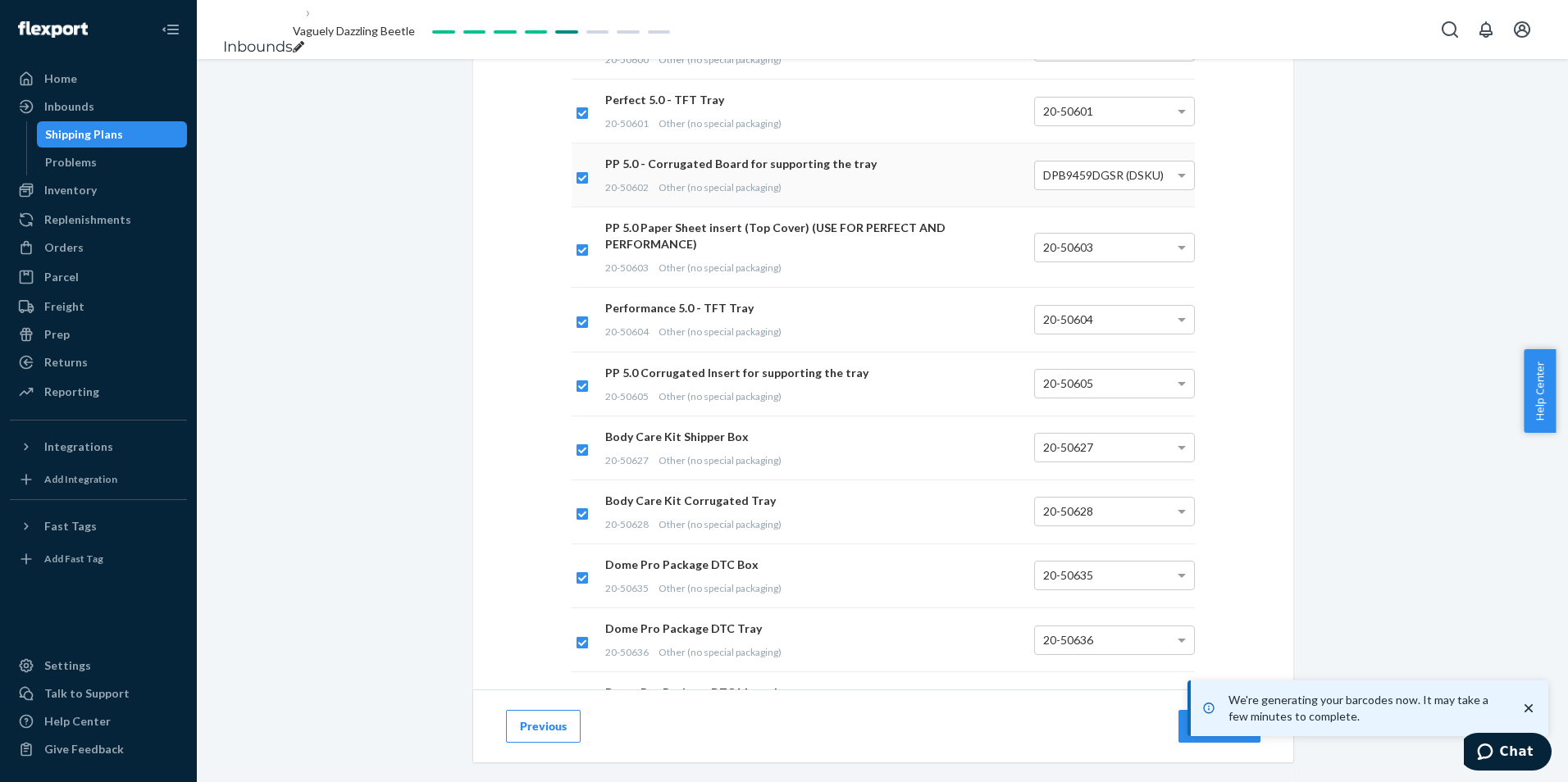
scroll to position [656, 0]
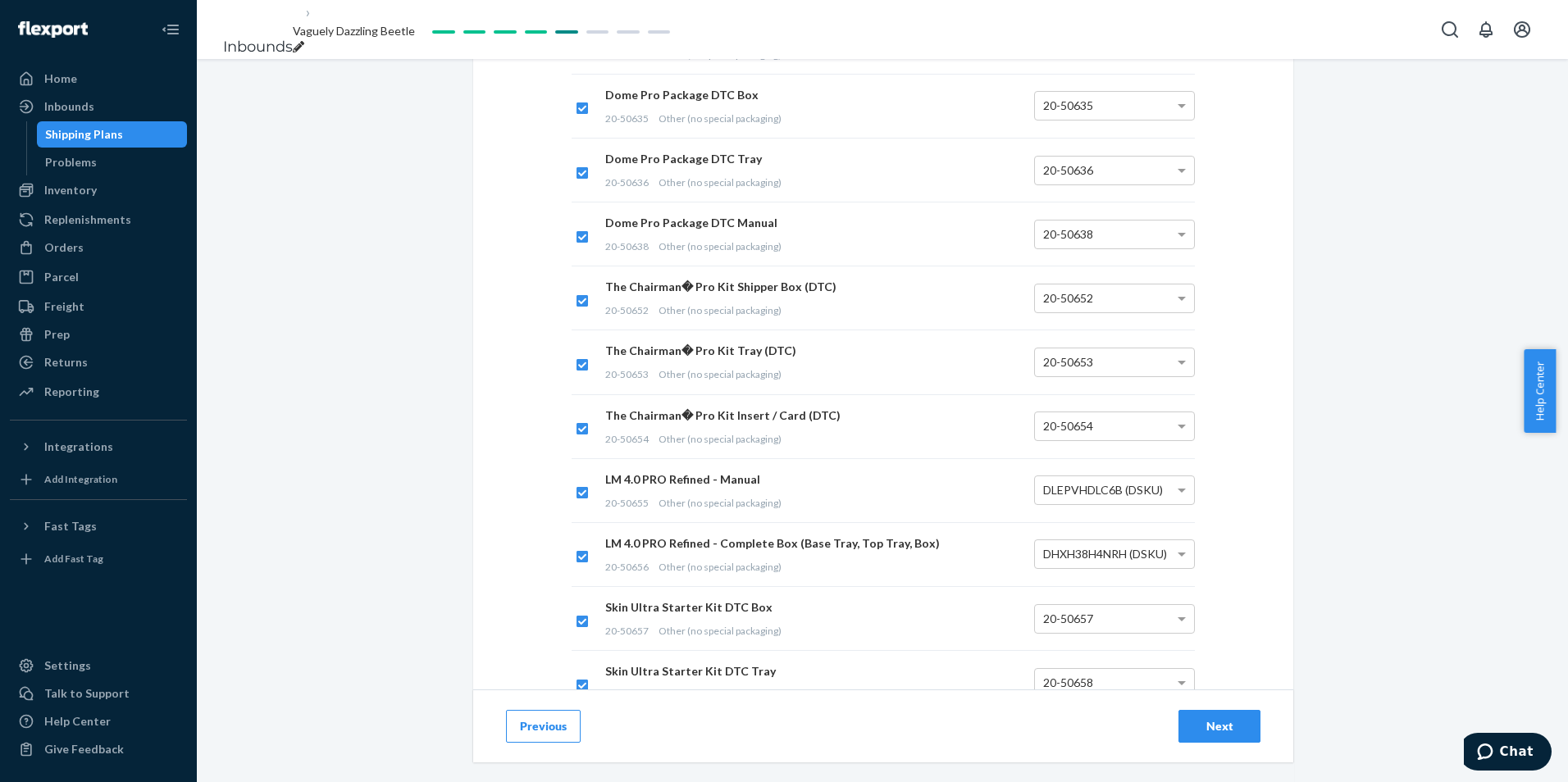
click at [1182, 733] on button "Next" at bounding box center [1219, 726] width 82 height 32
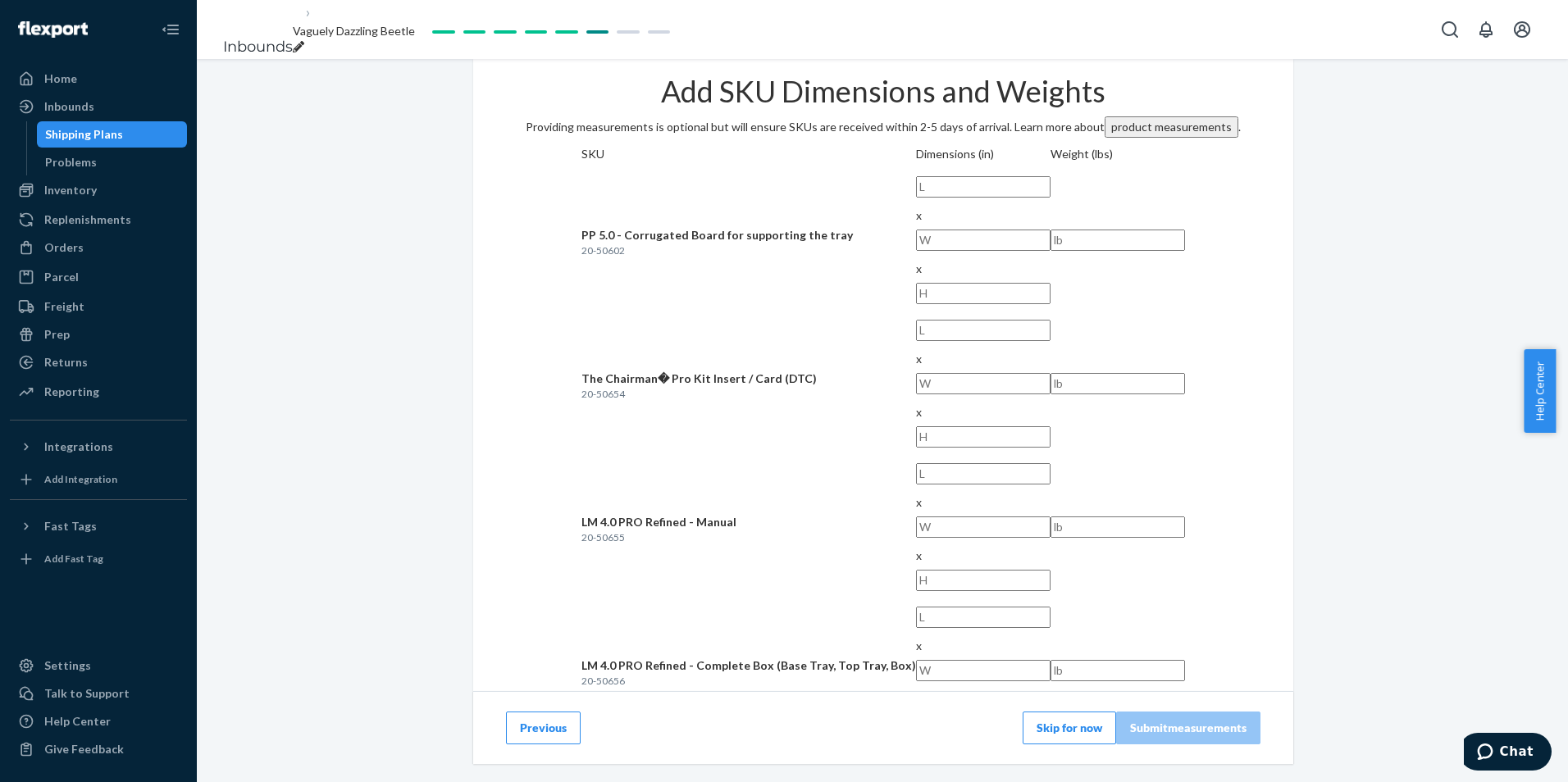
click at [1042, 711] on button "Skip for now" at bounding box center [1069, 727] width 94 height 32
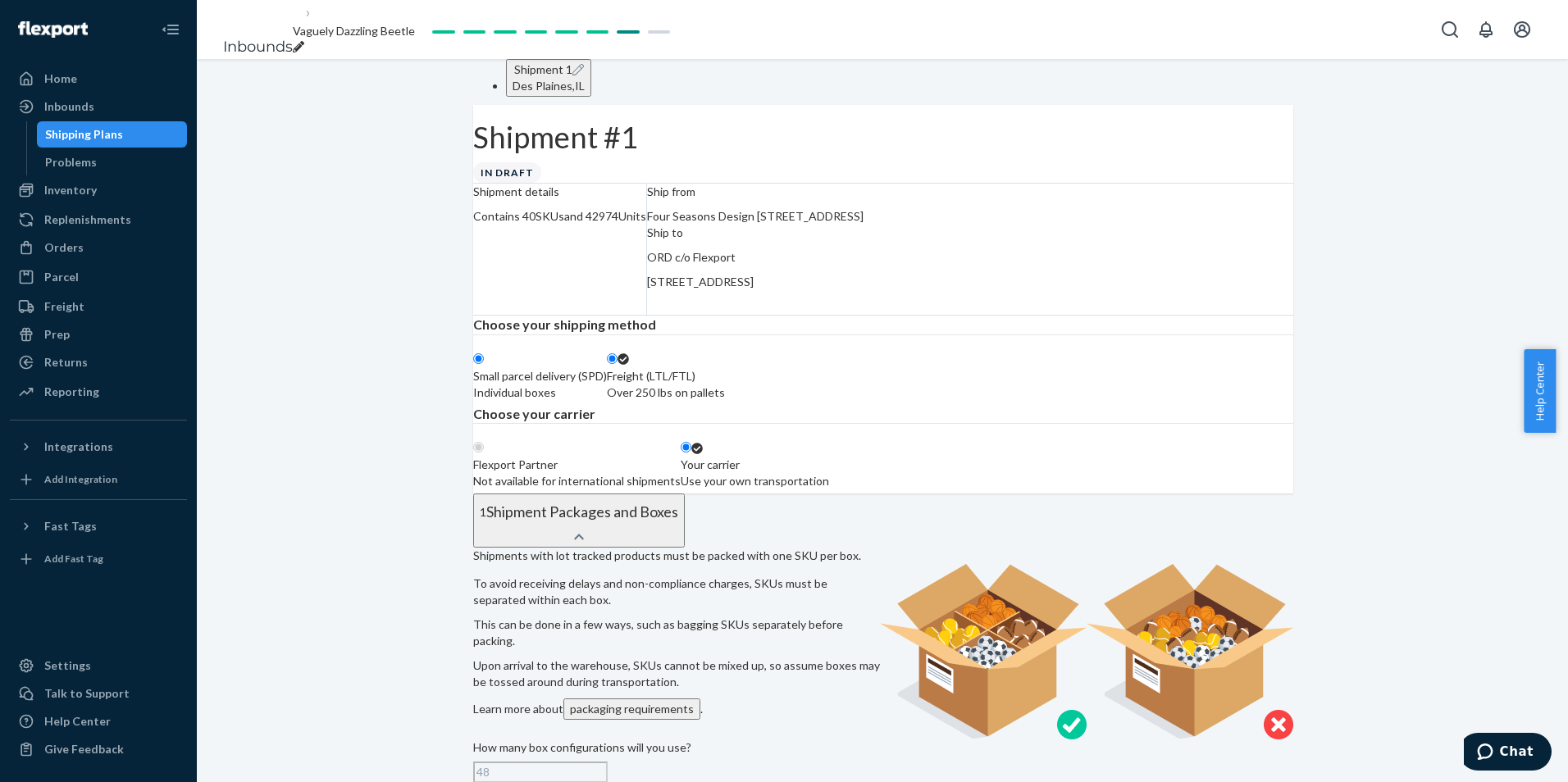
radio input "true"
radio input "false"
radio input "true"
radio input "false"
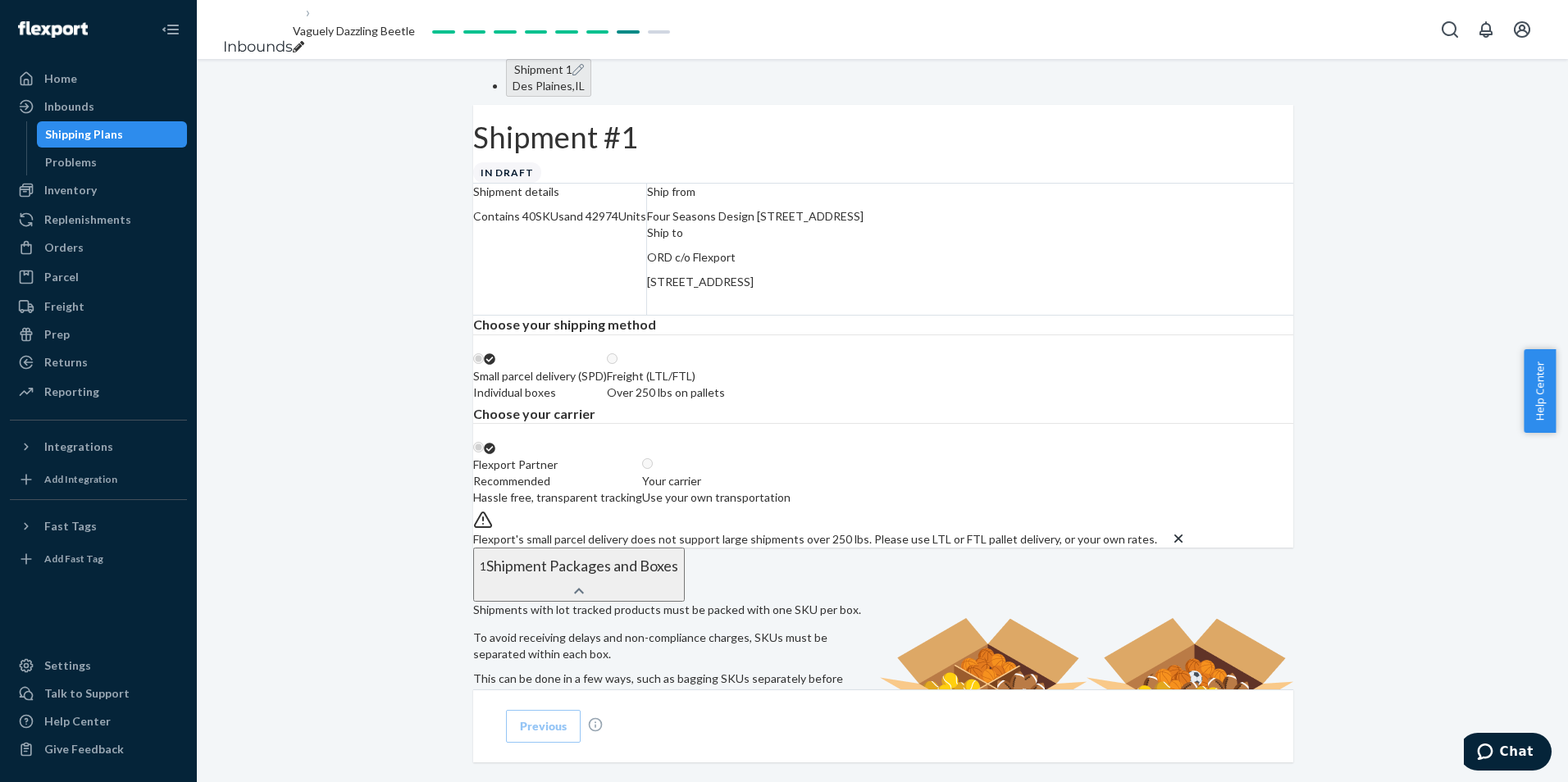
click at [1029, 513] on div "Shipment #1 In draft Shipment details Contains 40 SKUs and 42974 Units Ship fro…" at bounding box center [883, 326] width 820 height 443
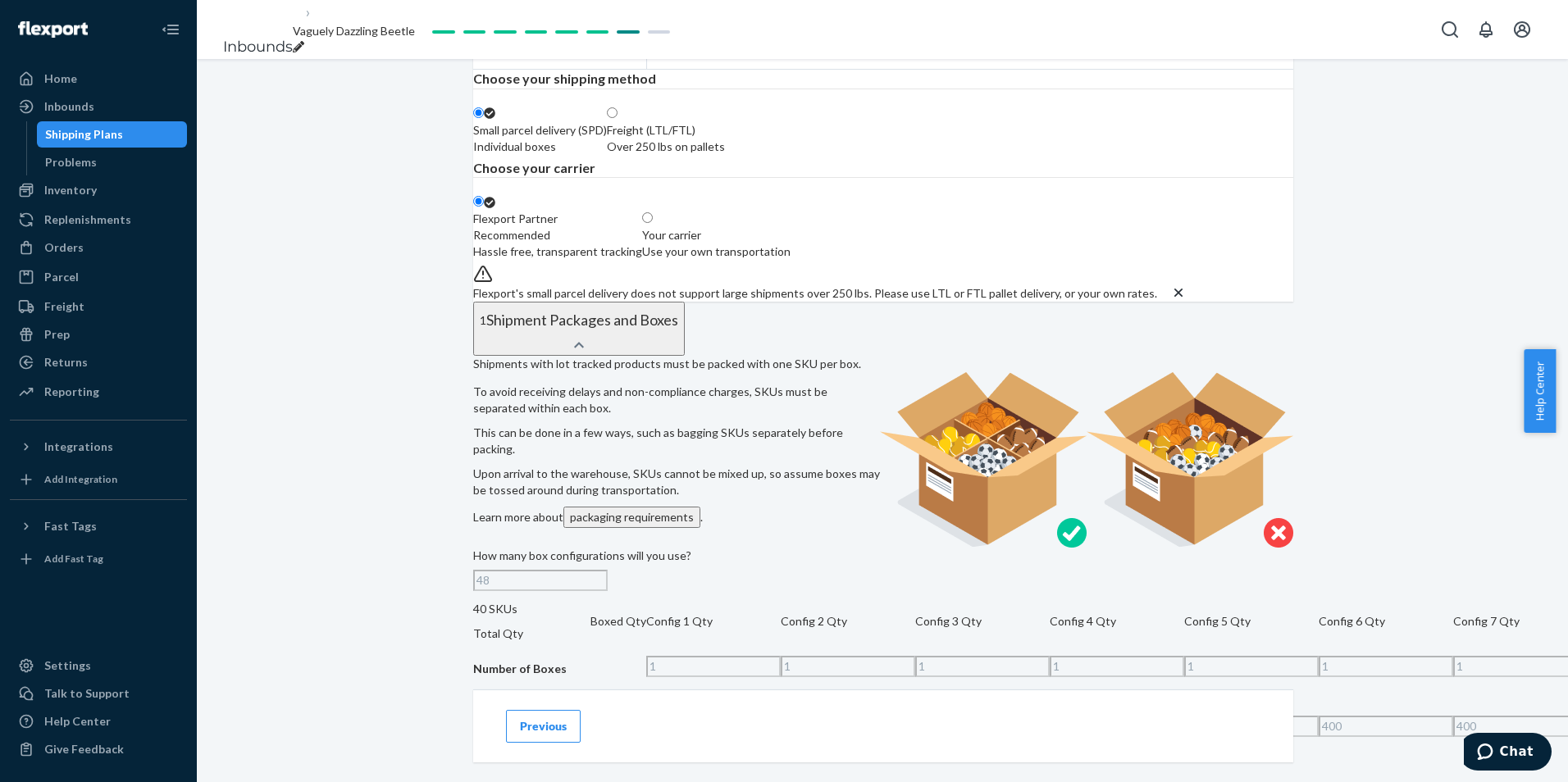
click at [725, 155] on label "Freight (LTL/FTL) Over 250 lbs on pallets" at bounding box center [666, 130] width 118 height 49
click at [618, 118] on input "Freight (LTL/FTL) Over 250 lbs on pallets" at bounding box center [612, 112] width 11 height 11
radio input "true"
click at [791, 260] on div "Use your own transportation" at bounding box center [717, 251] width 148 height 16
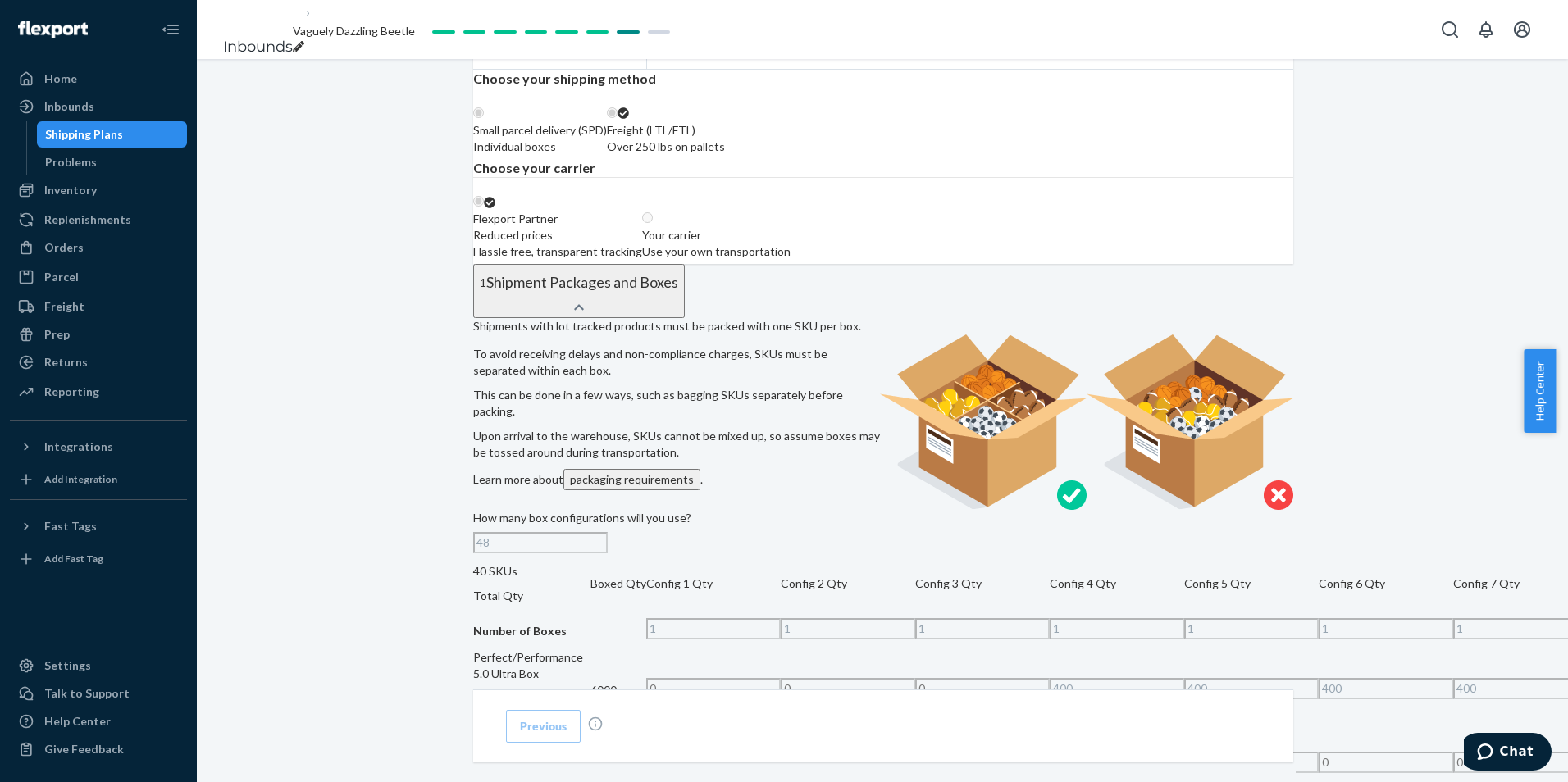
radio input "false"
click at [791, 260] on div "Use your own transportation" at bounding box center [717, 251] width 148 height 16
click at [653, 223] on input "Your carrier Use your own transportation" at bounding box center [648, 217] width 11 height 11
radio input "true"
radio input "false"
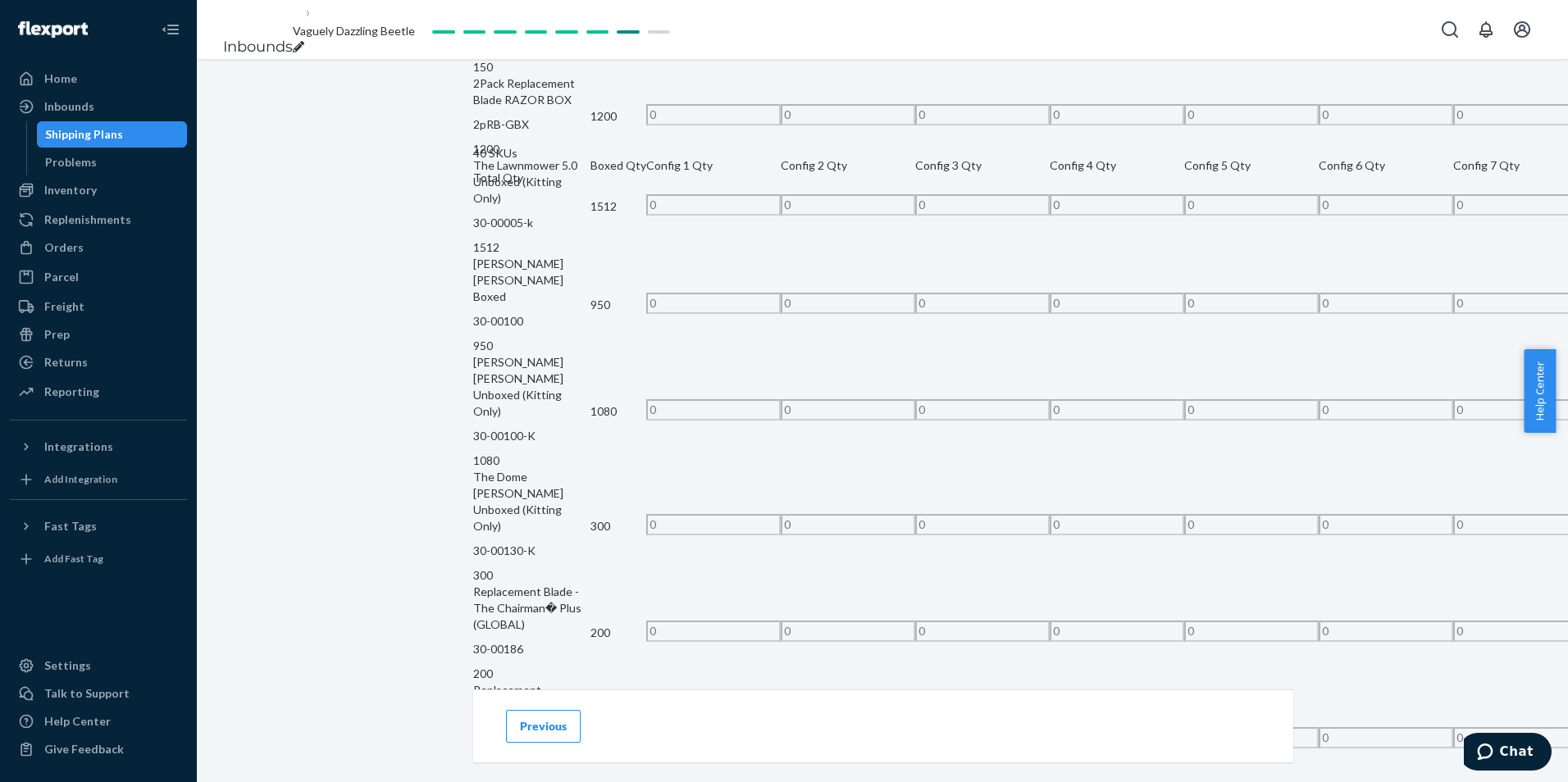
scroll to position [3479, 0]
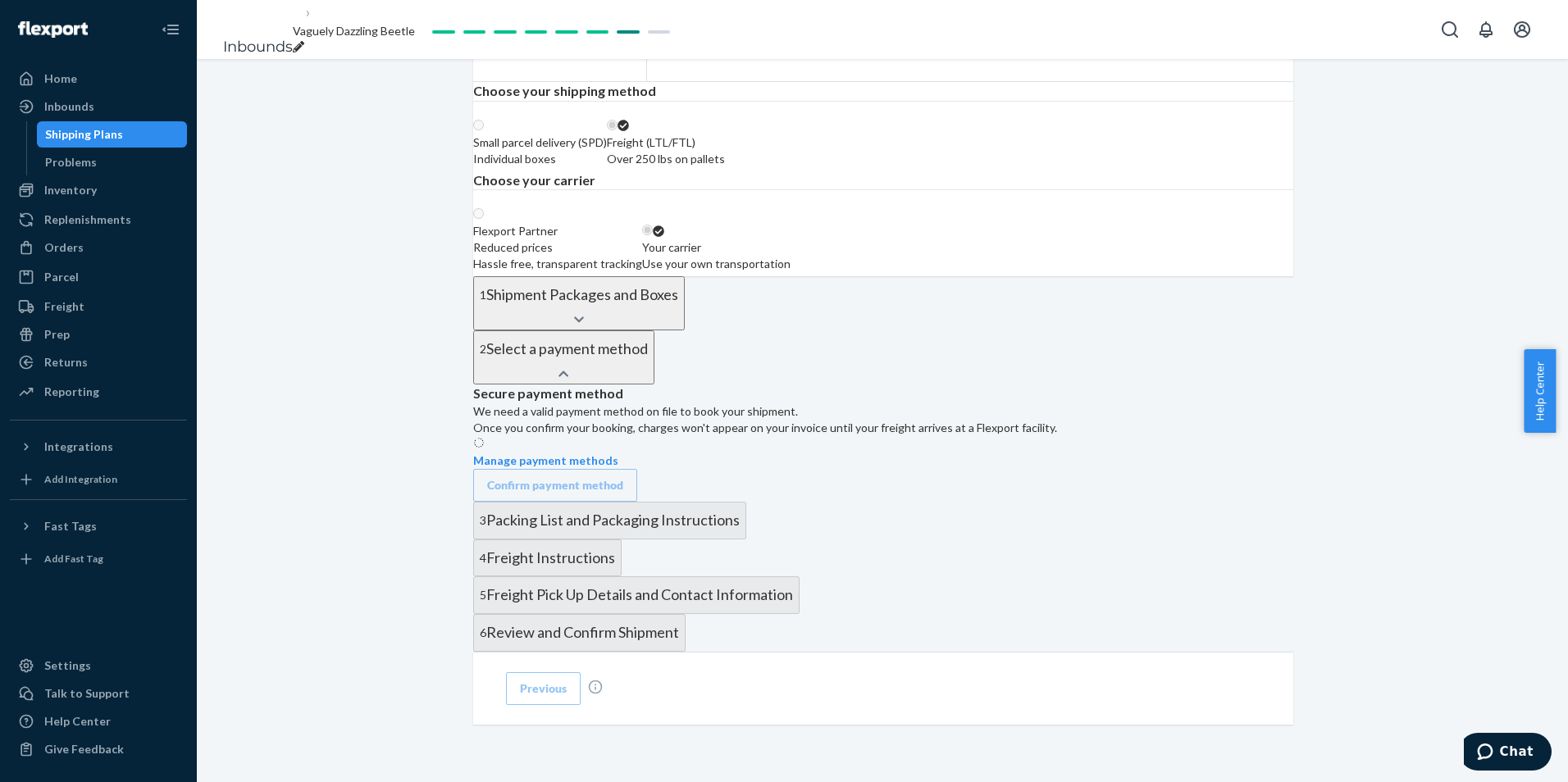
scroll to position [743, 0]
click at [623, 477] on div "Confirm payment method" at bounding box center [556, 485] width 136 height 16
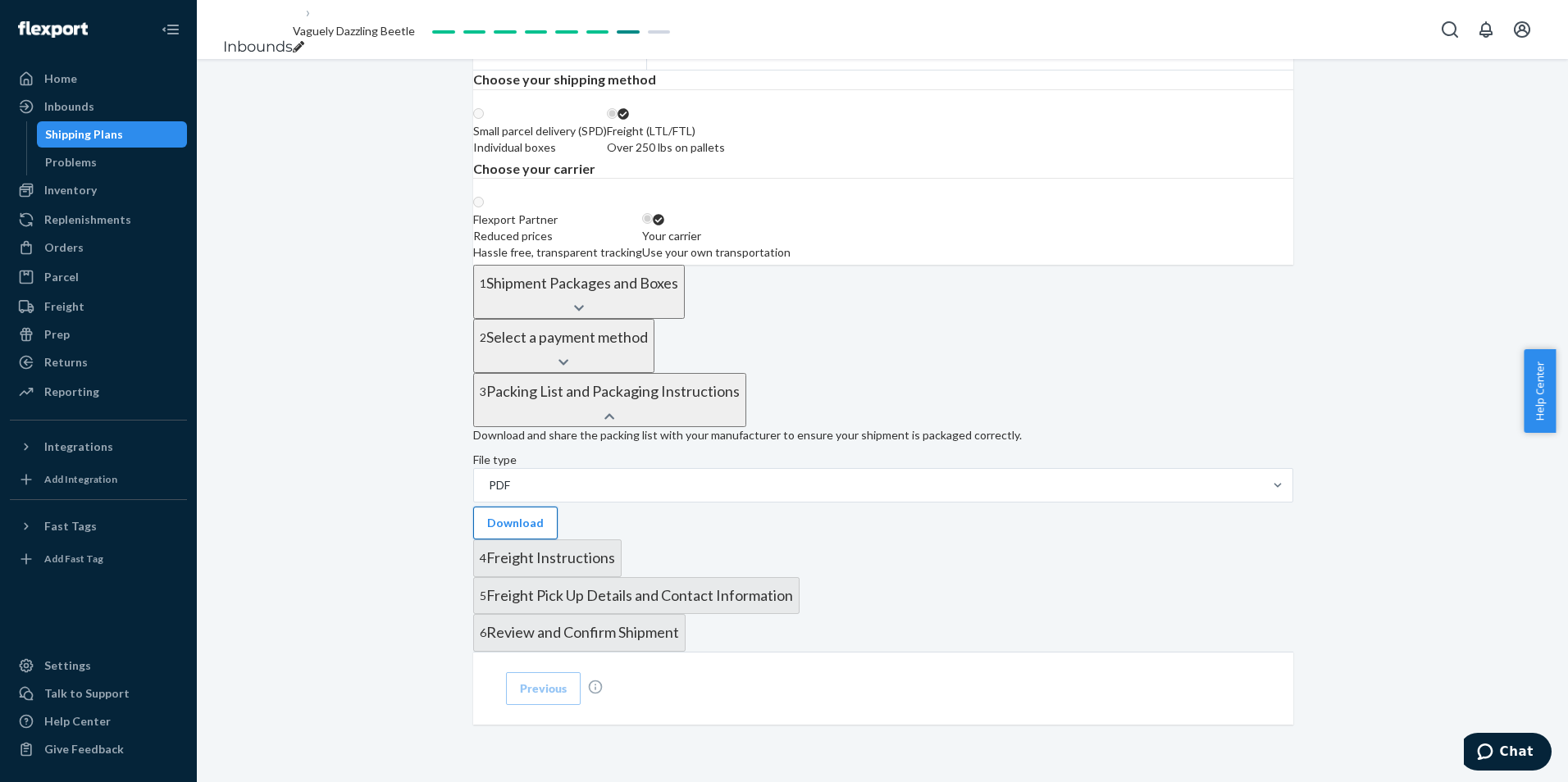
click at [557, 507] on button "Download" at bounding box center [515, 523] width 84 height 32
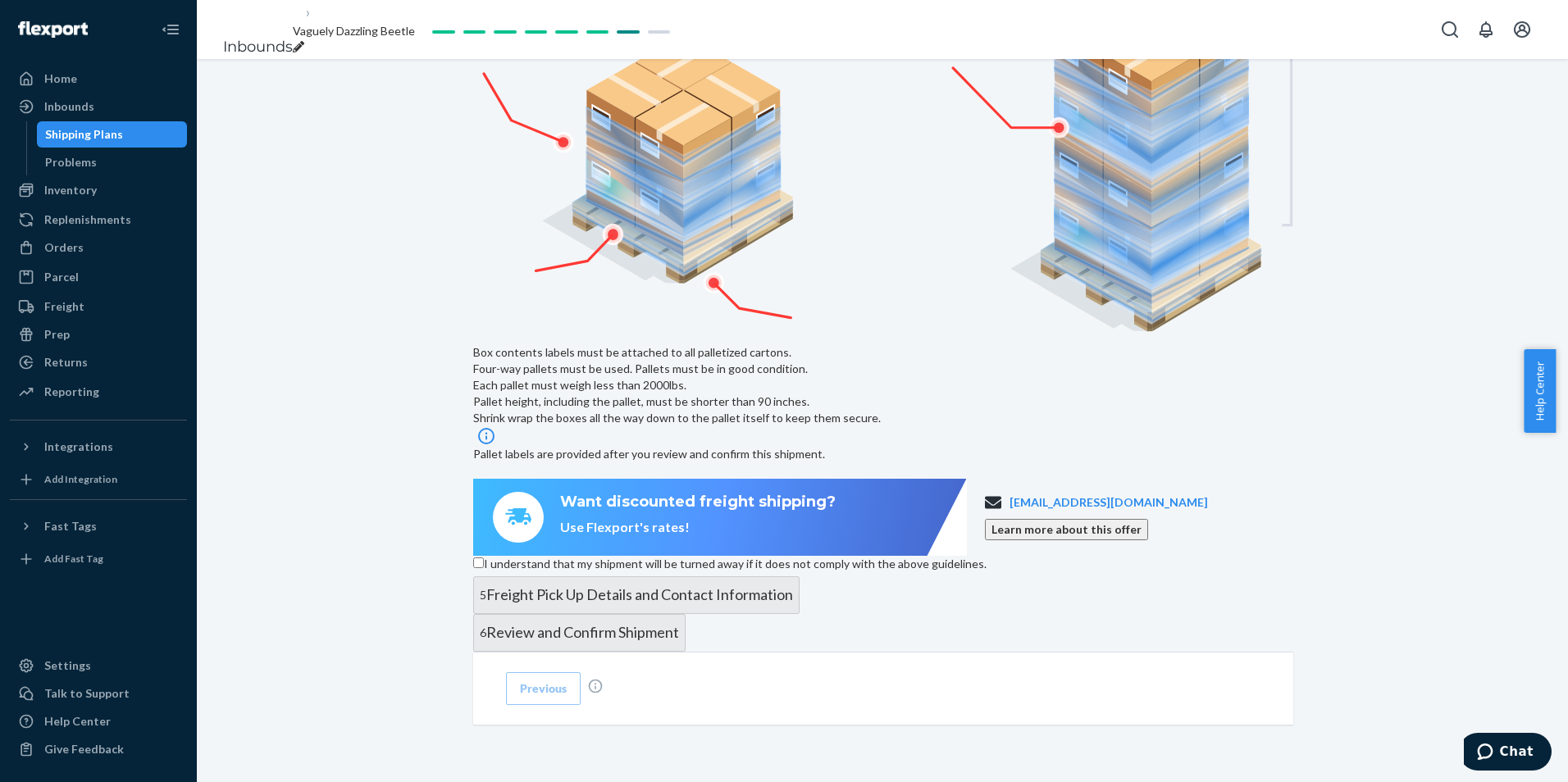
scroll to position [1132, 0]
click at [484, 557] on input "I understand that my shipment will be turned away if it does not comply with th…" at bounding box center [478, 562] width 11 height 11
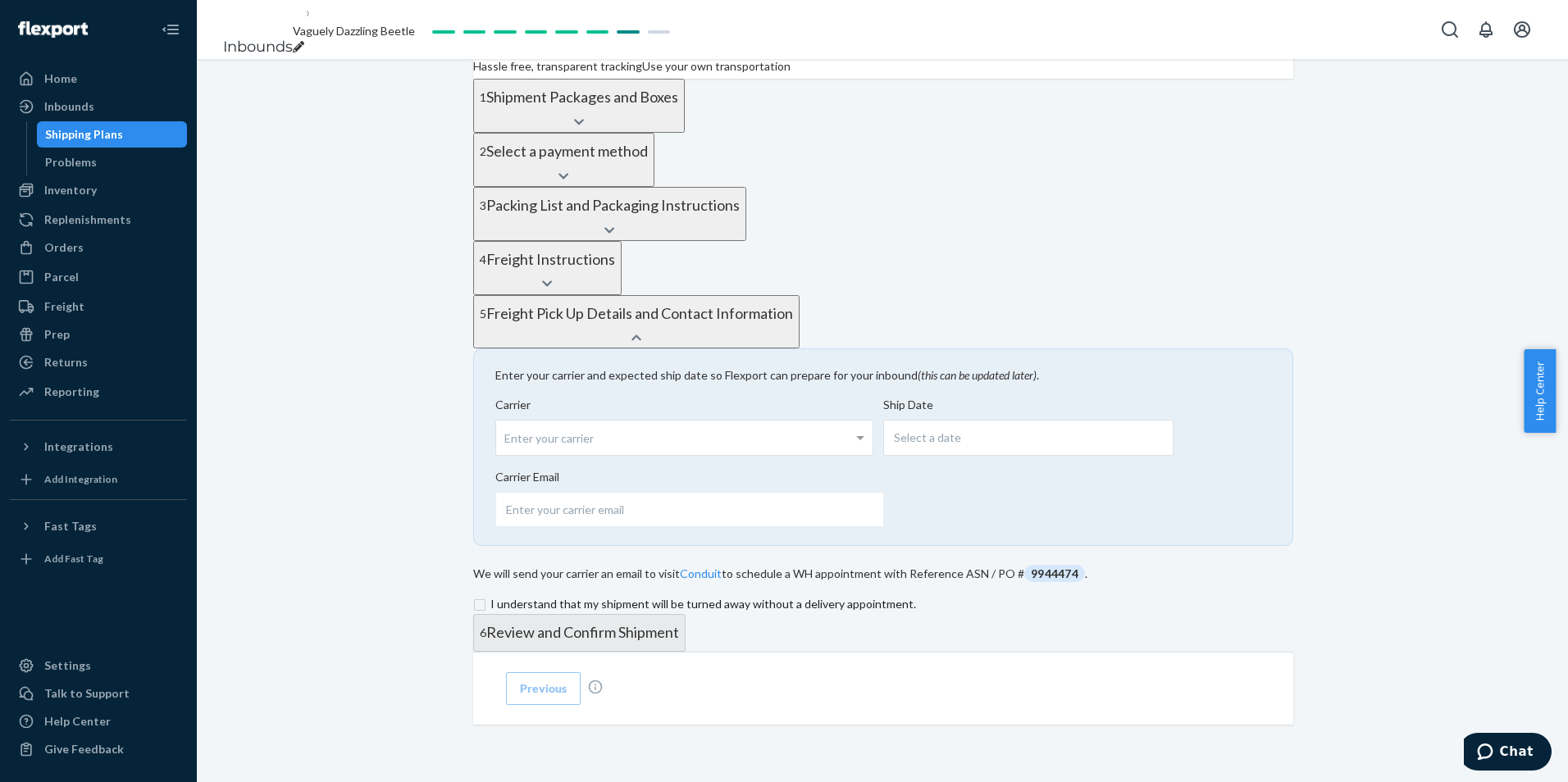
click at [625, 397] on label "Carrier Enter your carrier" at bounding box center [684, 426] width 378 height 59
click at [509, 423] on input "Carrier Enter your carrier" at bounding box center [506, 439] width 4 height 31
type input "total quality"
click at [989, 420] on div "Select a date" at bounding box center [1028, 438] width 291 height 36
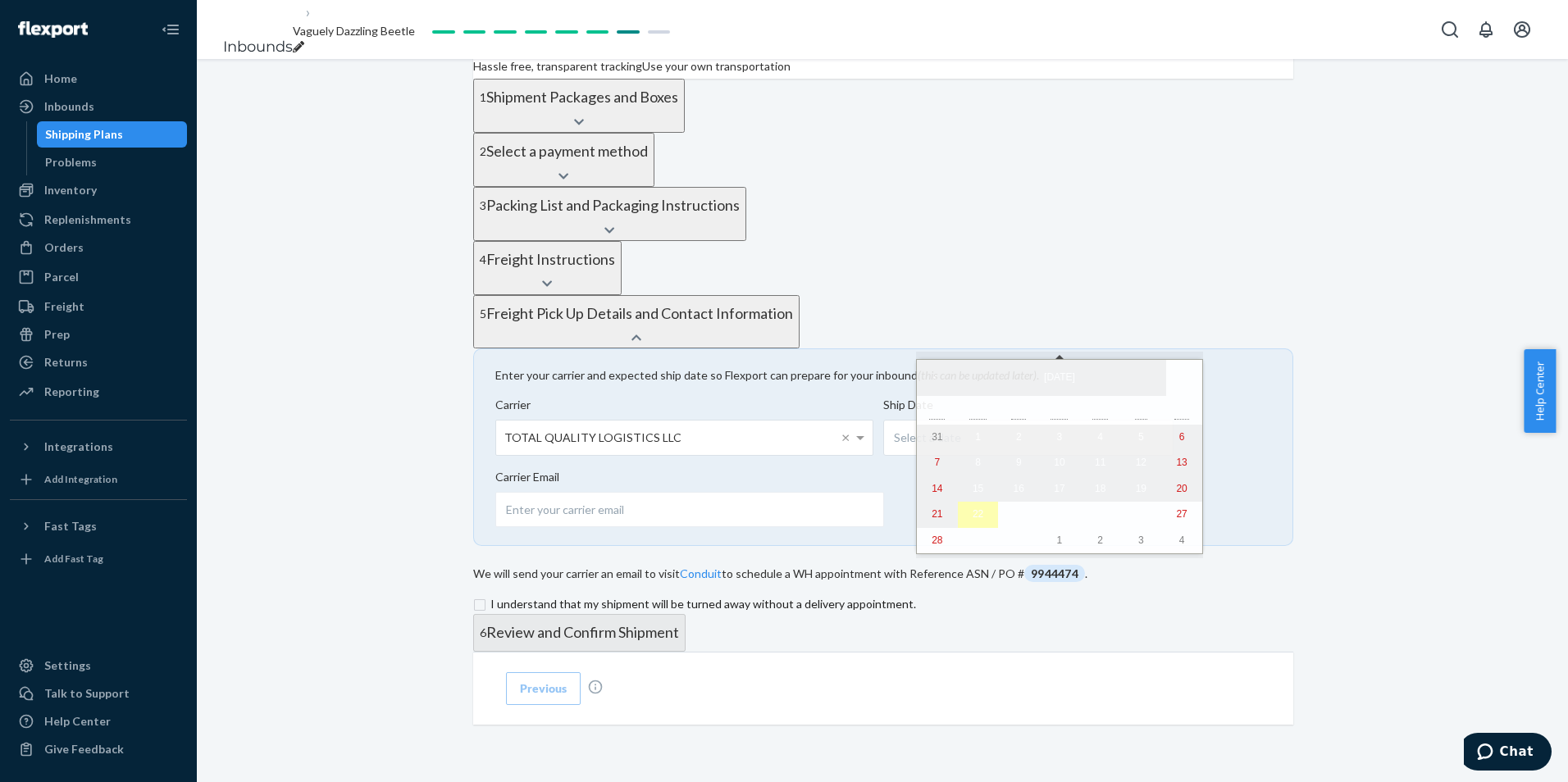
click at [972, 520] on abbr "22" at bounding box center [977, 514] width 11 height 11
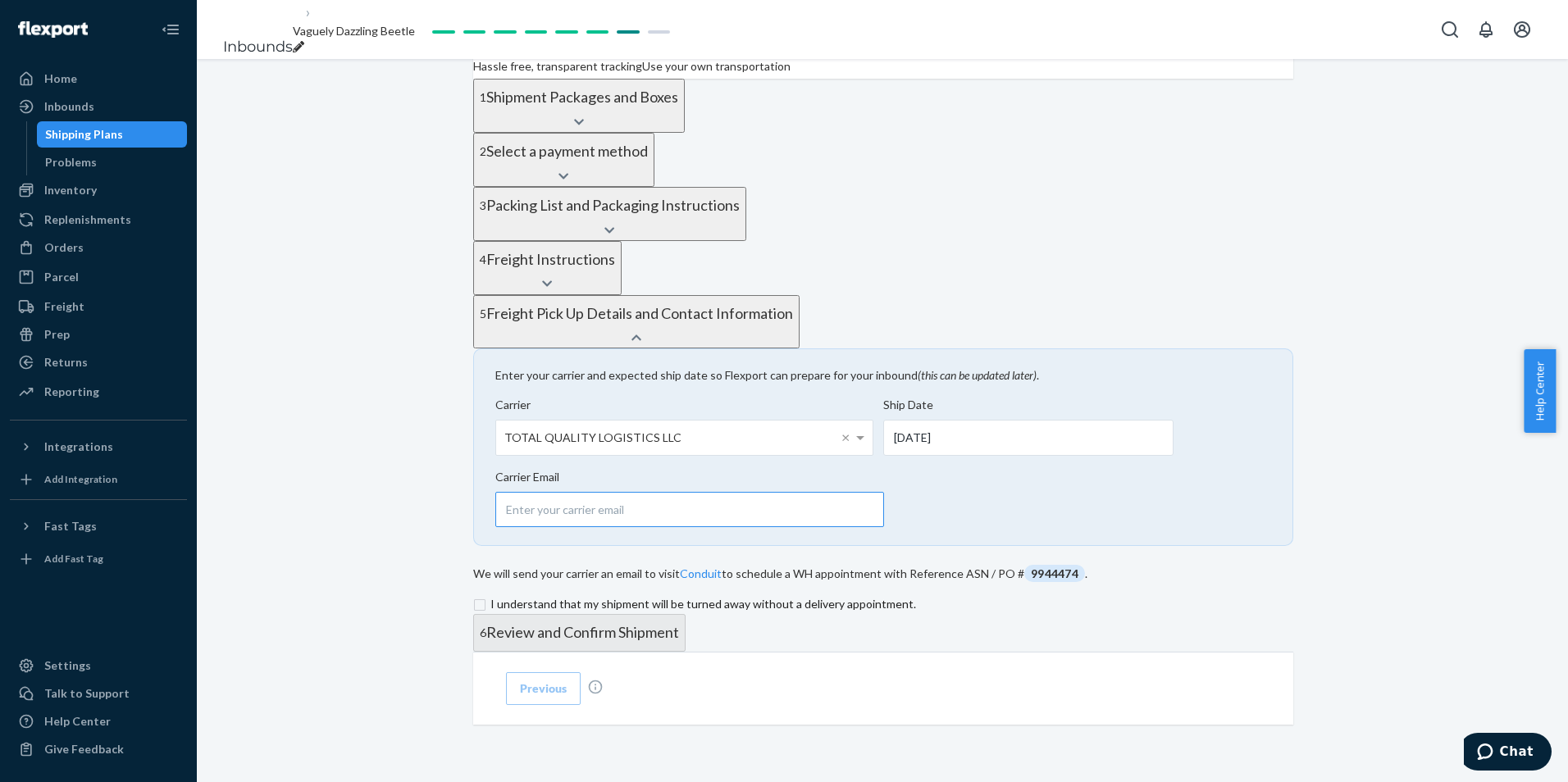
click at [756, 492] on input "email" at bounding box center [689, 509] width 389 height 35
type input "[EMAIL_ADDRESS][DOMAIN_NAME]"
click at [706, 595] on input "checkbox" at bounding box center [883, 604] width 820 height 20
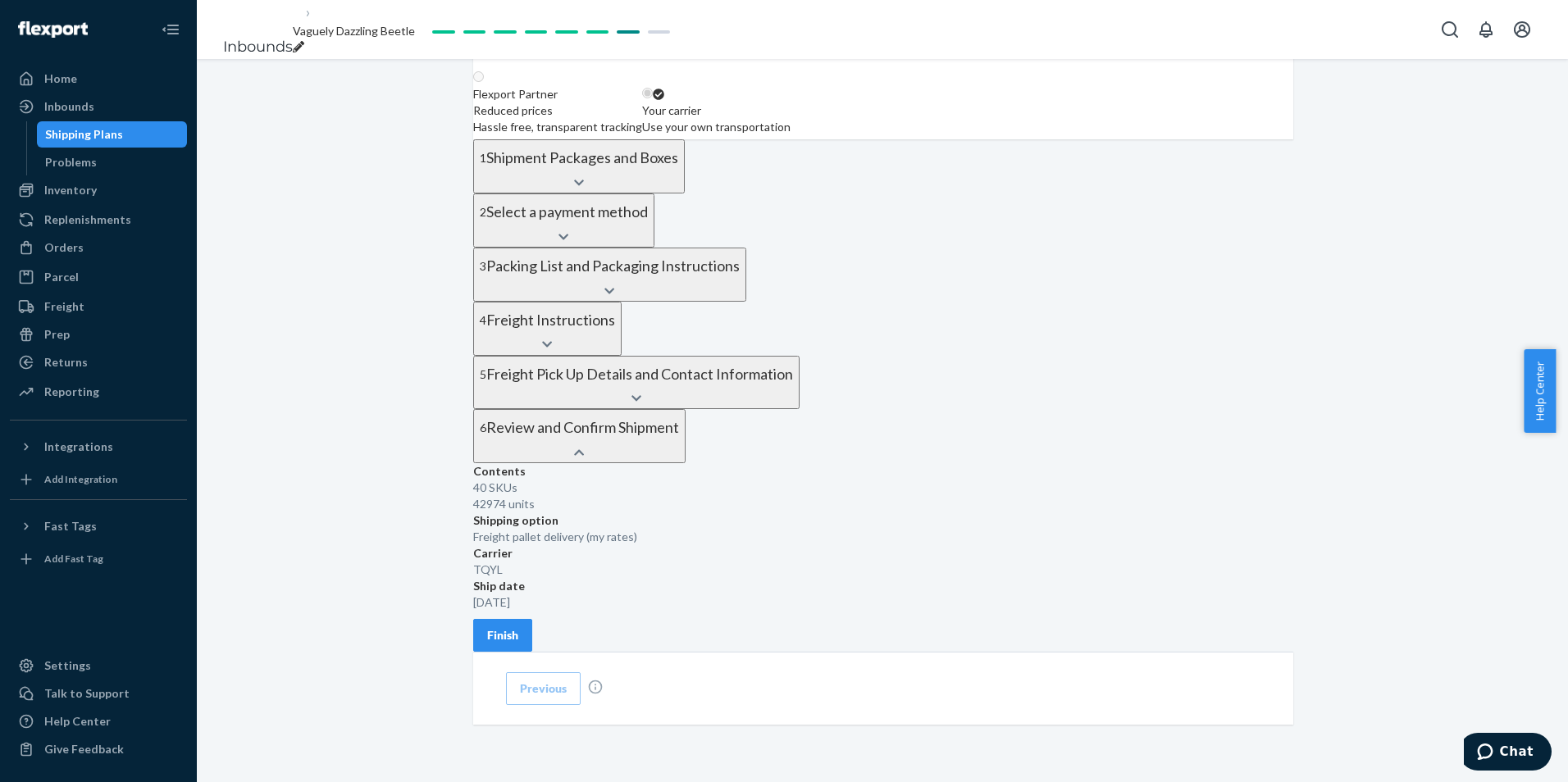
click at [533, 619] on button "Finish" at bounding box center [502, 635] width 59 height 32
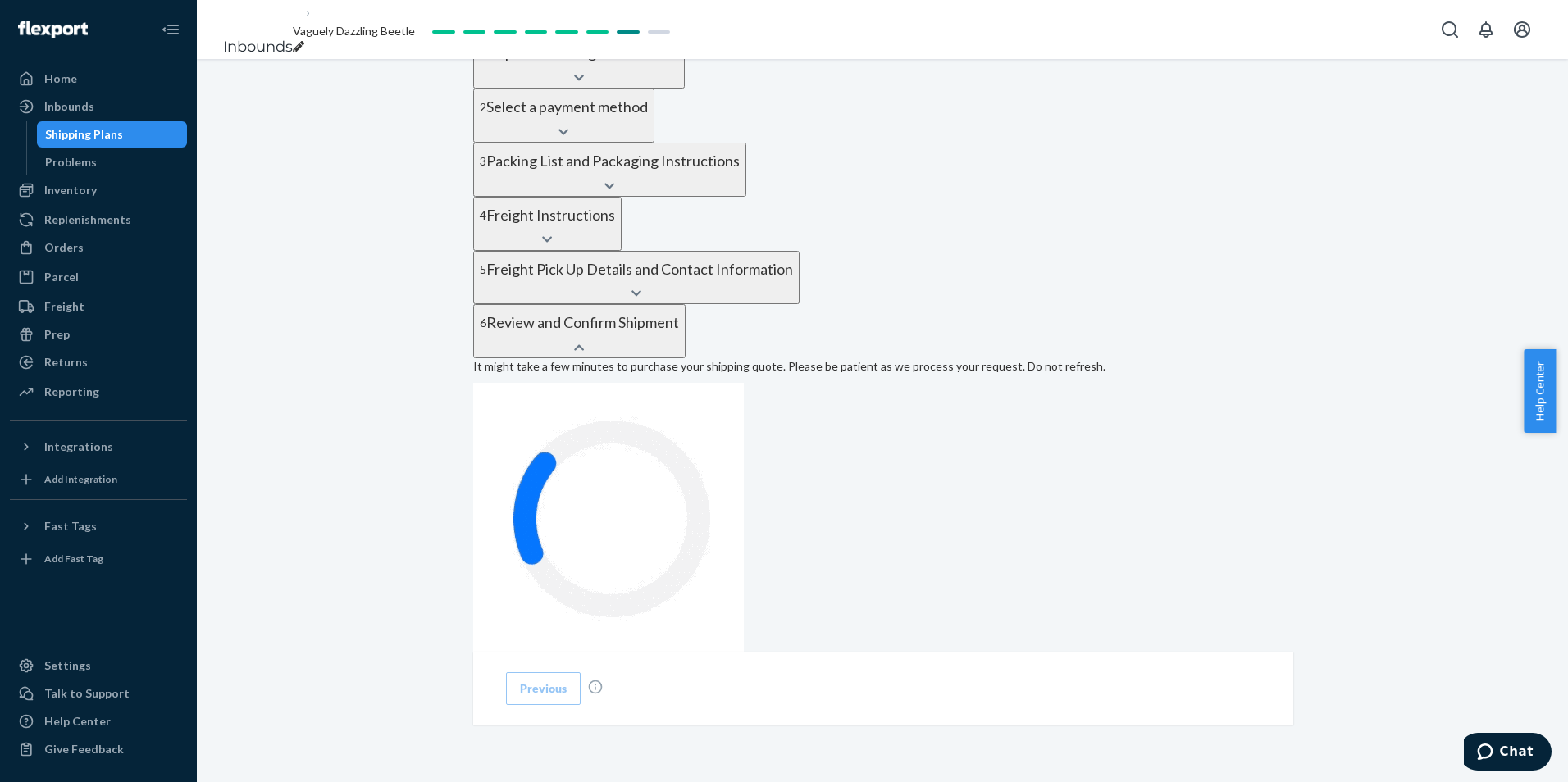
scroll to position [601, 0]
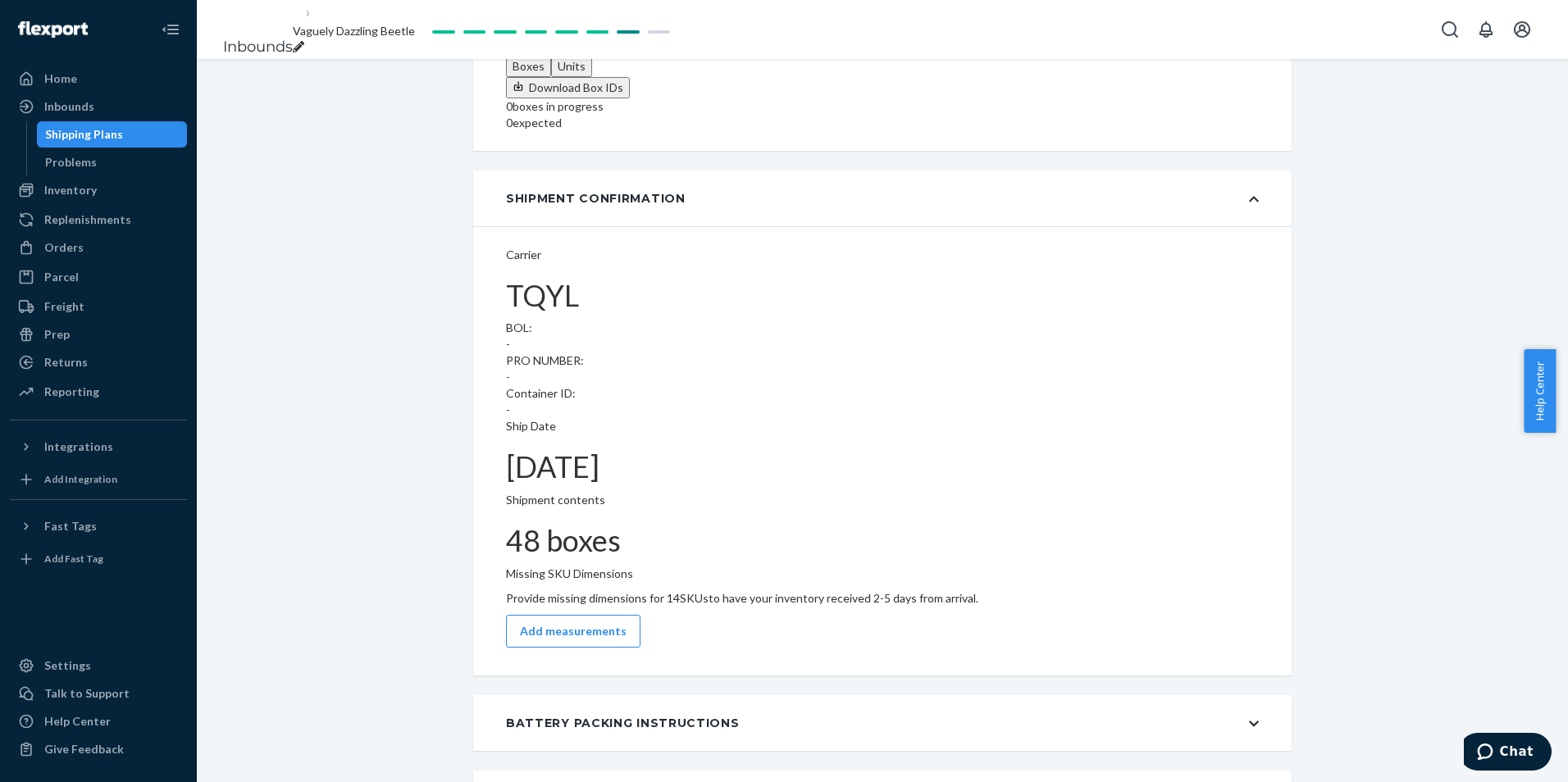
click at [415, 37] on span "Vaguely Dazzling Beetle" at bounding box center [354, 31] width 122 height 14
click at [415, 23] on div "Vaguely Dazzling Beetle" at bounding box center [354, 39] width 122 height 32
drag, startPoint x: 475, startPoint y: 32, endPoint x: 291, endPoint y: 55, distance: 185.4
click at [291, 55] on ol "Inbounds Vaguely Dazzling Beetle" at bounding box center [325, 30] width 230 height 87
type input "MSP-I090925CHI.2"
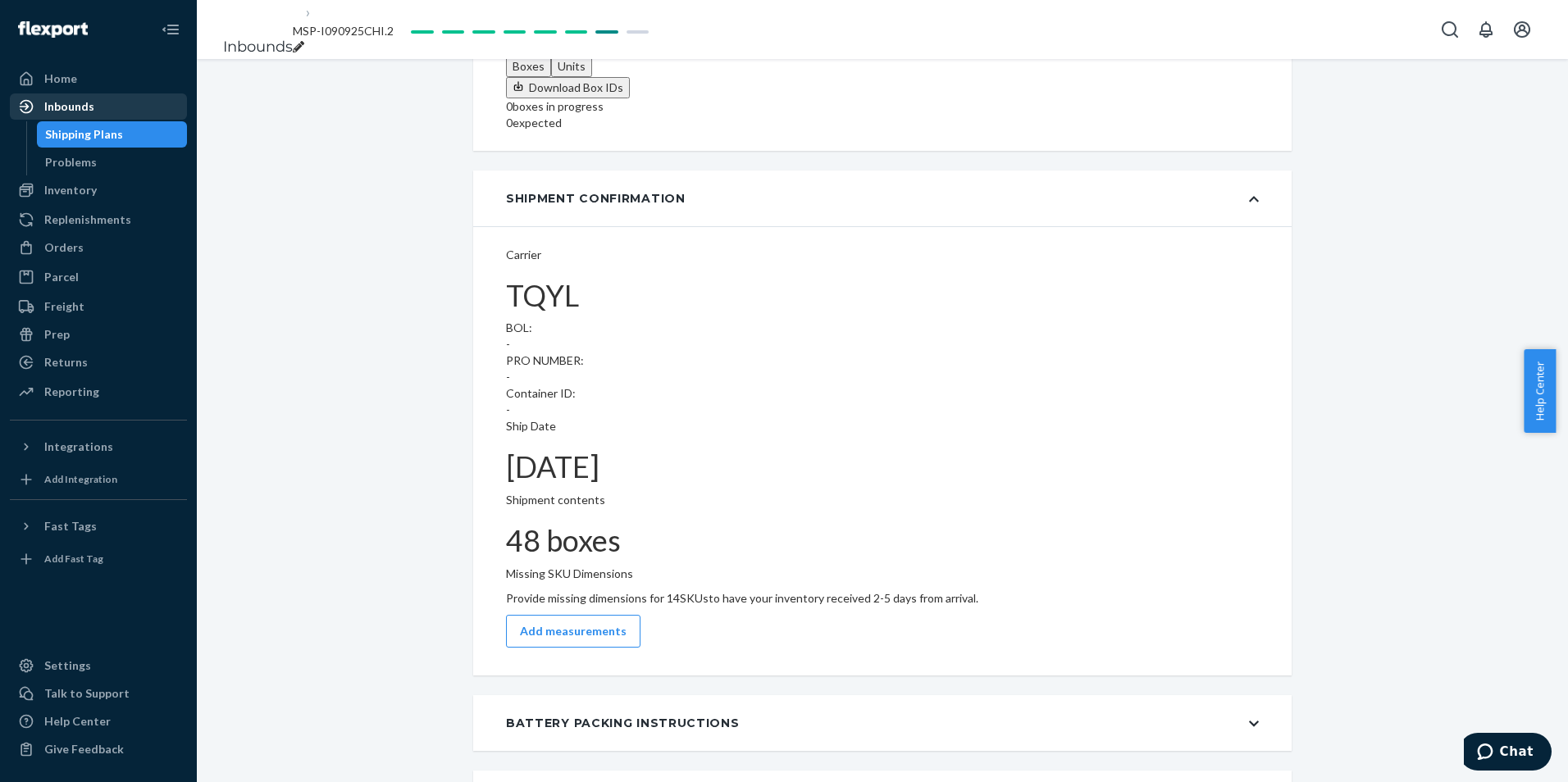
click at [42, 108] on div at bounding box center [31, 106] width 26 height 16
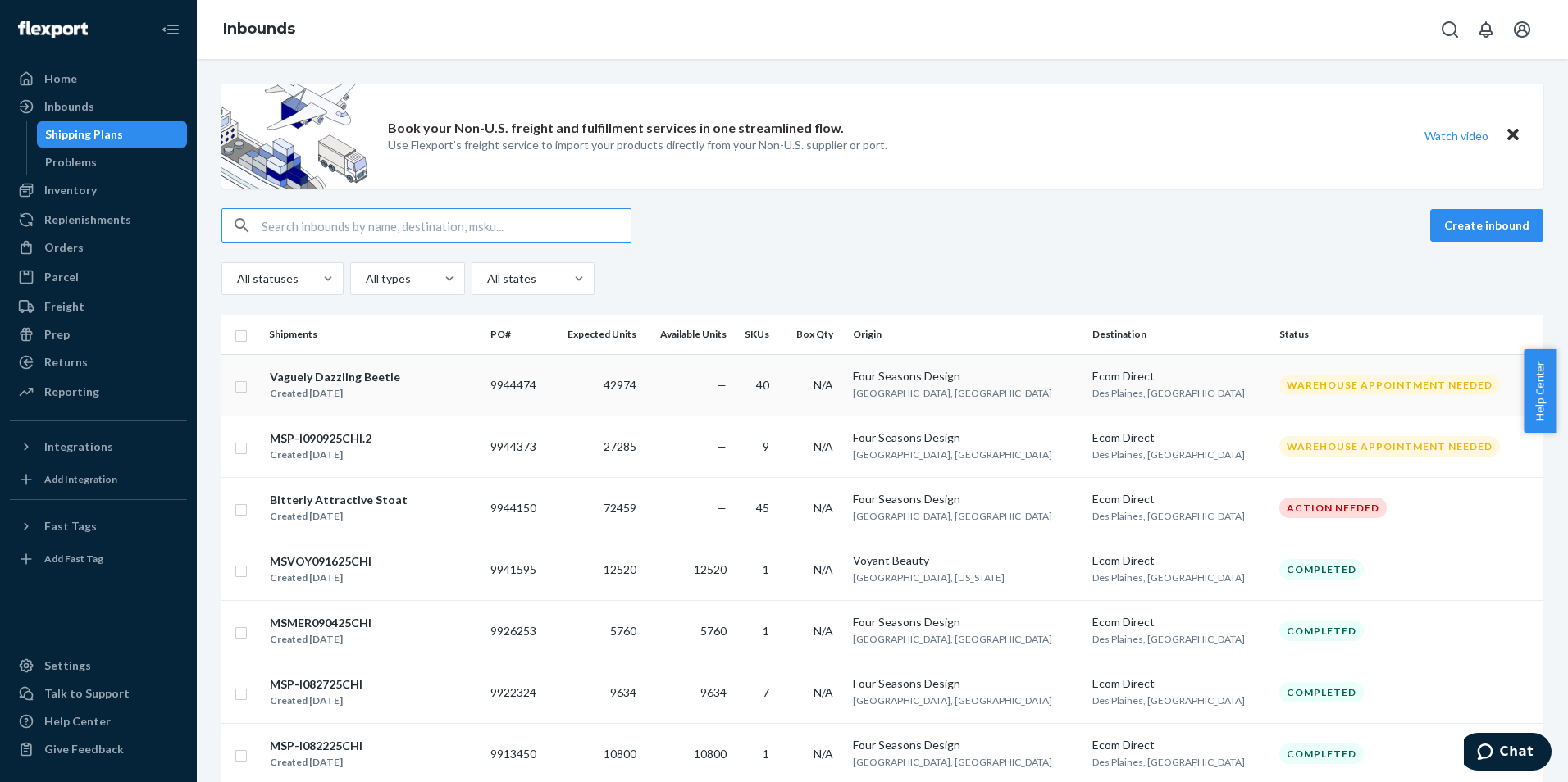
click at [449, 394] on div "Vaguely Dazzling Beetle Created [DATE]" at bounding box center [373, 385] width 208 height 34
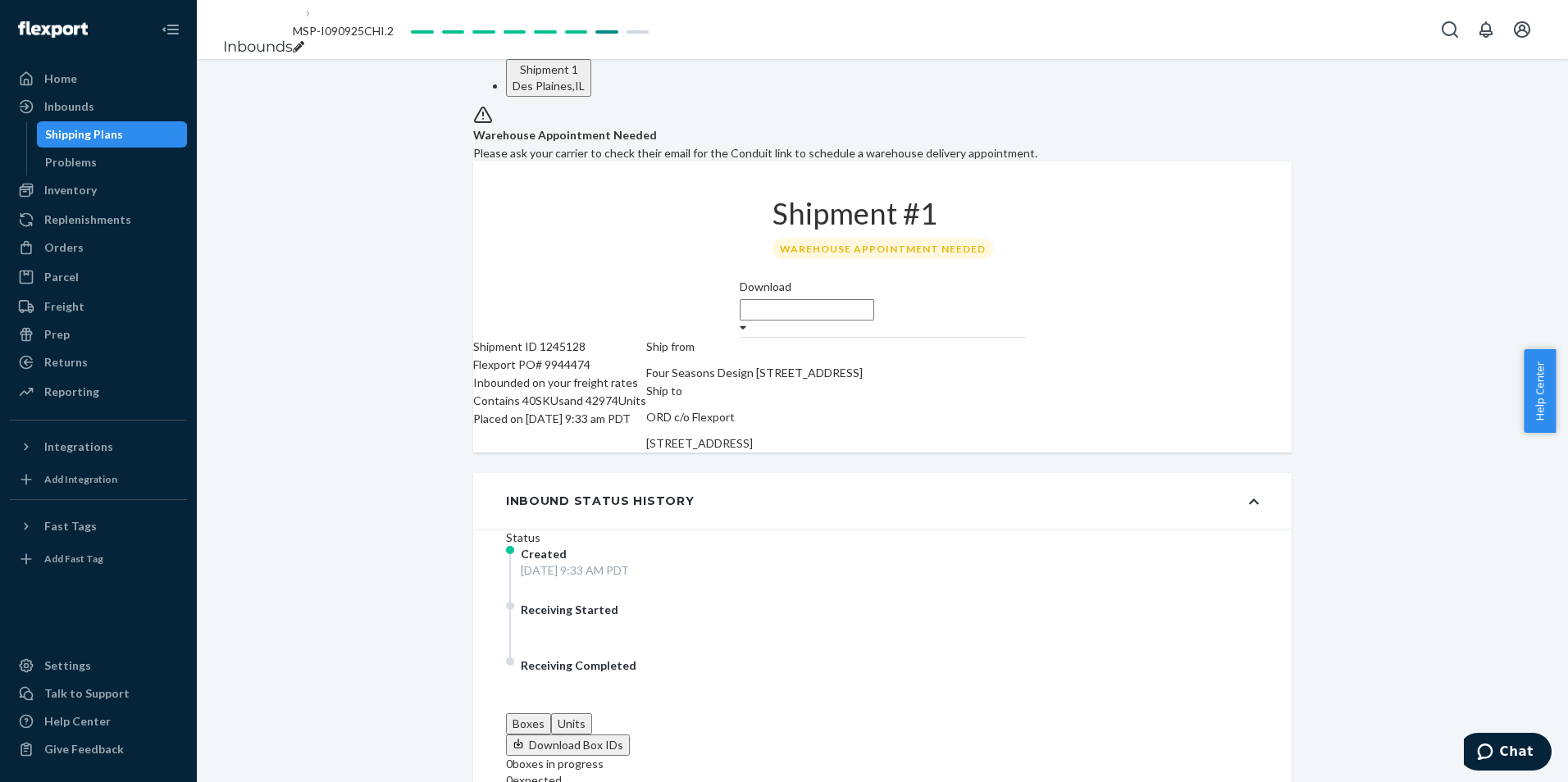
click at [394, 39] on div "breadcrumbs" at bounding box center [343, 47] width 101 height 16
type input "MSP-I090925CHI.1"
click at [141, 101] on div "Inbounds" at bounding box center [98, 106] width 174 height 23
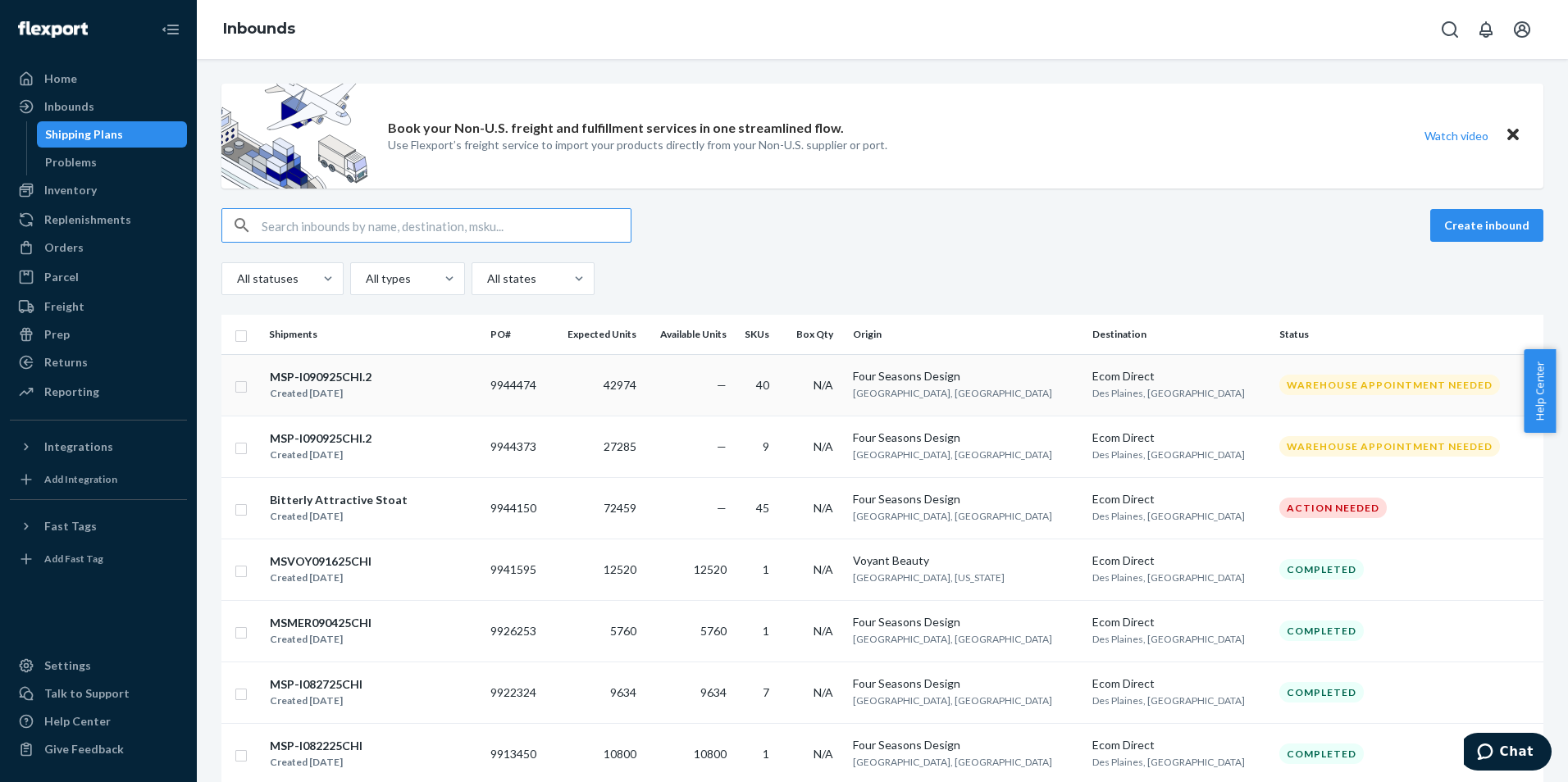
click at [336, 371] on div "MSP-I090925CHI.2" at bounding box center [320, 377] width 101 height 16
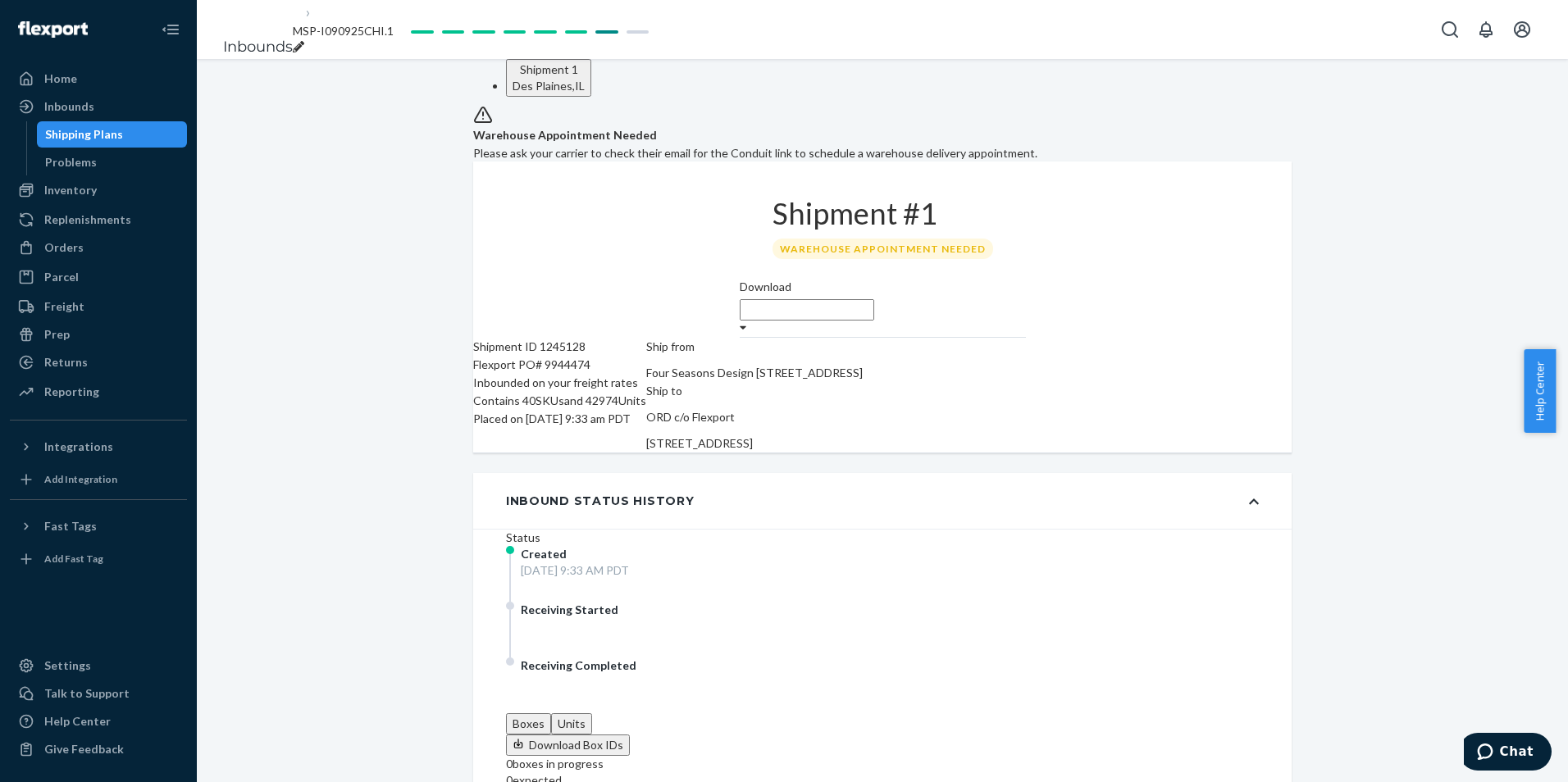
click at [84, 98] on div "Inbounds" at bounding box center [69, 106] width 50 height 16
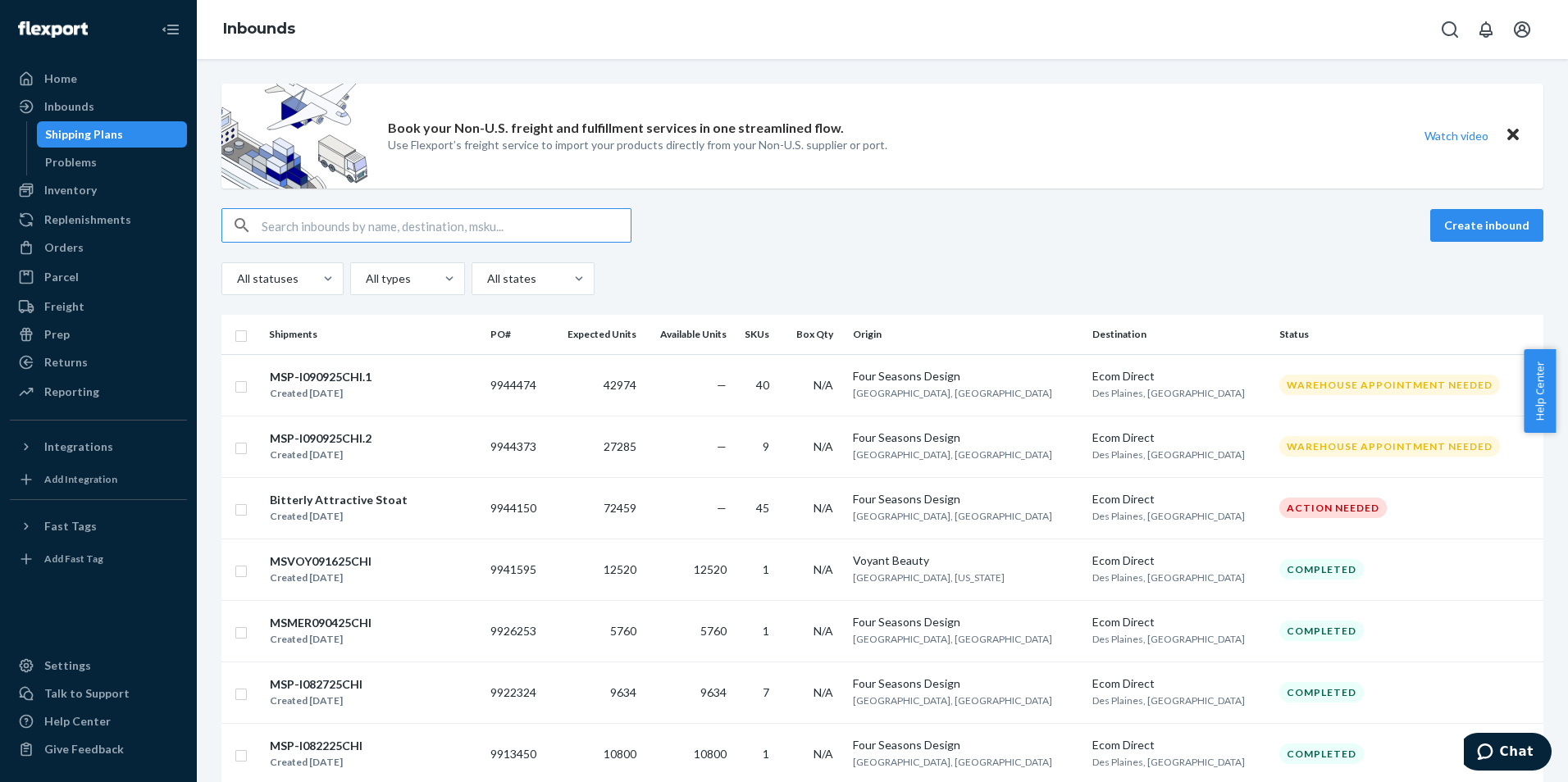
click at [686, 303] on div "Create inbound All statuses All types All states Shipments PO# Expected Units A…" at bounding box center [882, 756] width 1322 height 1096
click at [872, 200] on div "Book your Non-U.S. freight and fulfillment services in one streamlined flow. Us…" at bounding box center [882, 693] width 1346 height 1221
click at [982, 272] on div "All statuses All types All states" at bounding box center [882, 279] width 1322 height 32
